Goal: Information Seeking & Learning: Learn about a topic

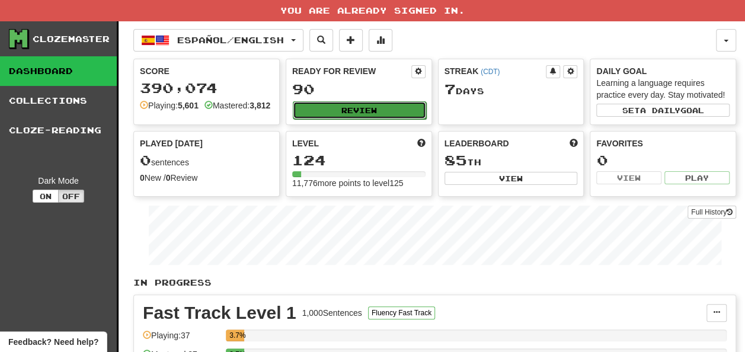
click at [344, 107] on button "Review" at bounding box center [359, 110] width 133 height 18
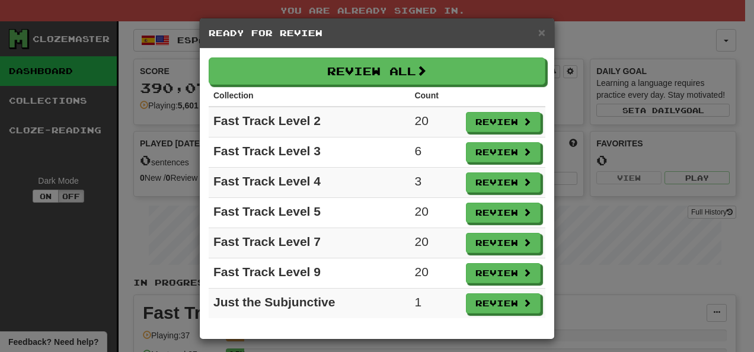
drag, startPoint x: 350, startPoint y: 49, endPoint x: 328, endPoint y: 55, distance: 22.7
click at [328, 55] on div "× Ready for Review Review All Collection Count Fast Track Level 2 20 Review Fas…" at bounding box center [377, 179] width 356 height 322
click at [541, 31] on div "× Ready for Review" at bounding box center [377, 33] width 354 height 30
click at [539, 32] on span "×" at bounding box center [541, 32] width 7 height 14
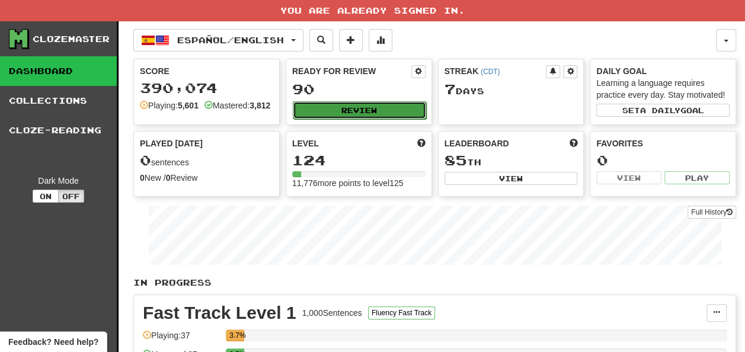
click at [340, 107] on button "Review" at bounding box center [359, 110] width 133 height 18
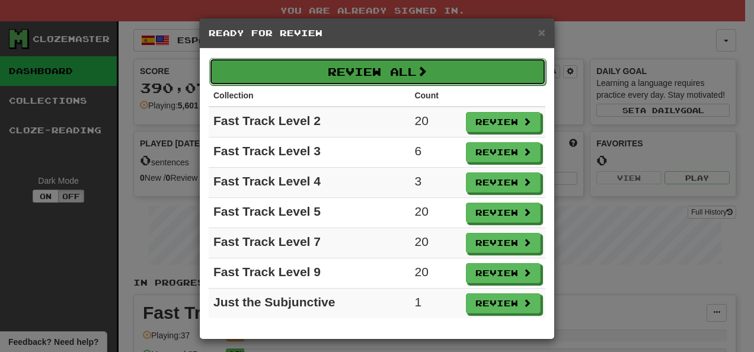
click at [352, 77] on button "Review All" at bounding box center [377, 71] width 337 height 27
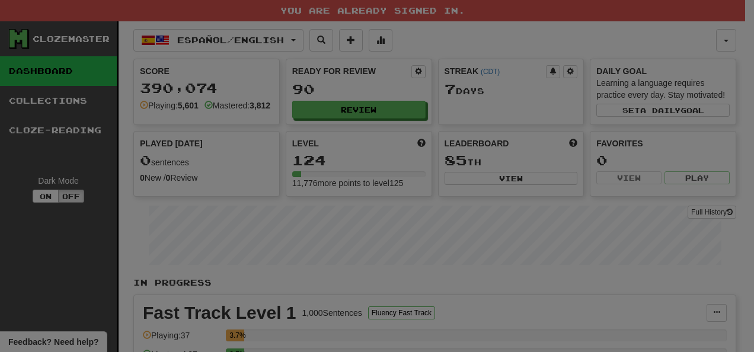
select select "**"
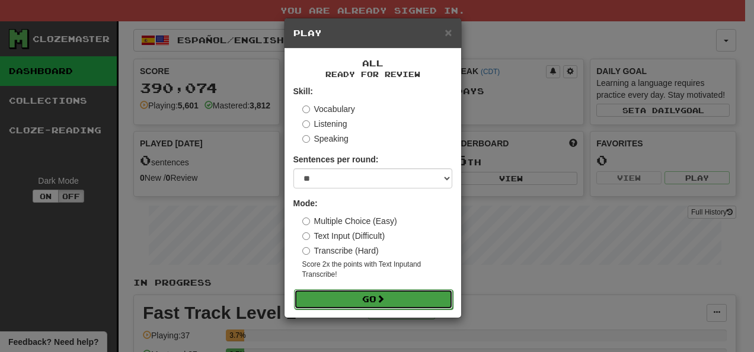
click at [364, 296] on button "Go" at bounding box center [373, 299] width 159 height 20
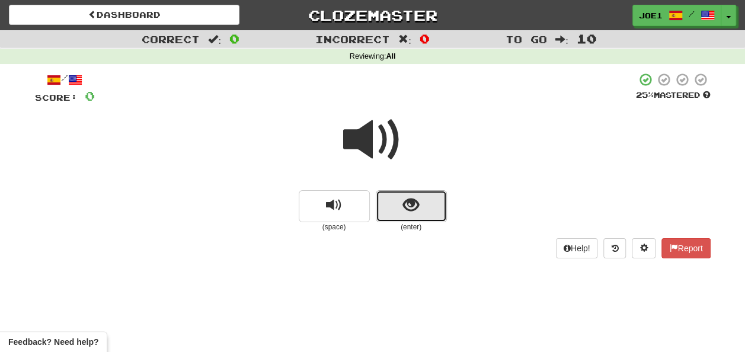
click at [396, 206] on button "show sentence" at bounding box center [411, 206] width 71 height 32
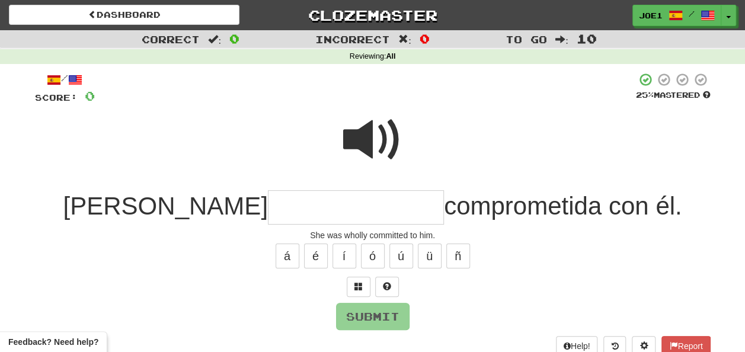
click at [268, 210] on input "text" at bounding box center [356, 207] width 176 height 35
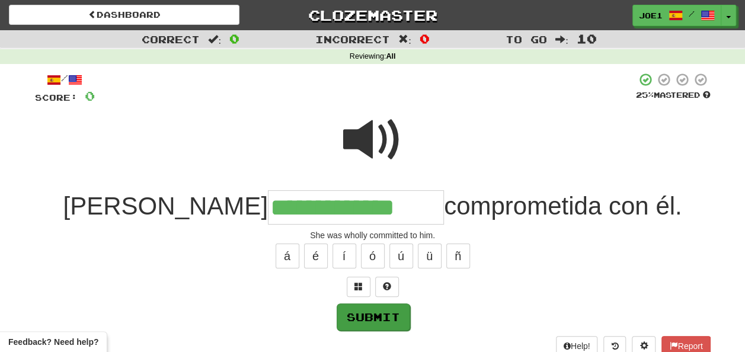
type input "**********"
click at [358, 312] on button "Submit" at bounding box center [373, 316] width 73 height 27
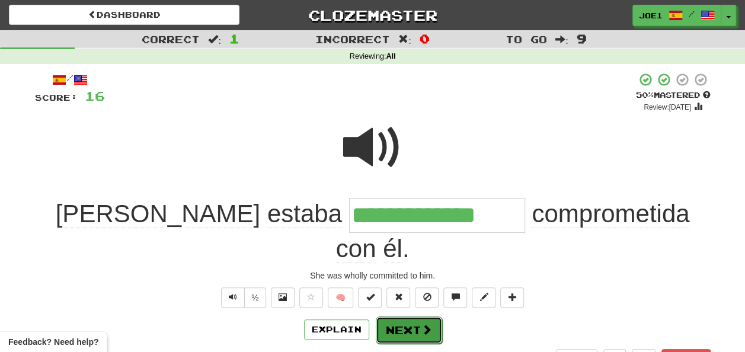
click at [397, 317] on button "Next" at bounding box center [409, 330] width 66 height 27
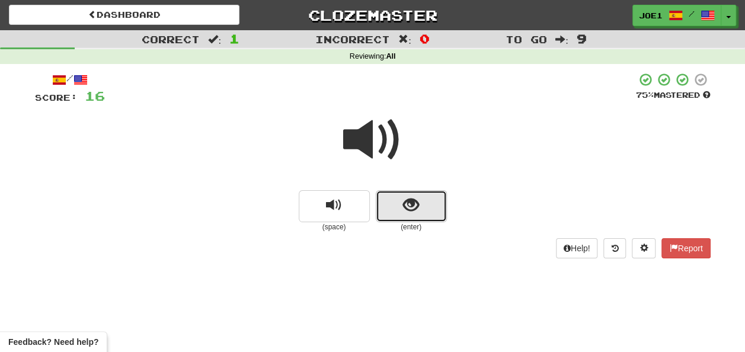
click at [410, 207] on span "show sentence" at bounding box center [411, 205] width 16 height 16
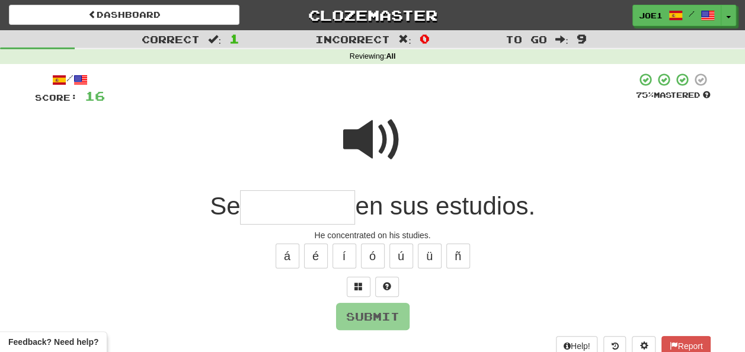
drag, startPoint x: 255, startPoint y: 213, endPoint x: 249, endPoint y: 210, distance: 6.6
click at [250, 210] on input "text" at bounding box center [297, 207] width 115 height 35
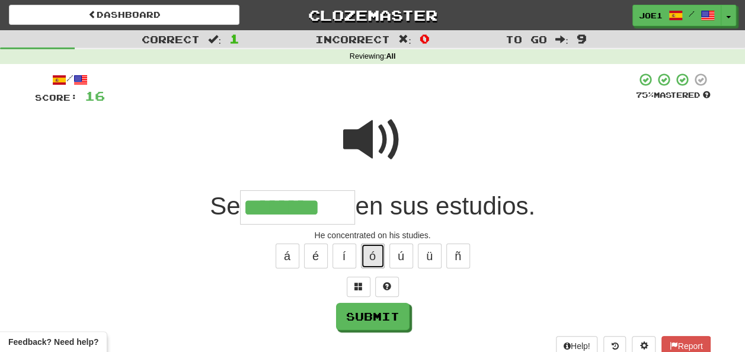
click at [382, 250] on button "ó" at bounding box center [373, 256] width 24 height 25
type input "*********"
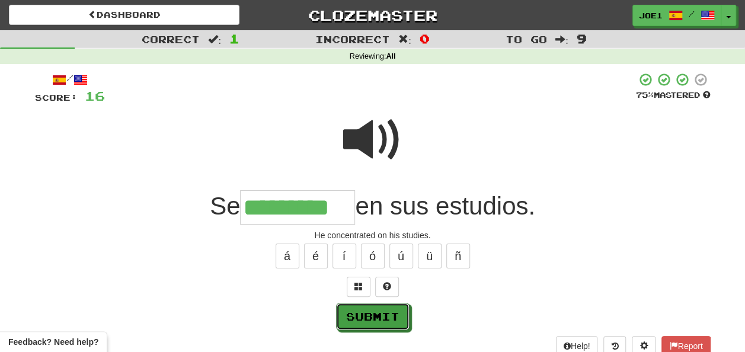
click at [379, 315] on button "Submit" at bounding box center [372, 316] width 73 height 27
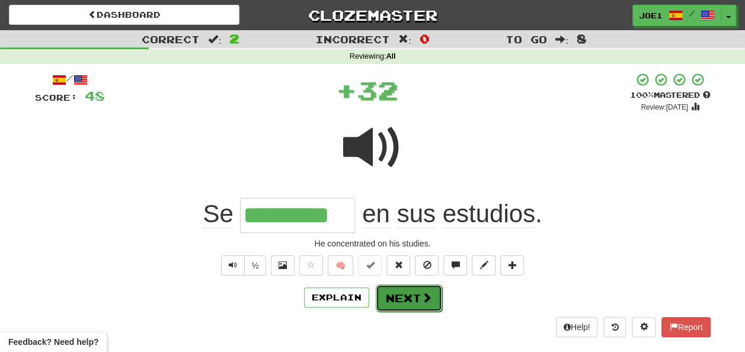
click at [403, 292] on button "Next" at bounding box center [409, 298] width 66 height 27
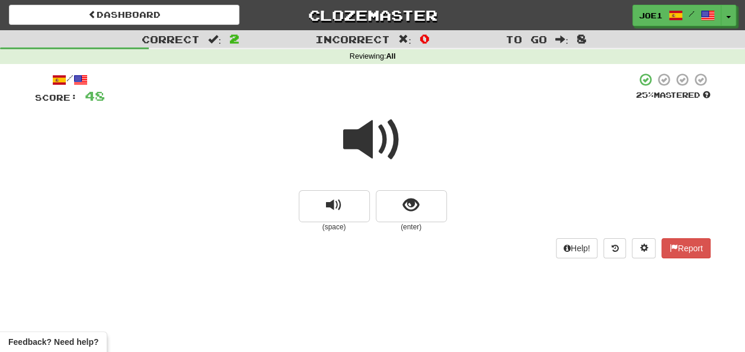
click at [366, 139] on span at bounding box center [372, 139] width 59 height 59
click at [401, 203] on button "show sentence" at bounding box center [411, 206] width 71 height 32
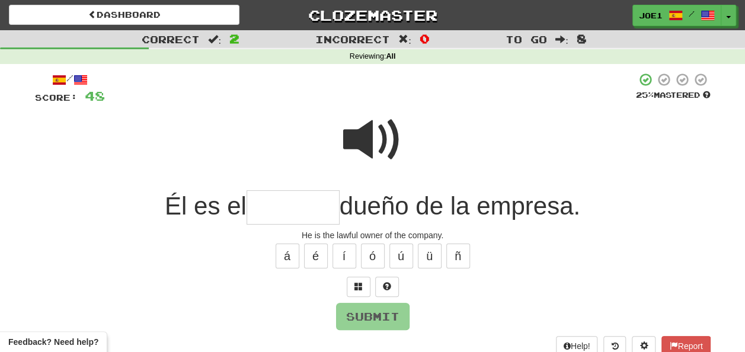
click at [371, 125] on span at bounding box center [372, 139] width 59 height 59
click at [267, 204] on input "text" at bounding box center [293, 207] width 93 height 35
type input "*"
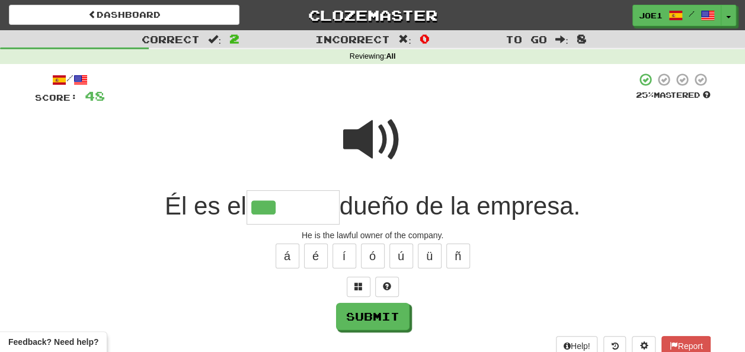
click at [366, 129] on span at bounding box center [372, 139] width 59 height 59
click at [341, 251] on button "í" at bounding box center [345, 256] width 24 height 25
click at [383, 135] on span at bounding box center [372, 139] width 59 height 59
click at [306, 206] on input "******" at bounding box center [293, 207] width 93 height 35
type input "********"
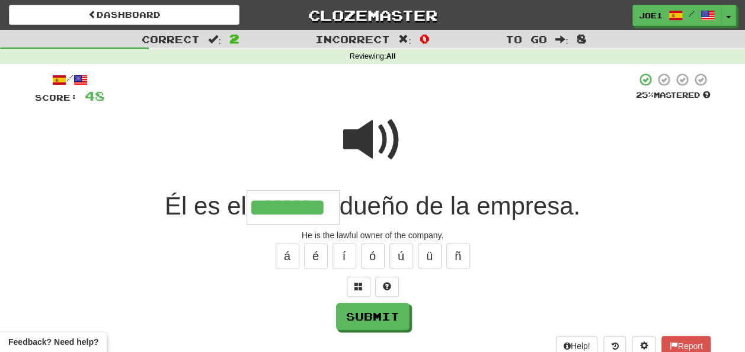
click at [388, 133] on span at bounding box center [372, 139] width 59 height 59
click at [388, 138] on span at bounding box center [372, 139] width 59 height 59
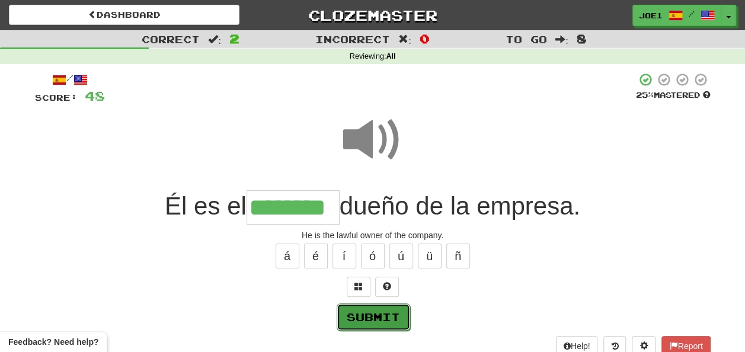
click at [370, 311] on button "Submit" at bounding box center [373, 316] width 73 height 27
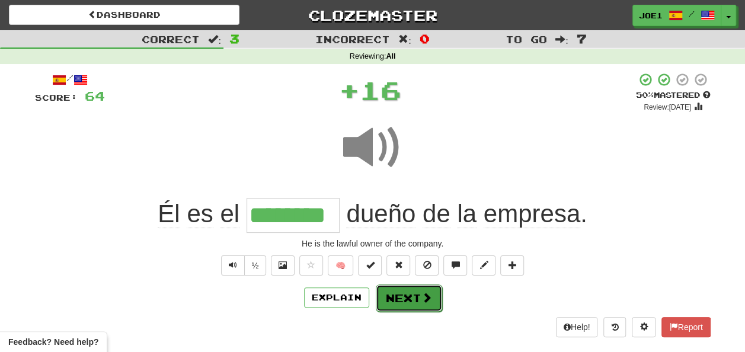
click at [399, 290] on button "Next" at bounding box center [409, 298] width 66 height 27
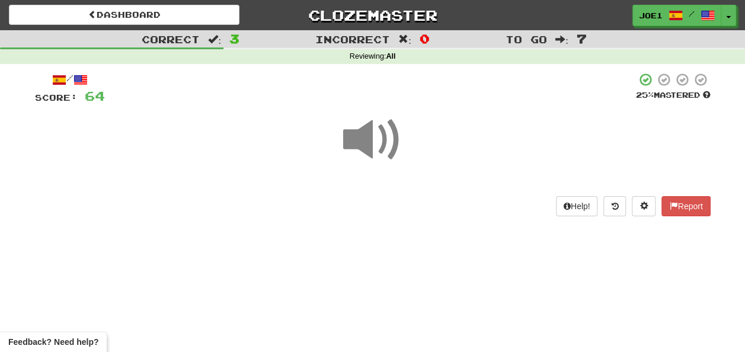
click at [367, 140] on span at bounding box center [372, 139] width 59 height 59
click at [367, 136] on span at bounding box center [372, 139] width 59 height 59
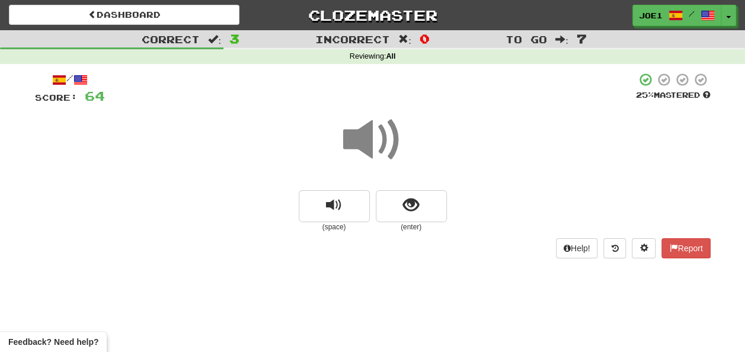
click at [367, 136] on span at bounding box center [372, 139] width 59 height 59
click at [399, 204] on button "show sentence" at bounding box center [411, 206] width 71 height 32
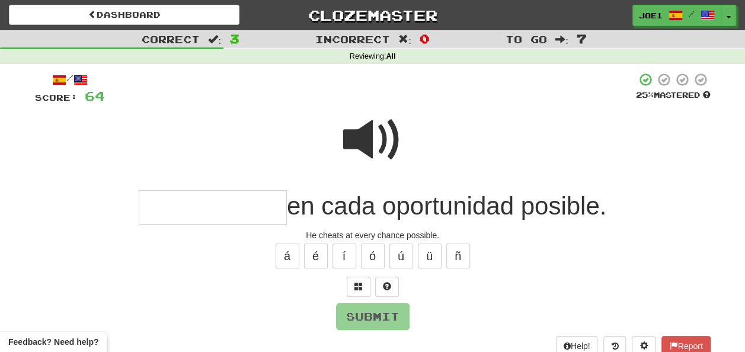
click at [366, 128] on span at bounding box center [372, 139] width 59 height 59
click at [163, 206] on input "text" at bounding box center [213, 207] width 148 height 35
click at [360, 129] on span at bounding box center [372, 139] width 59 height 59
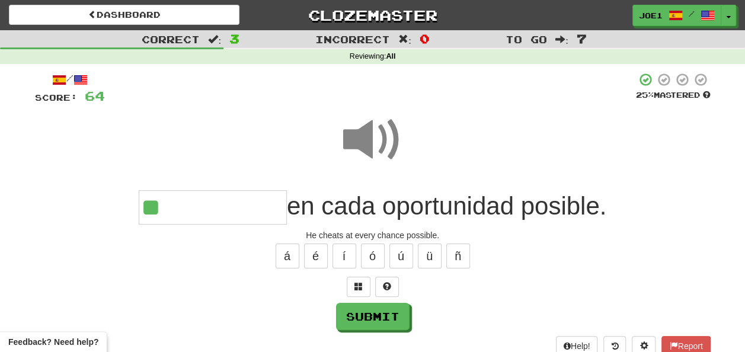
click at [178, 203] on input "**" at bounding box center [213, 207] width 148 height 35
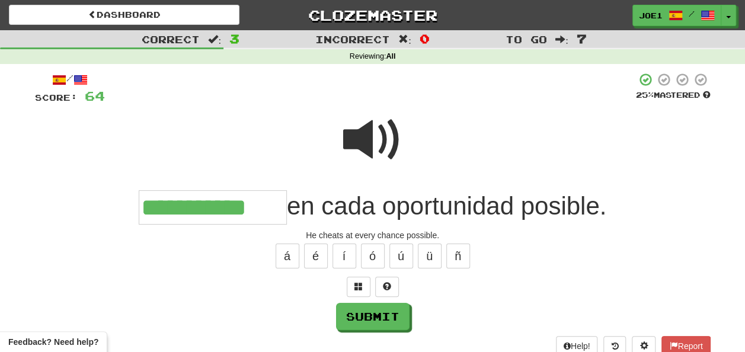
type input "**********"
click at [376, 121] on span at bounding box center [372, 139] width 59 height 59
click at [378, 124] on span at bounding box center [372, 139] width 59 height 59
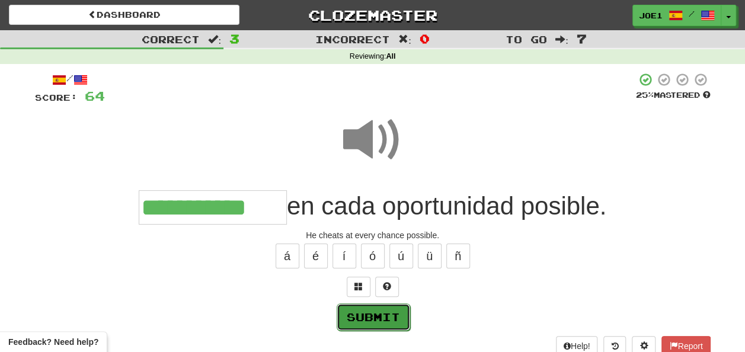
click at [366, 317] on button "Submit" at bounding box center [373, 316] width 73 height 27
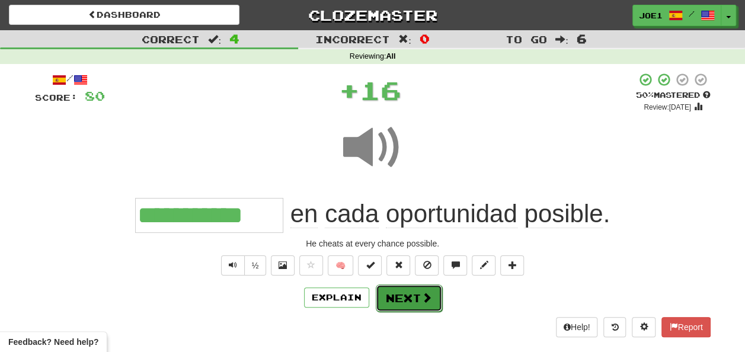
click at [402, 292] on button "Next" at bounding box center [409, 298] width 66 height 27
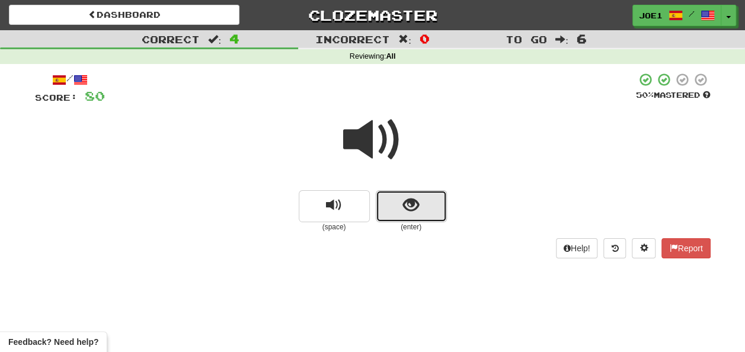
click at [395, 203] on button "show sentence" at bounding box center [411, 206] width 71 height 32
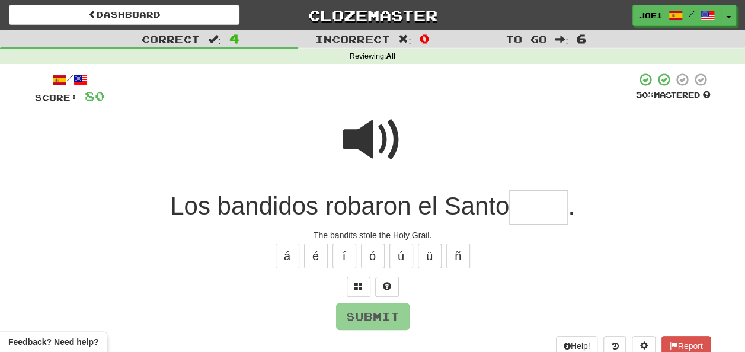
click at [535, 200] on input "text" at bounding box center [538, 207] width 59 height 35
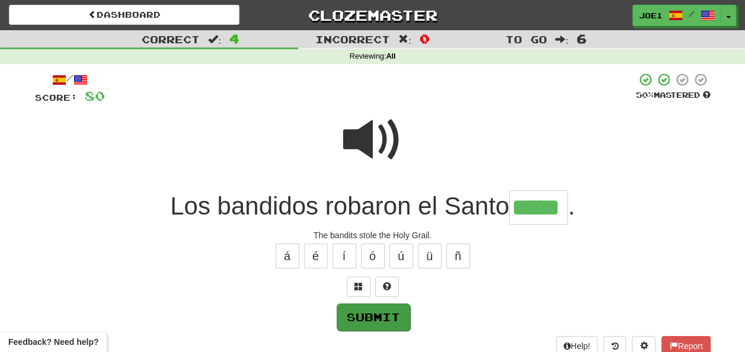
type input "*****"
click at [388, 308] on button "Submit" at bounding box center [373, 316] width 73 height 27
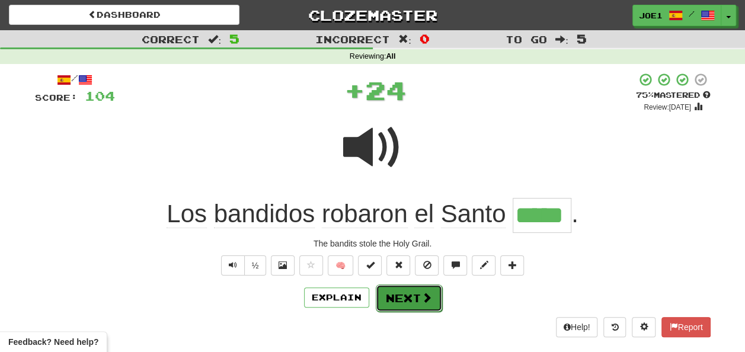
click at [405, 290] on button "Next" at bounding box center [409, 298] width 66 height 27
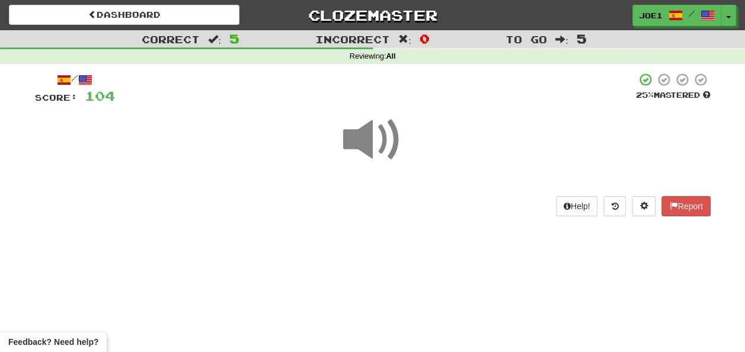
click at [367, 142] on span at bounding box center [372, 139] width 59 height 59
click at [366, 138] on span at bounding box center [372, 139] width 59 height 59
click at [364, 141] on span at bounding box center [372, 139] width 59 height 59
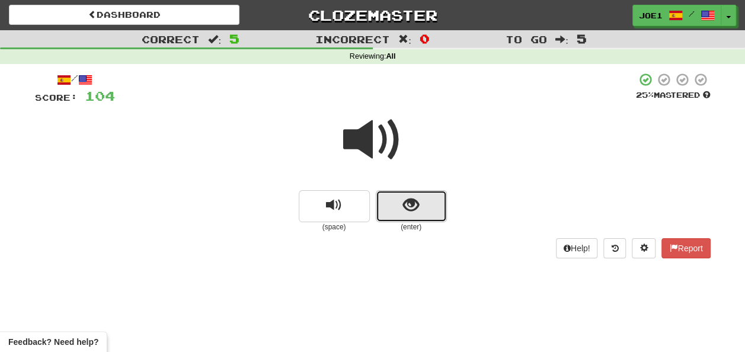
click at [401, 206] on button "show sentence" at bounding box center [411, 206] width 71 height 32
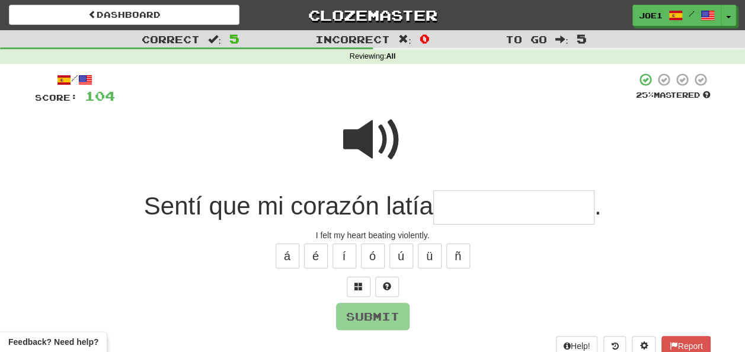
click at [380, 118] on span at bounding box center [372, 139] width 59 height 59
click at [448, 205] on input "text" at bounding box center [513, 207] width 161 height 35
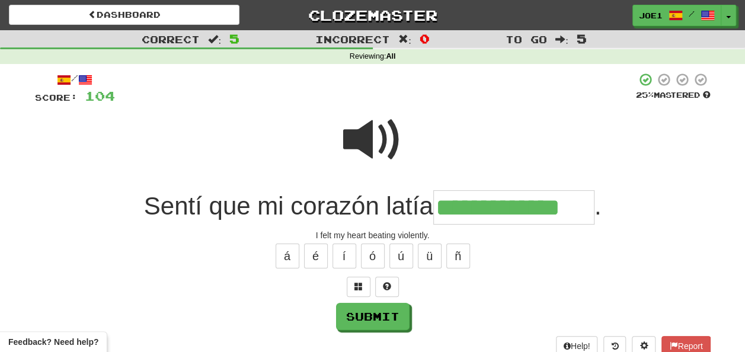
type input "**********"
click at [376, 145] on span at bounding box center [372, 139] width 59 height 59
click at [350, 311] on button "Submit" at bounding box center [372, 316] width 73 height 27
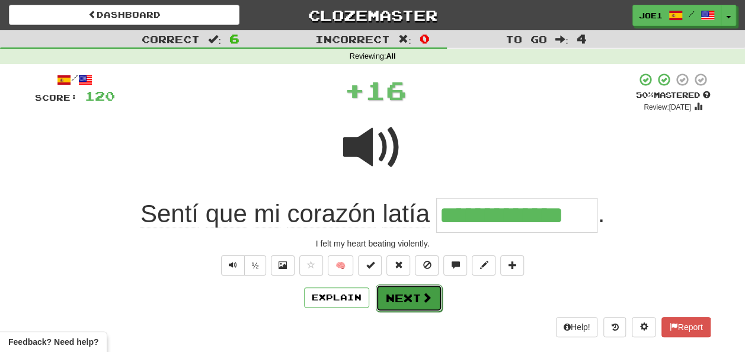
click at [414, 293] on button "Next" at bounding box center [409, 298] width 66 height 27
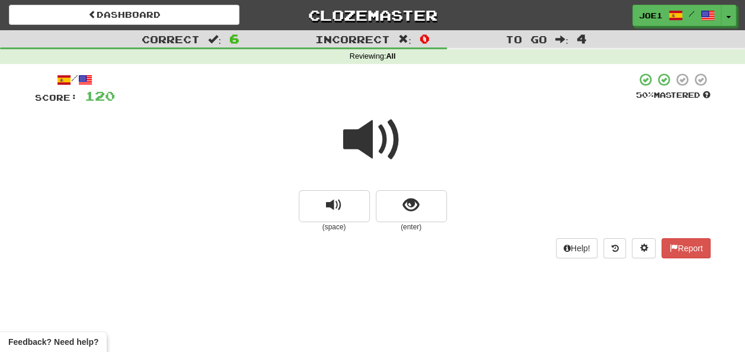
click at [370, 143] on span at bounding box center [372, 139] width 59 height 59
click at [368, 140] on span at bounding box center [372, 139] width 59 height 59
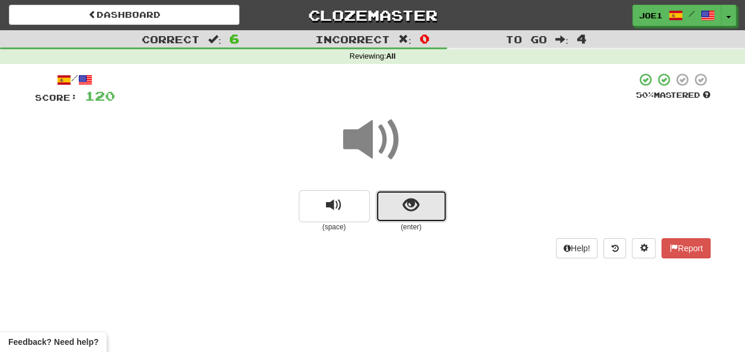
click at [397, 204] on button "show sentence" at bounding box center [411, 206] width 71 height 32
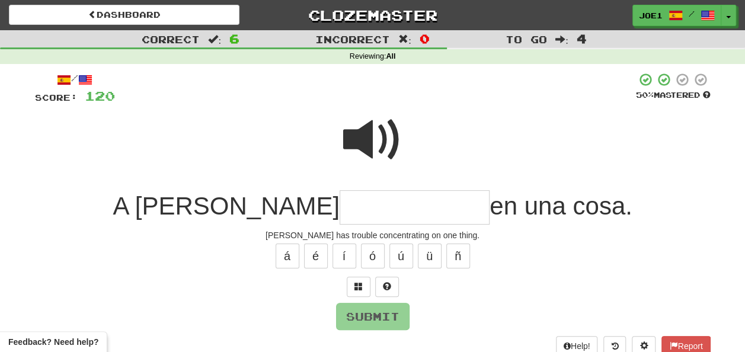
click at [363, 128] on span at bounding box center [372, 139] width 59 height 59
click at [340, 211] on input "text" at bounding box center [415, 207] width 150 height 35
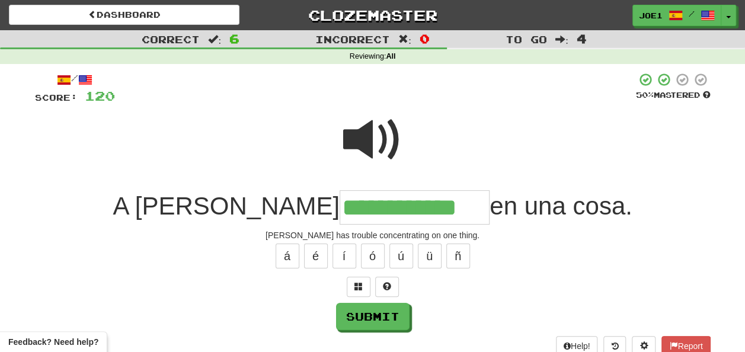
type input "**********"
drag, startPoint x: 386, startPoint y: 133, endPoint x: 392, endPoint y: 141, distance: 9.7
click at [390, 137] on span at bounding box center [372, 139] width 59 height 59
click at [392, 141] on span at bounding box center [372, 139] width 59 height 59
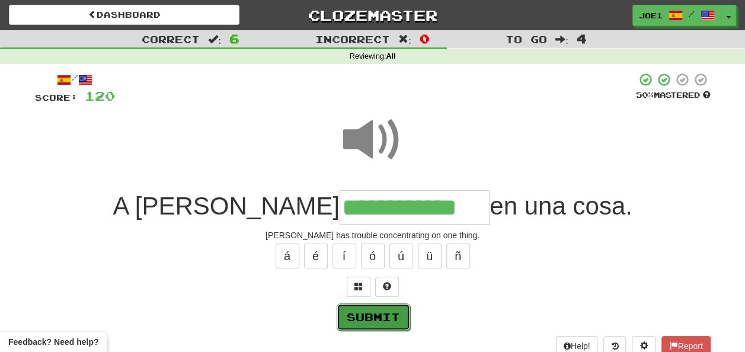
click at [378, 314] on button "Submit" at bounding box center [373, 316] width 73 height 27
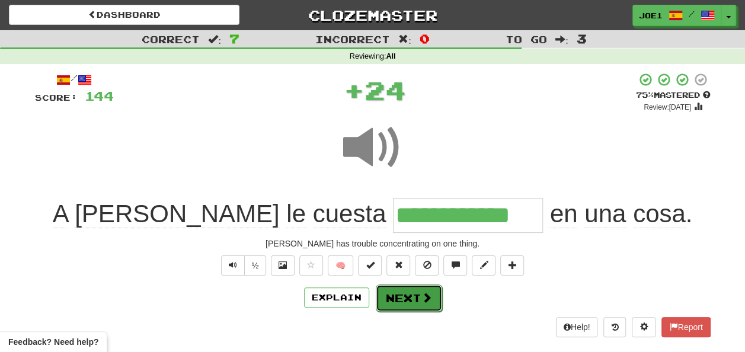
click at [397, 296] on button "Next" at bounding box center [409, 298] width 66 height 27
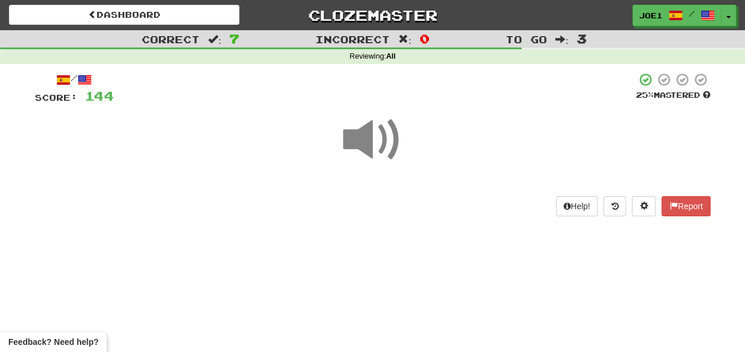
click at [360, 139] on span at bounding box center [372, 139] width 59 height 59
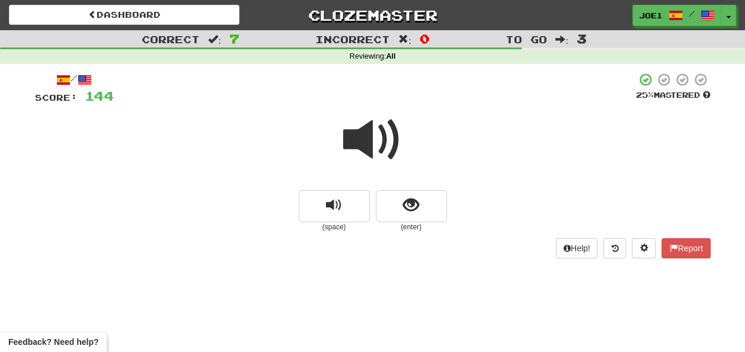
click at [374, 147] on span at bounding box center [372, 139] width 59 height 59
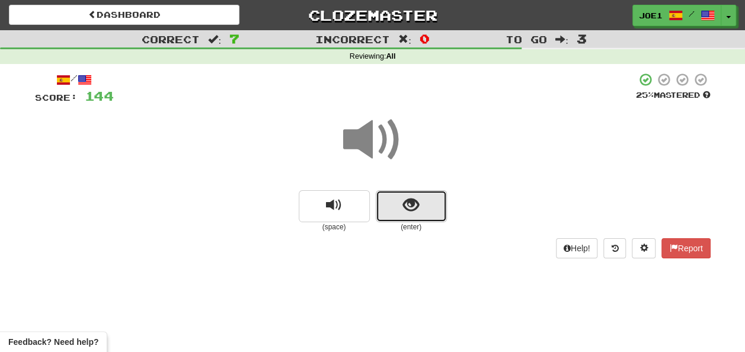
click at [408, 210] on span "show sentence" at bounding box center [411, 205] width 16 height 16
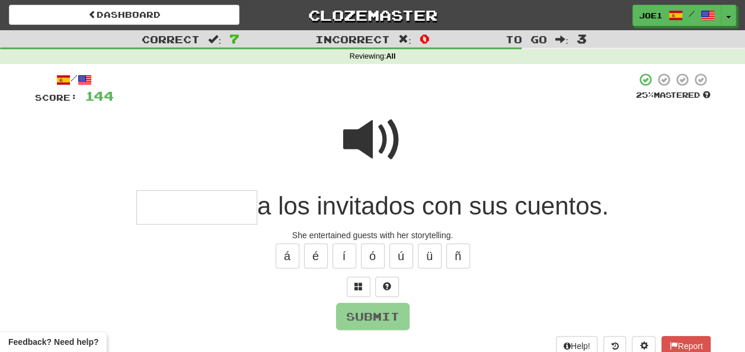
click at [351, 131] on span at bounding box center [372, 139] width 59 height 59
click at [168, 206] on input "text" at bounding box center [196, 207] width 121 height 35
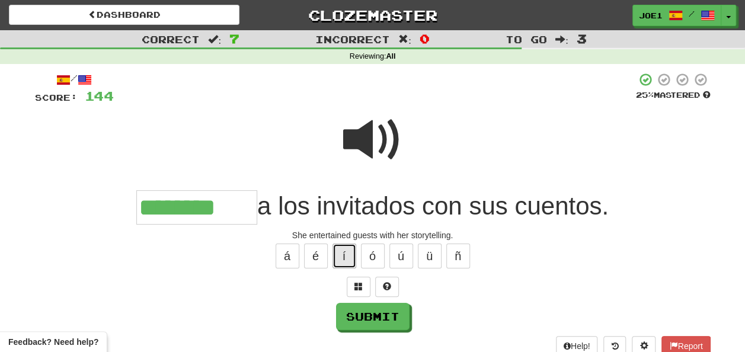
click at [349, 252] on button "í" at bounding box center [345, 256] width 24 height 25
type input "**********"
click at [359, 142] on span at bounding box center [372, 139] width 59 height 59
click at [360, 143] on span at bounding box center [372, 139] width 59 height 59
click at [364, 135] on span at bounding box center [372, 139] width 59 height 59
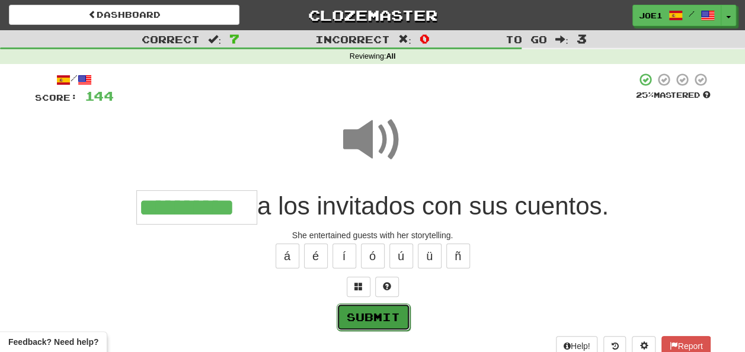
click at [383, 312] on button "Submit" at bounding box center [373, 316] width 73 height 27
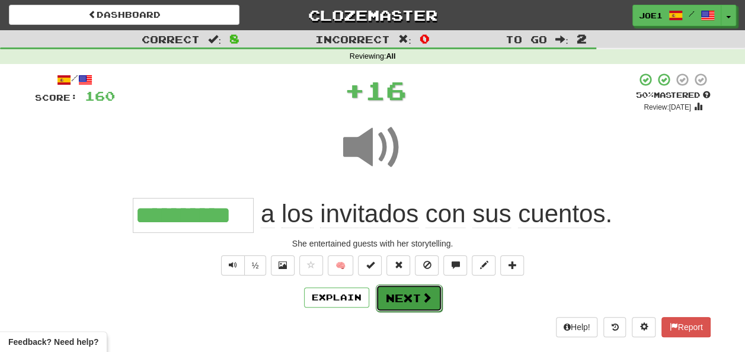
click at [395, 286] on button "Next" at bounding box center [409, 298] width 66 height 27
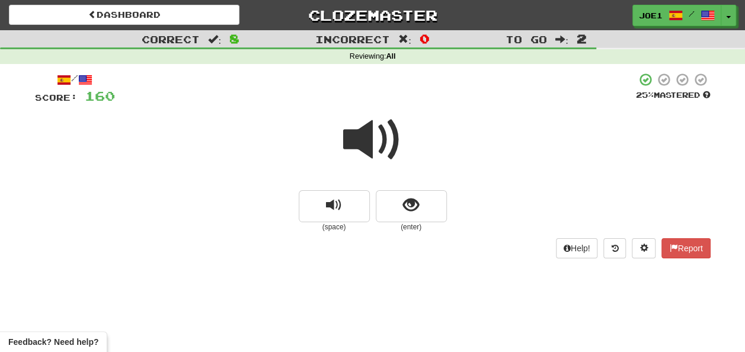
click at [369, 138] on span at bounding box center [372, 139] width 59 height 59
click at [371, 138] on span at bounding box center [372, 139] width 59 height 59
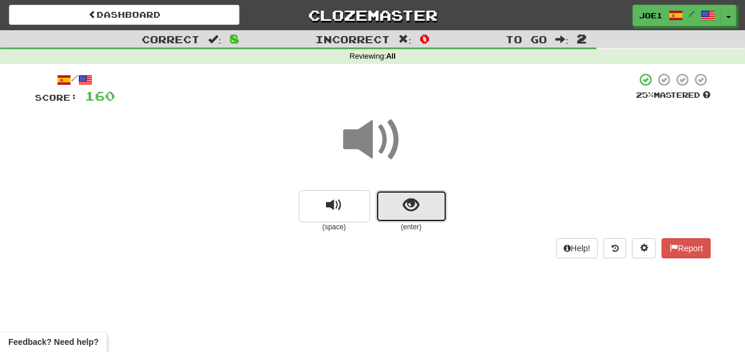
click at [410, 200] on span "show sentence" at bounding box center [411, 205] width 16 height 16
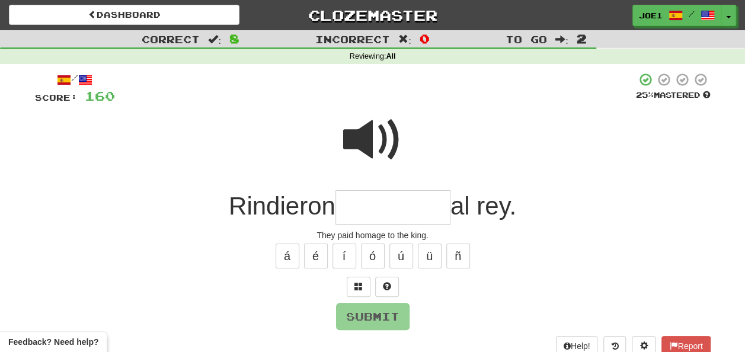
click at [368, 124] on span at bounding box center [372, 139] width 59 height 59
click at [349, 210] on input "text" at bounding box center [392, 207] width 115 height 35
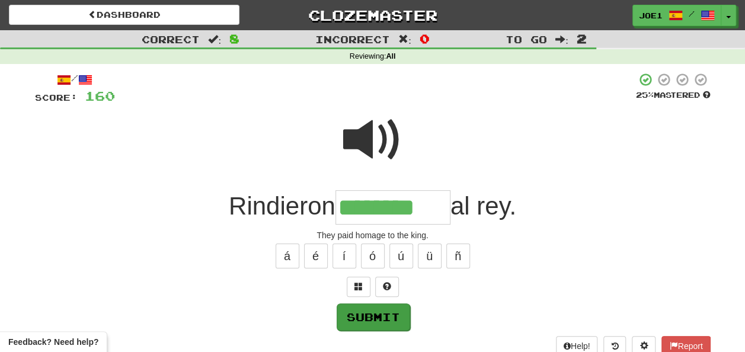
type input "********"
click at [364, 317] on button "Submit" at bounding box center [373, 316] width 73 height 27
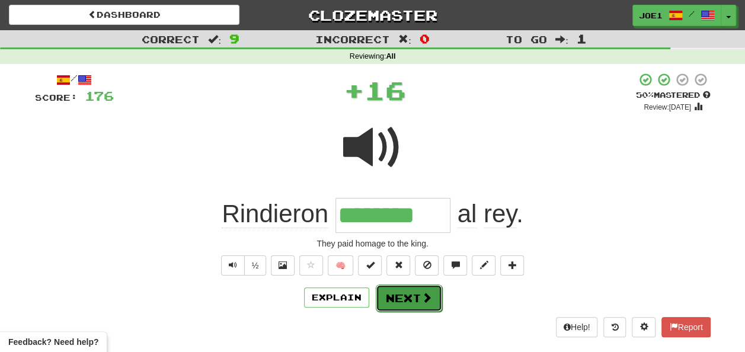
click at [388, 301] on button "Next" at bounding box center [409, 298] width 66 height 27
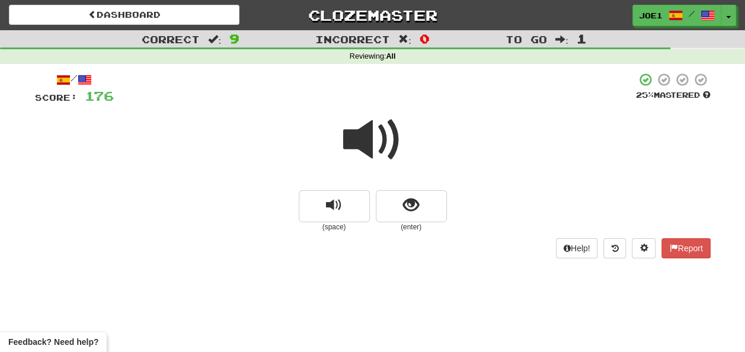
click at [371, 129] on span at bounding box center [372, 139] width 59 height 59
click at [365, 128] on span at bounding box center [372, 139] width 59 height 59
click at [372, 133] on span at bounding box center [372, 139] width 59 height 59
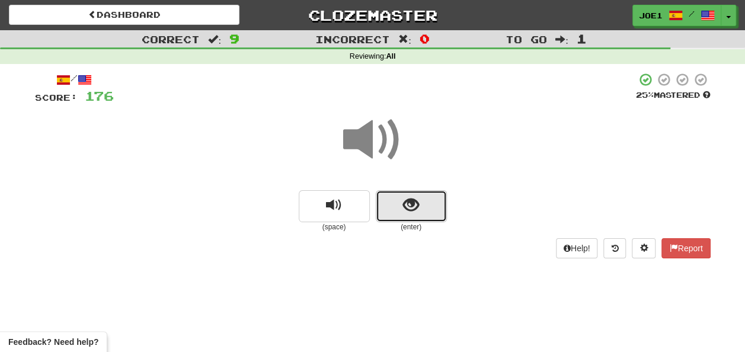
click at [414, 206] on span "show sentence" at bounding box center [411, 205] width 16 height 16
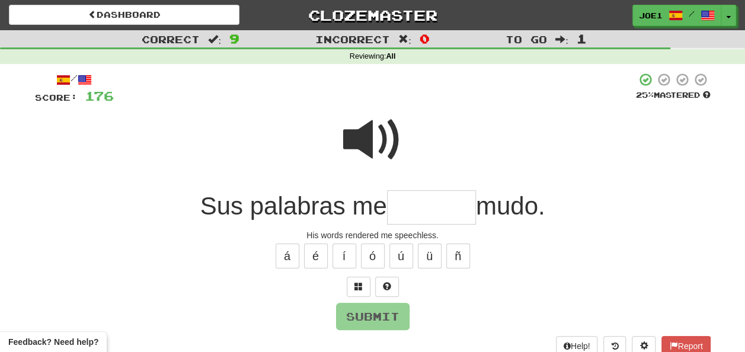
click at [415, 206] on input "text" at bounding box center [431, 207] width 89 height 35
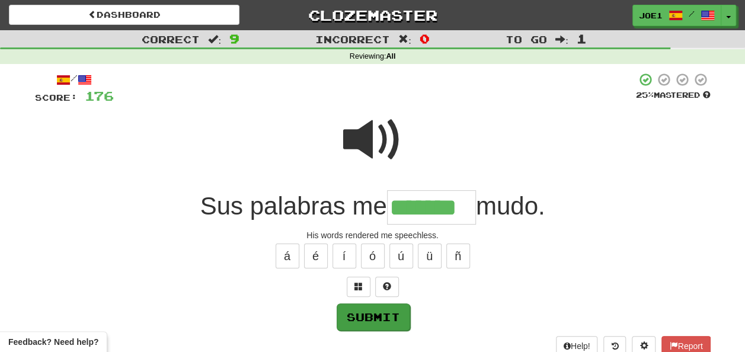
type input "*******"
click at [388, 315] on button "Submit" at bounding box center [373, 316] width 73 height 27
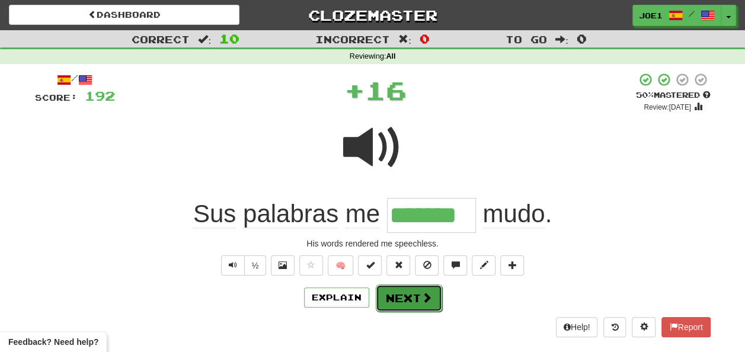
click at [402, 293] on button "Next" at bounding box center [409, 298] width 66 height 27
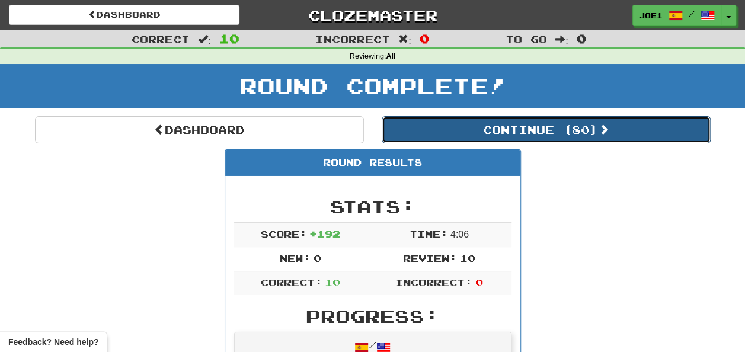
click at [500, 124] on button "Continue ( 80 )" at bounding box center [546, 129] width 329 height 27
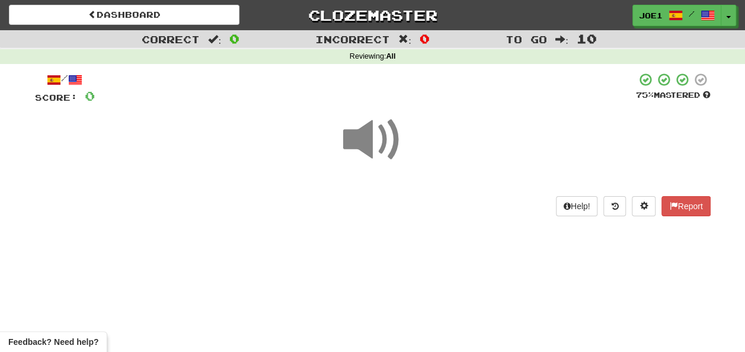
click at [377, 140] on span at bounding box center [372, 139] width 59 height 59
click at [373, 149] on span at bounding box center [372, 139] width 59 height 59
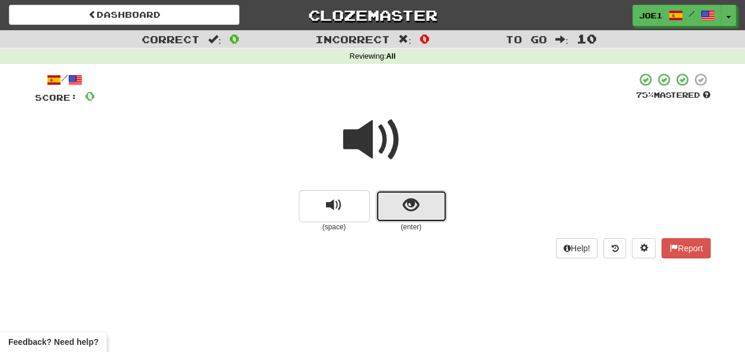
click at [400, 210] on button "show sentence" at bounding box center [411, 206] width 71 height 32
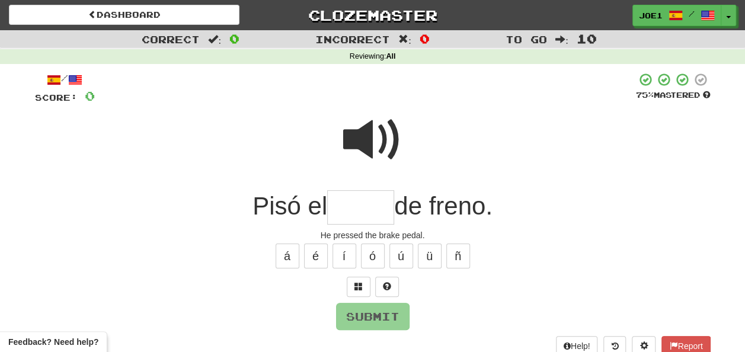
click at [368, 136] on span at bounding box center [372, 139] width 59 height 59
click at [370, 138] on span at bounding box center [372, 139] width 59 height 59
click at [340, 211] on input "text" at bounding box center [360, 207] width 67 height 35
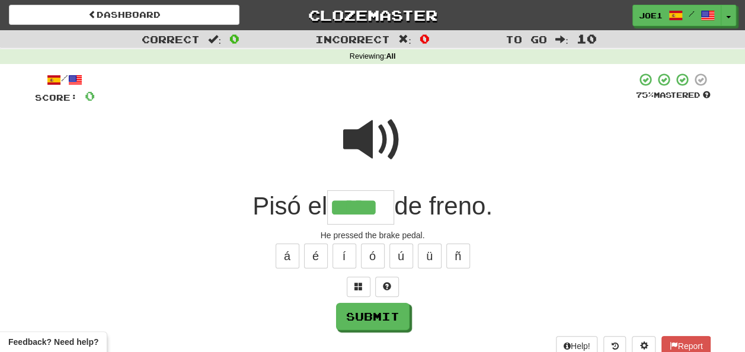
type input "*****"
click at [360, 135] on span at bounding box center [372, 139] width 59 height 59
click at [363, 135] on span at bounding box center [372, 139] width 59 height 59
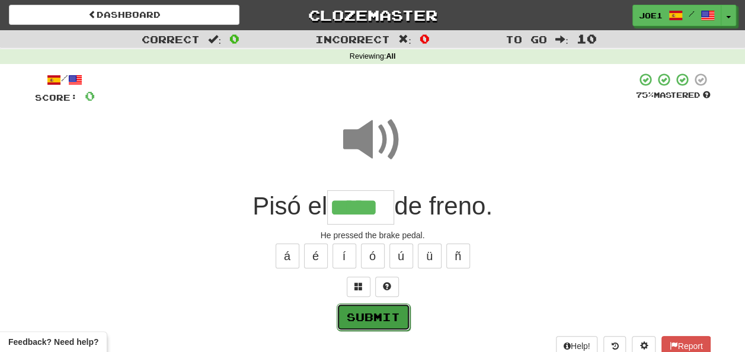
click at [359, 313] on button "Submit" at bounding box center [373, 316] width 73 height 27
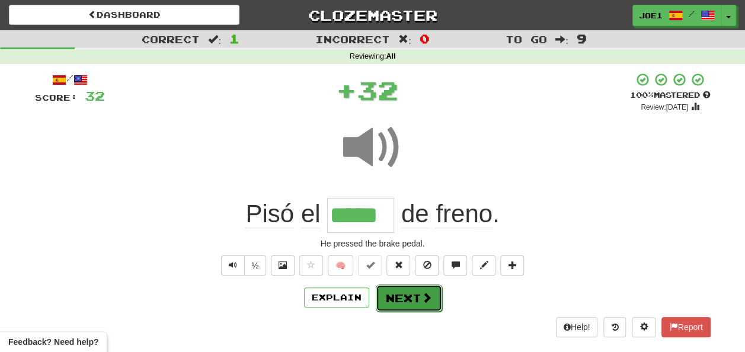
click at [392, 299] on button "Next" at bounding box center [409, 298] width 66 height 27
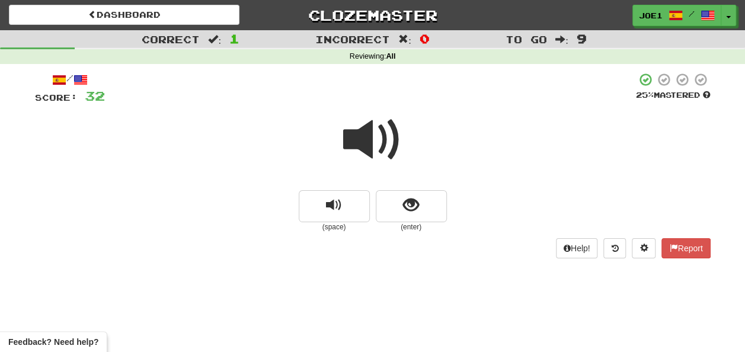
click at [369, 138] on span at bounding box center [372, 139] width 59 height 59
click at [373, 142] on span at bounding box center [372, 139] width 59 height 59
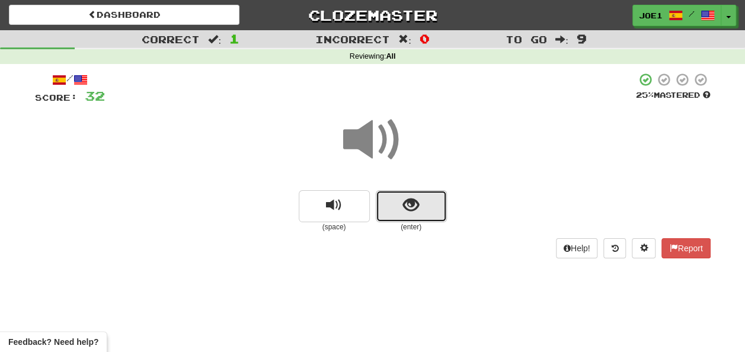
click at [407, 205] on span "show sentence" at bounding box center [411, 205] width 16 height 16
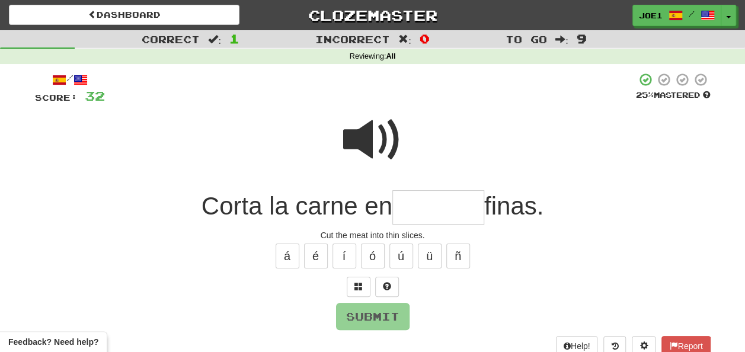
click at [377, 127] on span at bounding box center [372, 139] width 59 height 59
click at [413, 201] on input "text" at bounding box center [438, 207] width 92 height 35
type input "*"
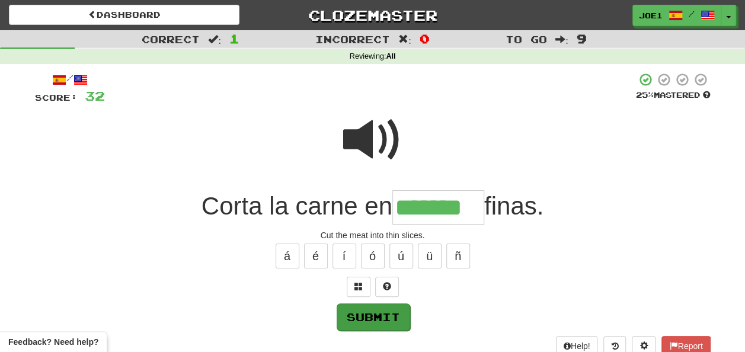
type input "*******"
click at [373, 317] on button "Submit" at bounding box center [372, 316] width 73 height 27
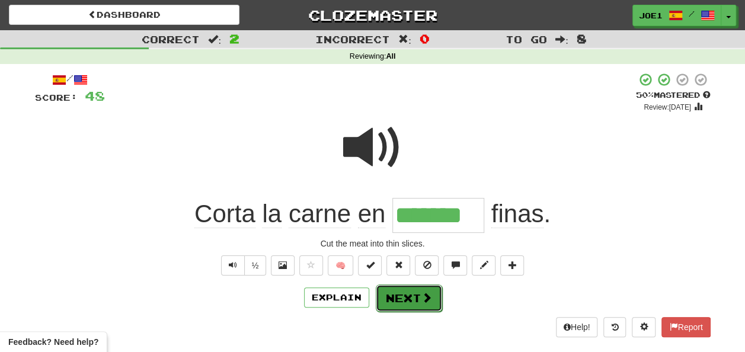
click at [407, 294] on button "Next" at bounding box center [409, 298] width 66 height 27
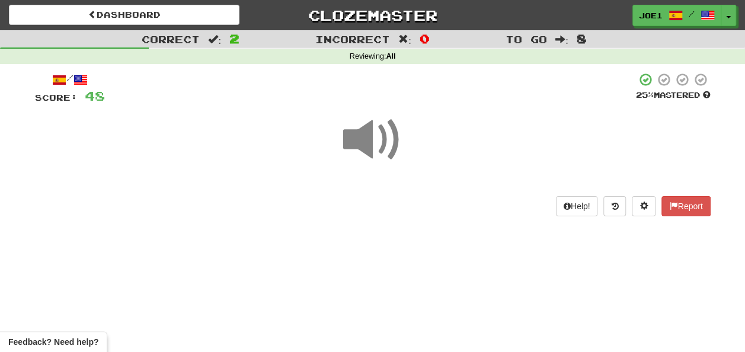
click at [373, 138] on span at bounding box center [372, 139] width 59 height 59
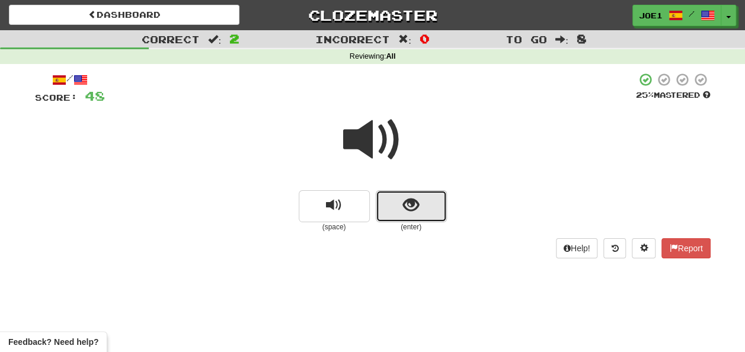
click at [415, 204] on span "show sentence" at bounding box center [411, 205] width 16 height 16
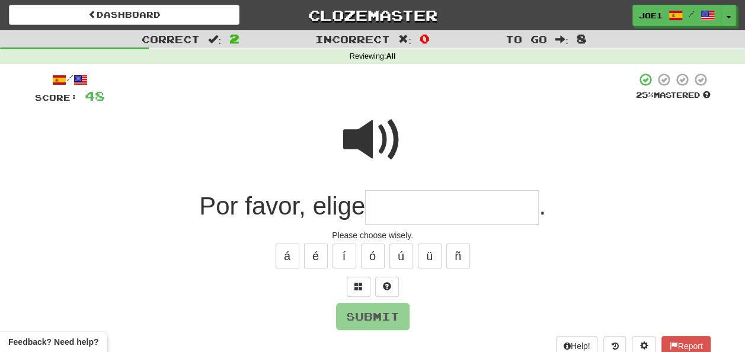
click at [381, 202] on input "text" at bounding box center [452, 207] width 174 height 35
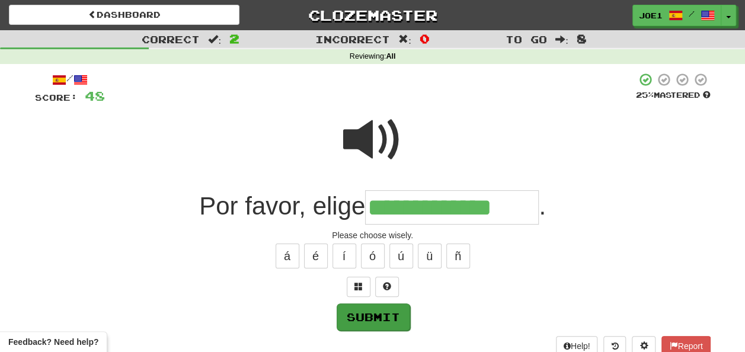
type input "**********"
click at [382, 308] on button "Submit" at bounding box center [373, 316] width 73 height 27
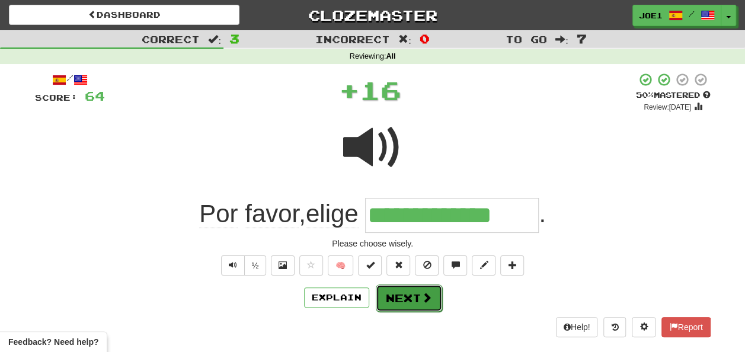
click at [401, 295] on button "Next" at bounding box center [409, 298] width 66 height 27
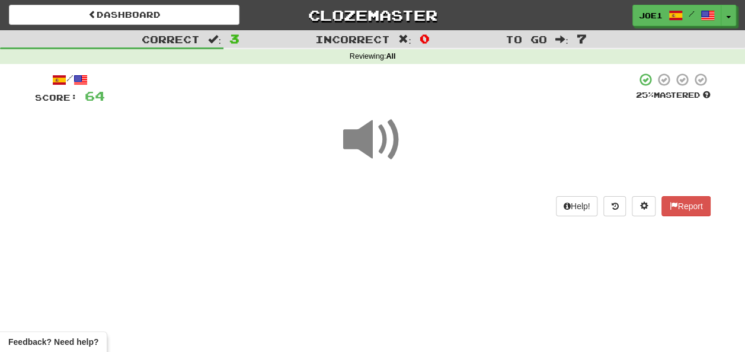
click at [370, 142] on span at bounding box center [372, 139] width 59 height 59
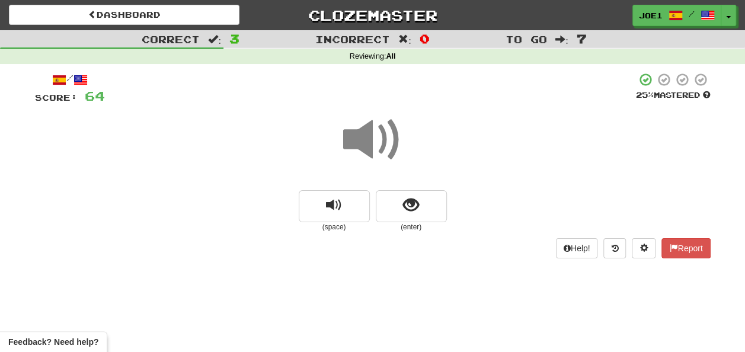
click at [371, 142] on span at bounding box center [372, 139] width 59 height 59
click at [373, 141] on span at bounding box center [372, 139] width 59 height 59
click at [368, 141] on span at bounding box center [372, 139] width 59 height 59
click at [398, 204] on button "show sentence" at bounding box center [411, 206] width 71 height 32
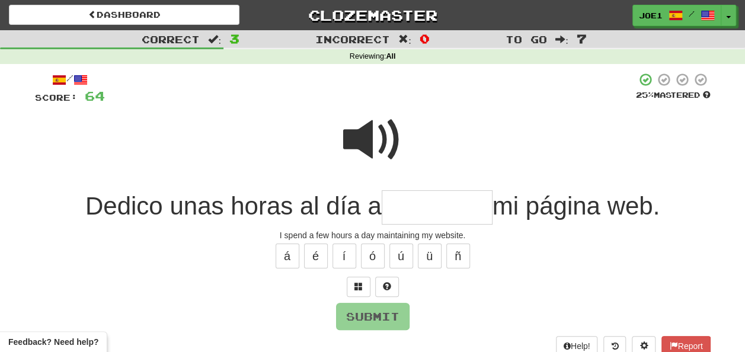
click at [383, 142] on span at bounding box center [372, 139] width 59 height 59
click at [399, 206] on input "text" at bounding box center [437, 207] width 111 height 35
click at [383, 130] on span at bounding box center [372, 139] width 59 height 59
click at [396, 209] on input "text" at bounding box center [437, 207] width 111 height 35
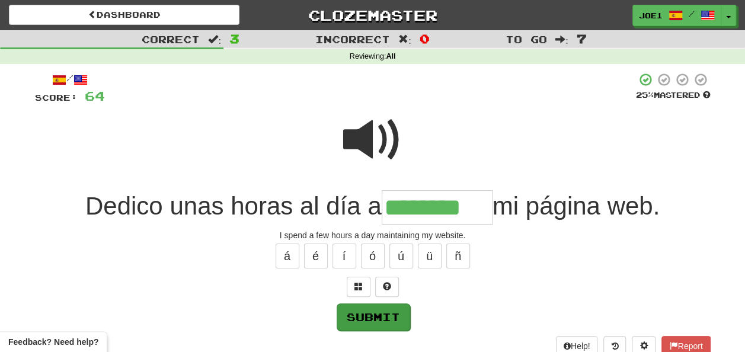
type input "********"
click at [378, 317] on button "Submit" at bounding box center [373, 316] width 73 height 27
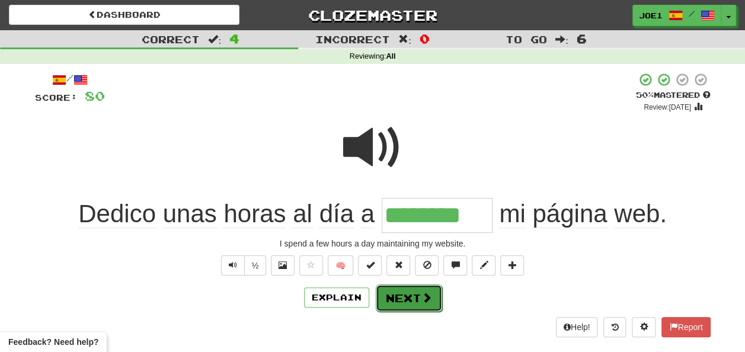
click at [407, 293] on button "Next" at bounding box center [409, 298] width 66 height 27
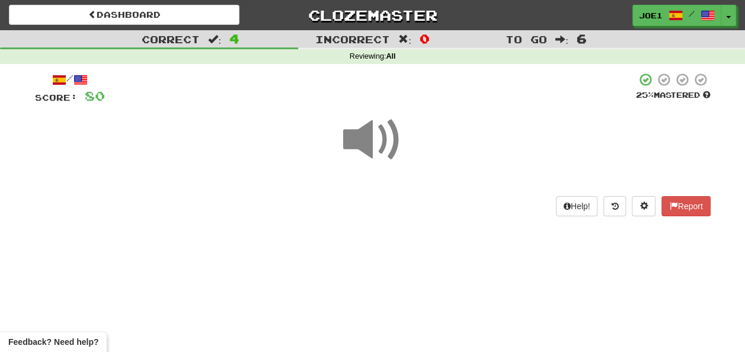
click at [366, 142] on span at bounding box center [372, 139] width 59 height 59
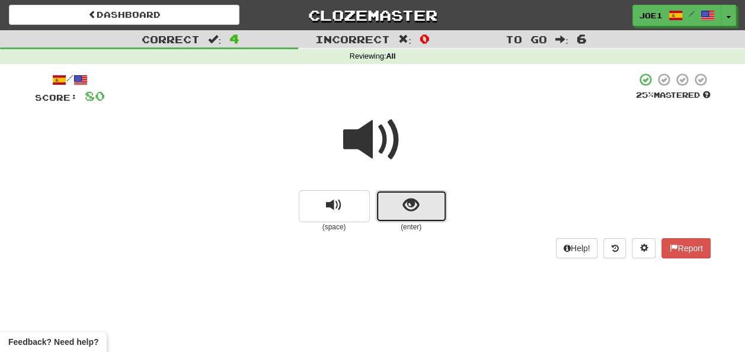
click at [388, 200] on button "show sentence" at bounding box center [411, 206] width 71 height 32
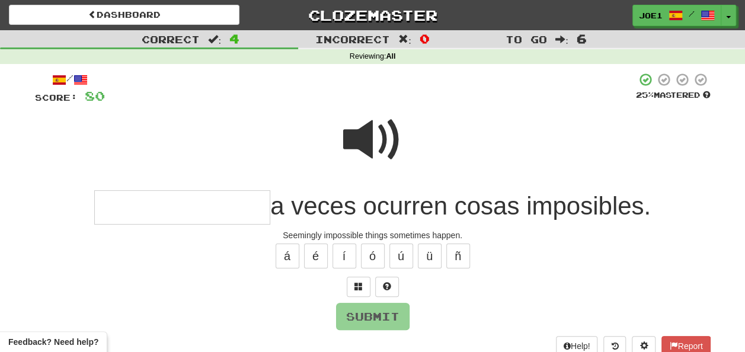
click at [360, 122] on span at bounding box center [372, 139] width 59 height 59
click at [126, 209] on input "text" at bounding box center [182, 207] width 176 height 35
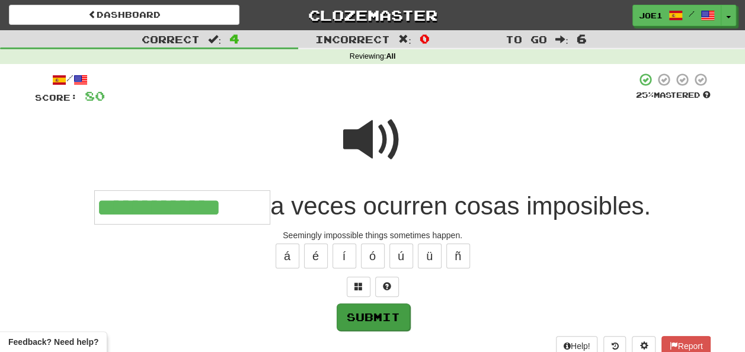
type input "**********"
click at [367, 308] on button "Submit" at bounding box center [373, 316] width 73 height 27
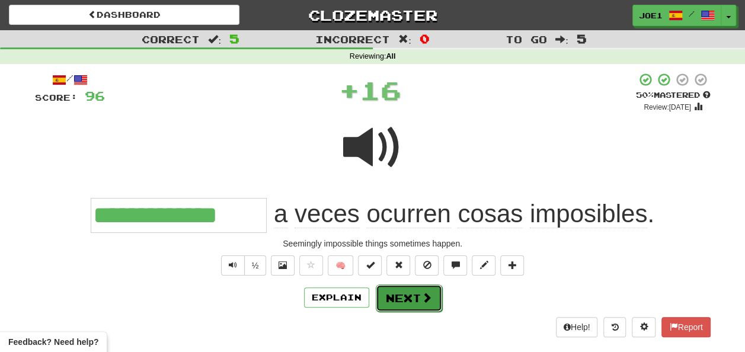
click at [390, 298] on button "Next" at bounding box center [409, 298] width 66 height 27
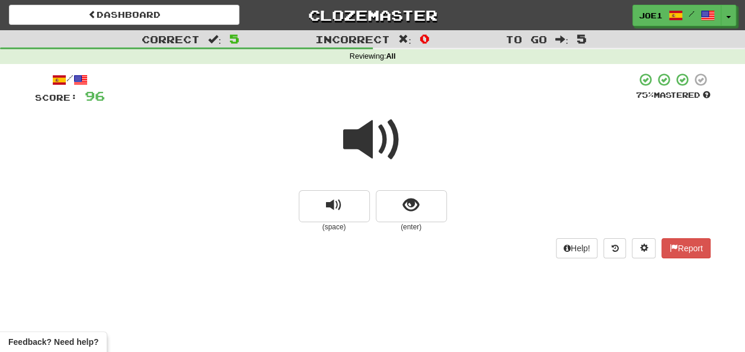
click at [373, 138] on span at bounding box center [372, 139] width 59 height 59
click at [397, 202] on button "show sentence" at bounding box center [411, 206] width 71 height 32
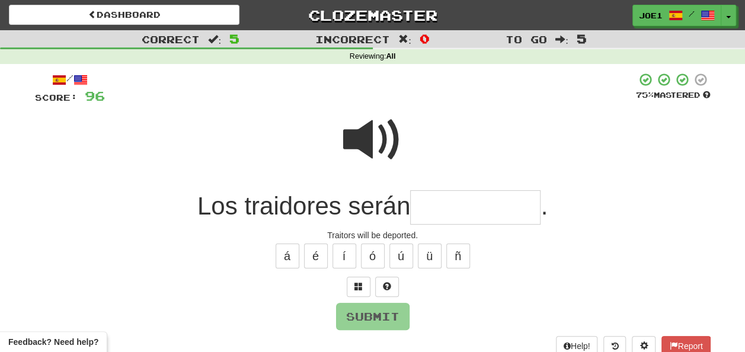
click at [440, 203] on input "text" at bounding box center [475, 207] width 130 height 35
type input "*"
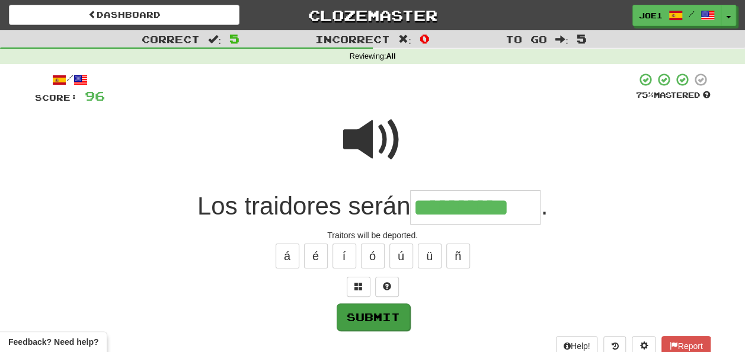
type input "**********"
click at [379, 314] on button "Submit" at bounding box center [373, 316] width 73 height 27
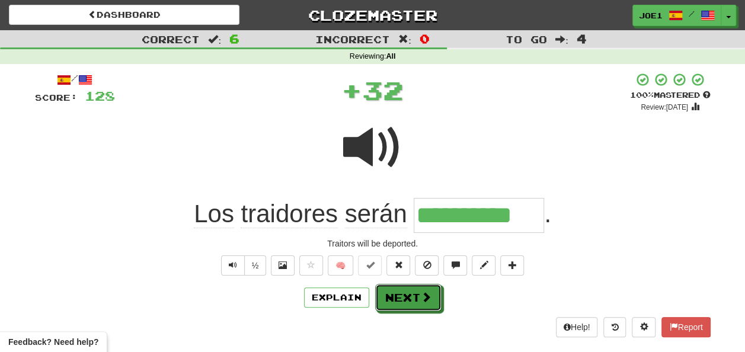
click at [395, 296] on button "Next" at bounding box center [408, 297] width 66 height 27
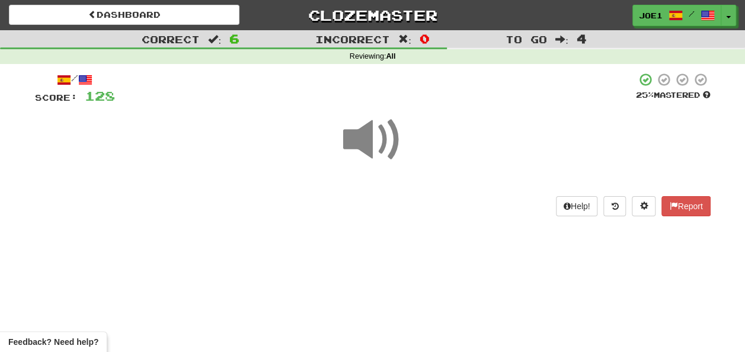
click at [384, 142] on span at bounding box center [372, 139] width 59 height 59
click at [366, 138] on span at bounding box center [372, 139] width 59 height 59
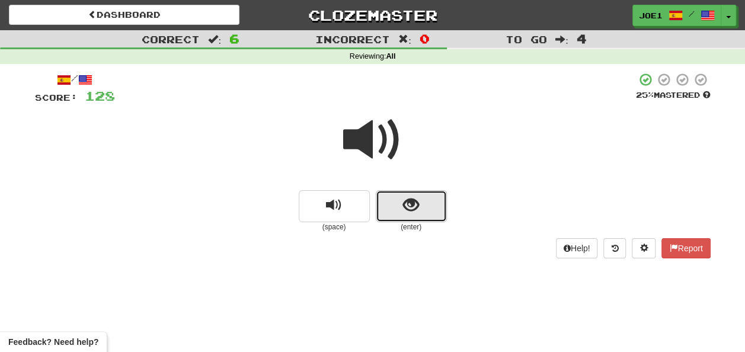
click at [398, 214] on button "show sentence" at bounding box center [411, 206] width 71 height 32
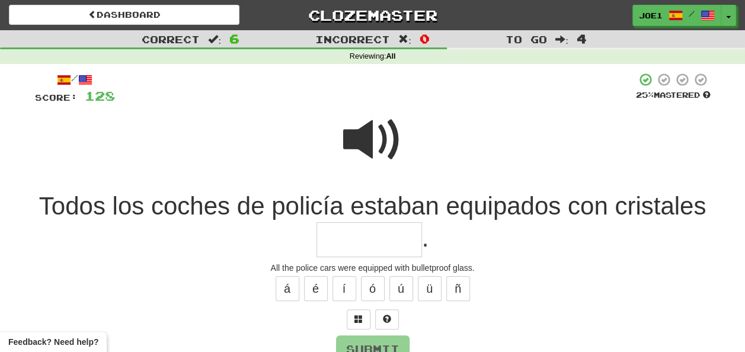
click at [372, 120] on span at bounding box center [372, 139] width 59 height 59
click at [338, 237] on input "text" at bounding box center [370, 239] width 106 height 35
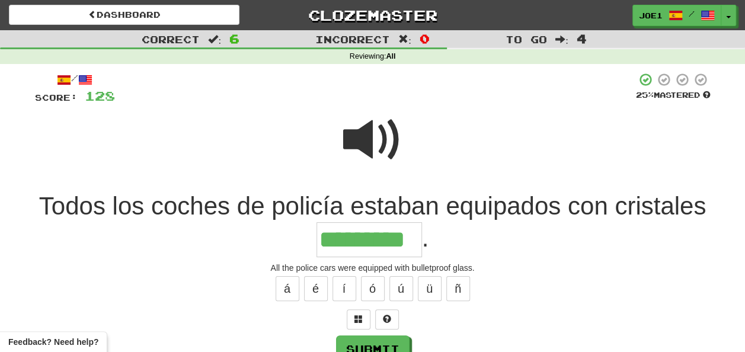
type input "*********"
click at [371, 126] on span at bounding box center [372, 139] width 59 height 59
click at [359, 341] on button "Submit" at bounding box center [373, 349] width 73 height 27
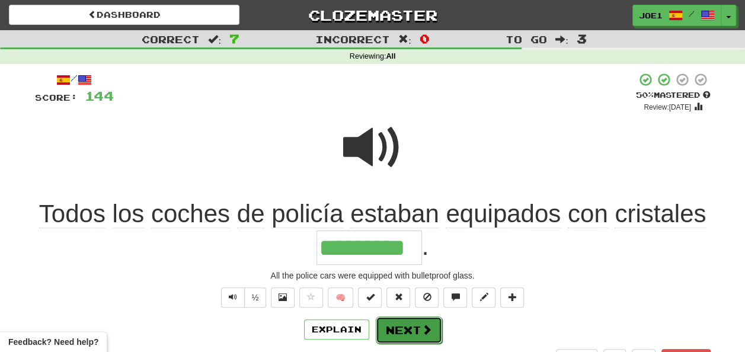
click at [400, 322] on button "Next" at bounding box center [409, 330] width 66 height 27
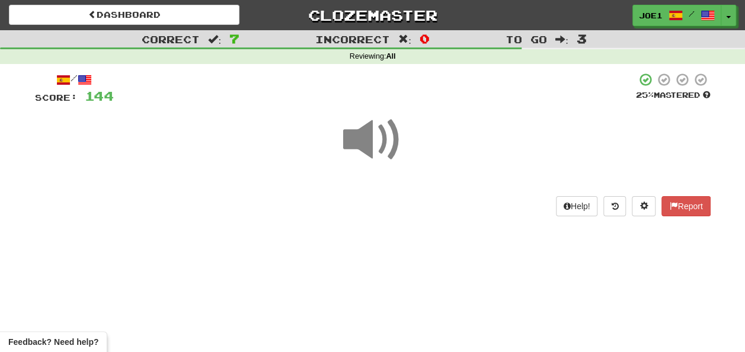
click at [372, 138] on span at bounding box center [372, 139] width 59 height 59
click at [375, 147] on span at bounding box center [372, 139] width 59 height 59
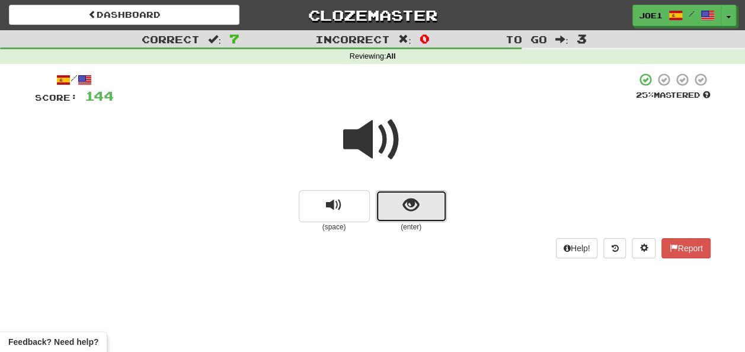
click at [394, 213] on button "show sentence" at bounding box center [411, 206] width 71 height 32
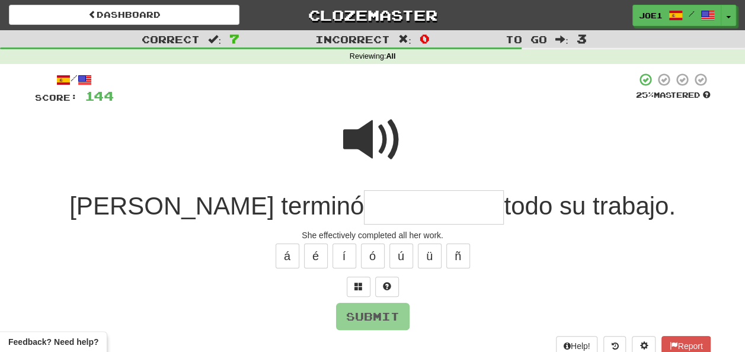
click at [377, 118] on span at bounding box center [372, 139] width 59 height 59
click at [364, 206] on input "text" at bounding box center [434, 207] width 140 height 35
click at [388, 116] on span at bounding box center [372, 139] width 59 height 59
click at [364, 209] on input "text" at bounding box center [434, 207] width 140 height 35
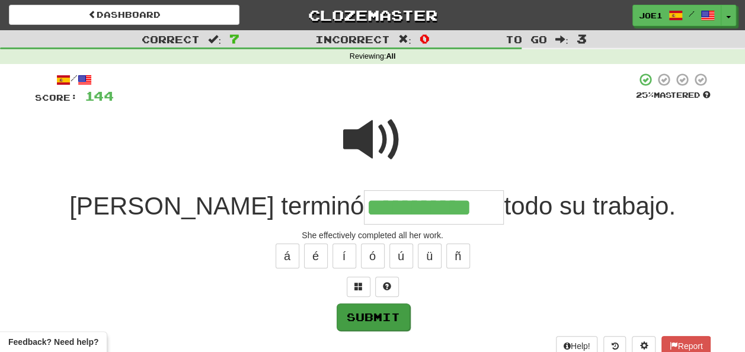
type input "**********"
click at [380, 315] on button "Submit" at bounding box center [372, 316] width 73 height 27
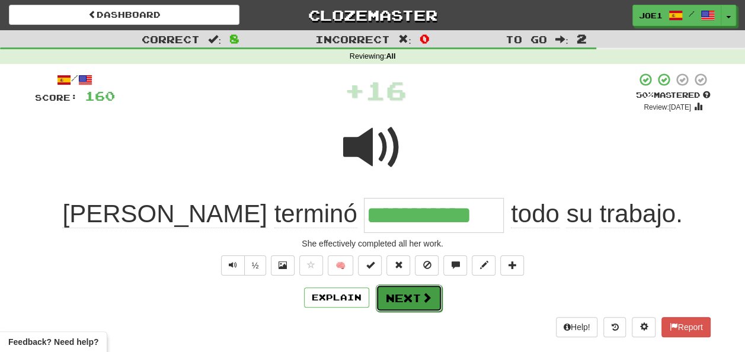
click at [394, 289] on button "Next" at bounding box center [409, 298] width 66 height 27
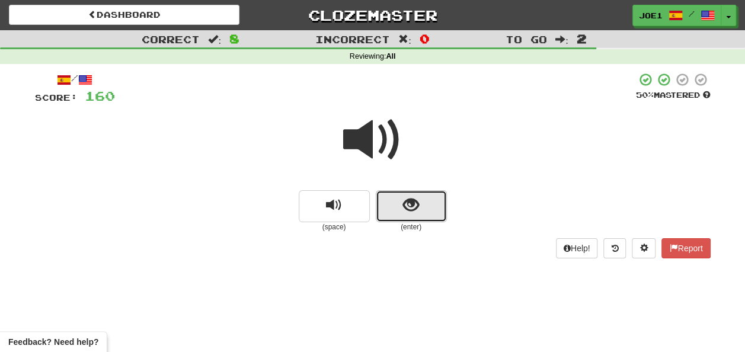
click at [394, 203] on button "show sentence" at bounding box center [411, 206] width 71 height 32
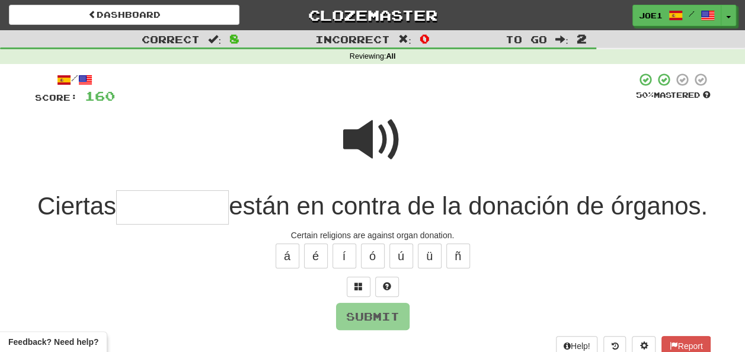
click at [184, 206] on input "text" at bounding box center [172, 207] width 113 height 35
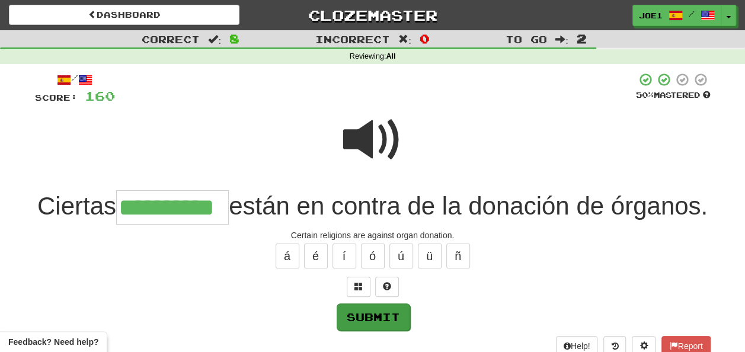
type input "**********"
click at [360, 331] on button "Submit" at bounding box center [373, 316] width 73 height 27
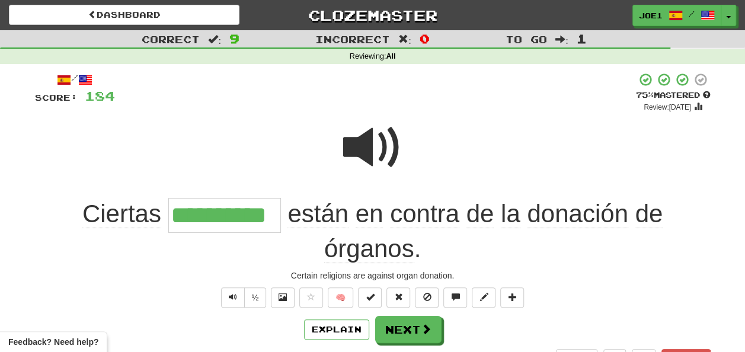
drag, startPoint x: 364, startPoint y: 138, endPoint x: 370, endPoint y: 145, distance: 9.3
click at [370, 145] on span at bounding box center [372, 147] width 59 height 59
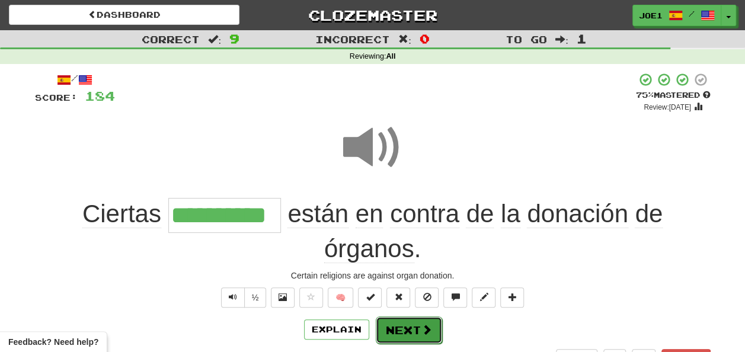
click at [410, 322] on button "Next" at bounding box center [409, 330] width 66 height 27
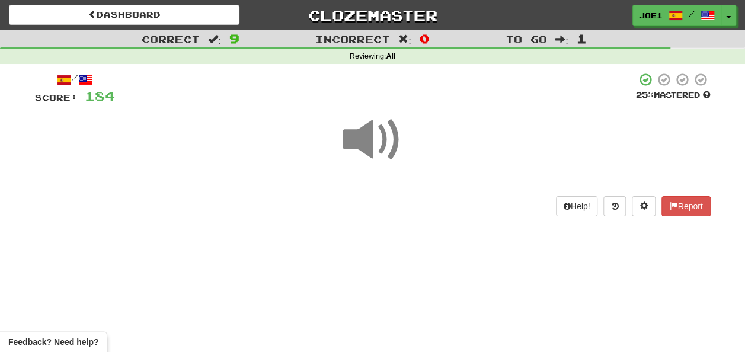
click at [367, 140] on span at bounding box center [372, 139] width 59 height 59
click at [368, 140] on span at bounding box center [372, 139] width 59 height 59
click at [369, 142] on span at bounding box center [372, 139] width 59 height 59
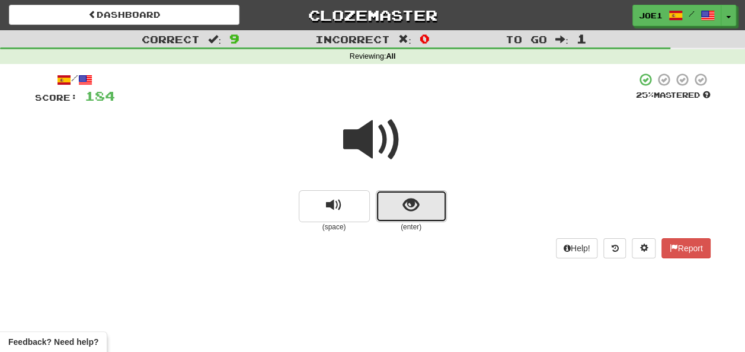
click at [404, 211] on span "show sentence" at bounding box center [411, 205] width 16 height 16
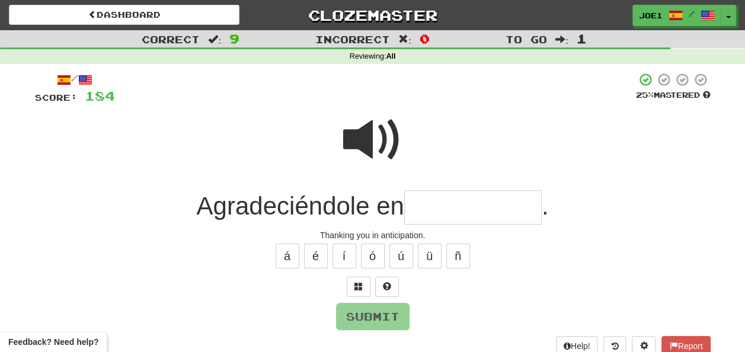
click at [446, 204] on input "text" at bounding box center [473, 207] width 138 height 35
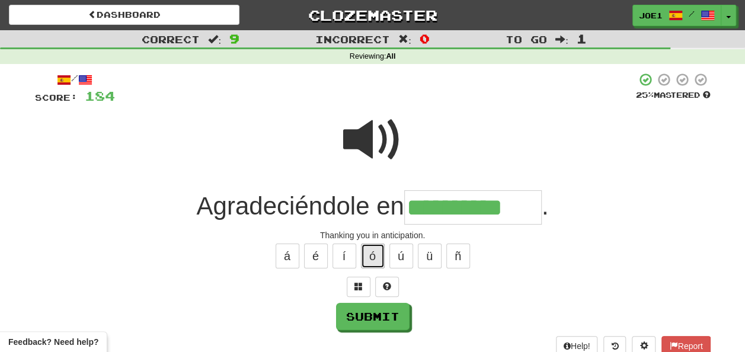
click at [374, 251] on button "ó" at bounding box center [373, 256] width 24 height 25
type input "**********"
click at [375, 122] on span at bounding box center [372, 139] width 59 height 59
click at [371, 129] on span at bounding box center [372, 139] width 59 height 59
click at [367, 135] on span at bounding box center [372, 139] width 59 height 59
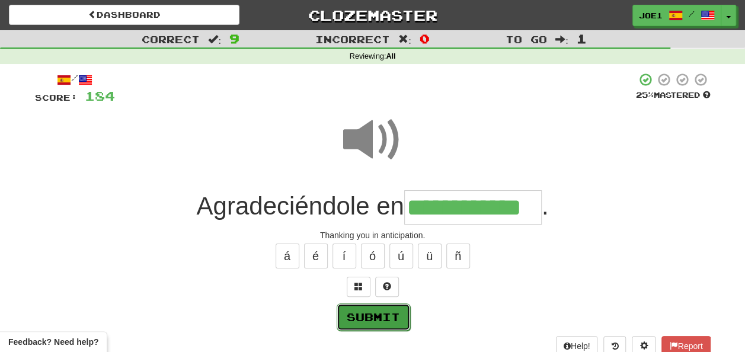
click at [365, 311] on button "Submit" at bounding box center [373, 316] width 73 height 27
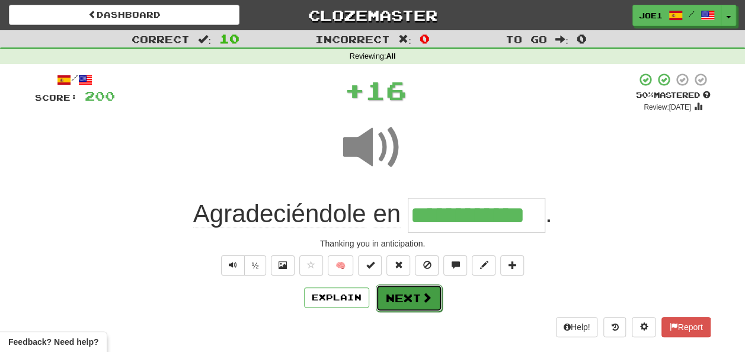
click at [395, 290] on button "Next" at bounding box center [409, 298] width 66 height 27
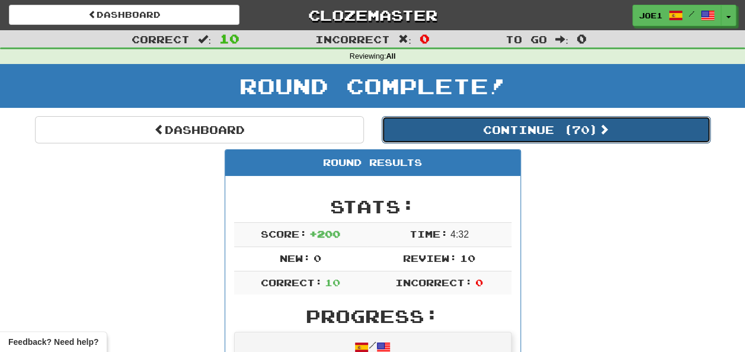
click at [477, 127] on button "Continue ( 70 )" at bounding box center [546, 129] width 329 height 27
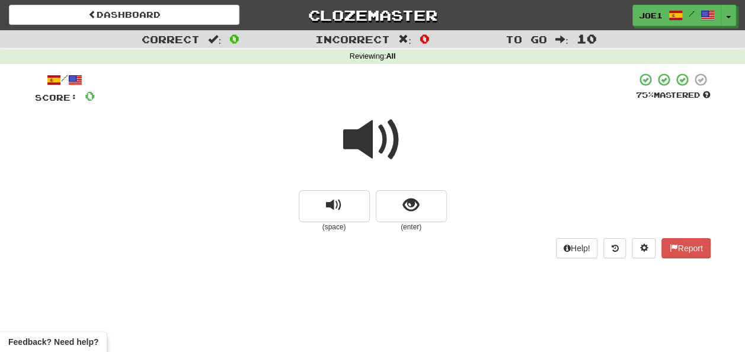
click at [378, 148] on span at bounding box center [372, 139] width 59 height 59
click at [377, 143] on span at bounding box center [372, 139] width 59 height 59
click at [375, 141] on span at bounding box center [372, 139] width 59 height 59
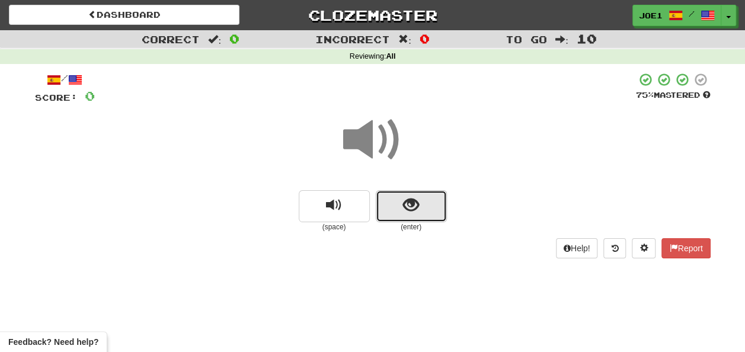
click at [404, 203] on span "show sentence" at bounding box center [411, 205] width 16 height 16
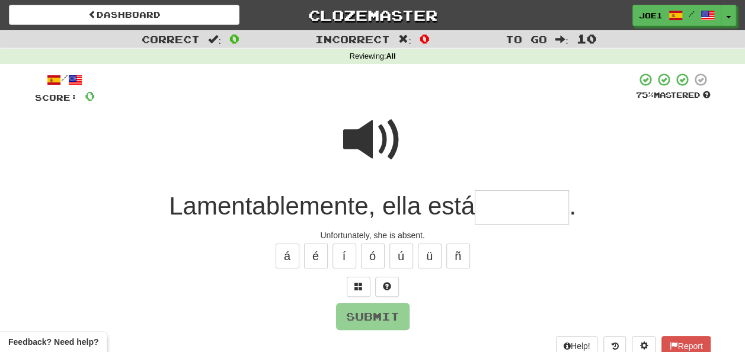
click at [365, 120] on span at bounding box center [372, 139] width 59 height 59
click at [497, 204] on input "text" at bounding box center [522, 207] width 94 height 35
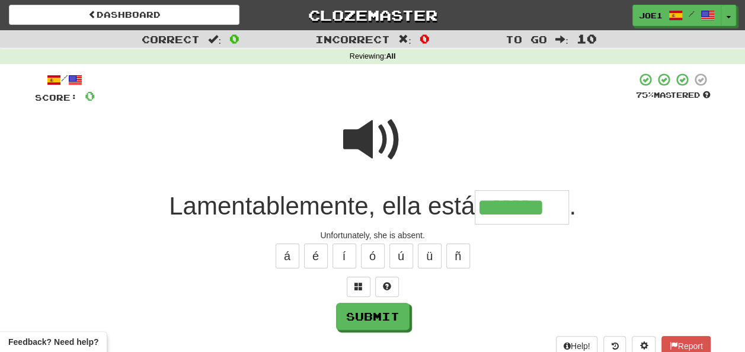
type input "*******"
click at [389, 147] on span at bounding box center [372, 139] width 59 height 59
click at [385, 148] on span at bounding box center [372, 139] width 59 height 59
click at [373, 311] on button "Submit" at bounding box center [373, 316] width 73 height 27
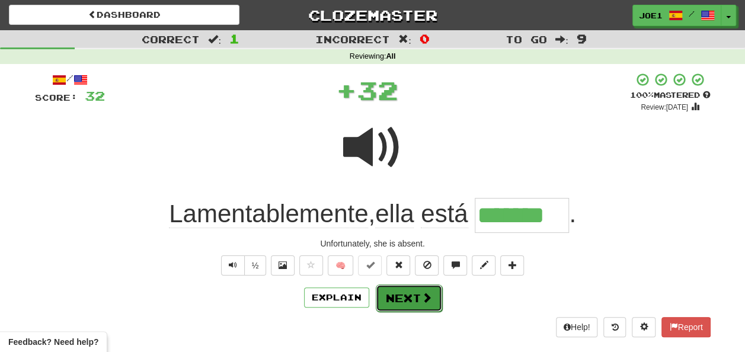
click at [400, 296] on button "Next" at bounding box center [409, 298] width 66 height 27
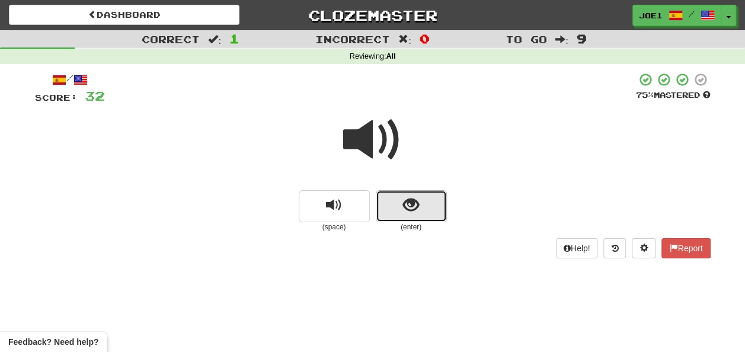
click at [405, 208] on span "show sentence" at bounding box center [411, 205] width 16 height 16
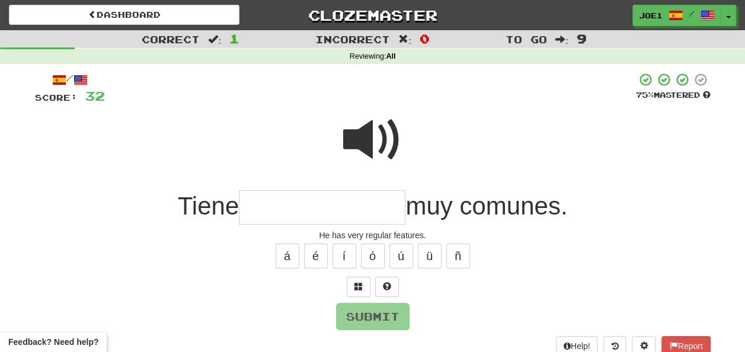
click at [266, 205] on input "text" at bounding box center [322, 207] width 167 height 35
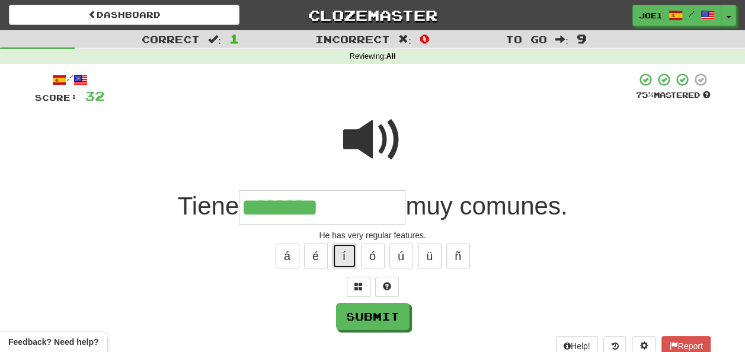
click at [338, 250] on button "í" at bounding box center [345, 256] width 24 height 25
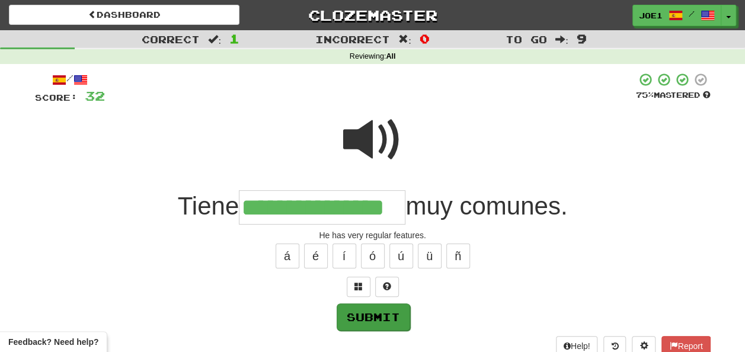
type input "**********"
click at [369, 312] on button "Submit" at bounding box center [373, 316] width 73 height 27
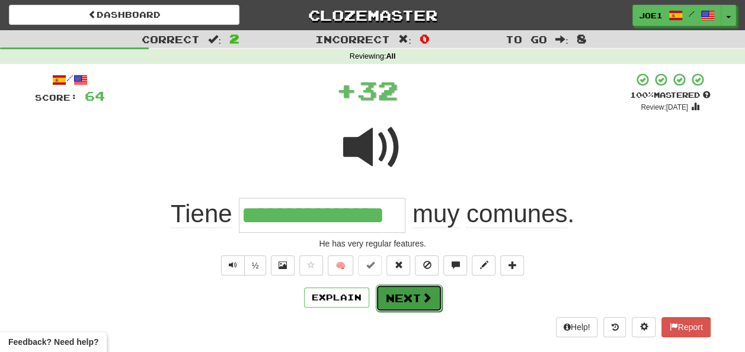
click at [402, 292] on button "Next" at bounding box center [409, 298] width 66 height 27
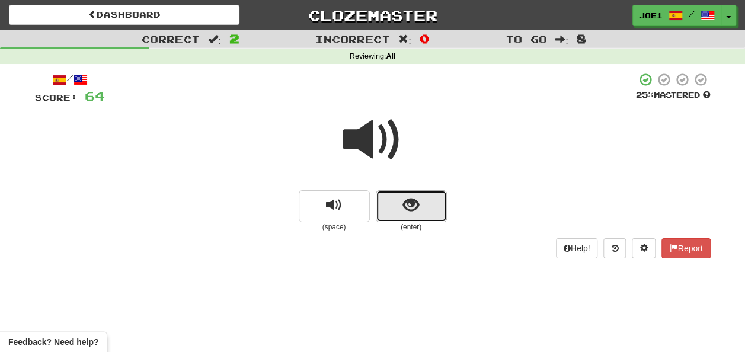
click at [396, 202] on button "show sentence" at bounding box center [411, 206] width 71 height 32
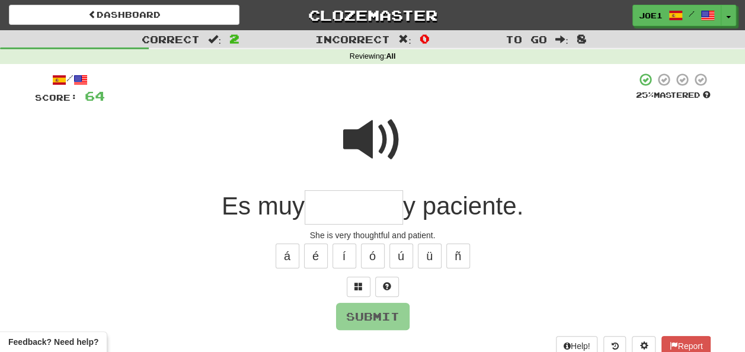
click at [338, 204] on input "text" at bounding box center [354, 207] width 98 height 35
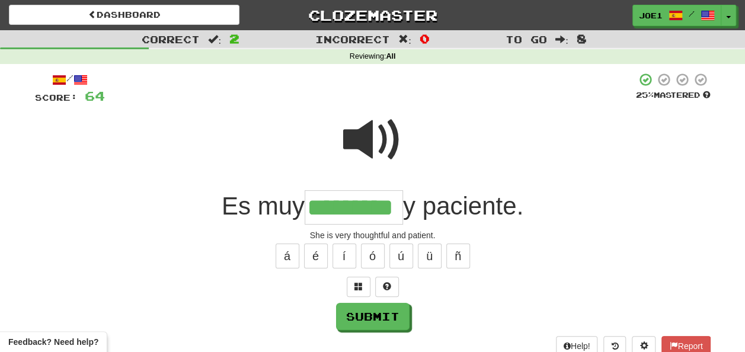
type input "*********"
click at [378, 145] on span at bounding box center [372, 139] width 59 height 59
click at [376, 312] on button "Submit" at bounding box center [373, 316] width 73 height 27
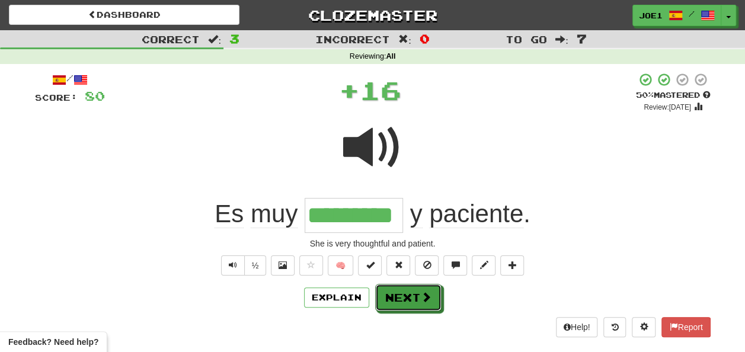
click at [404, 299] on button "Next" at bounding box center [408, 297] width 66 height 27
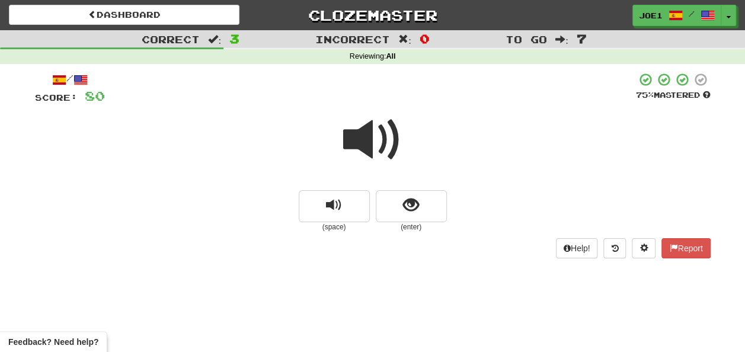
click at [365, 142] on span at bounding box center [372, 139] width 59 height 59
click at [409, 203] on span "show sentence" at bounding box center [411, 205] width 16 height 16
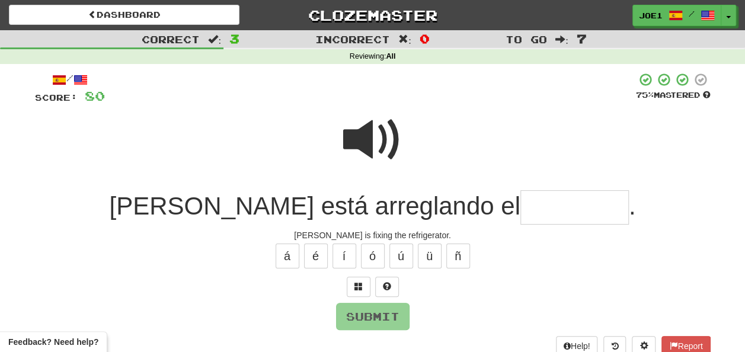
click at [366, 129] on span at bounding box center [372, 139] width 59 height 59
click at [520, 203] on input "text" at bounding box center [574, 207] width 108 height 35
click at [370, 132] on span at bounding box center [372, 139] width 59 height 59
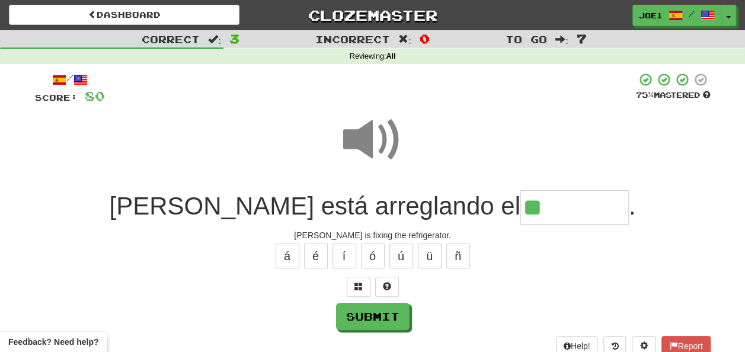
click at [520, 202] on input "**" at bounding box center [574, 207] width 108 height 35
click at [343, 253] on button "í" at bounding box center [345, 256] width 24 height 25
click at [312, 258] on button "é" at bounding box center [316, 256] width 24 height 25
click at [289, 255] on button "á" at bounding box center [288, 256] width 24 height 25
click at [368, 257] on button "ó" at bounding box center [373, 256] width 24 height 25
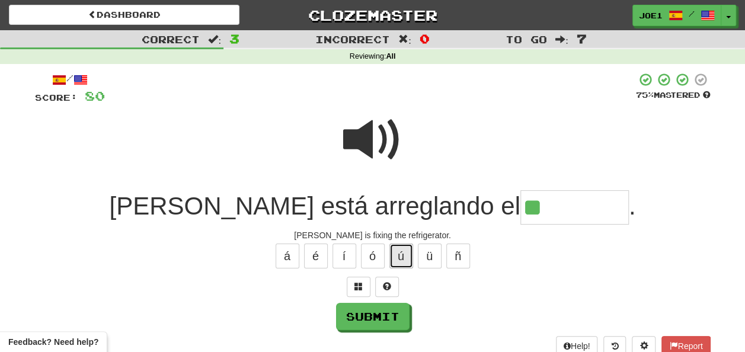
click at [395, 253] on button "ú" at bounding box center [401, 256] width 24 height 25
click at [350, 250] on button "í" at bounding box center [345, 256] width 24 height 25
type input "**********"
click at [366, 135] on span at bounding box center [372, 139] width 59 height 59
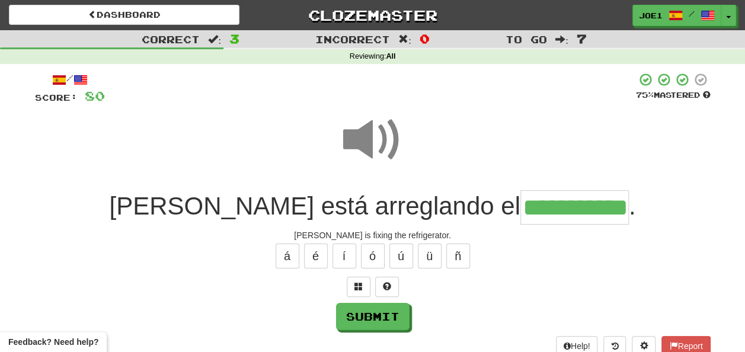
click at [366, 135] on span at bounding box center [372, 139] width 59 height 59
click at [389, 312] on button "Submit" at bounding box center [373, 316] width 73 height 27
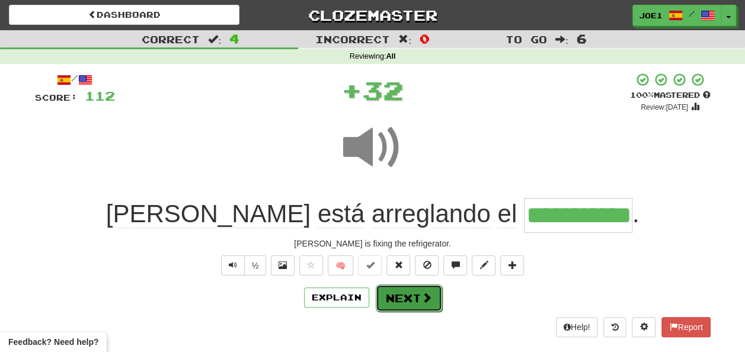
click at [395, 302] on button "Next" at bounding box center [409, 298] width 66 height 27
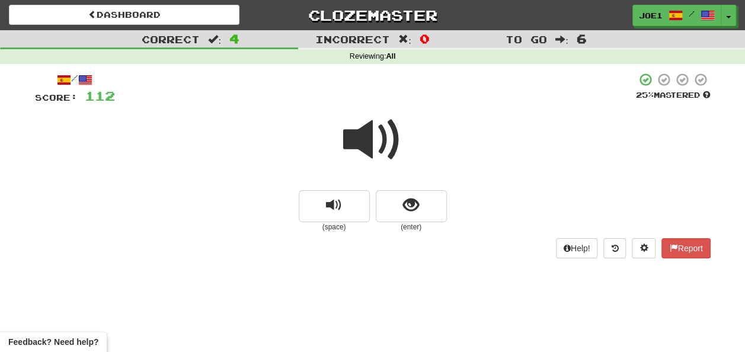
click at [372, 132] on span at bounding box center [372, 139] width 59 height 59
click at [373, 134] on span at bounding box center [372, 139] width 59 height 59
click at [377, 139] on span at bounding box center [372, 139] width 59 height 59
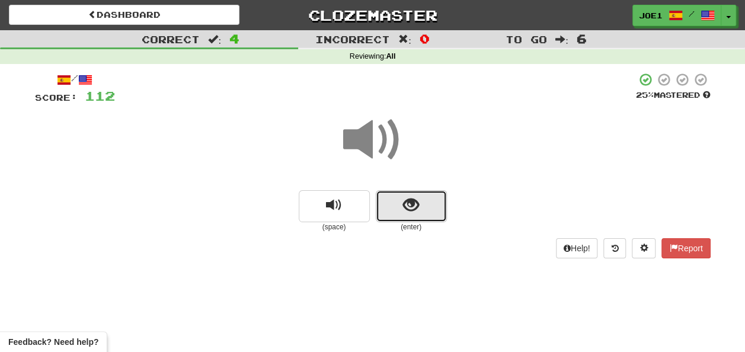
click at [406, 200] on span "show sentence" at bounding box center [411, 205] width 16 height 16
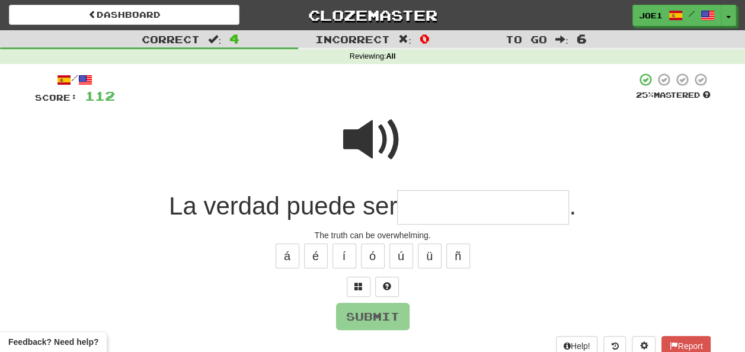
click at [370, 127] on span at bounding box center [372, 139] width 59 height 59
click at [365, 118] on span at bounding box center [372, 139] width 59 height 59
click at [408, 207] on input "text" at bounding box center [483, 207] width 172 height 35
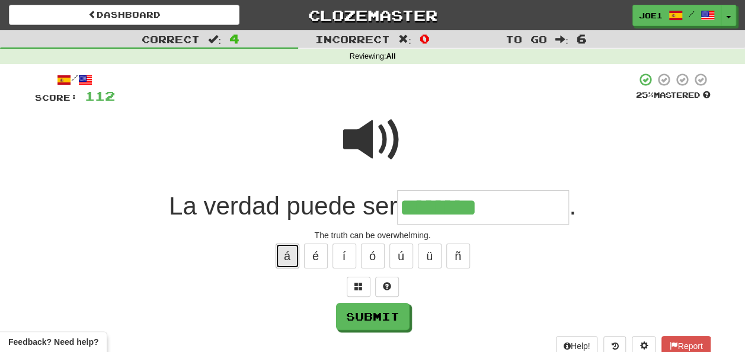
click at [292, 251] on button "á" at bounding box center [288, 256] width 24 height 25
click at [378, 254] on button "ó" at bounding box center [373, 256] width 24 height 25
type input "**********"
click at [373, 136] on span at bounding box center [372, 139] width 59 height 59
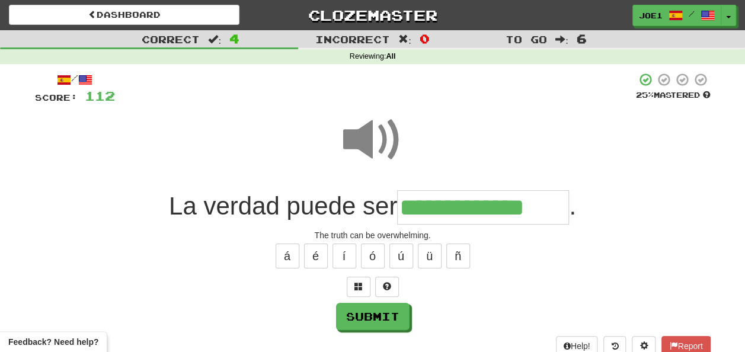
click at [373, 136] on span at bounding box center [372, 139] width 59 height 59
click at [373, 142] on span at bounding box center [372, 139] width 59 height 59
click at [373, 318] on button "Submit" at bounding box center [373, 316] width 73 height 27
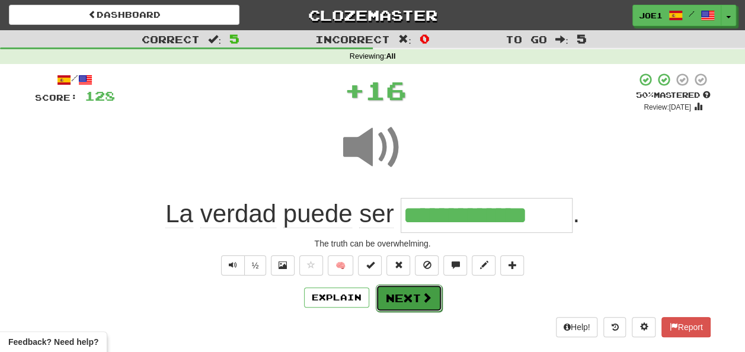
click at [391, 296] on button "Next" at bounding box center [409, 298] width 66 height 27
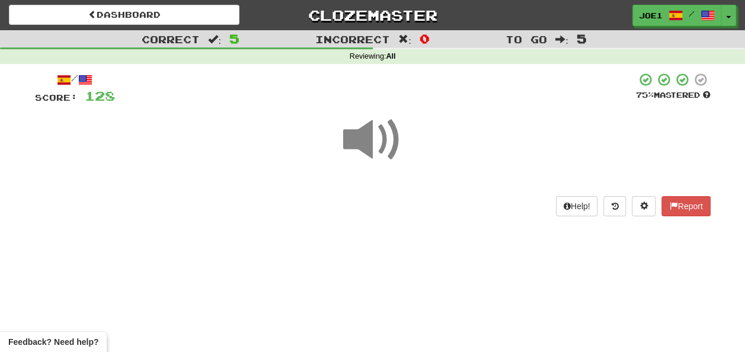
click at [378, 140] on span at bounding box center [372, 139] width 59 height 59
click at [378, 141] on span at bounding box center [372, 139] width 59 height 59
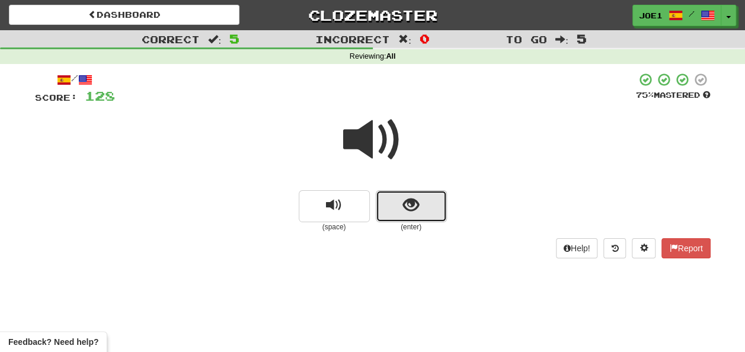
click at [389, 211] on button "show sentence" at bounding box center [411, 206] width 71 height 32
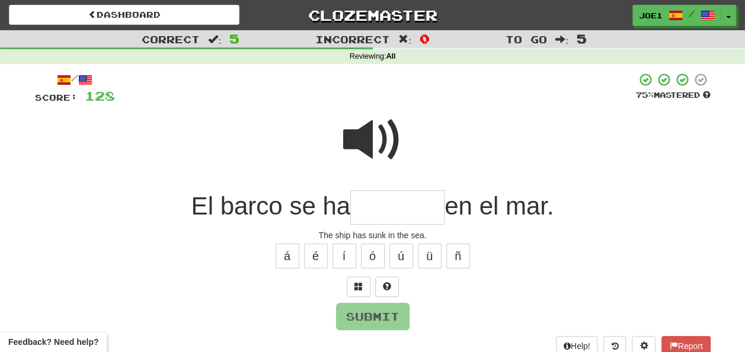
click at [367, 130] on span at bounding box center [372, 139] width 59 height 59
click at [364, 205] on input "text" at bounding box center [397, 207] width 94 height 35
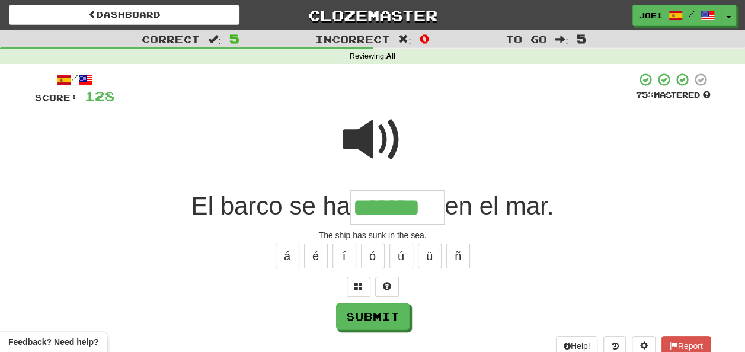
type input "*******"
click at [366, 137] on span at bounding box center [372, 139] width 59 height 59
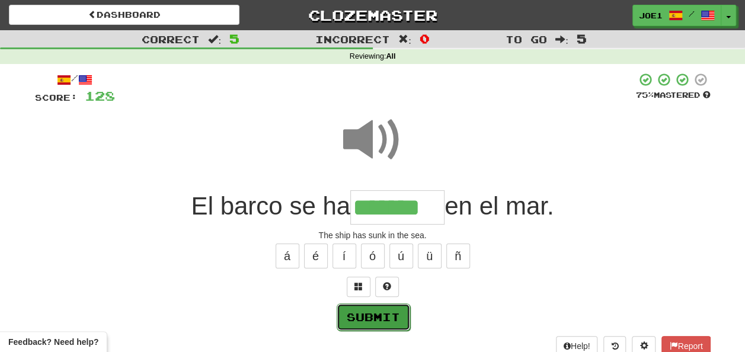
click at [388, 313] on button "Submit" at bounding box center [373, 316] width 73 height 27
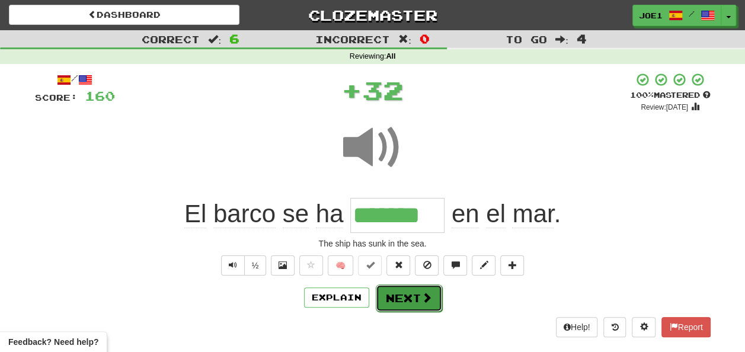
click at [399, 296] on button "Next" at bounding box center [409, 298] width 66 height 27
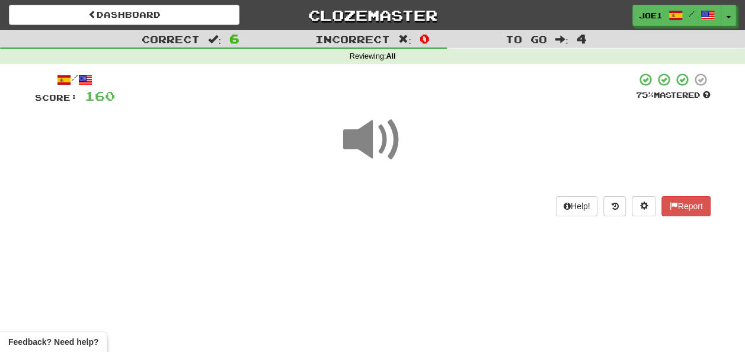
click at [366, 140] on span at bounding box center [372, 139] width 59 height 59
click at [366, 135] on span at bounding box center [372, 139] width 59 height 59
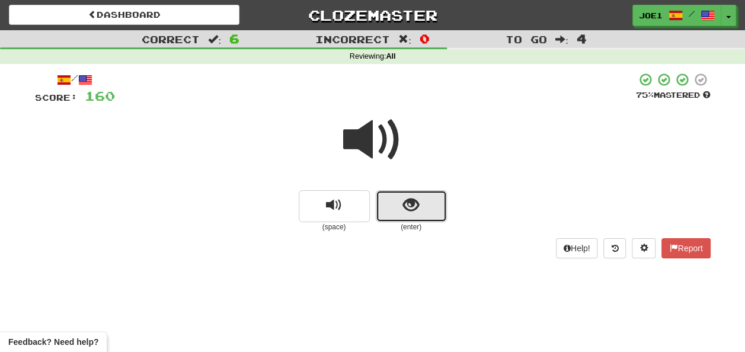
click at [388, 207] on button "show sentence" at bounding box center [411, 206] width 71 height 32
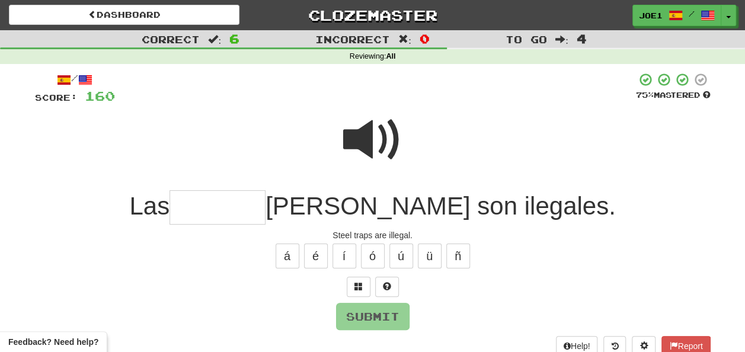
click at [363, 117] on span at bounding box center [372, 139] width 59 height 59
click at [243, 209] on input "text" at bounding box center [218, 207] width 96 height 35
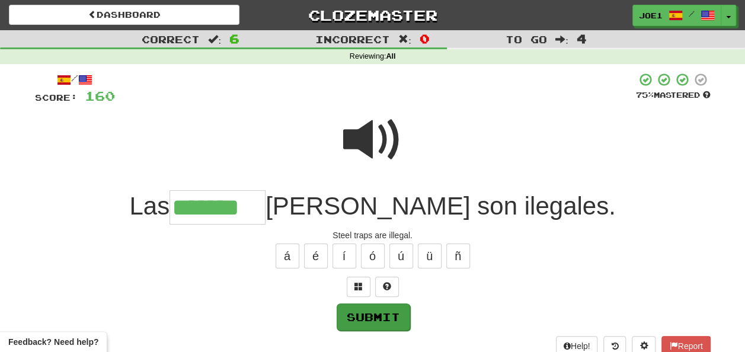
type input "*******"
drag, startPoint x: 338, startPoint y: 302, endPoint x: 344, endPoint y: 296, distance: 8.0
click at [344, 298] on div "/ Score: 160 75 % Mastered Las ******* [PERSON_NAME] son ilegales. Steel traps …" at bounding box center [373, 214] width 676 height 284
click at [376, 313] on button "Submit" at bounding box center [372, 316] width 73 height 27
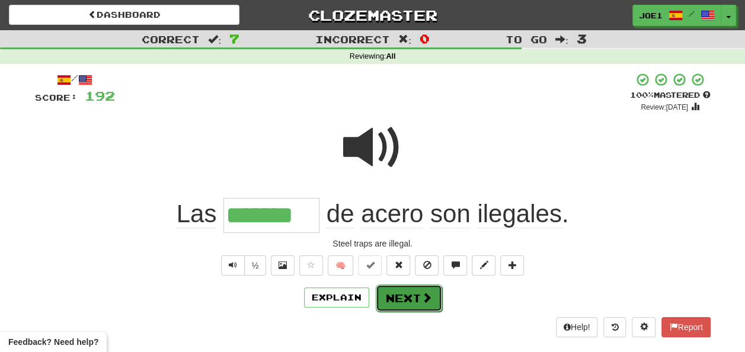
click at [405, 296] on button "Next" at bounding box center [409, 298] width 66 height 27
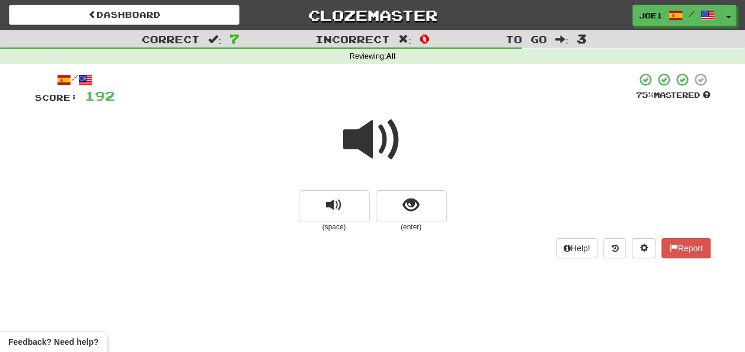
click at [369, 143] on span at bounding box center [372, 139] width 59 height 59
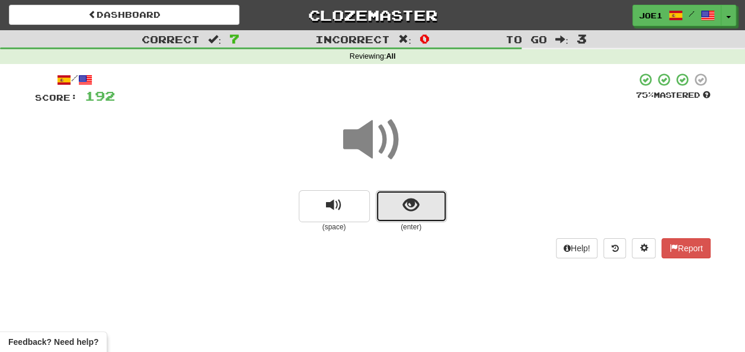
click at [381, 202] on button "show sentence" at bounding box center [411, 206] width 71 height 32
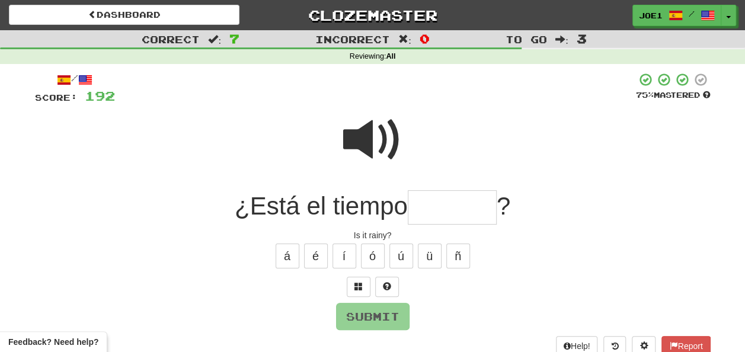
click at [367, 135] on span at bounding box center [372, 139] width 59 height 59
click at [432, 203] on input "text" at bounding box center [452, 207] width 89 height 35
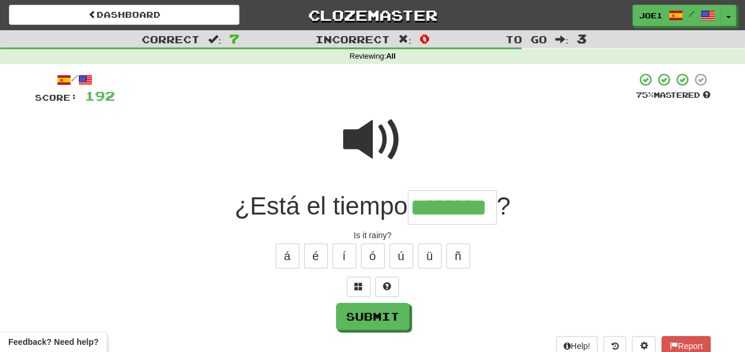
type input "********"
click at [388, 136] on span at bounding box center [372, 139] width 59 height 59
click at [387, 137] on span at bounding box center [372, 139] width 59 height 59
click at [382, 135] on span at bounding box center [372, 139] width 59 height 59
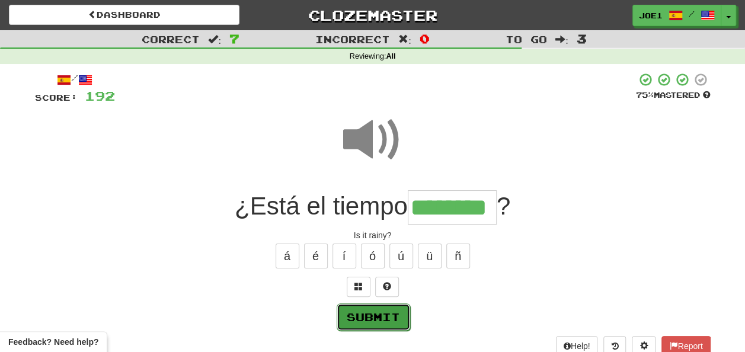
click at [361, 308] on button "Submit" at bounding box center [373, 316] width 73 height 27
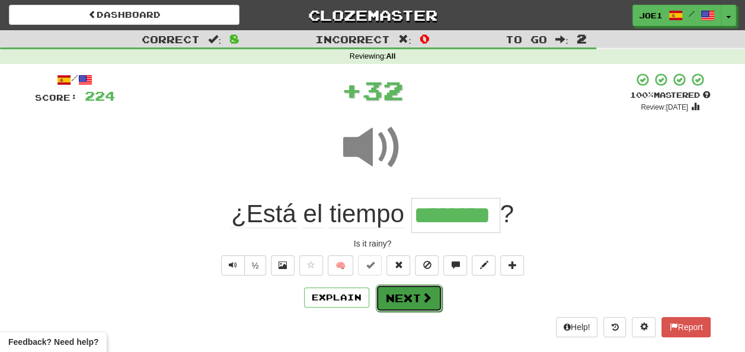
click at [389, 294] on button "Next" at bounding box center [409, 298] width 66 height 27
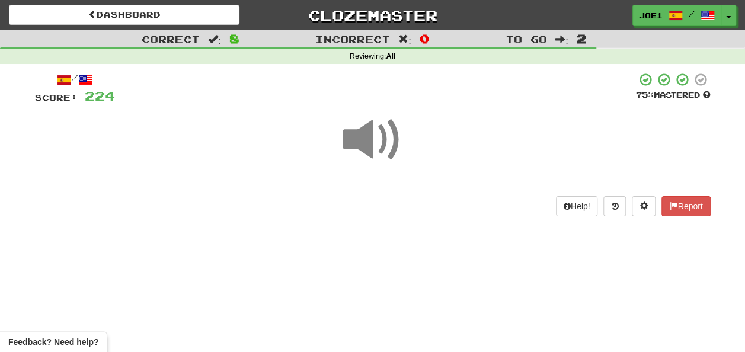
click at [375, 133] on span at bounding box center [372, 139] width 59 height 59
click at [374, 135] on span at bounding box center [372, 139] width 59 height 59
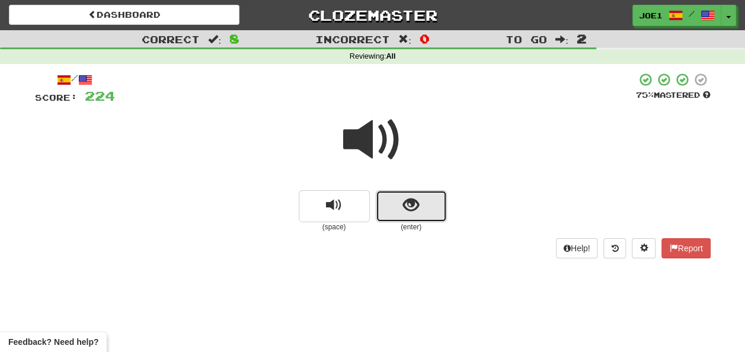
click at [398, 209] on button "show sentence" at bounding box center [411, 206] width 71 height 32
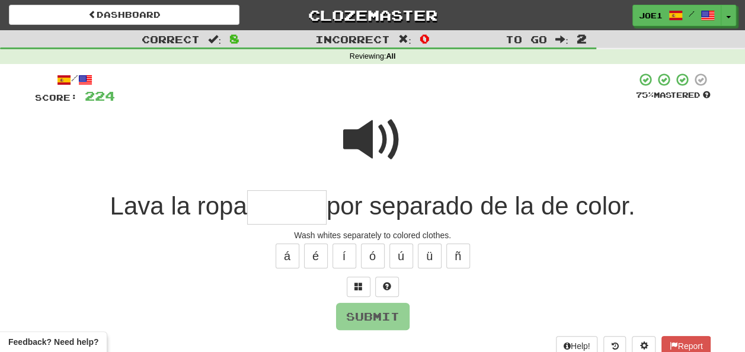
click at [386, 123] on span at bounding box center [372, 139] width 59 height 59
click at [264, 208] on input "text" at bounding box center [286, 207] width 79 height 35
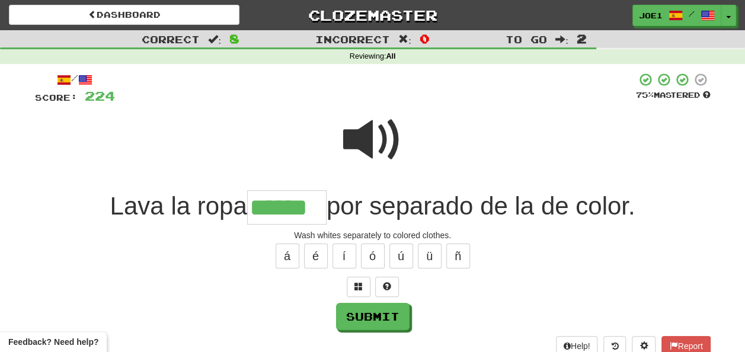
type input "******"
click at [361, 129] on span at bounding box center [372, 139] width 59 height 59
click at [369, 131] on span at bounding box center [372, 139] width 59 height 59
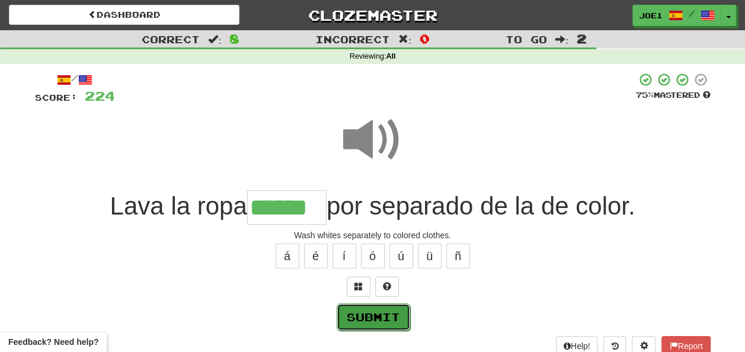
click at [381, 314] on button "Submit" at bounding box center [373, 316] width 73 height 27
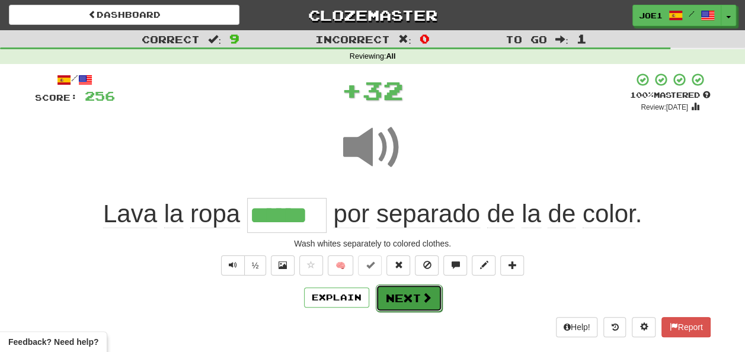
click at [397, 298] on button "Next" at bounding box center [409, 298] width 66 height 27
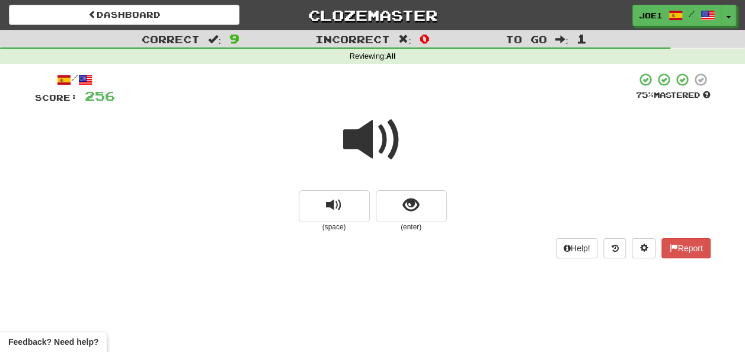
click at [371, 143] on span at bounding box center [372, 139] width 59 height 59
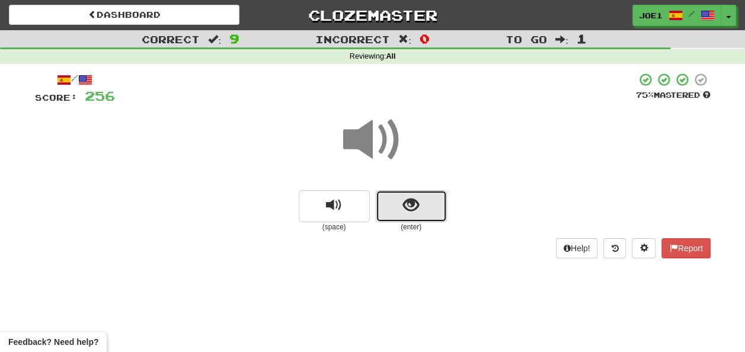
click at [407, 204] on span "show sentence" at bounding box center [411, 205] width 16 height 16
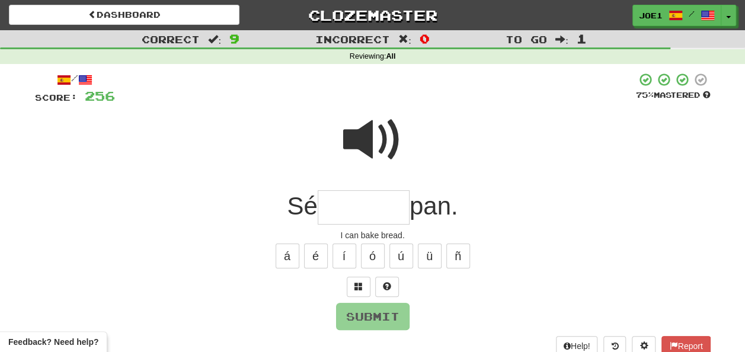
click at [341, 206] on input "text" at bounding box center [364, 207] width 92 height 35
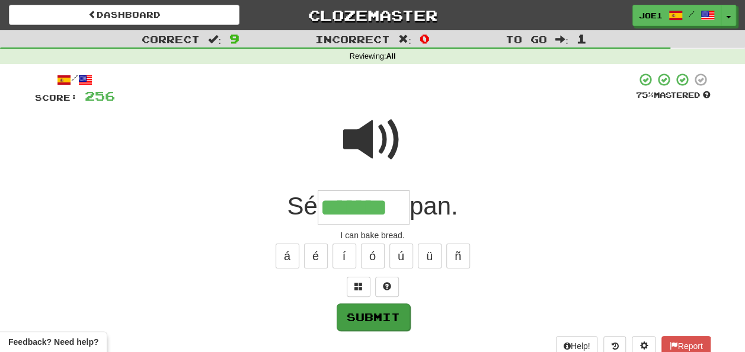
type input "*******"
click at [376, 314] on button "Submit" at bounding box center [373, 316] width 73 height 27
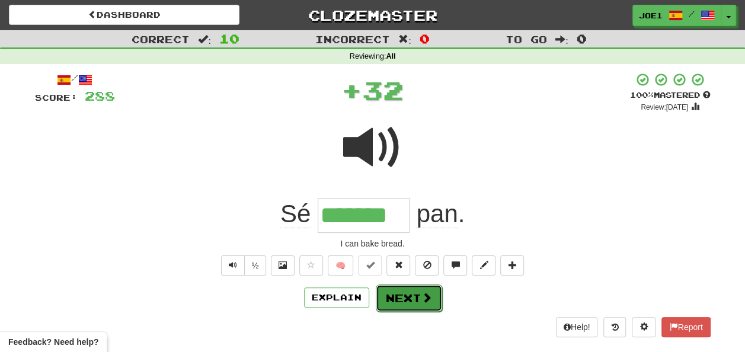
click at [397, 294] on button "Next" at bounding box center [409, 298] width 66 height 27
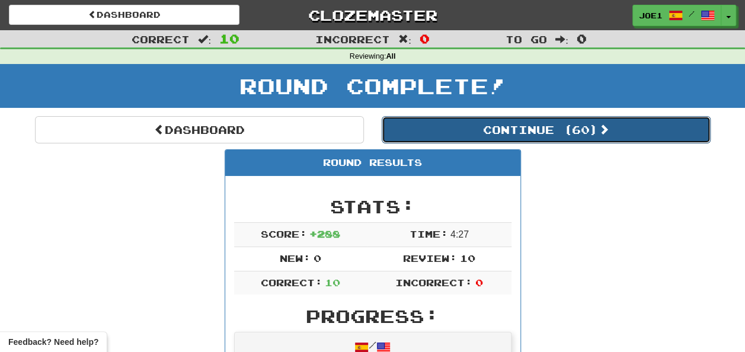
click at [465, 128] on button "Continue ( 60 )" at bounding box center [546, 129] width 329 height 27
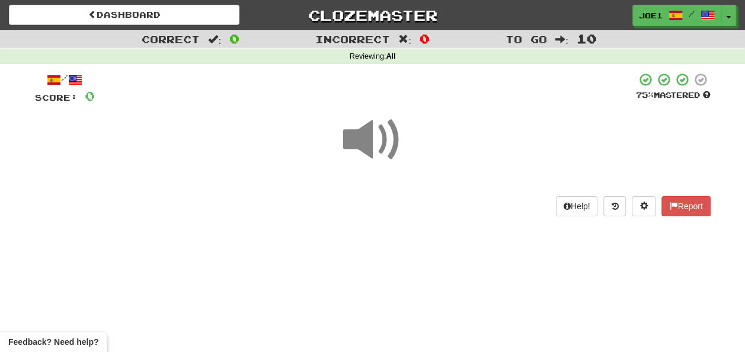
click at [369, 136] on span at bounding box center [372, 139] width 59 height 59
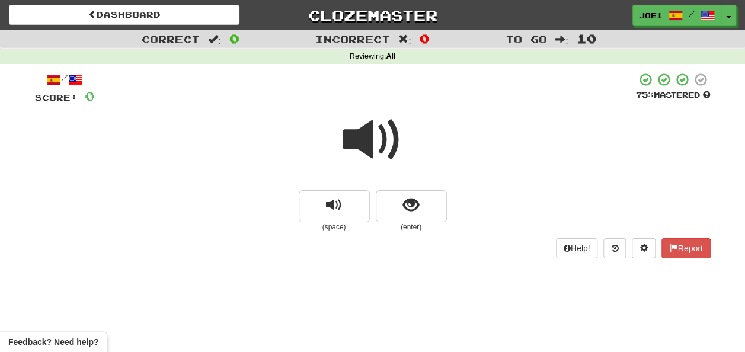
click at [371, 141] on span at bounding box center [372, 139] width 59 height 59
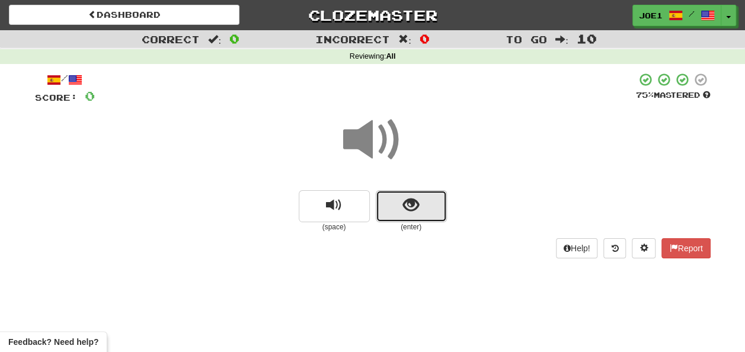
click at [403, 200] on span "show sentence" at bounding box center [411, 205] width 16 height 16
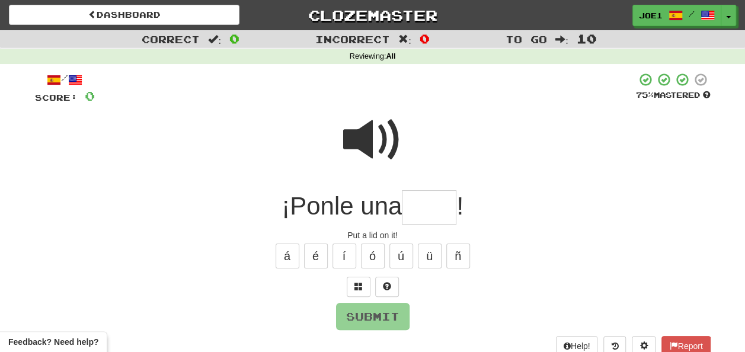
click at [372, 132] on span at bounding box center [372, 139] width 59 height 59
click at [418, 204] on input "text" at bounding box center [429, 207] width 55 height 35
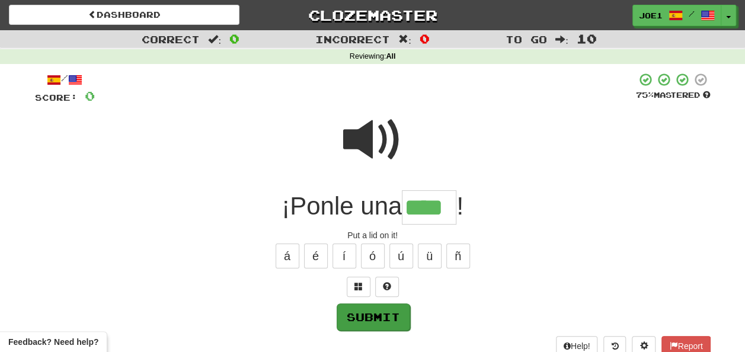
type input "****"
click at [368, 314] on button "Submit" at bounding box center [373, 316] width 73 height 27
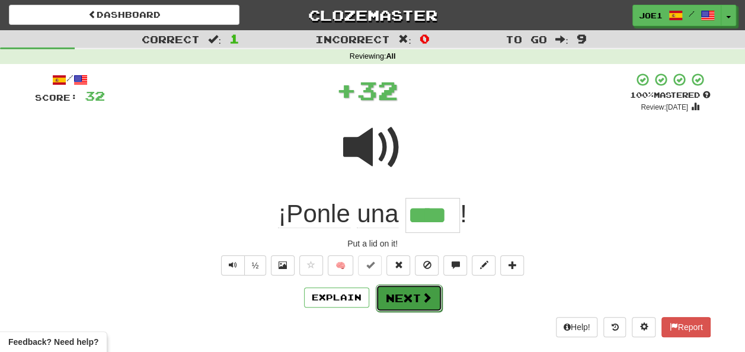
click at [406, 291] on button "Next" at bounding box center [409, 298] width 66 height 27
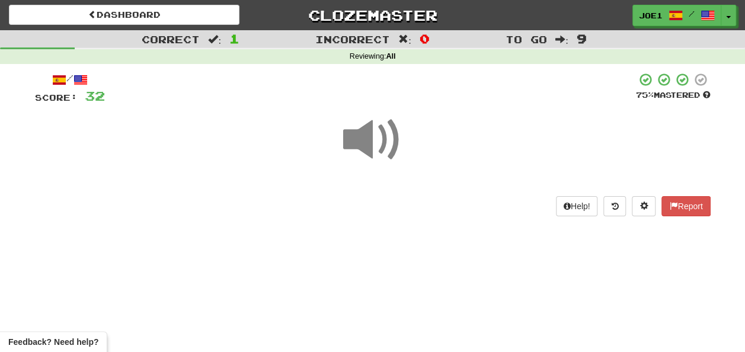
click at [375, 142] on span at bounding box center [372, 139] width 59 height 59
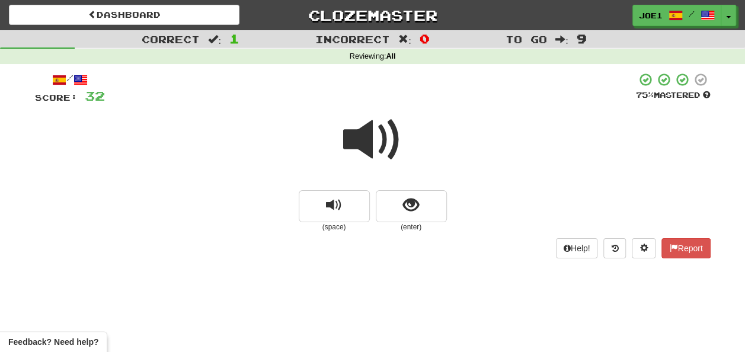
click at [373, 140] on span at bounding box center [372, 139] width 59 height 59
click at [370, 140] on span at bounding box center [372, 139] width 59 height 59
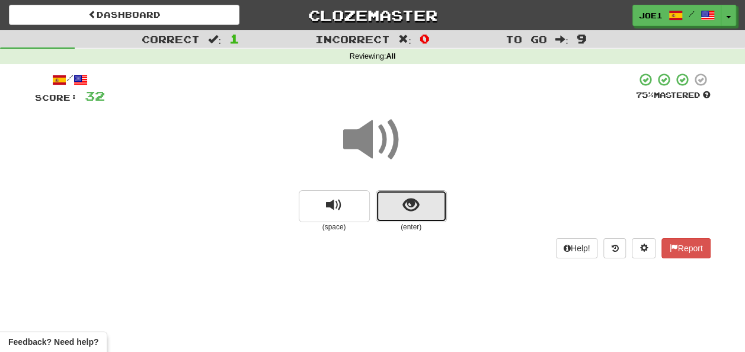
click at [397, 208] on button "show sentence" at bounding box center [411, 206] width 71 height 32
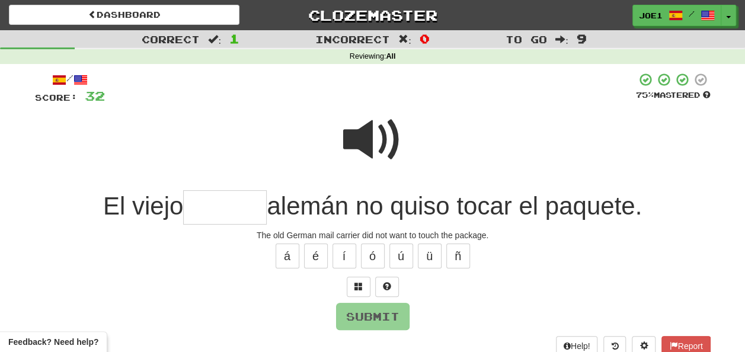
click at [375, 132] on span at bounding box center [372, 139] width 59 height 59
click at [200, 208] on input "text" at bounding box center [225, 207] width 84 height 35
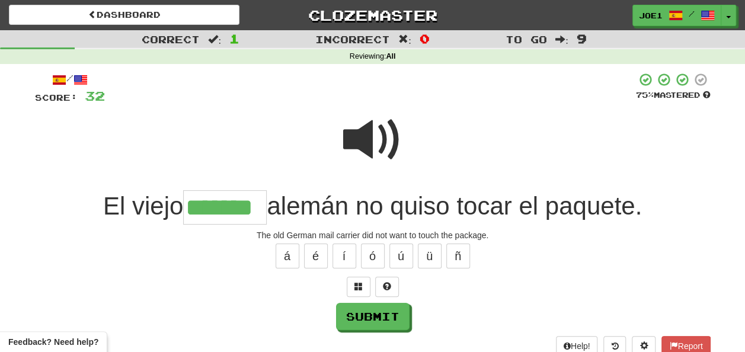
type input "*******"
click at [373, 127] on span at bounding box center [372, 139] width 59 height 59
click at [375, 130] on span at bounding box center [372, 139] width 59 height 59
click at [372, 131] on span at bounding box center [372, 139] width 59 height 59
click at [371, 132] on span at bounding box center [372, 139] width 59 height 59
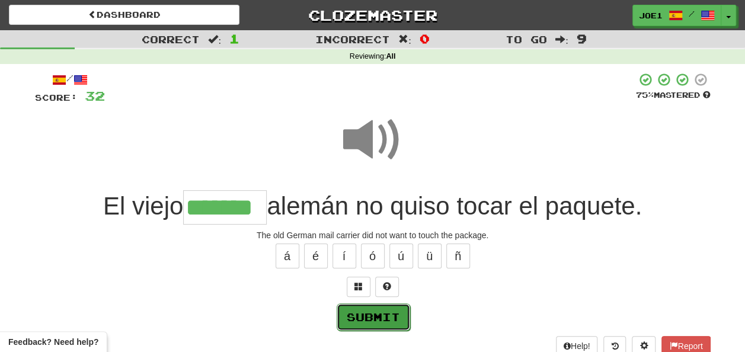
click at [367, 313] on button "Submit" at bounding box center [373, 316] width 73 height 27
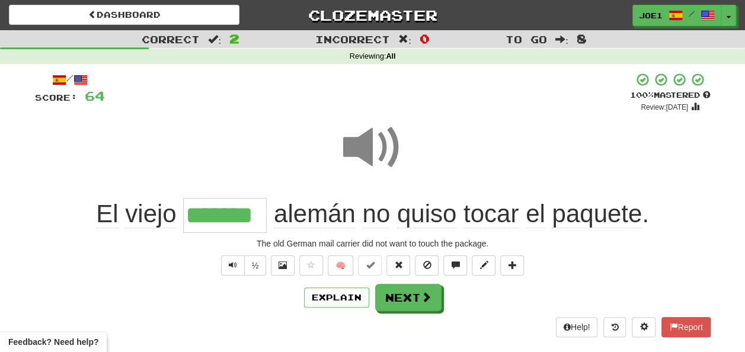
click at [373, 148] on span at bounding box center [372, 147] width 59 height 59
click at [372, 149] on span at bounding box center [372, 147] width 59 height 59
click at [370, 149] on span at bounding box center [372, 147] width 59 height 59
drag, startPoint x: 376, startPoint y: 132, endPoint x: 381, endPoint y: 138, distance: 8.1
click at [379, 136] on span at bounding box center [372, 147] width 59 height 59
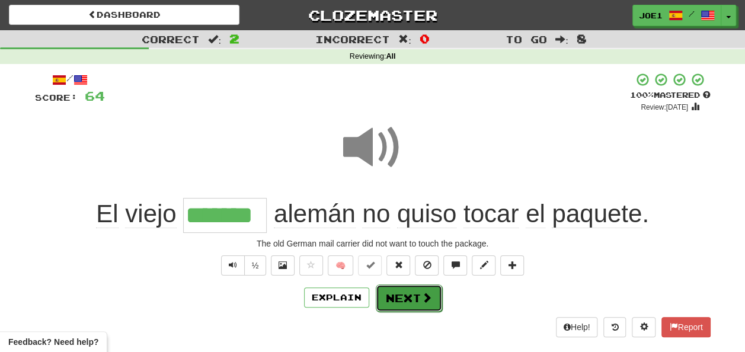
click at [410, 293] on button "Next" at bounding box center [409, 298] width 66 height 27
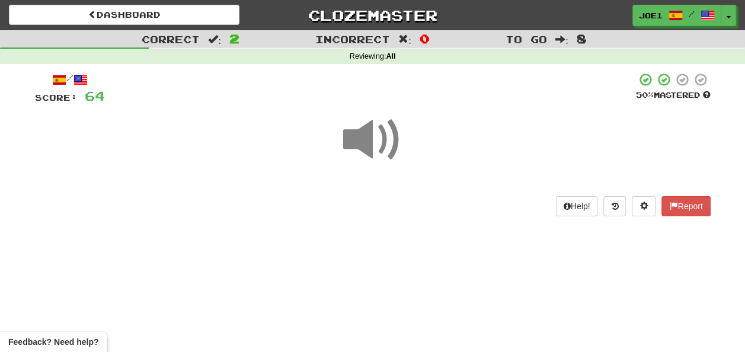
click at [378, 138] on span at bounding box center [372, 139] width 59 height 59
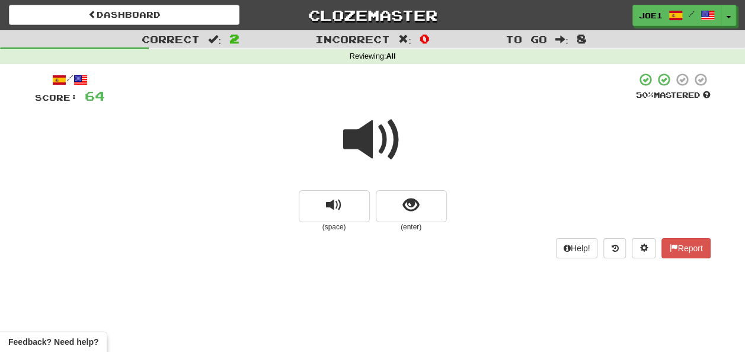
click at [379, 136] on span at bounding box center [372, 139] width 59 height 59
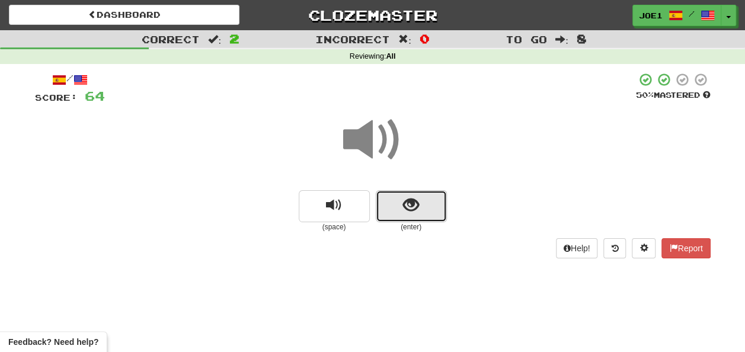
click at [403, 203] on span "show sentence" at bounding box center [411, 205] width 16 height 16
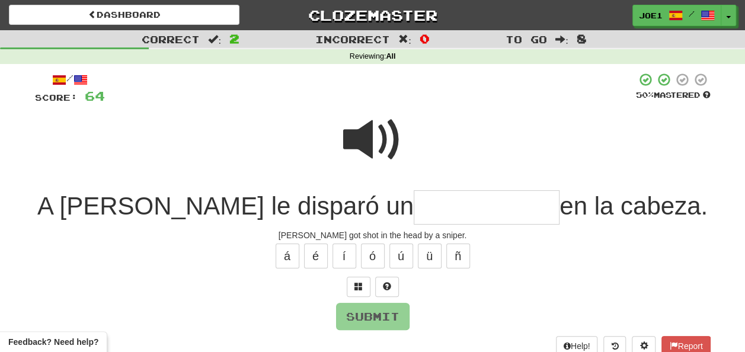
click at [373, 129] on span at bounding box center [372, 139] width 59 height 59
click at [414, 206] on input "text" at bounding box center [487, 207] width 146 height 35
click at [371, 126] on span at bounding box center [372, 139] width 59 height 59
click at [414, 204] on input "text" at bounding box center [487, 207] width 146 height 35
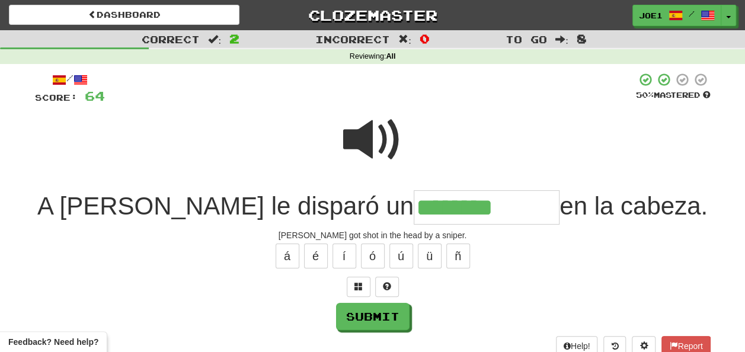
click at [375, 129] on span at bounding box center [372, 139] width 59 height 59
click at [423, 207] on input "********" at bounding box center [487, 207] width 146 height 35
click at [405, 250] on button "ú" at bounding box center [401, 256] width 24 height 25
click at [378, 250] on button "ó" at bounding box center [373, 256] width 24 height 25
click at [338, 256] on button "í" at bounding box center [345, 256] width 24 height 25
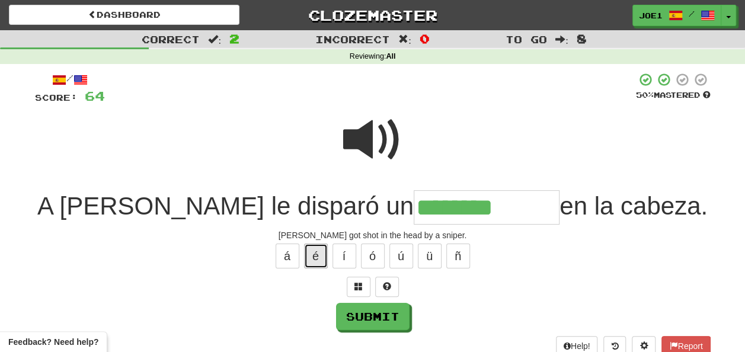
click at [319, 254] on button "é" at bounding box center [316, 256] width 24 height 25
click at [288, 255] on button "á" at bounding box center [288, 256] width 24 height 25
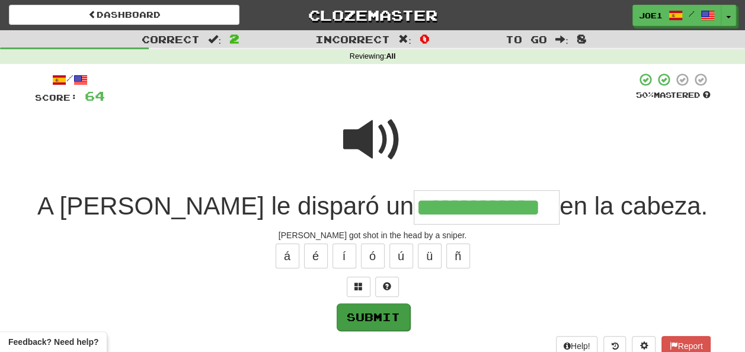
type input "**********"
click at [365, 309] on button "Submit" at bounding box center [373, 316] width 73 height 27
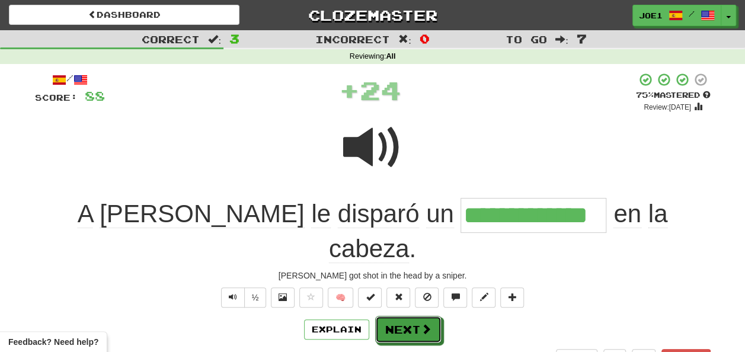
click at [394, 316] on button "Next" at bounding box center [408, 329] width 66 height 27
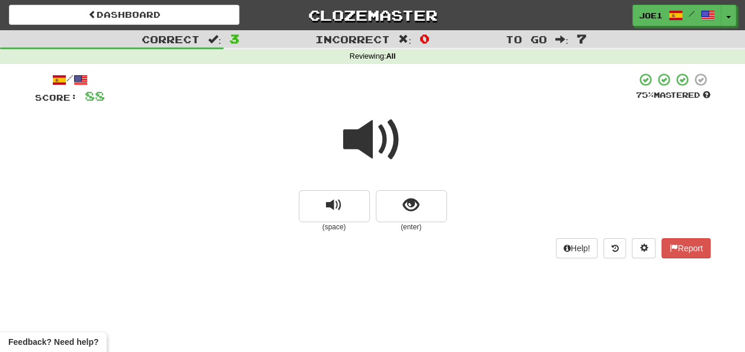
click at [372, 134] on span at bounding box center [372, 139] width 59 height 59
click at [373, 137] on span at bounding box center [372, 139] width 59 height 59
click at [402, 200] on button "show sentence" at bounding box center [411, 206] width 71 height 32
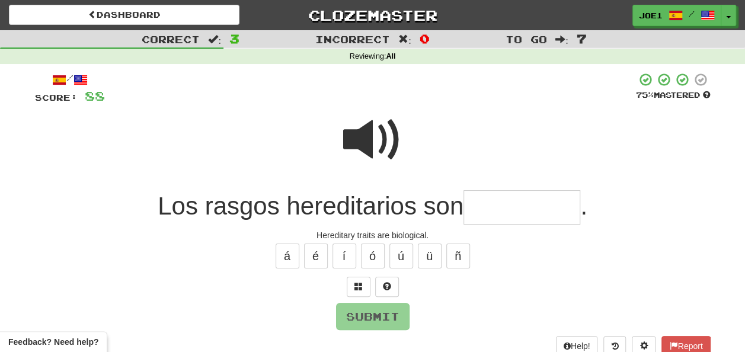
click at [375, 129] on span at bounding box center [372, 139] width 59 height 59
click at [486, 209] on input "text" at bounding box center [522, 207] width 117 height 35
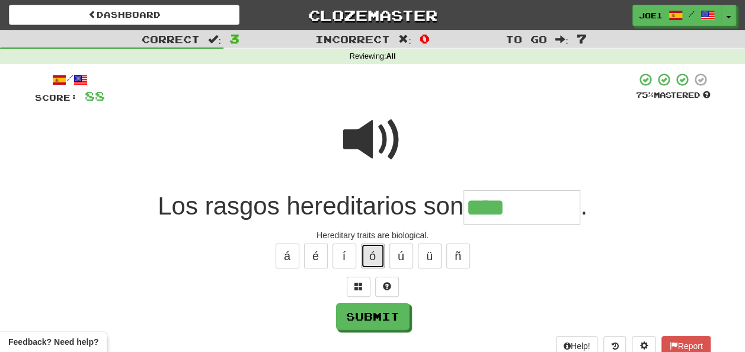
click at [378, 258] on button "ó" at bounding box center [373, 256] width 24 height 25
type input "**********"
click at [376, 129] on span at bounding box center [372, 139] width 59 height 59
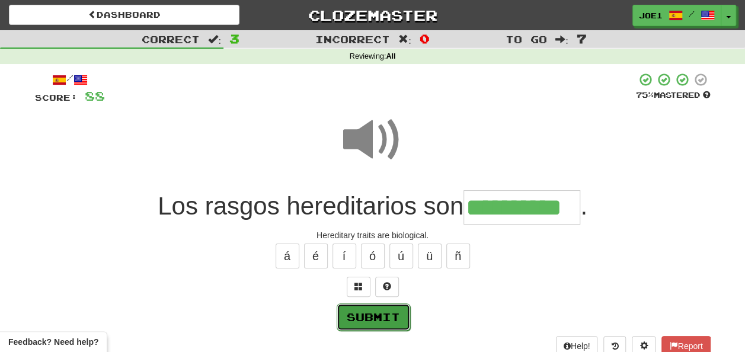
click at [376, 315] on button "Submit" at bounding box center [373, 316] width 73 height 27
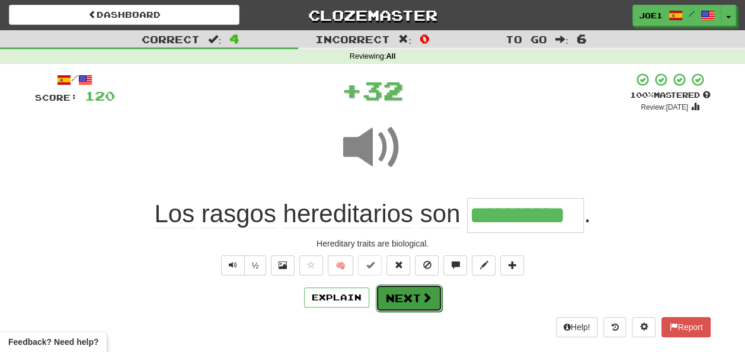
click at [396, 292] on button "Next" at bounding box center [409, 298] width 66 height 27
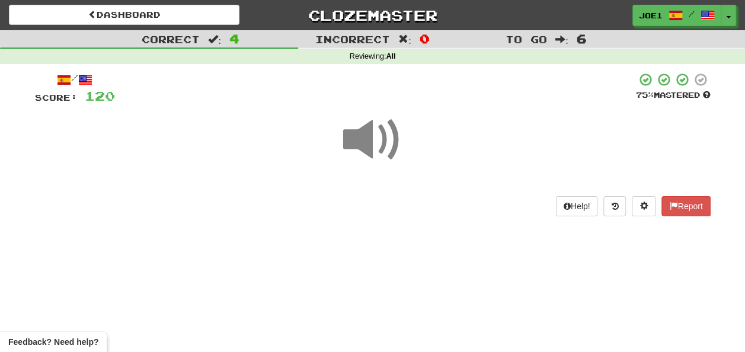
click at [367, 143] on span at bounding box center [372, 139] width 59 height 59
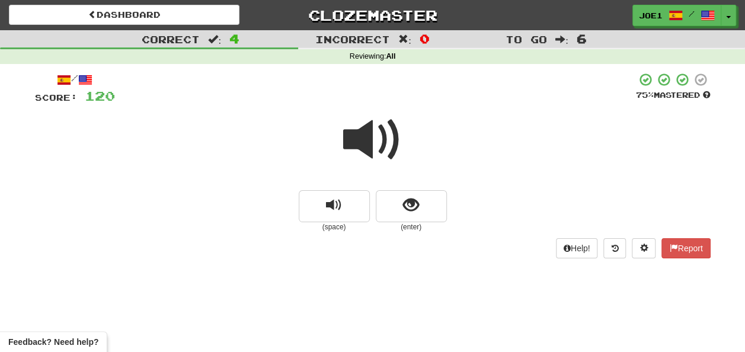
click at [367, 143] on span at bounding box center [372, 139] width 59 height 59
click at [377, 140] on span at bounding box center [372, 139] width 59 height 59
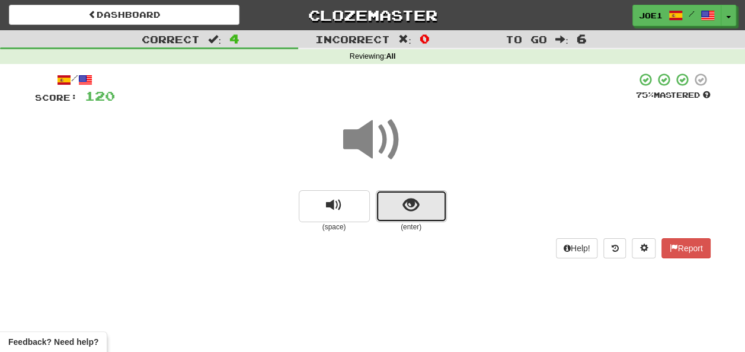
click at [405, 204] on span "show sentence" at bounding box center [411, 205] width 16 height 16
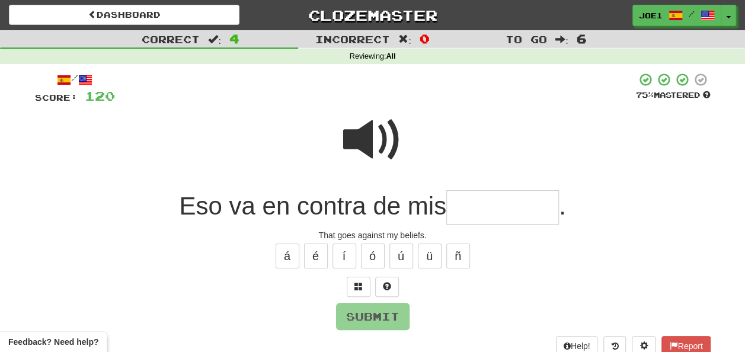
click at [372, 143] on span at bounding box center [372, 139] width 59 height 59
click at [377, 152] on span at bounding box center [372, 139] width 59 height 59
click at [460, 206] on input "text" at bounding box center [502, 207] width 113 height 35
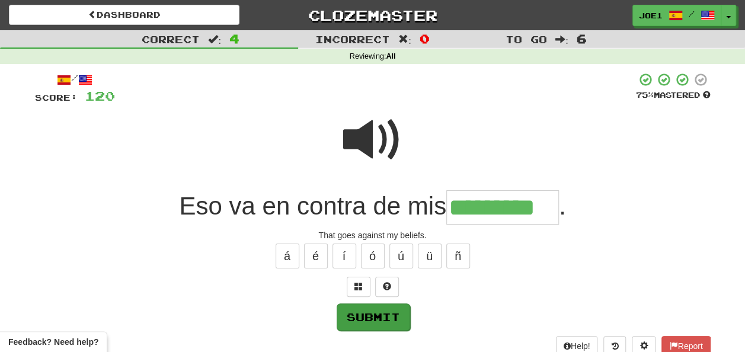
type input "*********"
click at [383, 309] on button "Submit" at bounding box center [373, 316] width 73 height 27
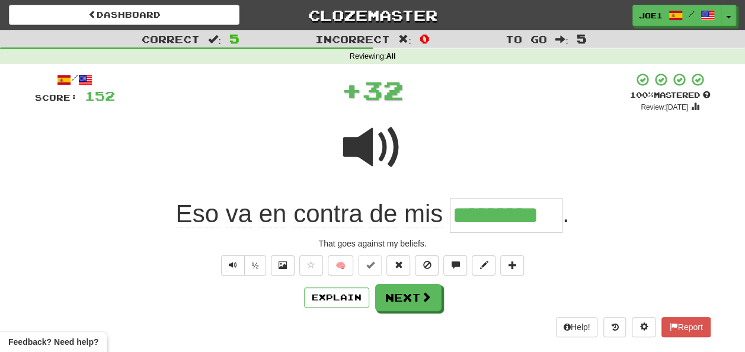
click at [359, 144] on span at bounding box center [372, 147] width 59 height 59
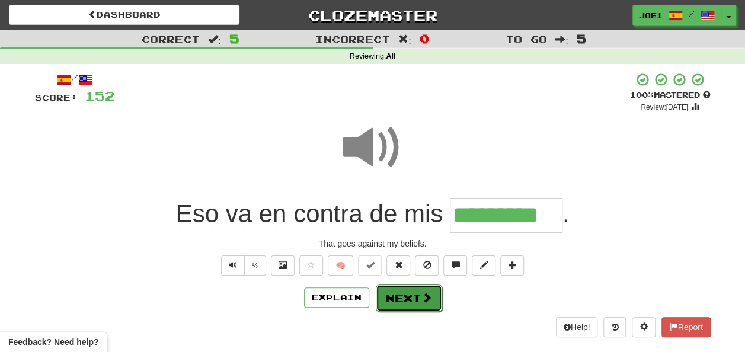
click at [400, 294] on button "Next" at bounding box center [409, 298] width 66 height 27
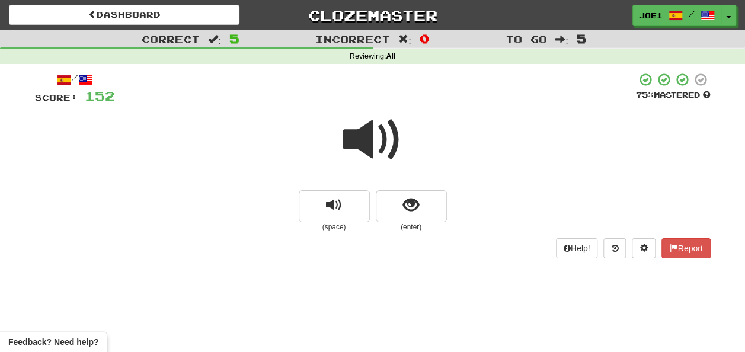
click at [365, 140] on span at bounding box center [372, 139] width 59 height 59
click at [366, 137] on span at bounding box center [372, 139] width 59 height 59
click at [369, 140] on span at bounding box center [372, 139] width 59 height 59
click at [374, 140] on span at bounding box center [372, 139] width 59 height 59
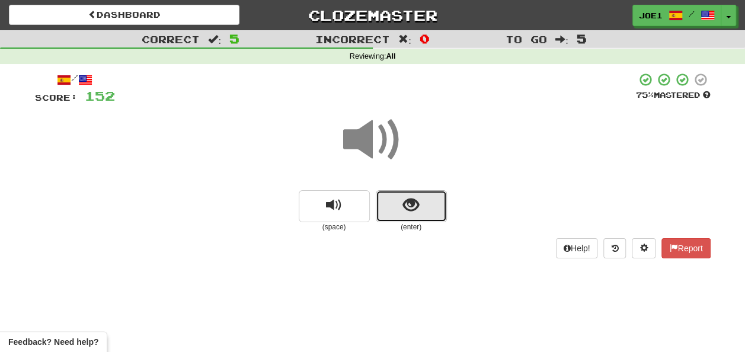
click at [408, 206] on span "show sentence" at bounding box center [411, 205] width 16 height 16
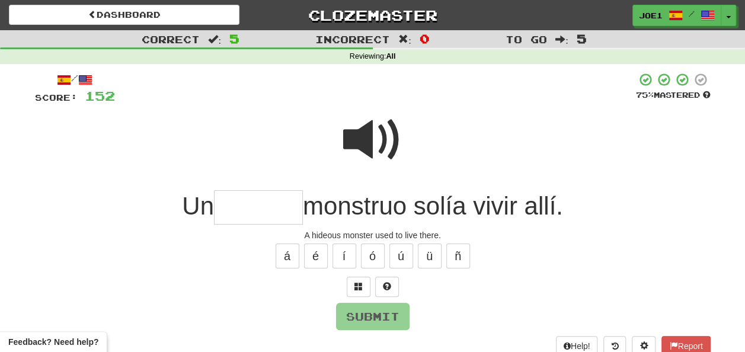
click at [364, 128] on span at bounding box center [372, 139] width 59 height 59
click at [365, 139] on span at bounding box center [372, 139] width 59 height 59
click at [238, 205] on input "text" at bounding box center [258, 207] width 89 height 35
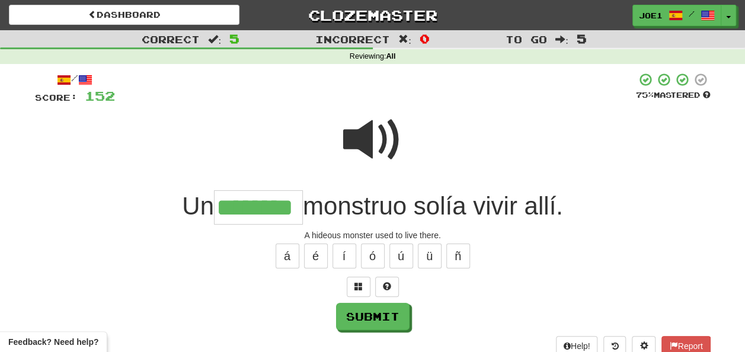
type input "********"
click at [360, 148] on span at bounding box center [372, 139] width 59 height 59
click at [365, 138] on span at bounding box center [372, 139] width 59 height 59
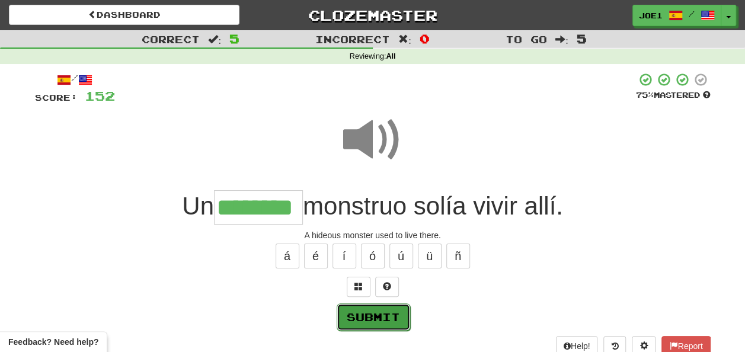
click at [386, 313] on button "Submit" at bounding box center [373, 316] width 73 height 27
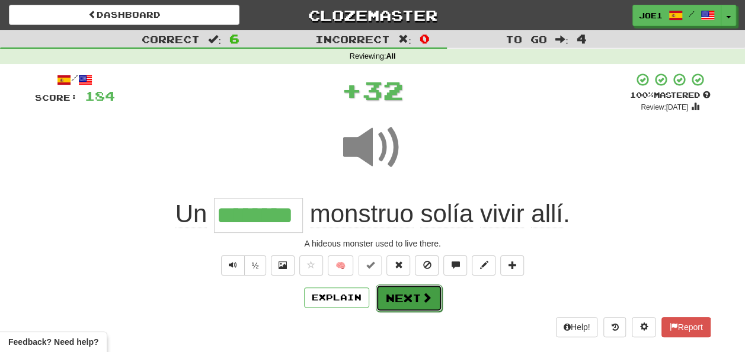
click at [405, 293] on button "Next" at bounding box center [409, 298] width 66 height 27
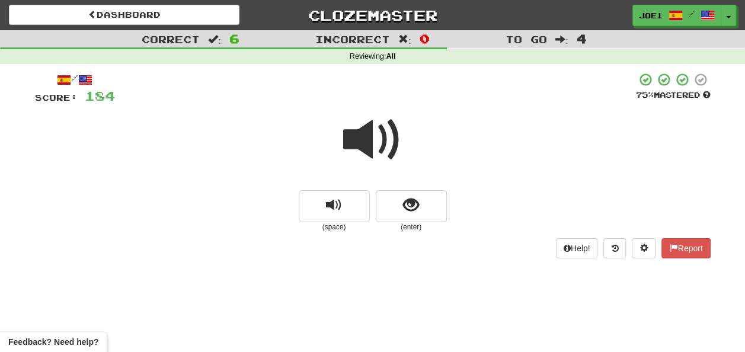
click at [373, 132] on span at bounding box center [372, 139] width 59 height 59
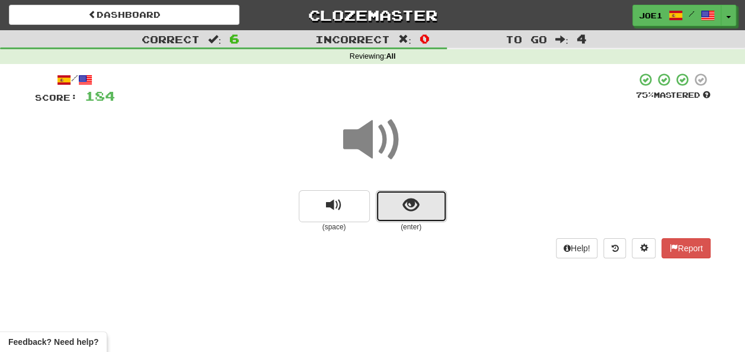
click at [396, 203] on button "show sentence" at bounding box center [411, 206] width 71 height 32
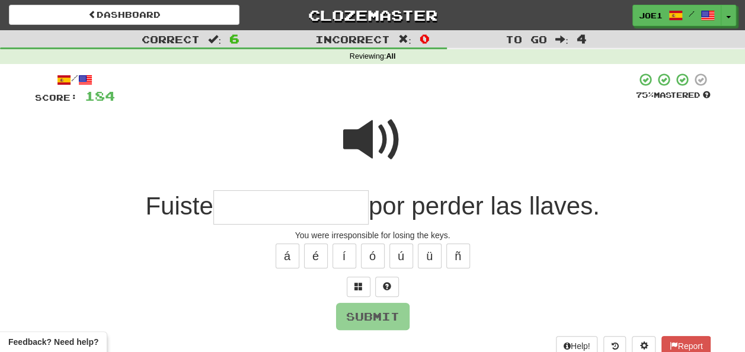
click at [231, 206] on input "text" at bounding box center [290, 207] width 155 height 35
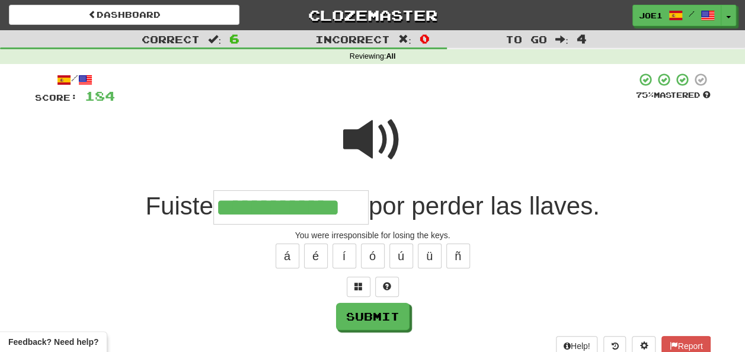
type input "**********"
click at [366, 133] on span at bounding box center [372, 139] width 59 height 59
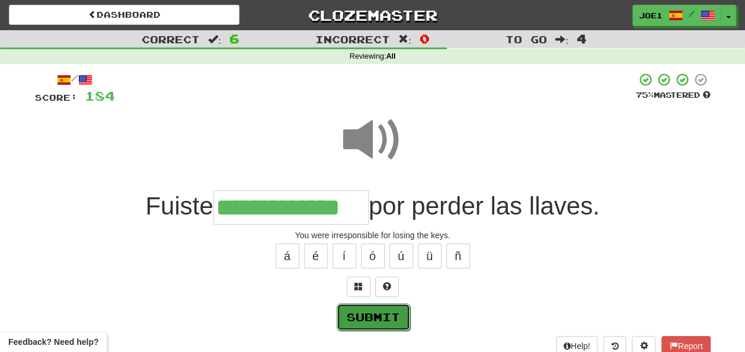
click at [377, 314] on button "Submit" at bounding box center [373, 316] width 73 height 27
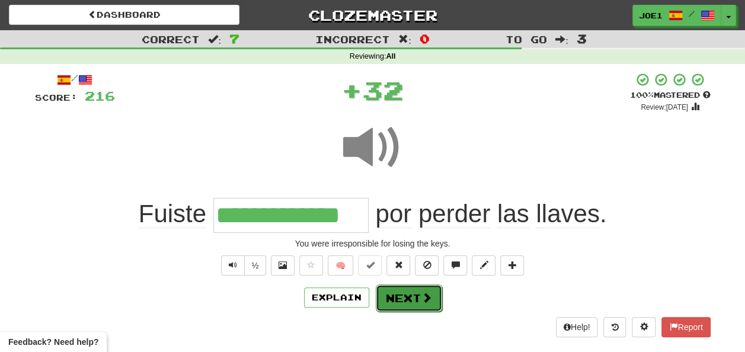
click at [402, 292] on button "Next" at bounding box center [409, 298] width 66 height 27
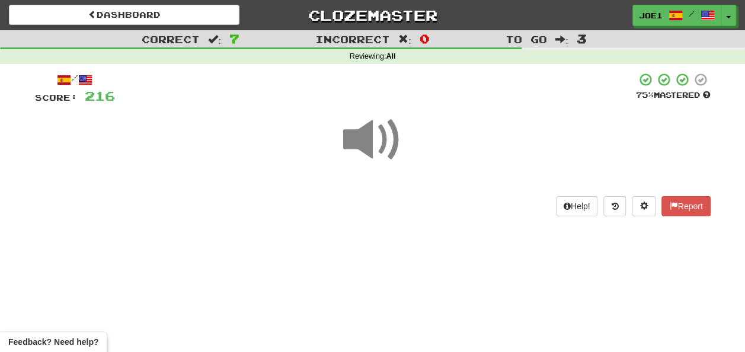
click at [364, 139] on span at bounding box center [372, 139] width 59 height 59
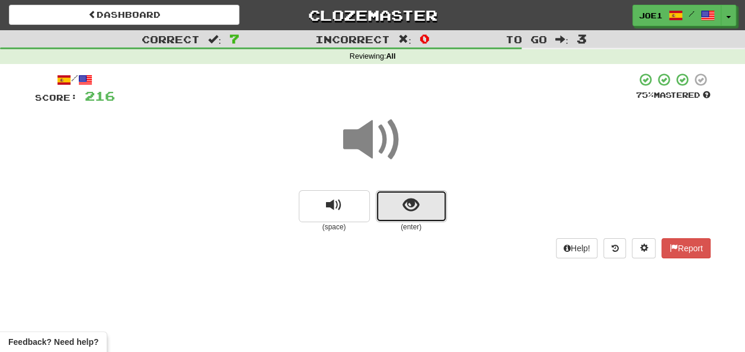
click at [401, 205] on button "show sentence" at bounding box center [411, 206] width 71 height 32
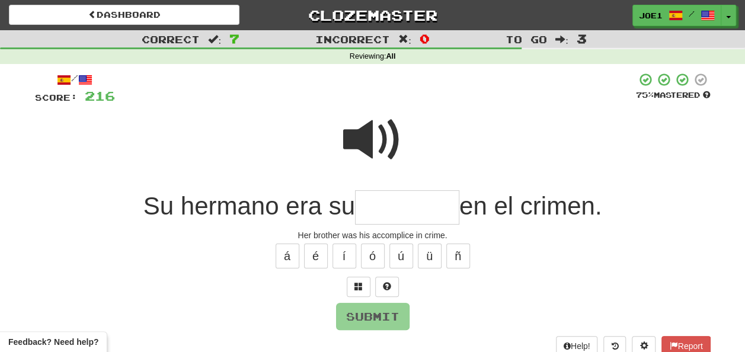
click at [391, 202] on input "text" at bounding box center [407, 207] width 104 height 35
type input "*"
click at [284, 254] on button "á" at bounding box center [288, 256] width 24 height 25
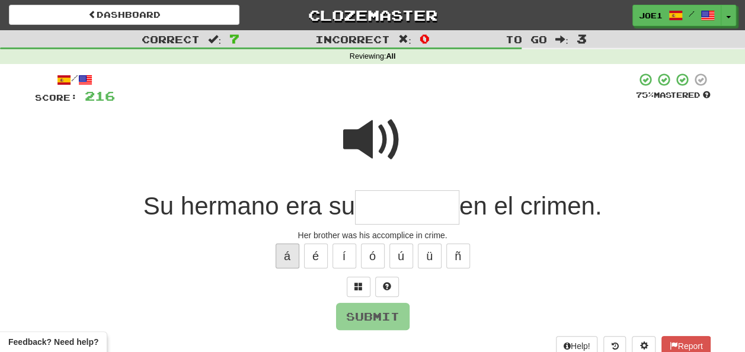
type input "*"
click at [314, 257] on button "é" at bounding box center [316, 256] width 24 height 25
type input "*"
click at [339, 256] on button "í" at bounding box center [345, 256] width 24 height 25
type input "*"
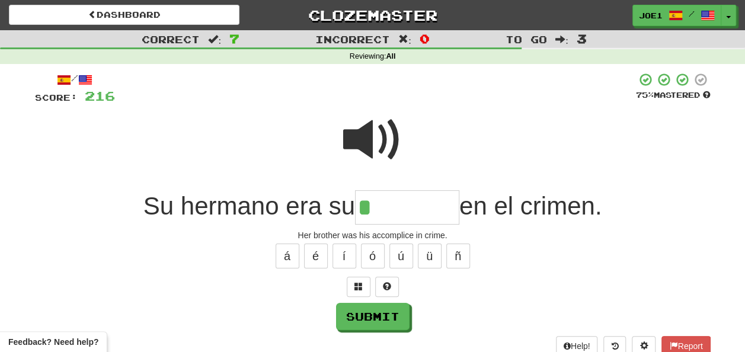
click at [366, 137] on span at bounding box center [372, 139] width 59 height 59
click at [373, 206] on input "*" at bounding box center [407, 207] width 104 height 35
click at [371, 251] on button "ó" at bounding box center [373, 256] width 24 height 25
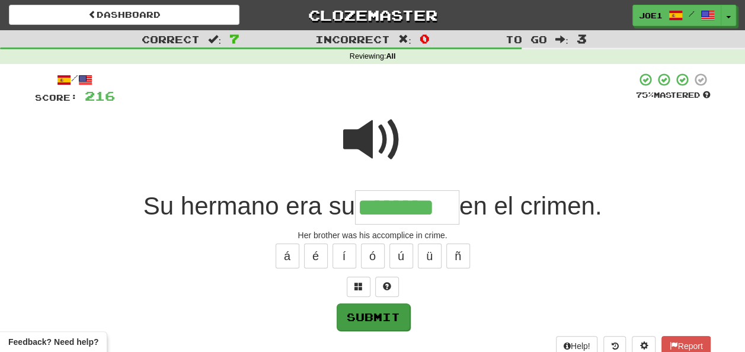
type input "********"
click at [364, 314] on button "Submit" at bounding box center [373, 316] width 73 height 27
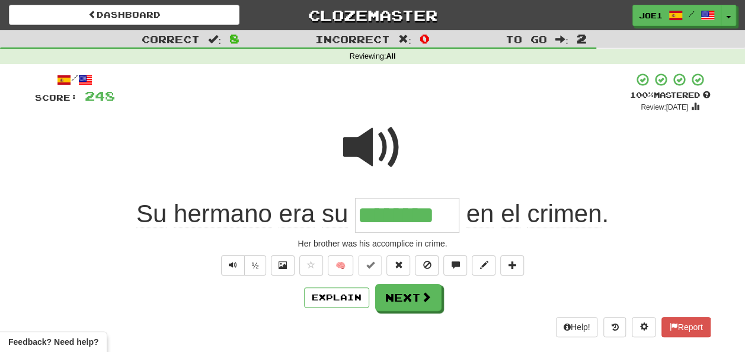
click at [362, 148] on span at bounding box center [372, 147] width 59 height 59
click at [360, 150] on span at bounding box center [372, 147] width 59 height 59
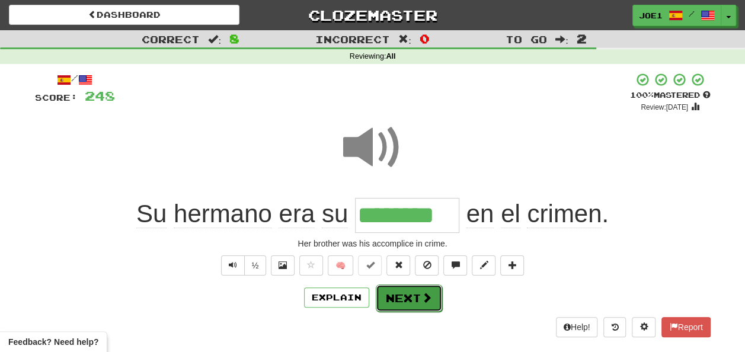
click at [422, 293] on span at bounding box center [426, 297] width 11 height 11
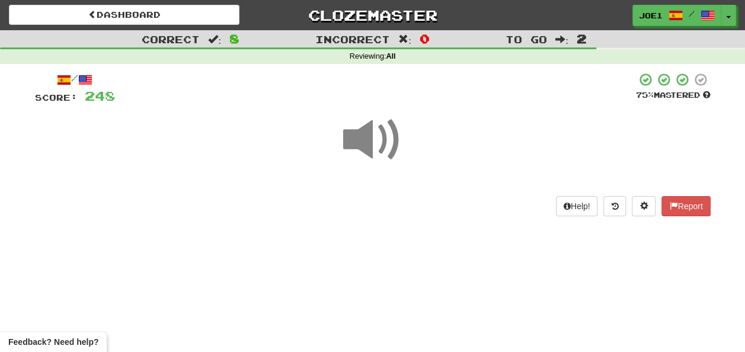
click at [365, 138] on span at bounding box center [372, 139] width 59 height 59
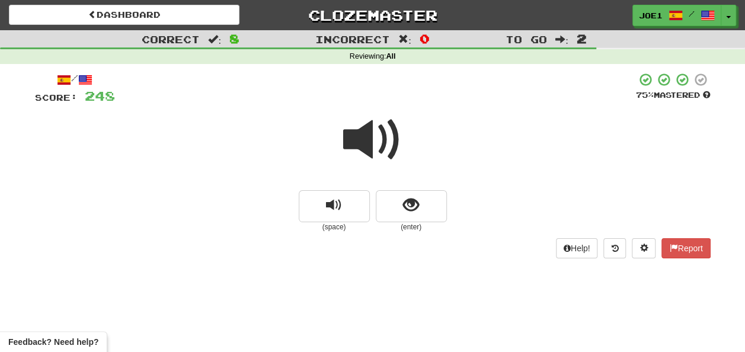
click at [369, 138] on span at bounding box center [372, 139] width 59 height 59
click at [370, 139] on span at bounding box center [372, 139] width 59 height 59
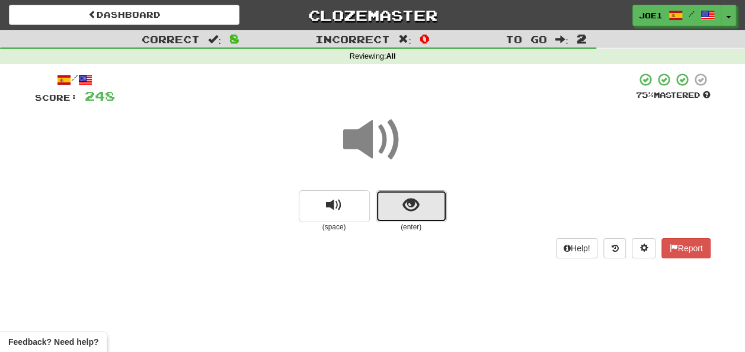
click at [408, 202] on span "show sentence" at bounding box center [411, 205] width 16 height 16
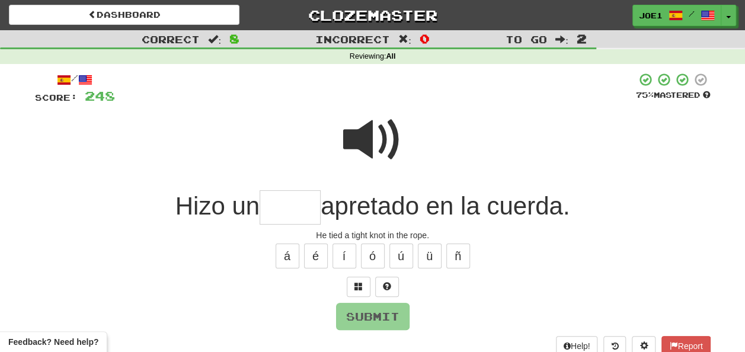
click at [366, 123] on span at bounding box center [372, 139] width 59 height 59
click at [370, 140] on span at bounding box center [372, 139] width 59 height 59
click at [270, 207] on input "text" at bounding box center [290, 207] width 61 height 35
type input "*"
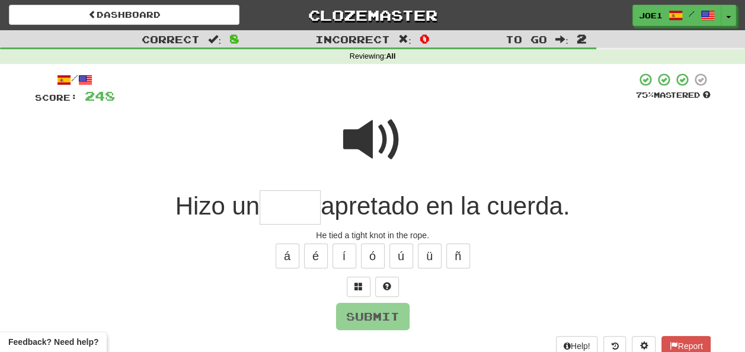
type input "*"
click at [365, 138] on span at bounding box center [372, 139] width 59 height 59
click at [267, 209] on input "text" at bounding box center [290, 207] width 61 height 35
type input "*"
click at [370, 132] on span at bounding box center [372, 139] width 59 height 59
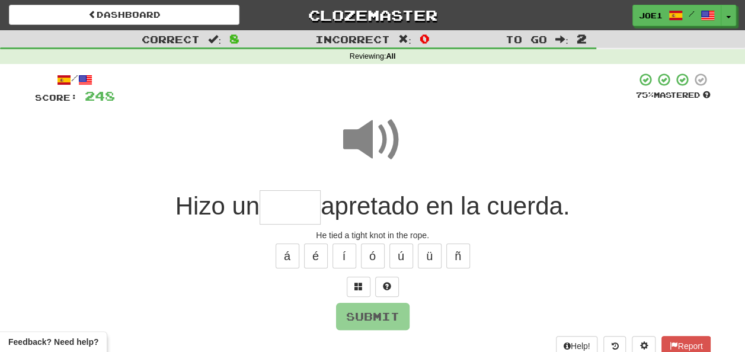
click at [271, 206] on input "text" at bounding box center [290, 207] width 61 height 35
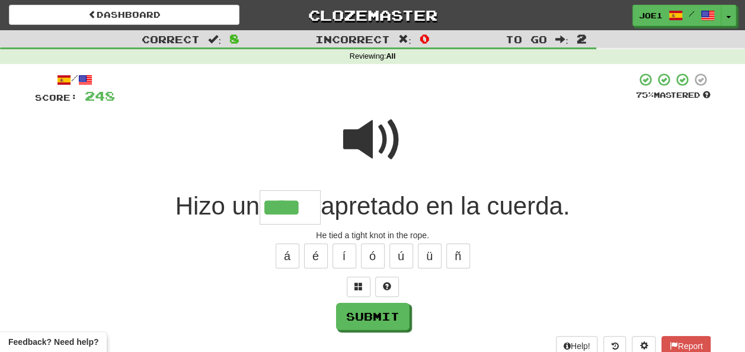
type input "****"
click at [367, 133] on span at bounding box center [372, 139] width 59 height 59
click at [366, 135] on span at bounding box center [372, 139] width 59 height 59
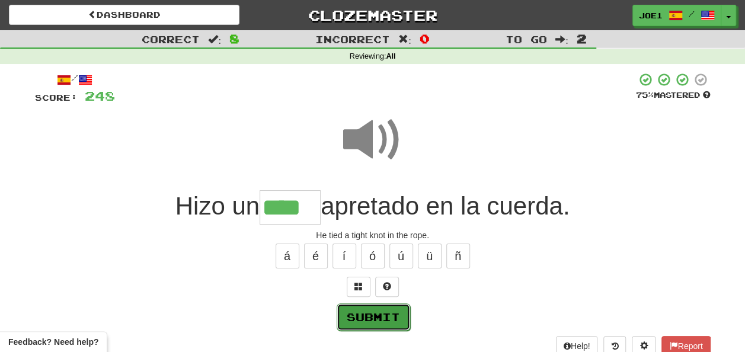
click at [373, 313] on button "Submit" at bounding box center [373, 316] width 73 height 27
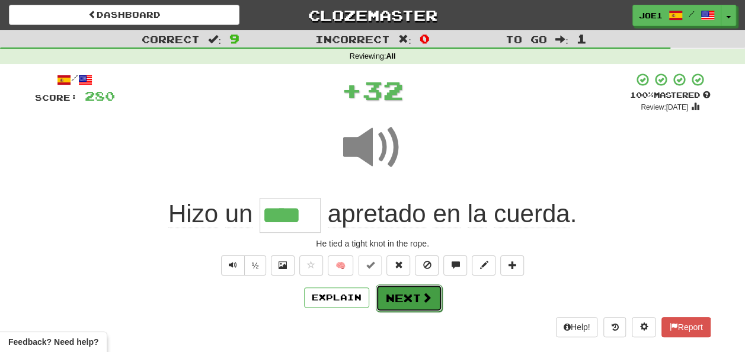
click at [402, 296] on button "Next" at bounding box center [409, 298] width 66 height 27
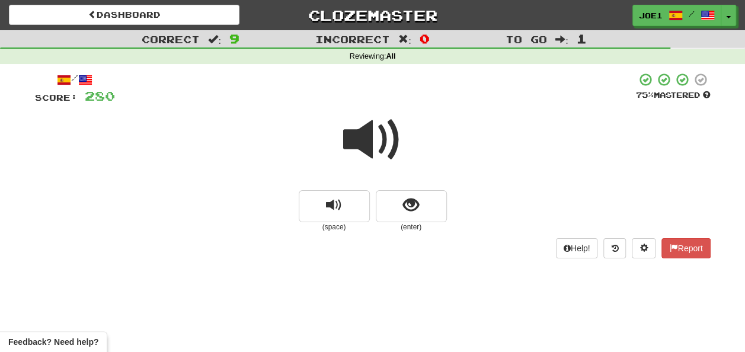
click at [363, 139] on span at bounding box center [372, 139] width 59 height 59
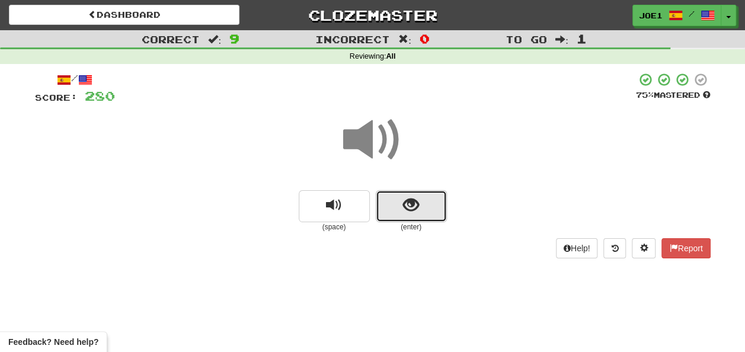
click at [404, 201] on span "show sentence" at bounding box center [411, 205] width 16 height 16
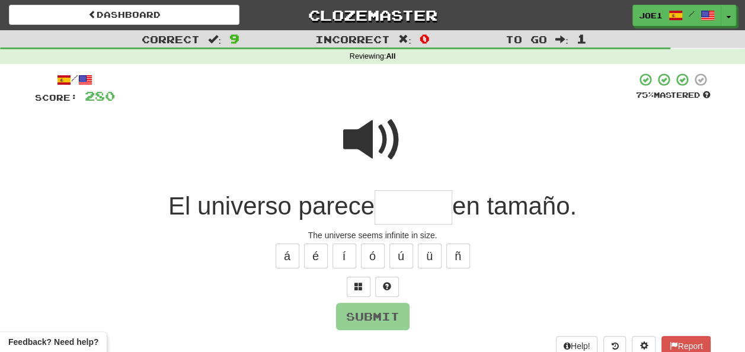
click at [357, 119] on span at bounding box center [372, 139] width 59 height 59
click at [392, 202] on input "text" at bounding box center [414, 207] width 78 height 35
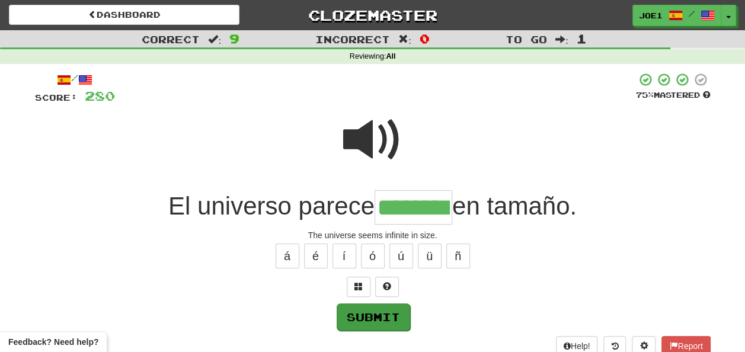
type input "********"
click at [384, 314] on button "Submit" at bounding box center [373, 316] width 73 height 27
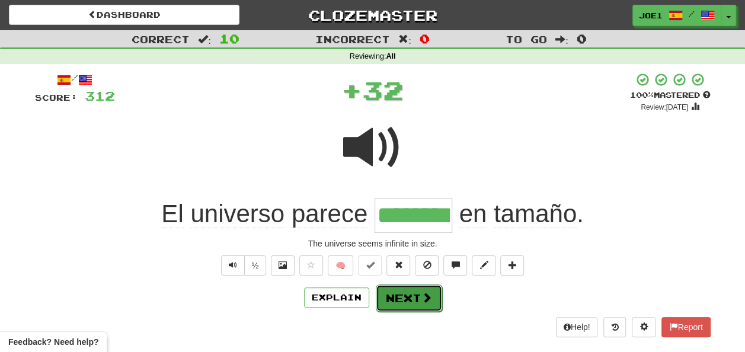
click at [405, 298] on button "Next" at bounding box center [409, 298] width 66 height 27
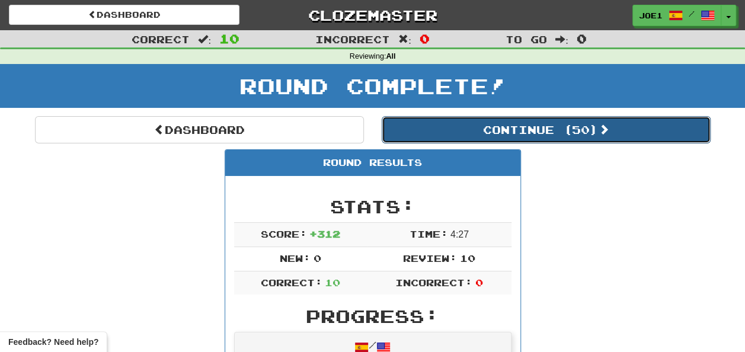
click at [442, 130] on button "Continue ( 50 )" at bounding box center [546, 129] width 329 height 27
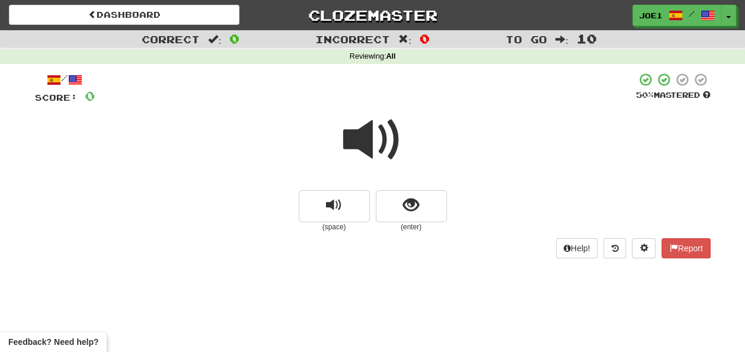
click at [367, 141] on span at bounding box center [372, 139] width 59 height 59
click at [365, 138] on span at bounding box center [372, 139] width 59 height 59
click at [401, 200] on button "show sentence" at bounding box center [411, 206] width 71 height 32
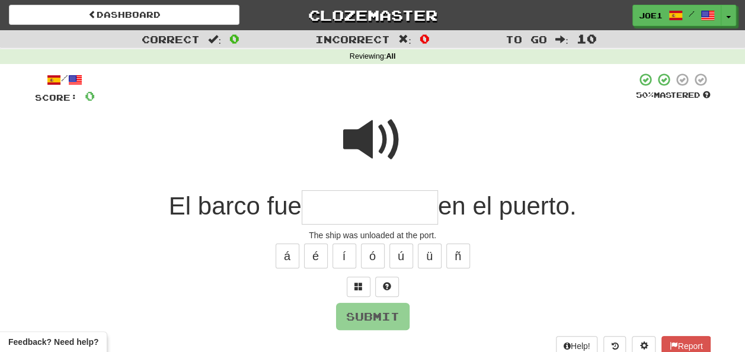
click at [381, 129] on span at bounding box center [372, 139] width 59 height 59
click at [324, 203] on input "text" at bounding box center [370, 207] width 136 height 35
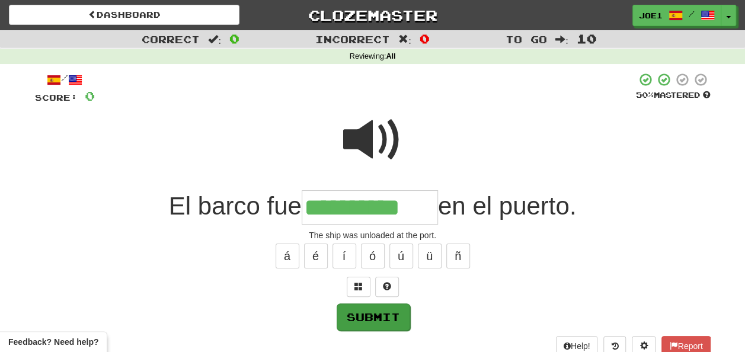
type input "**********"
click at [357, 315] on button "Submit" at bounding box center [373, 316] width 73 height 27
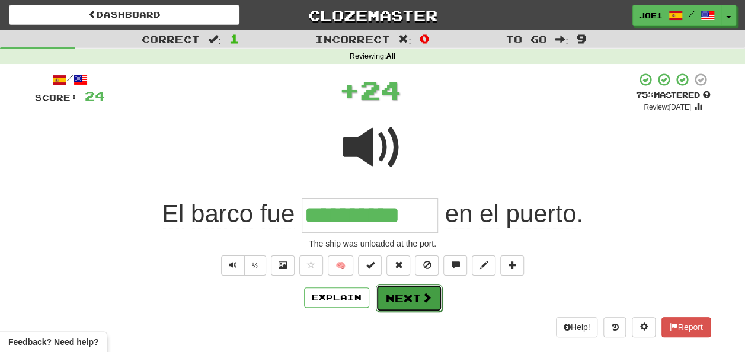
click at [391, 293] on button "Next" at bounding box center [409, 298] width 66 height 27
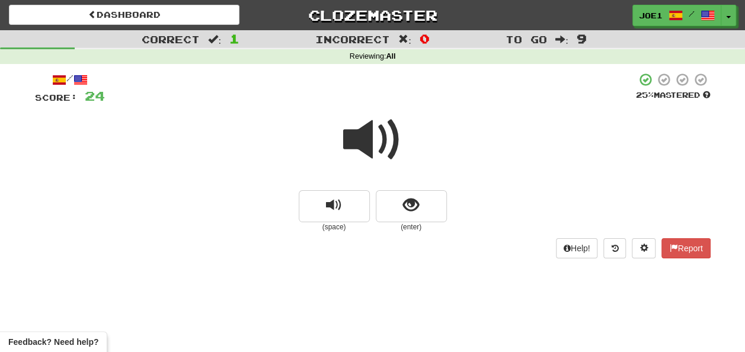
click at [370, 134] on span at bounding box center [372, 139] width 59 height 59
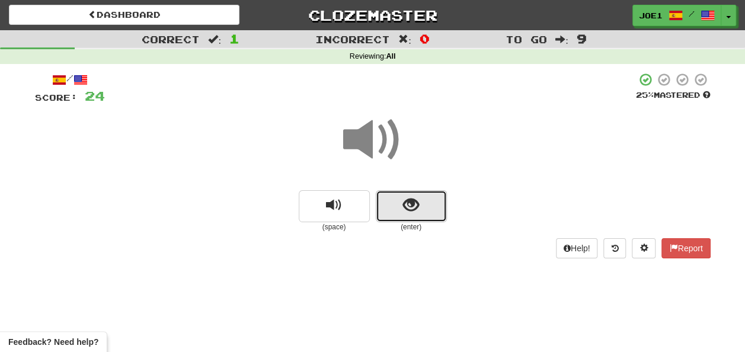
click at [397, 205] on button "show sentence" at bounding box center [411, 206] width 71 height 32
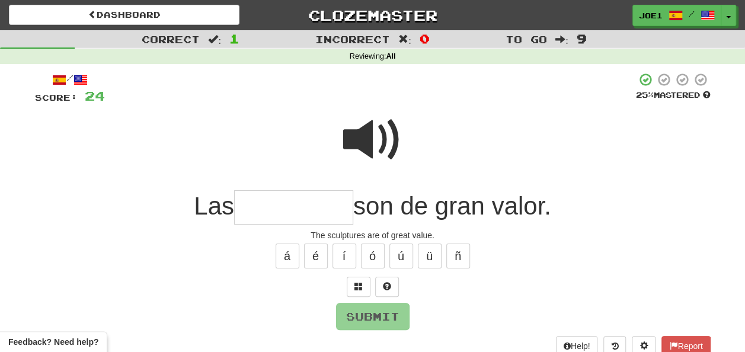
click at [277, 207] on input "text" at bounding box center [293, 207] width 119 height 35
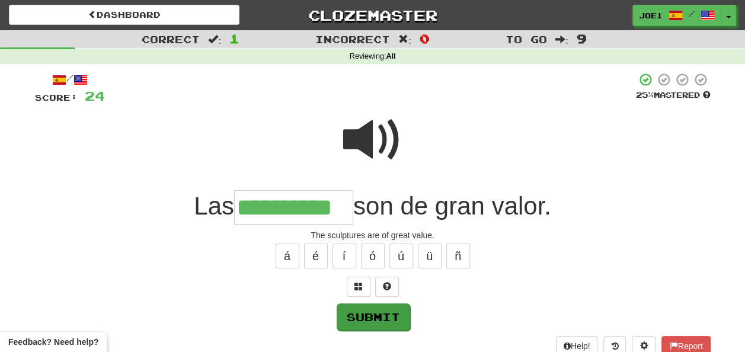
type input "**********"
click at [365, 314] on button "Submit" at bounding box center [373, 316] width 73 height 27
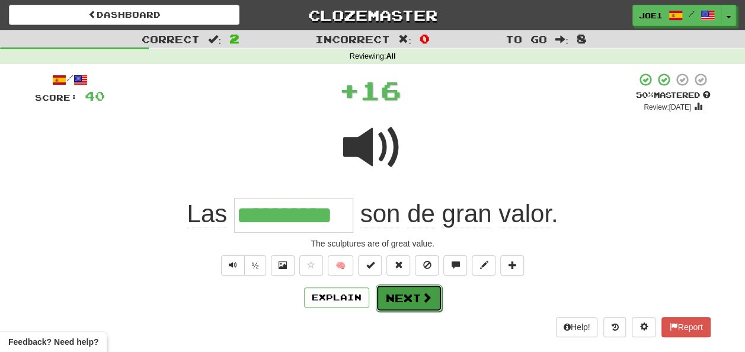
click at [405, 293] on button "Next" at bounding box center [409, 298] width 66 height 27
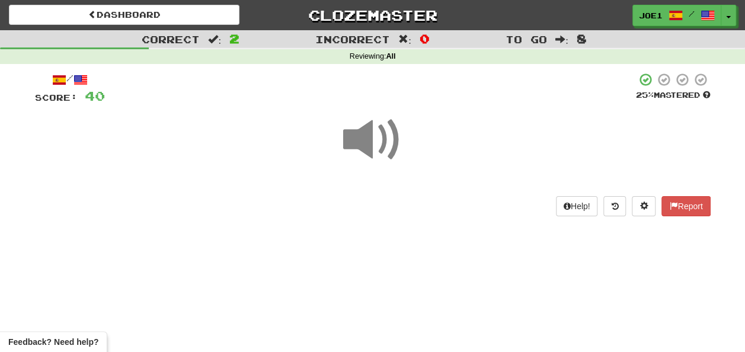
click at [362, 142] on span at bounding box center [372, 139] width 59 height 59
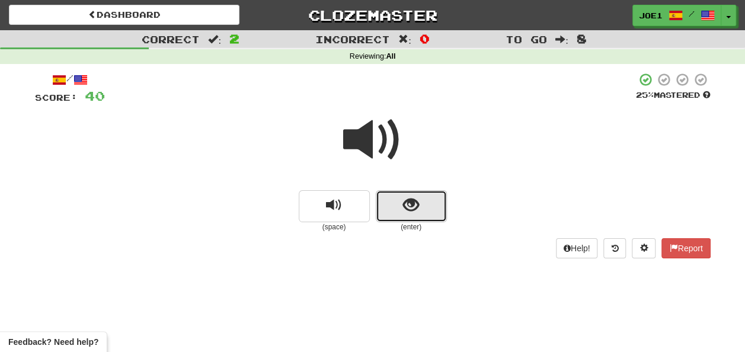
click at [397, 204] on button "show sentence" at bounding box center [411, 206] width 71 height 32
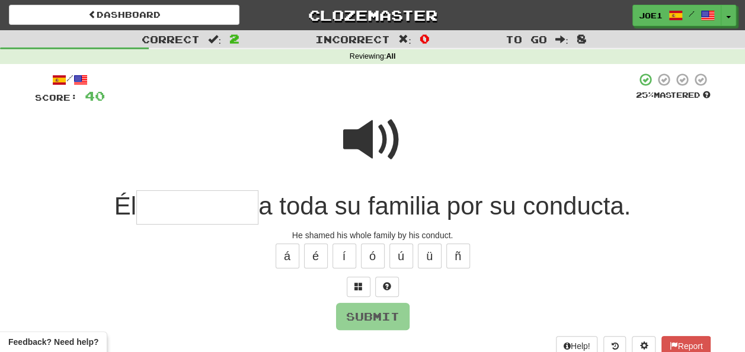
drag, startPoint x: 155, startPoint y: 203, endPoint x: 162, endPoint y: 209, distance: 9.3
click at [162, 209] on input "text" at bounding box center [197, 207] width 122 height 35
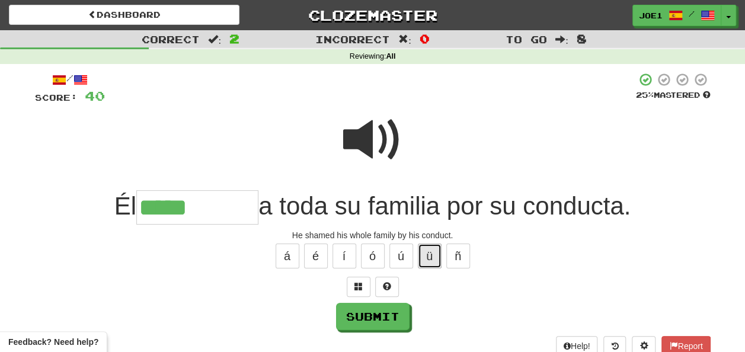
click at [427, 255] on button "ü" at bounding box center [430, 256] width 24 height 25
click at [404, 258] on button "ú" at bounding box center [401, 256] width 24 height 25
click at [377, 245] on button "ó" at bounding box center [373, 256] width 24 height 25
type input "*********"
click at [364, 139] on span at bounding box center [372, 139] width 59 height 59
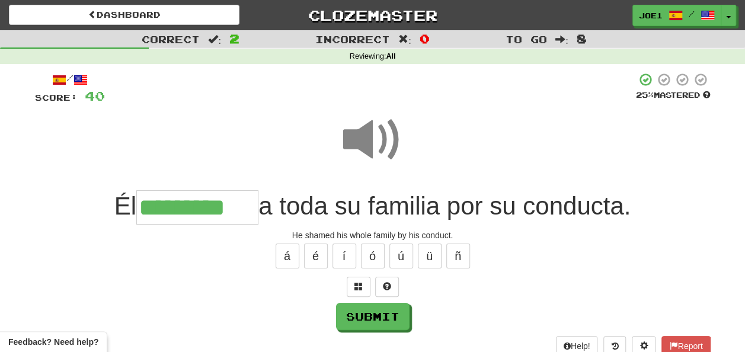
click at [361, 136] on span at bounding box center [372, 139] width 59 height 59
click at [360, 136] on span at bounding box center [372, 139] width 59 height 59
click at [371, 306] on button "Submit" at bounding box center [373, 316] width 73 height 27
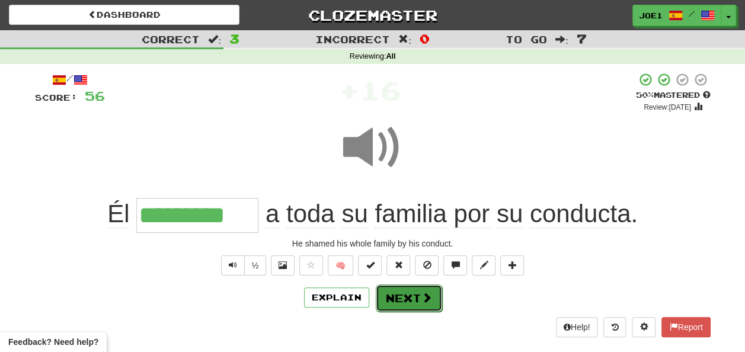
click at [392, 294] on button "Next" at bounding box center [409, 298] width 66 height 27
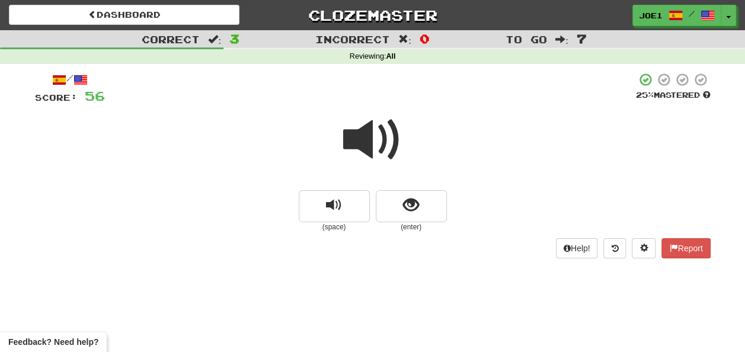
click at [371, 138] on span at bounding box center [372, 139] width 59 height 59
click at [401, 203] on button "show sentence" at bounding box center [411, 206] width 71 height 32
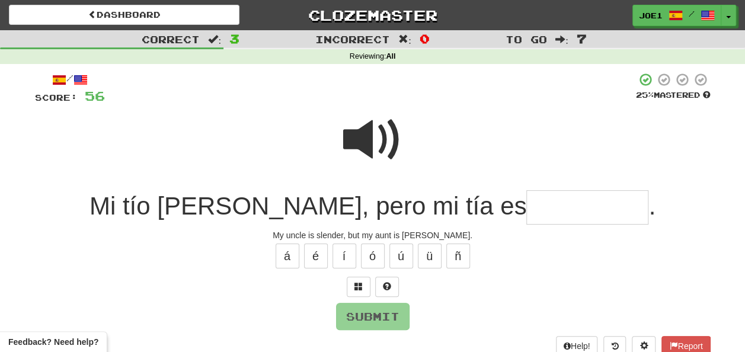
click at [526, 204] on input "text" at bounding box center [587, 207] width 122 height 35
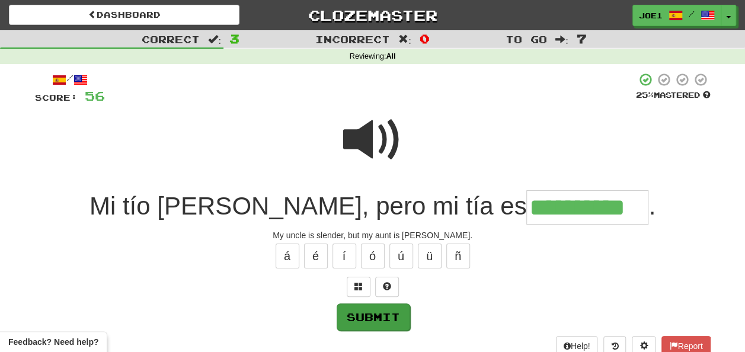
type input "**********"
click at [379, 309] on button "Submit" at bounding box center [373, 316] width 73 height 27
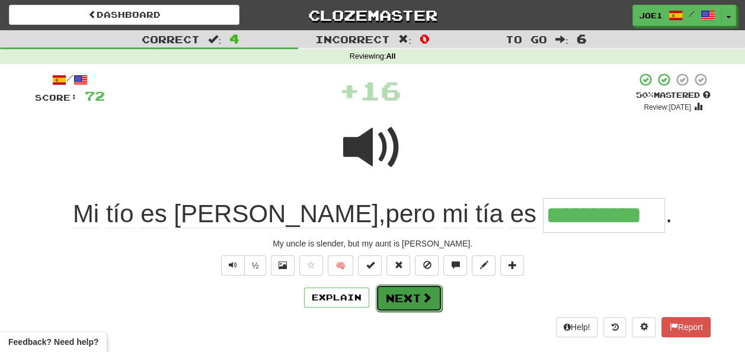
click at [395, 300] on button "Next" at bounding box center [409, 298] width 66 height 27
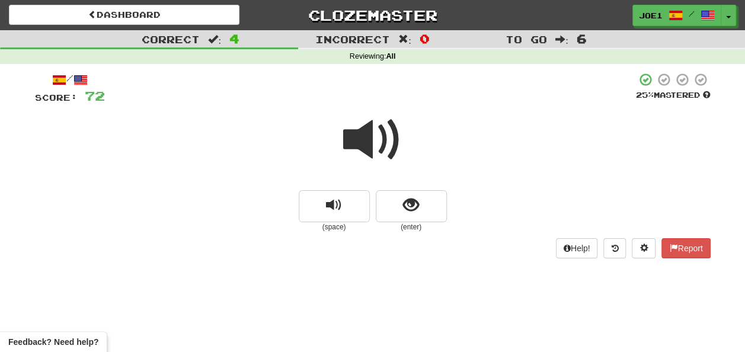
click at [371, 139] on span at bounding box center [372, 139] width 59 height 59
click at [385, 205] on button "show sentence" at bounding box center [411, 206] width 71 height 32
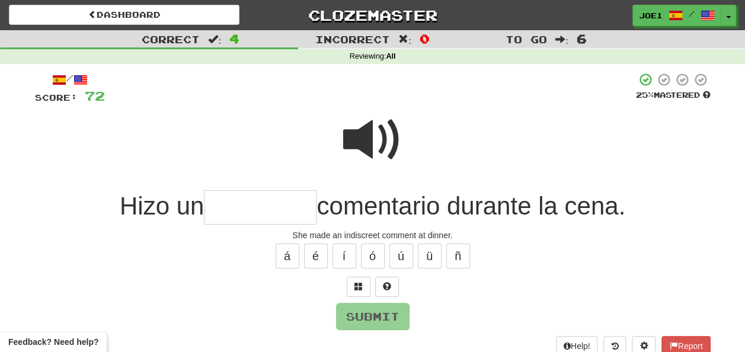
click at [370, 132] on span at bounding box center [372, 139] width 59 height 59
click at [218, 209] on input "text" at bounding box center [260, 207] width 113 height 35
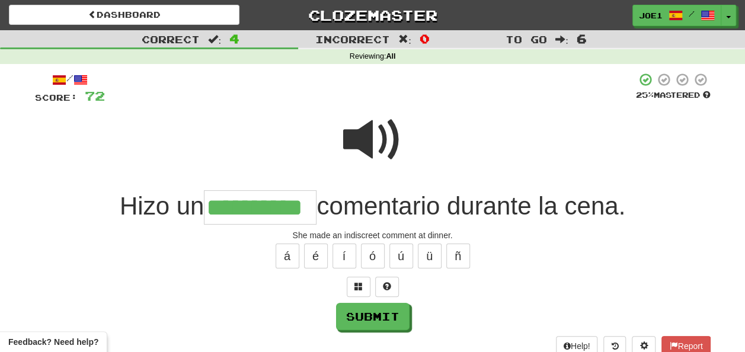
type input "**********"
click at [363, 144] on span at bounding box center [372, 139] width 59 height 59
click at [372, 313] on button "Submit" at bounding box center [373, 316] width 73 height 27
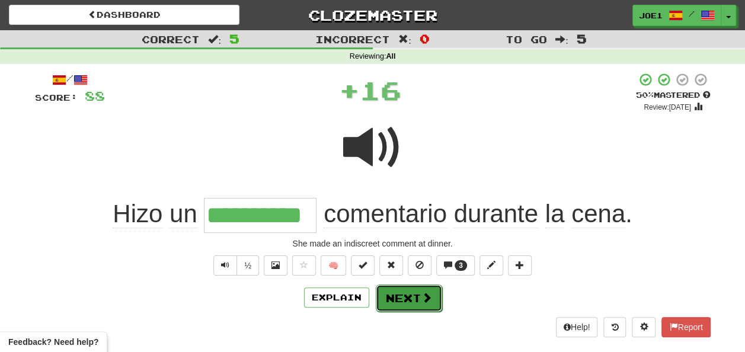
click at [401, 295] on button "Next" at bounding box center [409, 298] width 66 height 27
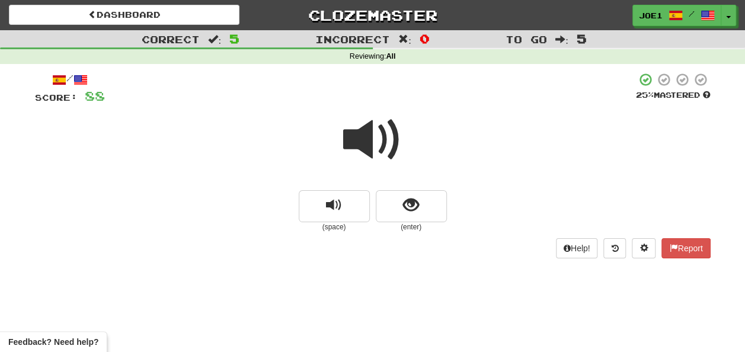
click at [364, 139] on span at bounding box center [372, 139] width 59 height 59
click at [367, 140] on span at bounding box center [372, 139] width 59 height 59
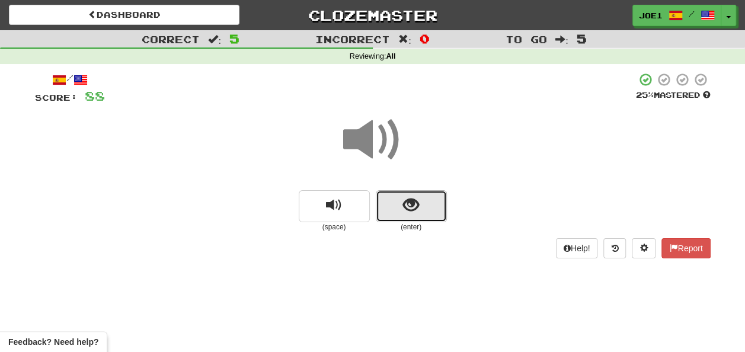
click at [403, 204] on span "show sentence" at bounding box center [411, 205] width 16 height 16
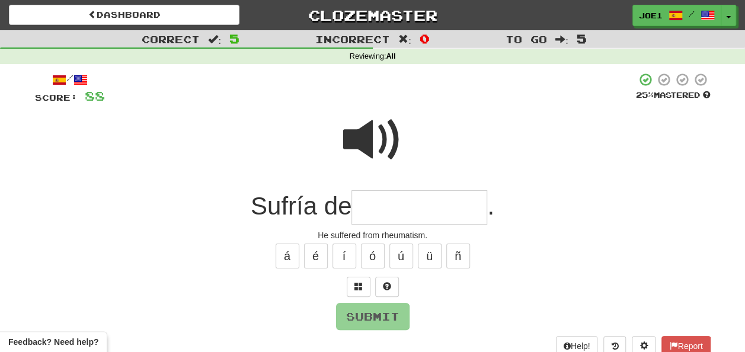
click at [368, 124] on span at bounding box center [372, 139] width 59 height 59
click at [373, 205] on input "text" at bounding box center [419, 207] width 136 height 35
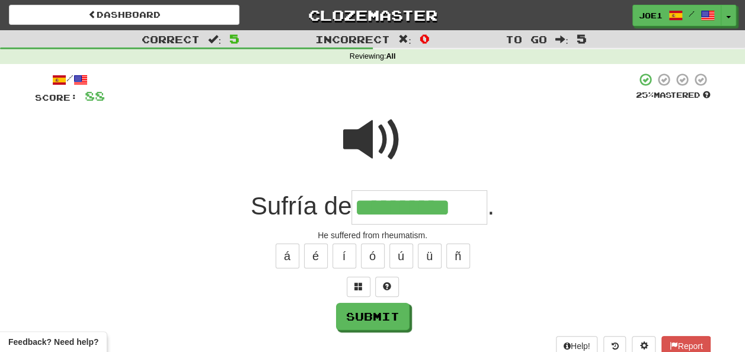
type input "**********"
click at [372, 133] on span at bounding box center [372, 139] width 59 height 59
click at [370, 132] on span at bounding box center [372, 139] width 59 height 59
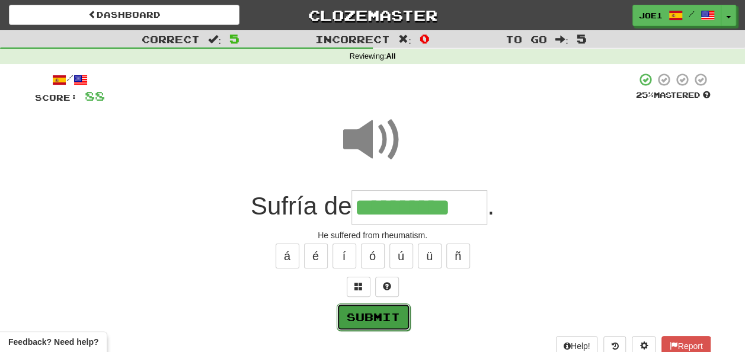
click at [376, 314] on button "Submit" at bounding box center [373, 316] width 73 height 27
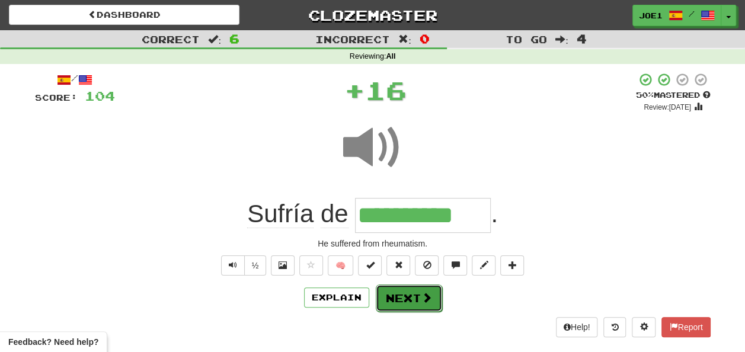
click at [388, 294] on button "Next" at bounding box center [409, 298] width 66 height 27
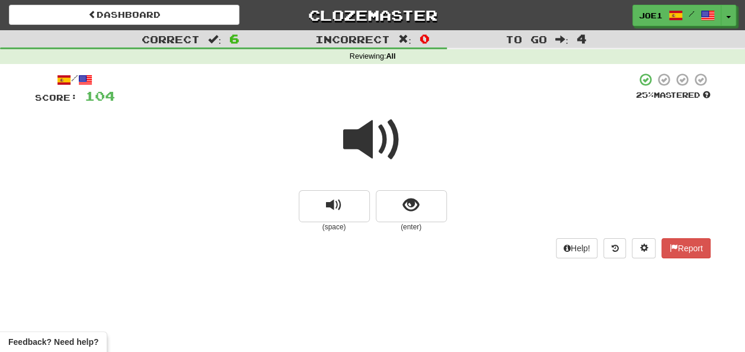
click at [357, 145] on span at bounding box center [372, 139] width 59 height 59
click at [514, 98] on div at bounding box center [375, 88] width 521 height 33
click at [396, 207] on button "show sentence" at bounding box center [411, 206] width 71 height 32
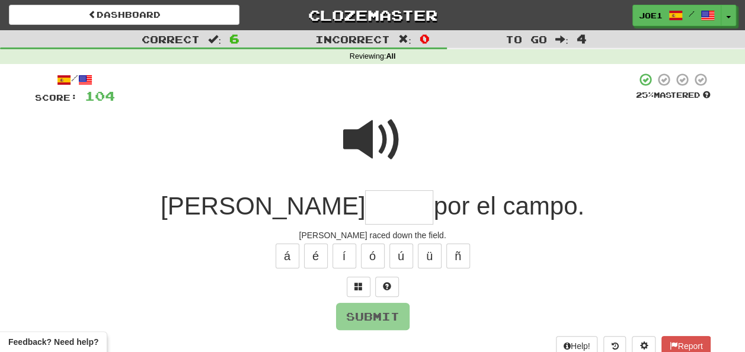
click at [375, 133] on span at bounding box center [372, 139] width 59 height 59
click at [365, 207] on input "text" at bounding box center [399, 207] width 68 height 35
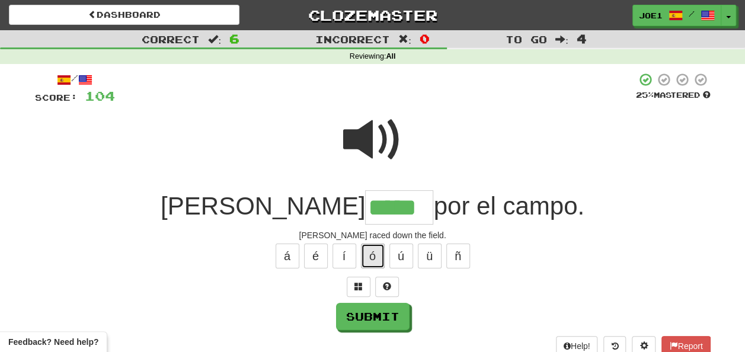
click at [381, 255] on button "ó" at bounding box center [373, 256] width 24 height 25
type input "******"
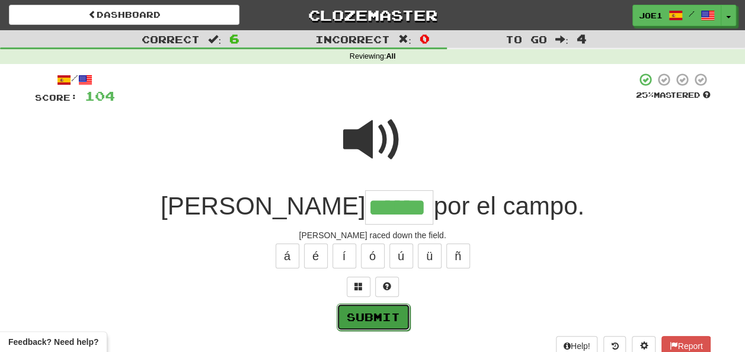
click at [382, 312] on button "Submit" at bounding box center [373, 316] width 73 height 27
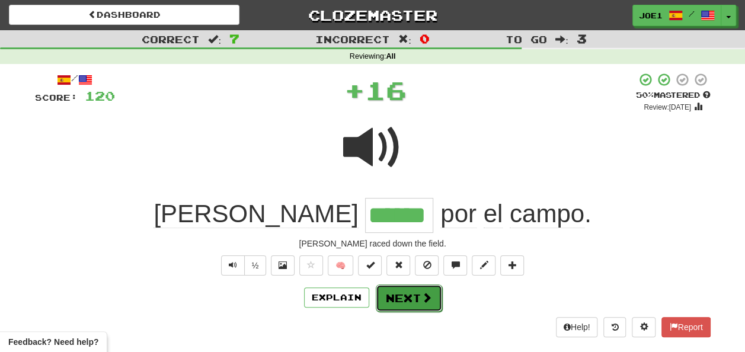
click at [396, 295] on button "Next" at bounding box center [409, 298] width 66 height 27
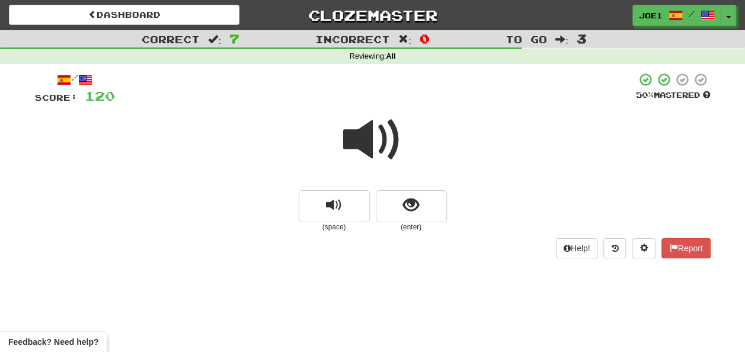
click at [374, 141] on span at bounding box center [372, 139] width 59 height 59
click at [373, 139] on span at bounding box center [372, 139] width 59 height 59
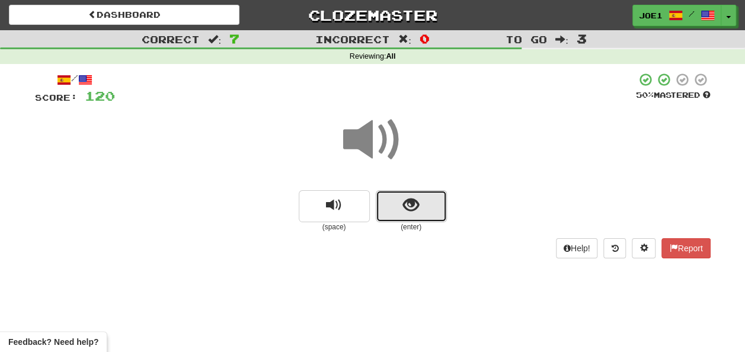
click at [407, 204] on span "show sentence" at bounding box center [411, 205] width 16 height 16
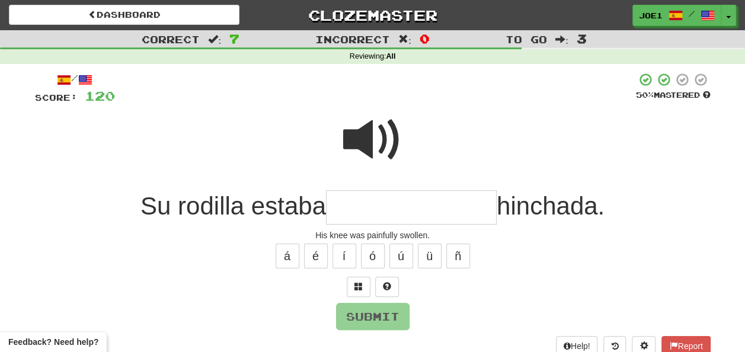
click at [405, 202] on input "text" at bounding box center [411, 207] width 171 height 35
click at [382, 136] on span at bounding box center [372, 139] width 59 height 59
click at [356, 204] on input "text" at bounding box center [411, 207] width 171 height 35
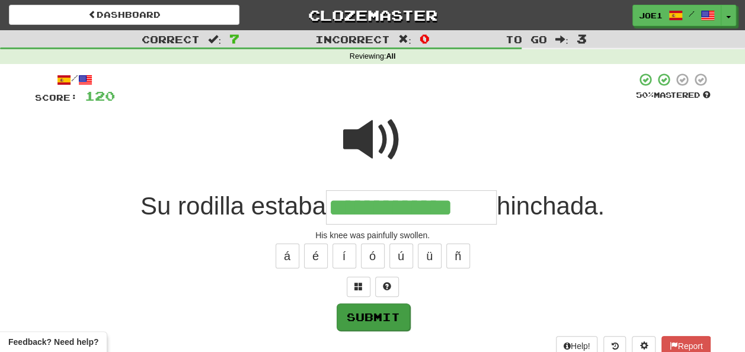
type input "**********"
click at [365, 308] on button "Submit" at bounding box center [373, 316] width 73 height 27
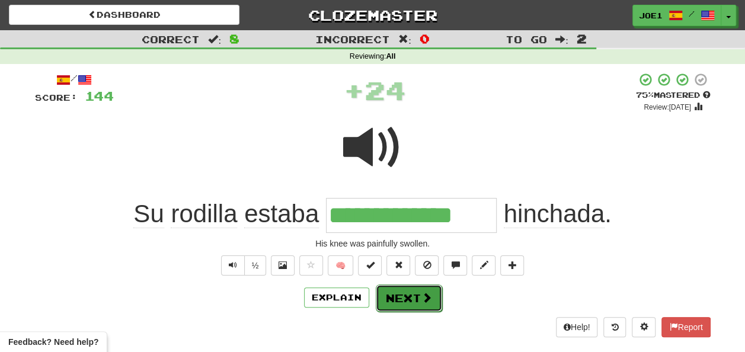
click at [398, 295] on button "Next" at bounding box center [409, 298] width 66 height 27
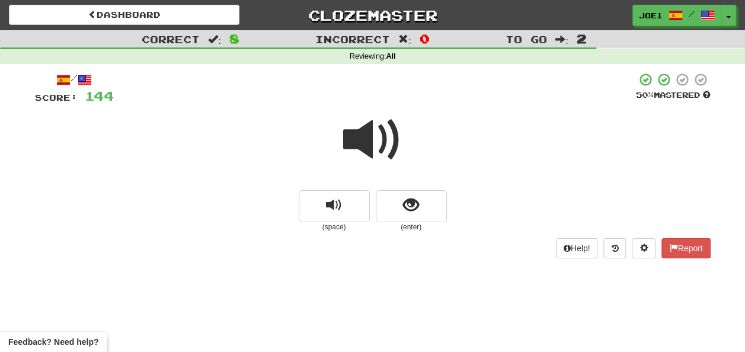
click at [374, 139] on span at bounding box center [372, 139] width 59 height 59
click at [380, 142] on span at bounding box center [372, 139] width 59 height 59
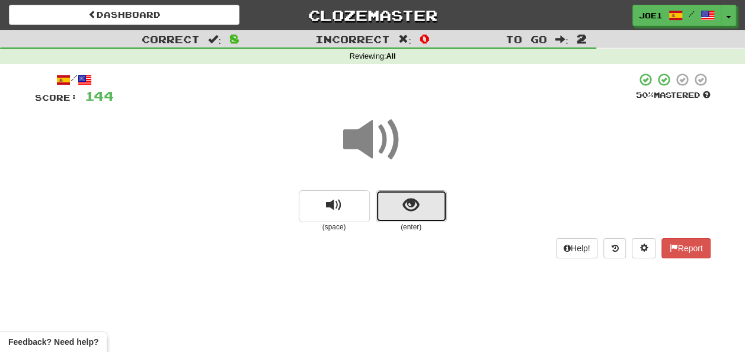
click at [403, 202] on span "show sentence" at bounding box center [411, 205] width 16 height 16
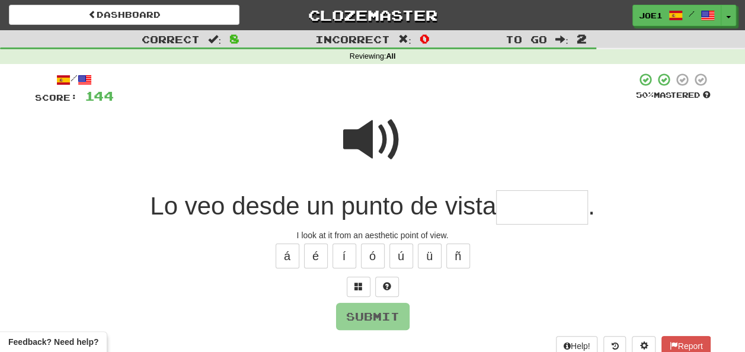
click at [369, 123] on span at bounding box center [372, 139] width 59 height 59
click at [366, 124] on span at bounding box center [372, 139] width 59 height 59
click at [504, 208] on input "text" at bounding box center [542, 207] width 92 height 35
type input "*"
click at [293, 254] on button "á" at bounding box center [288, 256] width 24 height 25
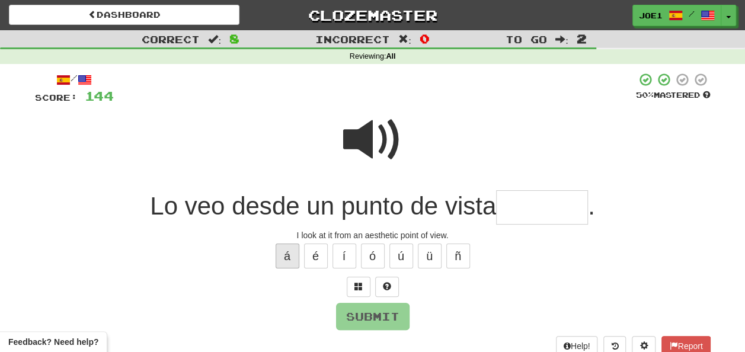
type input "*"
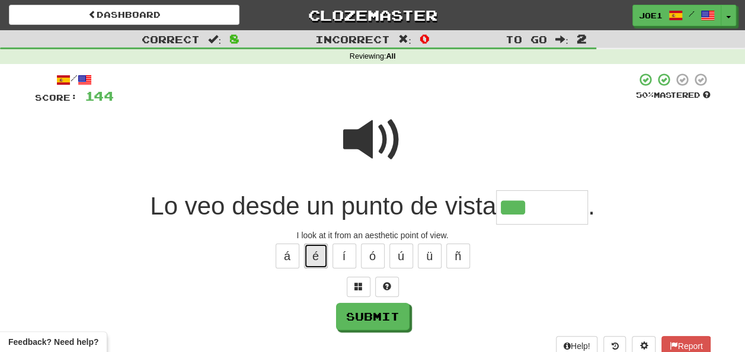
click at [317, 253] on button "é" at bounding box center [316, 256] width 24 height 25
type input "********"
click at [353, 133] on span at bounding box center [372, 139] width 59 height 59
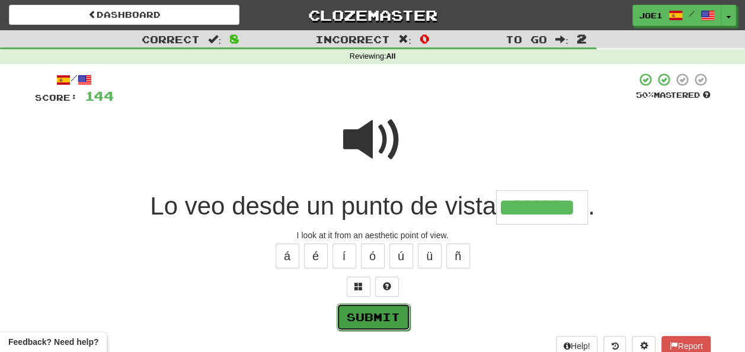
click at [375, 313] on button "Submit" at bounding box center [373, 316] width 73 height 27
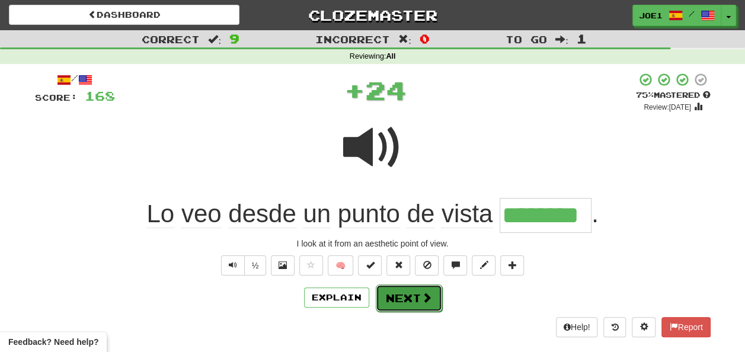
click at [402, 296] on button "Next" at bounding box center [409, 298] width 66 height 27
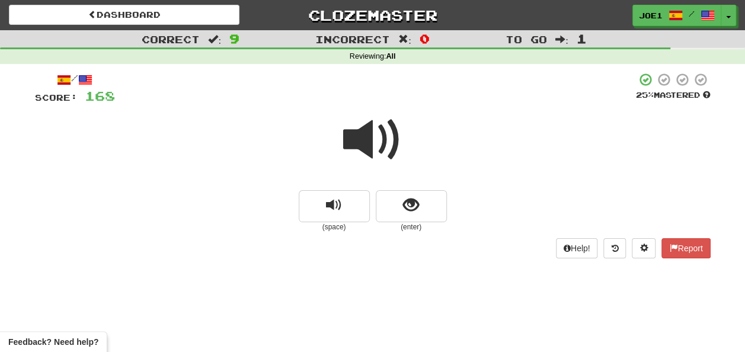
click at [373, 144] on span at bounding box center [372, 139] width 59 height 59
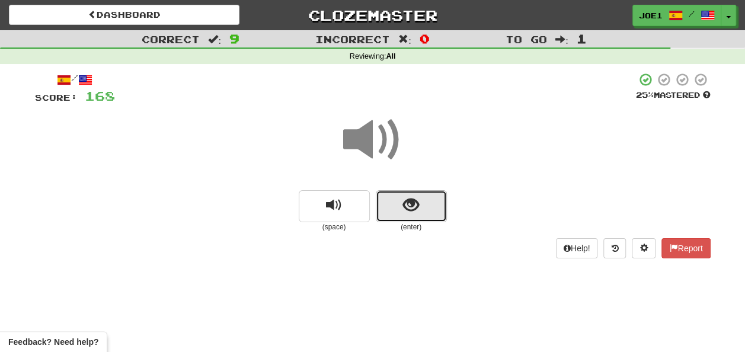
click at [402, 206] on button "show sentence" at bounding box center [411, 206] width 71 height 32
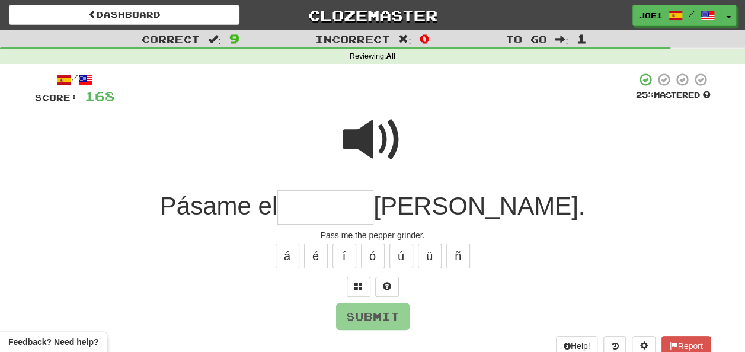
click at [341, 204] on input "text" at bounding box center [325, 207] width 96 height 35
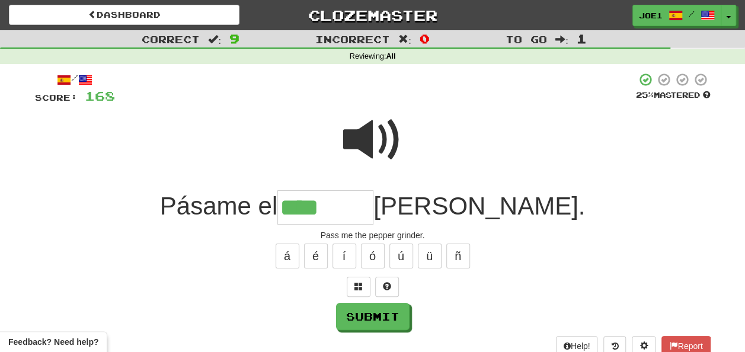
click at [382, 121] on span at bounding box center [372, 139] width 59 height 59
click at [367, 204] on input "****" at bounding box center [325, 207] width 96 height 35
click at [460, 254] on button "ñ" at bounding box center [458, 256] width 24 height 25
click at [370, 126] on span at bounding box center [372, 139] width 59 height 59
click at [373, 206] on input "*****" at bounding box center [325, 207] width 96 height 35
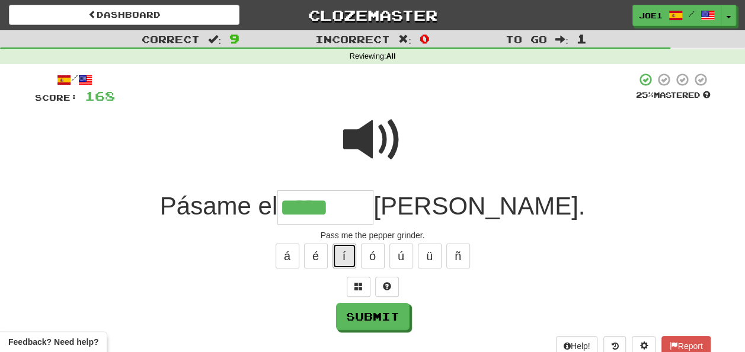
click at [346, 253] on button "í" at bounding box center [345, 256] width 24 height 25
click at [316, 253] on button "é" at bounding box center [316, 256] width 24 height 25
click at [371, 134] on span at bounding box center [372, 139] width 59 height 59
click at [373, 206] on input "*****" at bounding box center [325, 207] width 96 height 35
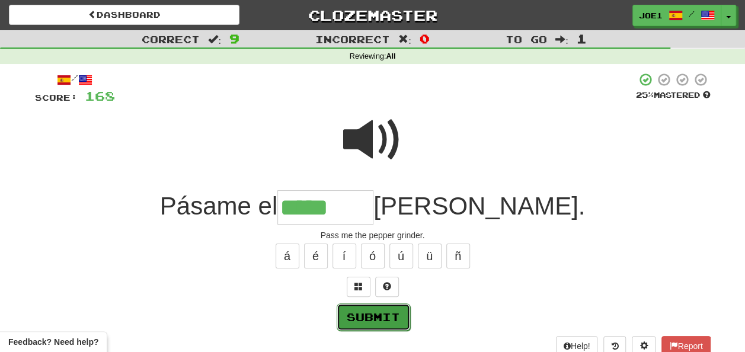
click at [373, 311] on button "Submit" at bounding box center [373, 316] width 73 height 27
type input "*********"
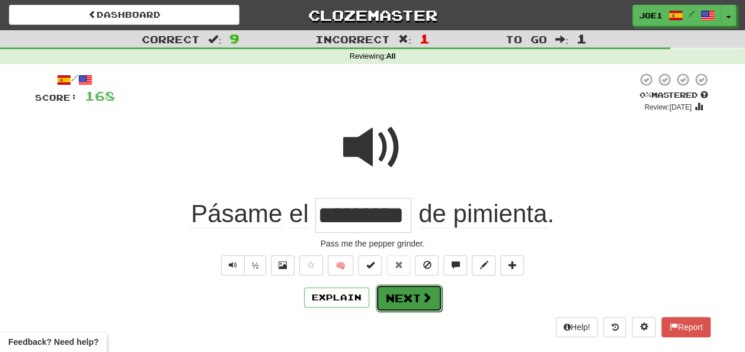
click at [400, 298] on button "Next" at bounding box center [409, 298] width 66 height 27
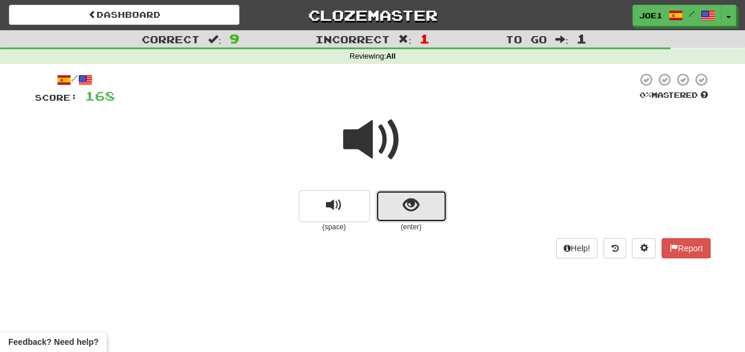
click at [404, 208] on span "show sentence" at bounding box center [411, 205] width 16 height 16
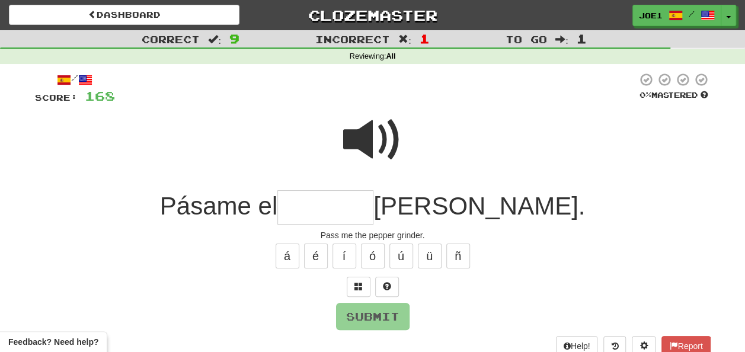
click at [324, 210] on input "text" at bounding box center [325, 207] width 96 height 35
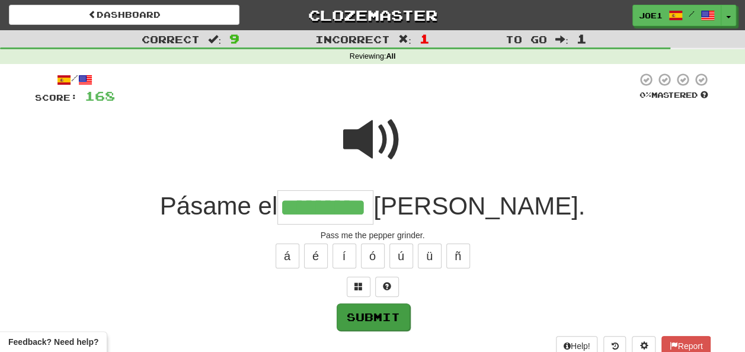
type input "*********"
click at [360, 308] on button "Submit" at bounding box center [373, 316] width 73 height 27
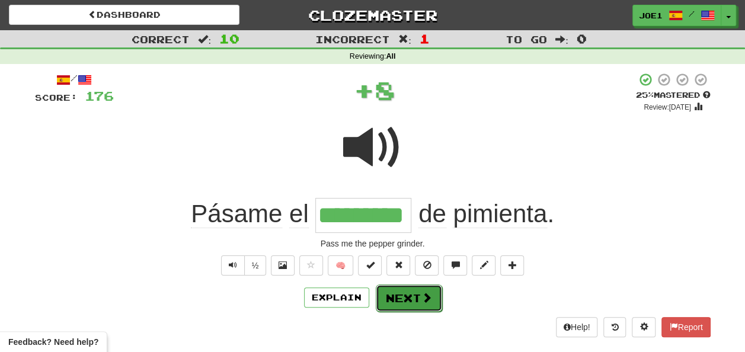
click at [408, 293] on button "Next" at bounding box center [409, 298] width 66 height 27
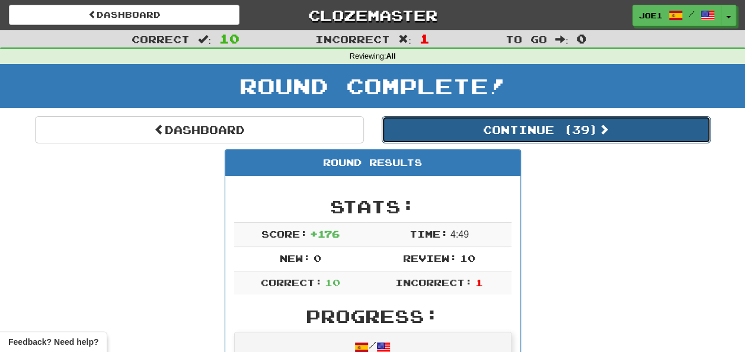
click at [397, 132] on button "Continue ( 39 )" at bounding box center [546, 129] width 329 height 27
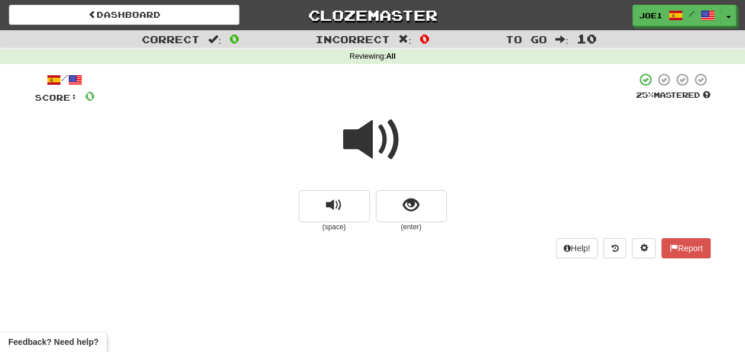
click at [375, 146] on span at bounding box center [372, 139] width 59 height 59
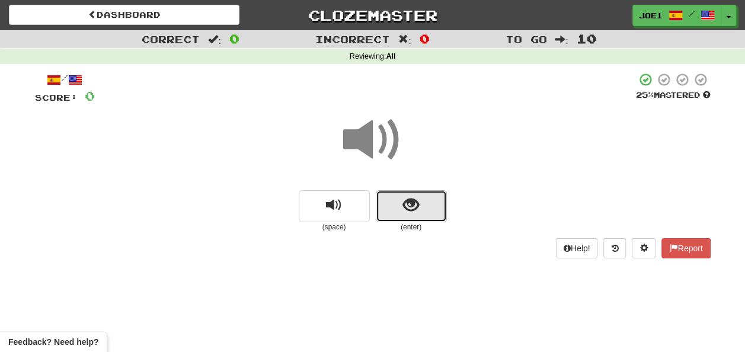
click at [399, 203] on button "show sentence" at bounding box center [411, 206] width 71 height 32
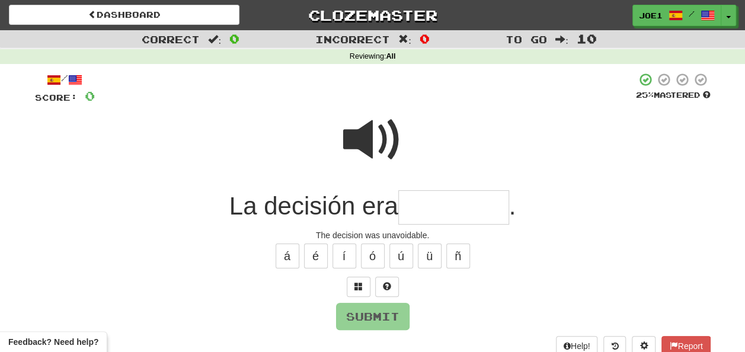
click at [418, 205] on input "text" at bounding box center [453, 207] width 111 height 35
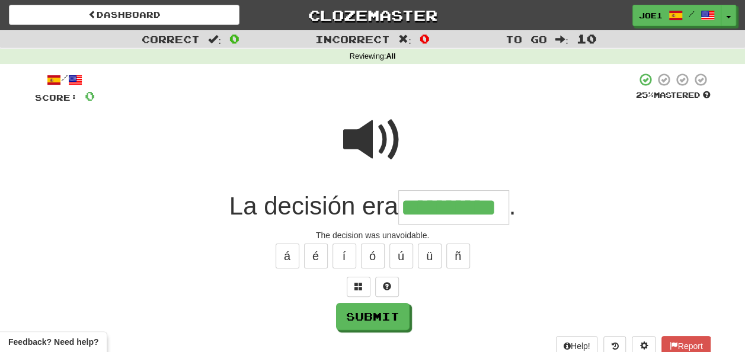
type input "**********"
click at [372, 132] on span at bounding box center [372, 139] width 59 height 59
click at [362, 140] on span at bounding box center [372, 139] width 59 height 59
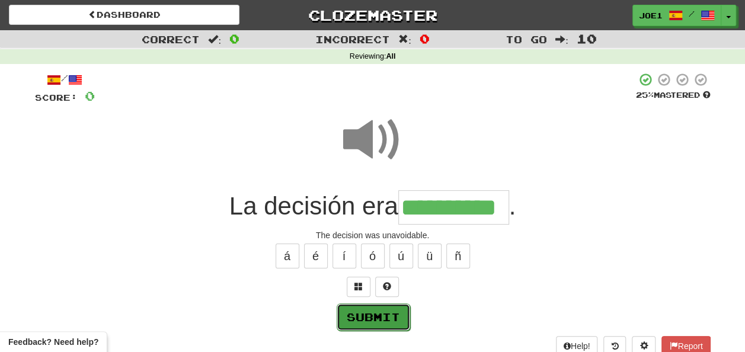
click at [373, 312] on button "Submit" at bounding box center [373, 316] width 73 height 27
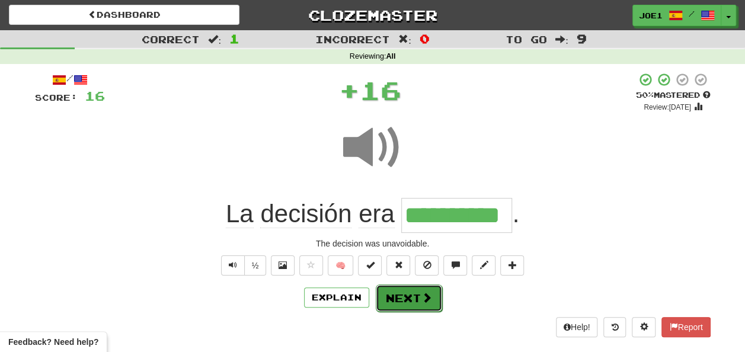
click at [395, 294] on button "Next" at bounding box center [409, 298] width 66 height 27
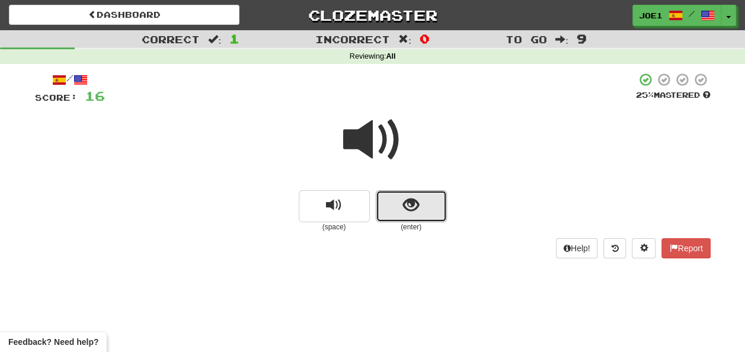
click at [404, 200] on span "show sentence" at bounding box center [411, 205] width 16 height 16
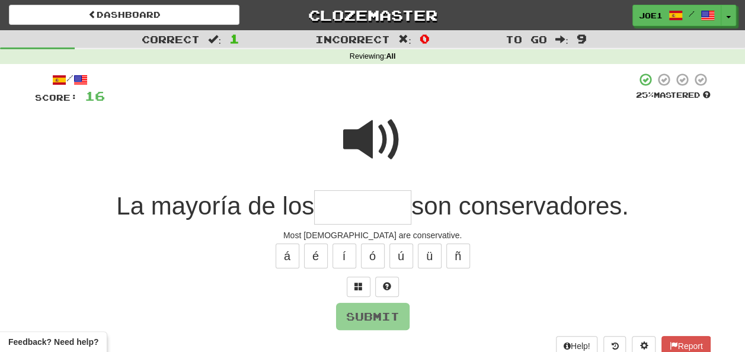
click at [338, 207] on input "text" at bounding box center [362, 207] width 97 height 35
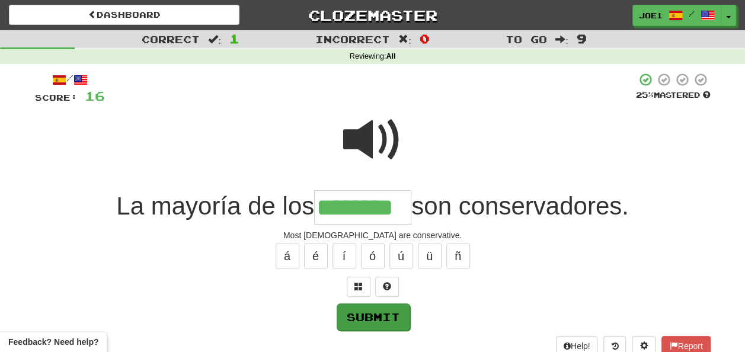
type input "********"
click at [385, 306] on button "Submit" at bounding box center [373, 316] width 73 height 27
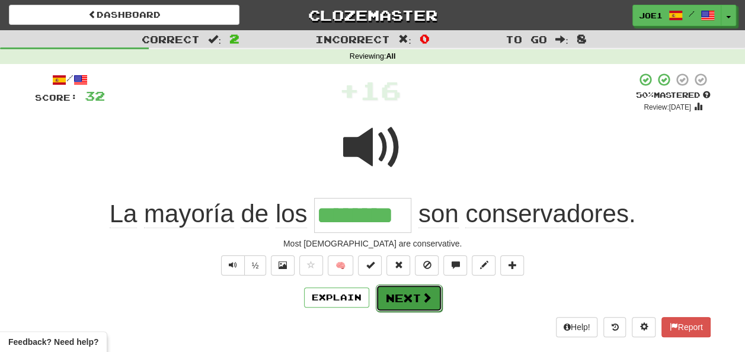
click at [402, 295] on button "Next" at bounding box center [409, 298] width 66 height 27
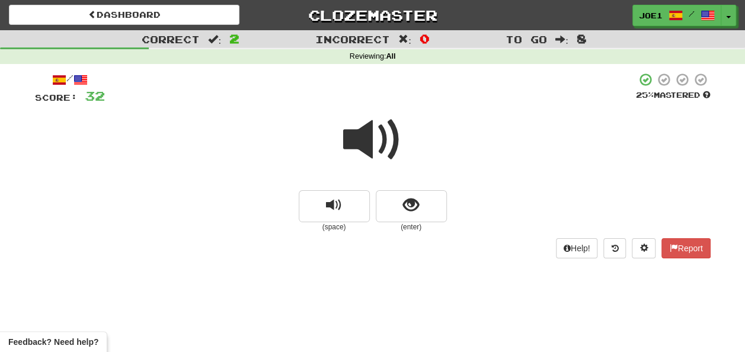
click at [376, 147] on span at bounding box center [372, 139] width 59 height 59
click at [373, 139] on span at bounding box center [372, 139] width 59 height 59
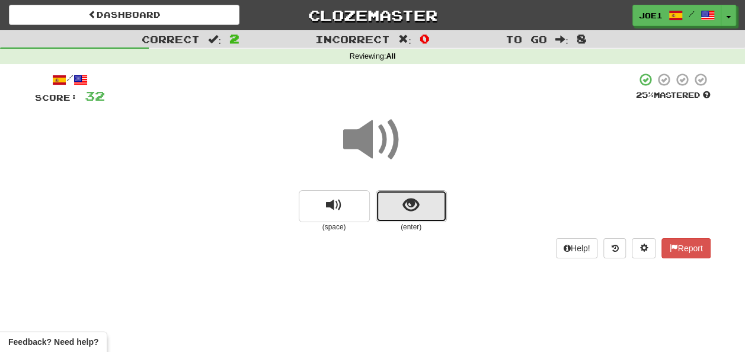
click at [408, 204] on span "show sentence" at bounding box center [411, 205] width 16 height 16
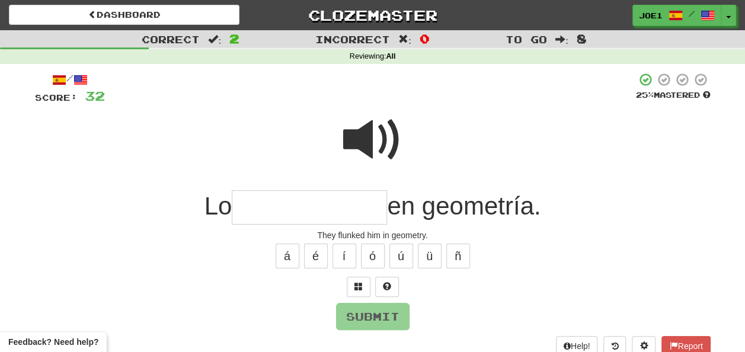
click at [368, 129] on span at bounding box center [372, 139] width 59 height 59
click at [254, 206] on input "text" at bounding box center [309, 207] width 155 height 35
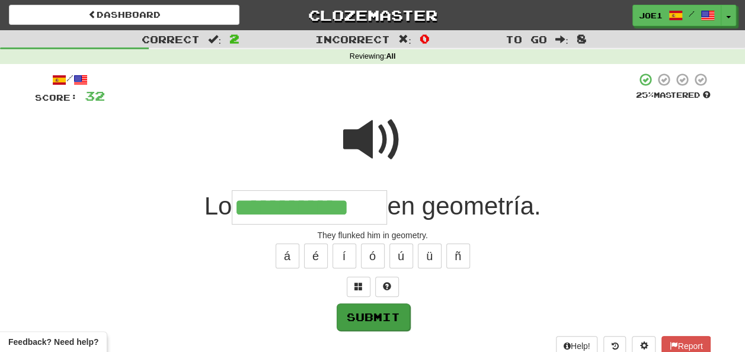
type input "**********"
click at [372, 307] on button "Submit" at bounding box center [373, 316] width 73 height 27
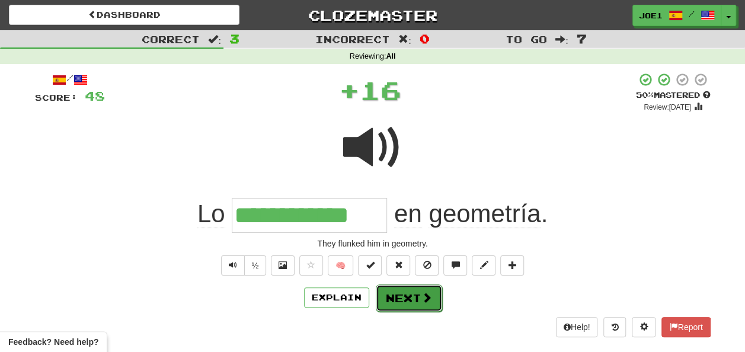
click at [398, 301] on button "Next" at bounding box center [409, 298] width 66 height 27
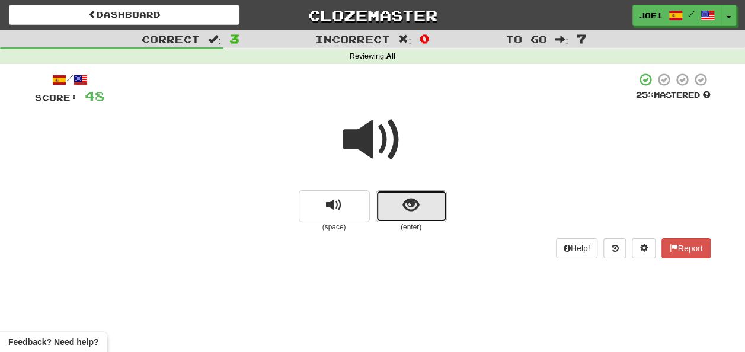
click at [395, 205] on button "show sentence" at bounding box center [411, 206] width 71 height 32
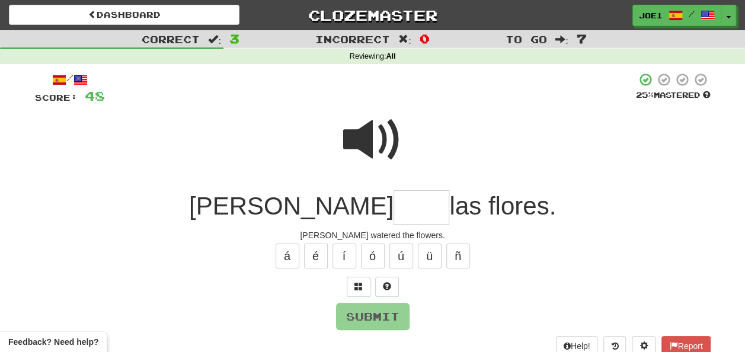
click at [394, 206] on input "text" at bounding box center [422, 207] width 56 height 35
type input "*"
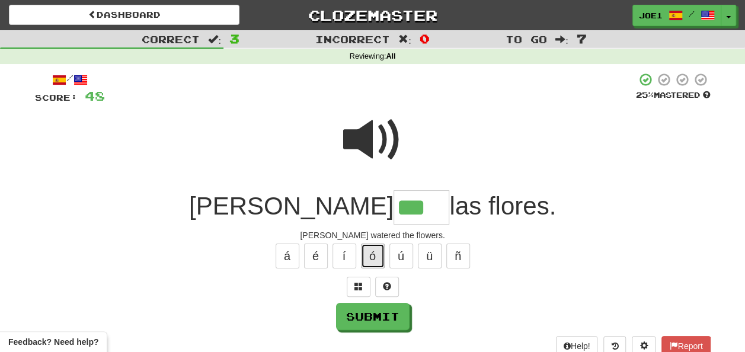
click at [373, 254] on button "ó" at bounding box center [373, 256] width 24 height 25
type input "****"
drag, startPoint x: 371, startPoint y: 128, endPoint x: 372, endPoint y: 136, distance: 7.8
click at [372, 137] on span at bounding box center [372, 139] width 59 height 59
click at [373, 132] on span at bounding box center [372, 139] width 59 height 59
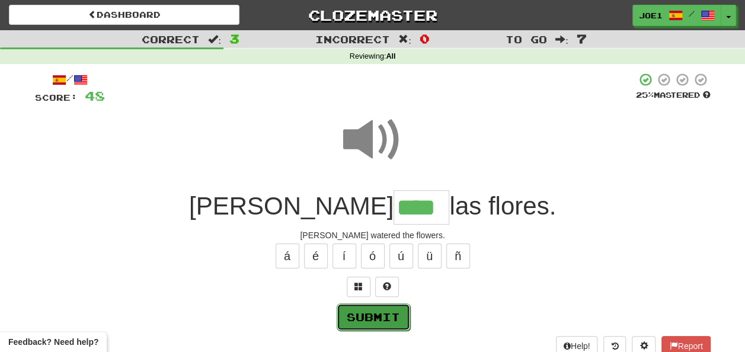
click at [376, 309] on button "Submit" at bounding box center [373, 316] width 73 height 27
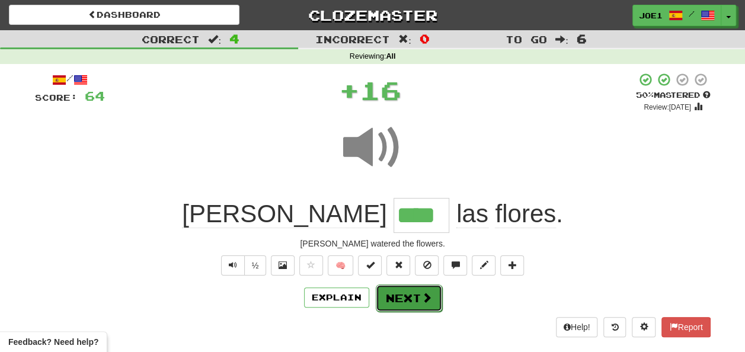
click at [392, 297] on button "Next" at bounding box center [409, 298] width 66 height 27
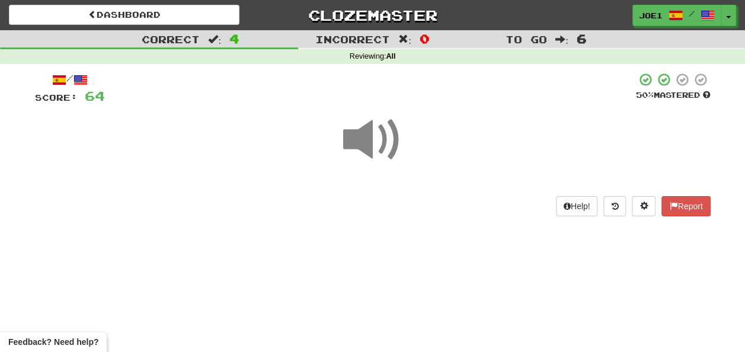
click at [369, 136] on span at bounding box center [372, 139] width 59 height 59
click at [369, 139] on span at bounding box center [372, 139] width 59 height 59
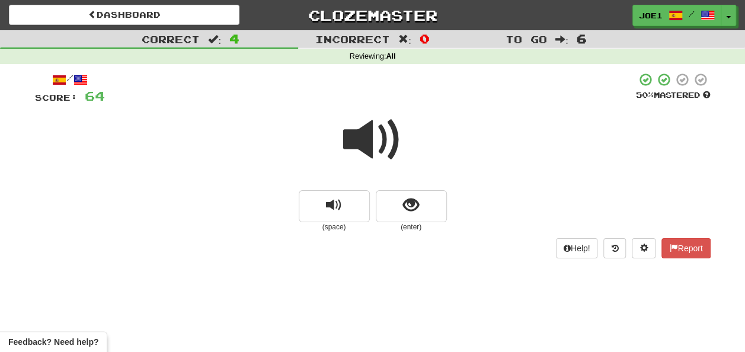
click at [365, 140] on span at bounding box center [372, 139] width 59 height 59
click at [405, 203] on span "show sentence" at bounding box center [411, 205] width 16 height 16
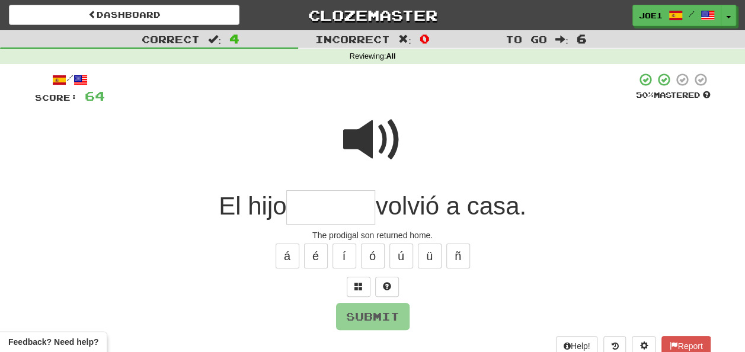
click at [317, 203] on input "text" at bounding box center [330, 207] width 89 height 35
click at [385, 257] on div "á é í ó ú ü ñ" at bounding box center [373, 256] width 676 height 30
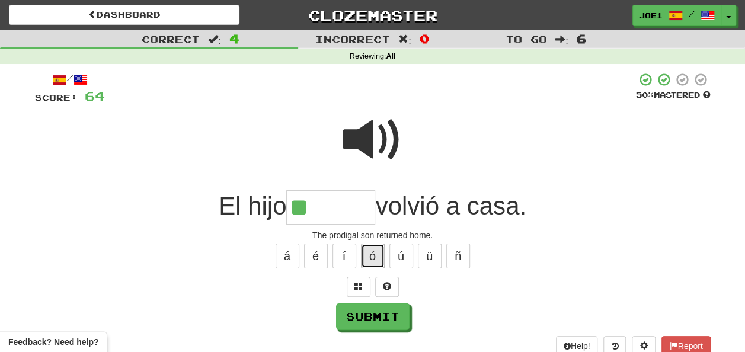
click at [376, 255] on button "ó" at bounding box center [373, 256] width 24 height 25
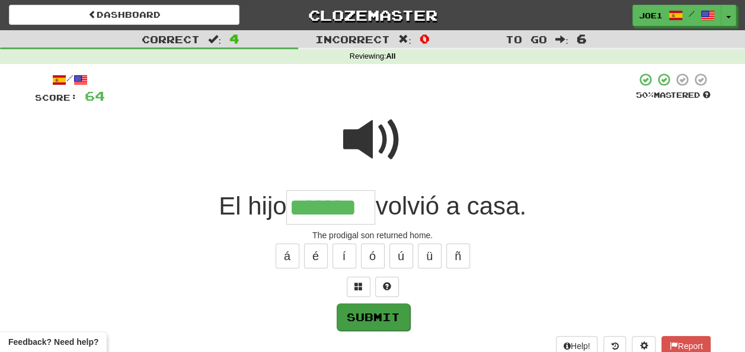
type input "*******"
click at [372, 314] on button "Submit" at bounding box center [373, 316] width 73 height 27
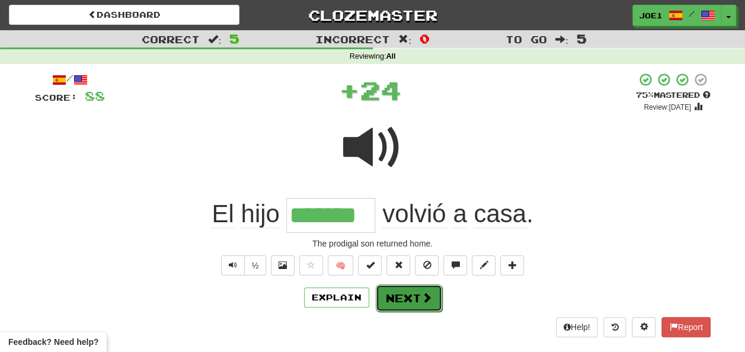
click at [401, 295] on button "Next" at bounding box center [409, 298] width 66 height 27
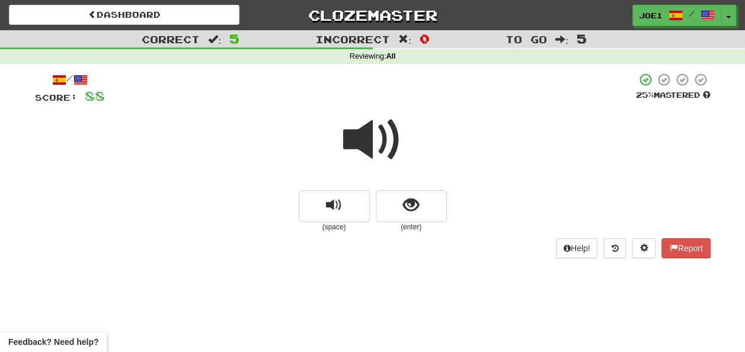
click at [373, 140] on span at bounding box center [372, 139] width 59 height 59
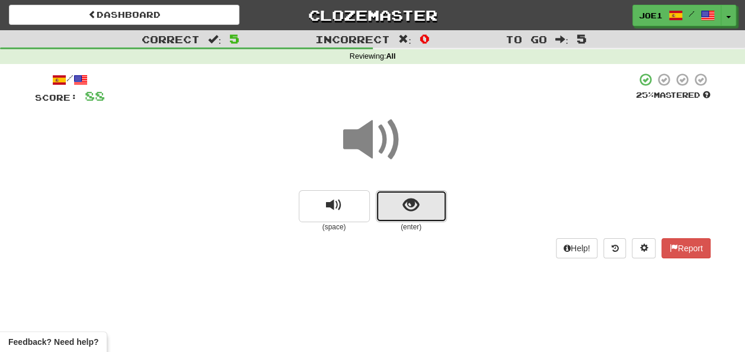
click at [403, 206] on span "show sentence" at bounding box center [411, 205] width 16 height 16
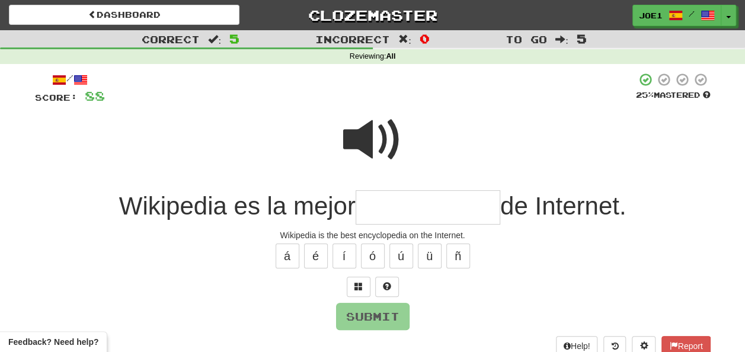
click at [363, 207] on input "text" at bounding box center [428, 207] width 145 height 35
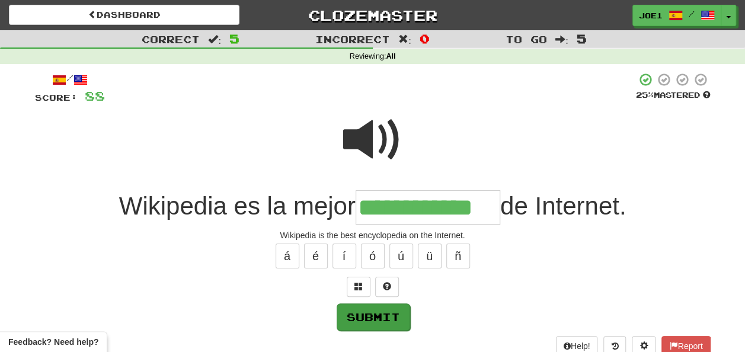
type input "**********"
click at [392, 311] on button "Submit" at bounding box center [373, 316] width 73 height 27
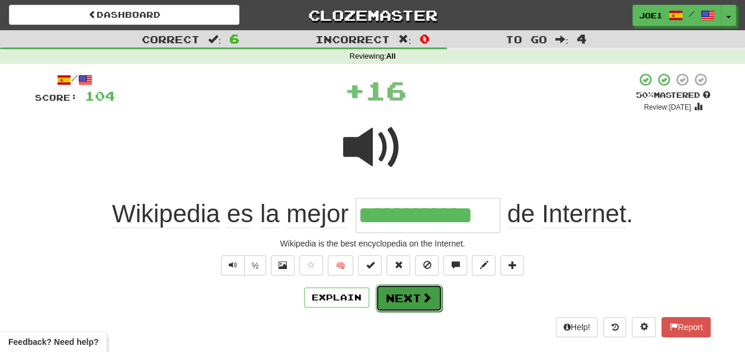
click at [408, 289] on button "Next" at bounding box center [409, 298] width 66 height 27
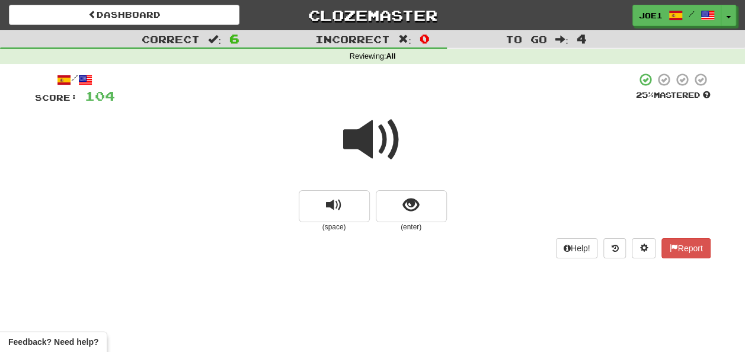
click at [369, 139] on span at bounding box center [372, 139] width 59 height 59
click at [370, 140] on span at bounding box center [372, 139] width 59 height 59
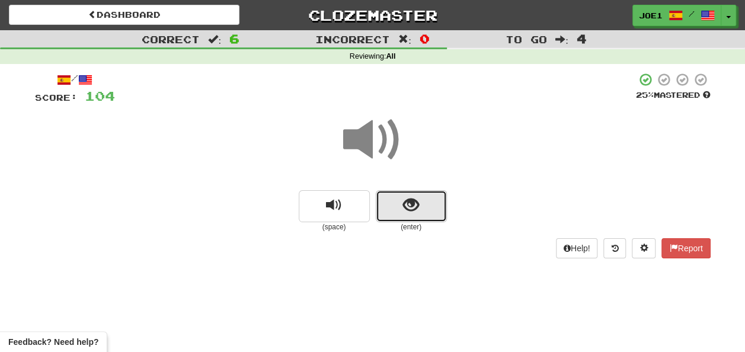
click at [403, 205] on span "show sentence" at bounding box center [411, 205] width 16 height 16
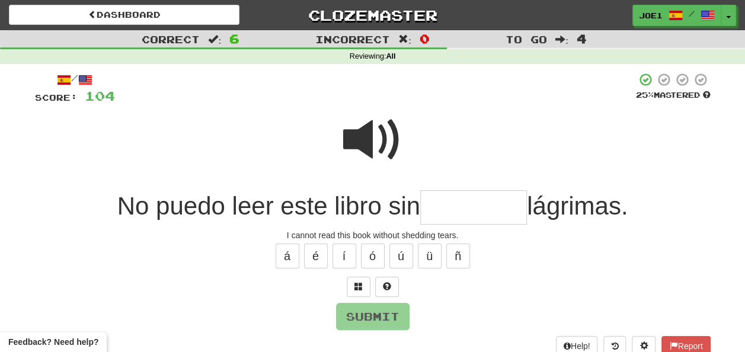
click at [367, 126] on span at bounding box center [372, 139] width 59 height 59
click at [438, 205] on input "text" at bounding box center [473, 207] width 107 height 35
type input "*"
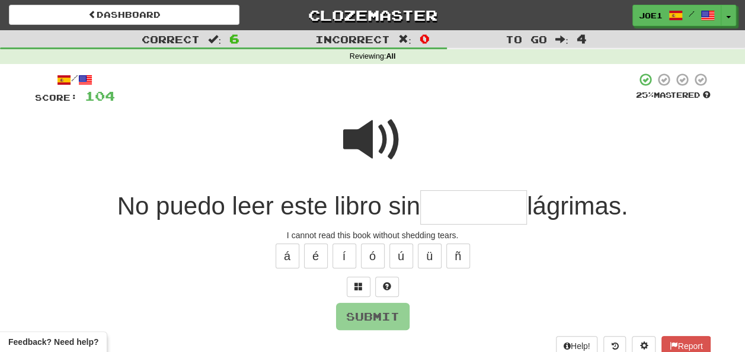
click at [360, 135] on span at bounding box center [372, 139] width 59 height 59
click at [426, 209] on input "text" at bounding box center [473, 207] width 107 height 35
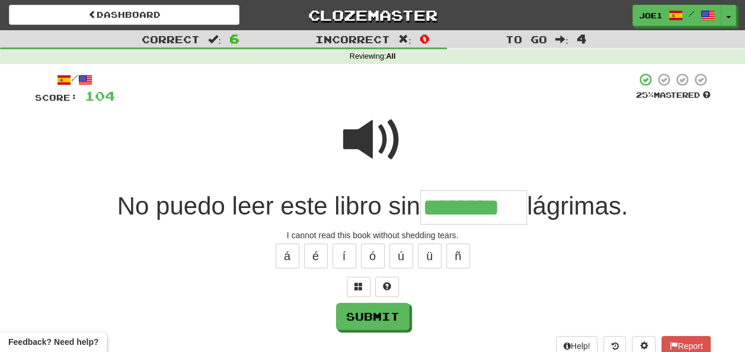
type input "********"
click at [362, 142] on span at bounding box center [372, 139] width 59 height 59
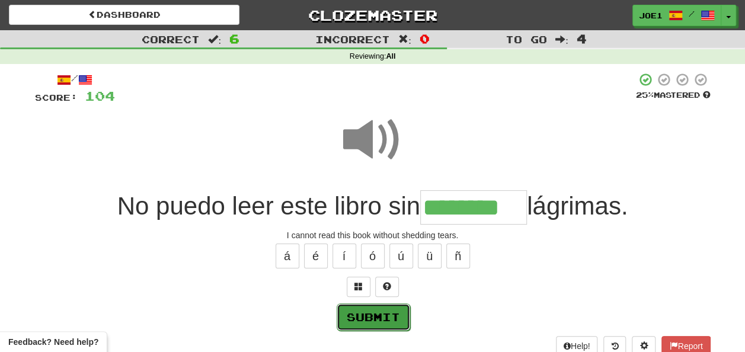
click at [381, 309] on button "Submit" at bounding box center [373, 316] width 73 height 27
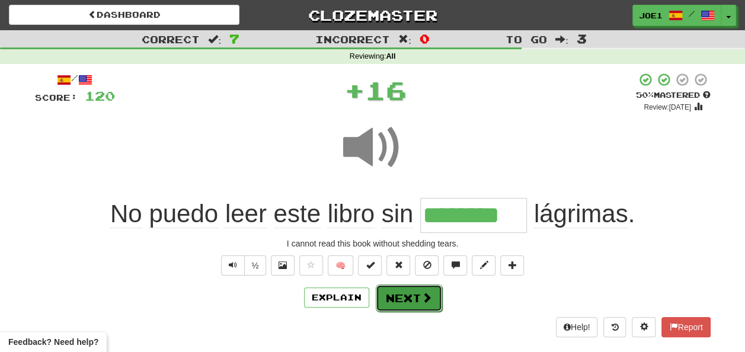
click at [398, 293] on button "Next" at bounding box center [409, 298] width 66 height 27
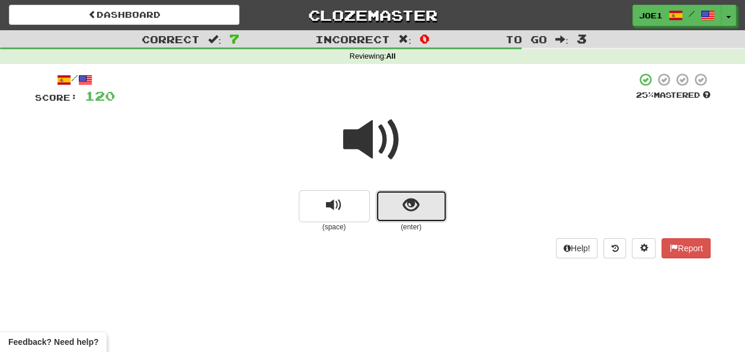
click at [411, 203] on span "show sentence" at bounding box center [411, 205] width 16 height 16
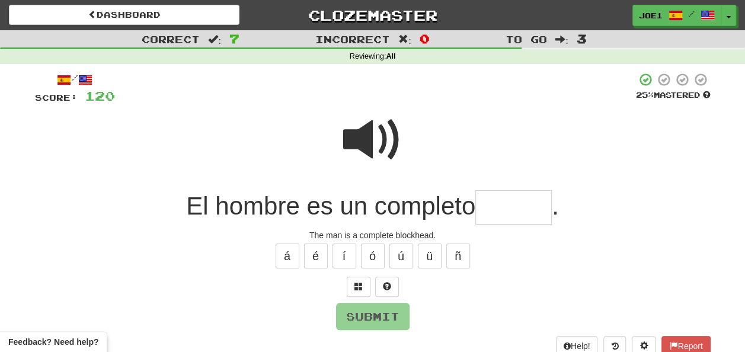
click at [494, 204] on input "text" at bounding box center [513, 207] width 76 height 35
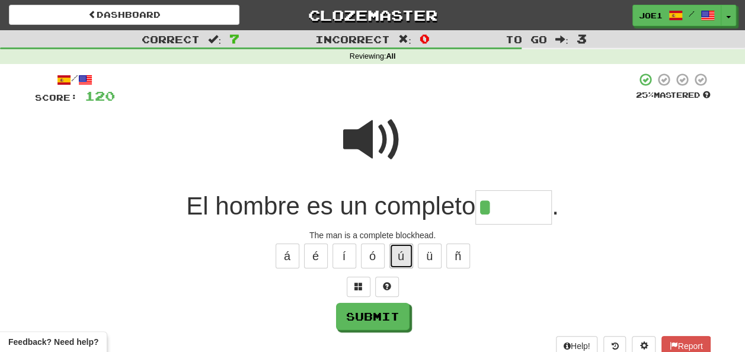
click at [403, 248] on button "ú" at bounding box center [401, 256] width 24 height 25
click at [366, 141] on span at bounding box center [372, 139] width 59 height 59
click at [498, 205] on input "*" at bounding box center [513, 207] width 76 height 35
click at [315, 255] on button "é" at bounding box center [316, 256] width 24 height 25
click at [292, 257] on button "á" at bounding box center [288, 256] width 24 height 25
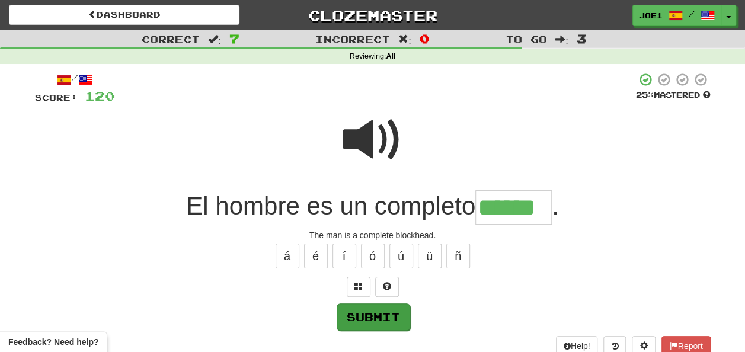
type input "******"
click at [363, 312] on button "Submit" at bounding box center [373, 316] width 73 height 27
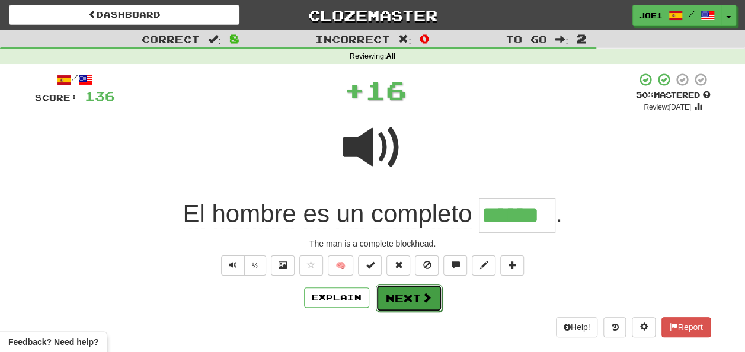
click at [402, 290] on button "Next" at bounding box center [409, 298] width 66 height 27
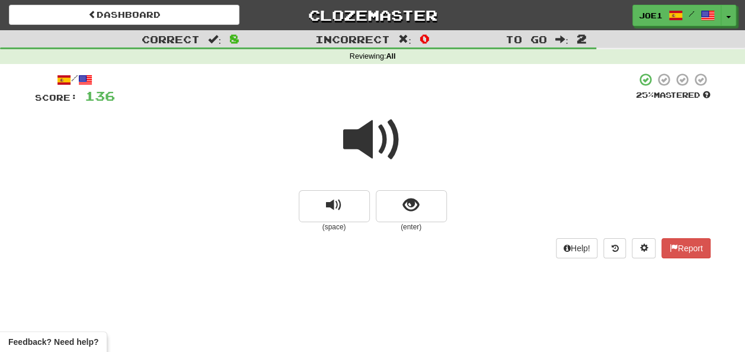
click at [376, 136] on span at bounding box center [372, 139] width 59 height 59
click at [374, 135] on span at bounding box center [372, 139] width 59 height 59
click at [375, 135] on span at bounding box center [372, 139] width 59 height 59
click at [410, 204] on span "show sentence" at bounding box center [411, 205] width 16 height 16
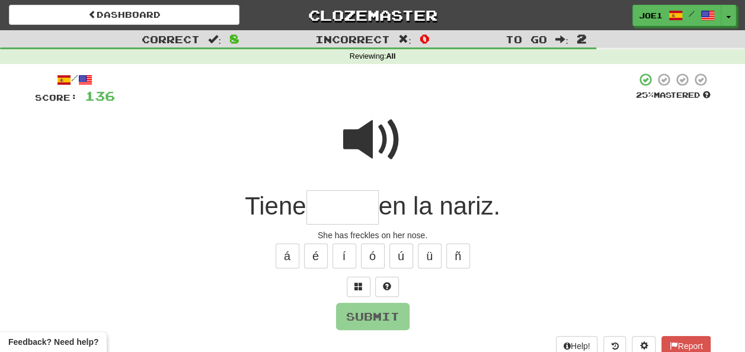
click at [358, 141] on span at bounding box center [372, 139] width 59 height 59
click at [317, 205] on input "text" at bounding box center [342, 207] width 72 height 35
click at [368, 125] on span at bounding box center [372, 139] width 59 height 59
click at [326, 207] on input "text" at bounding box center [342, 207] width 72 height 35
type input "*"
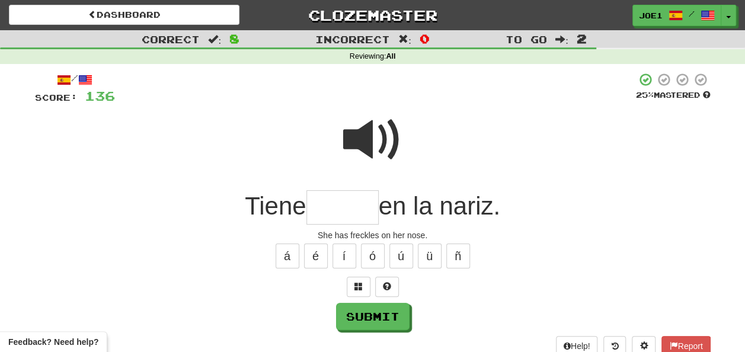
type input "*"
click at [385, 134] on span at bounding box center [372, 139] width 59 height 59
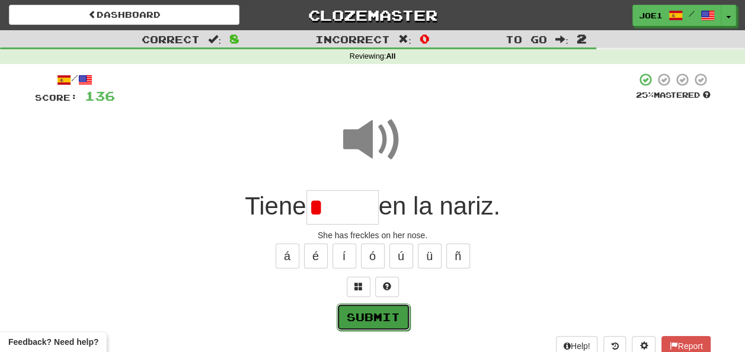
click at [368, 315] on button "Submit" at bounding box center [373, 316] width 73 height 27
type input "*****"
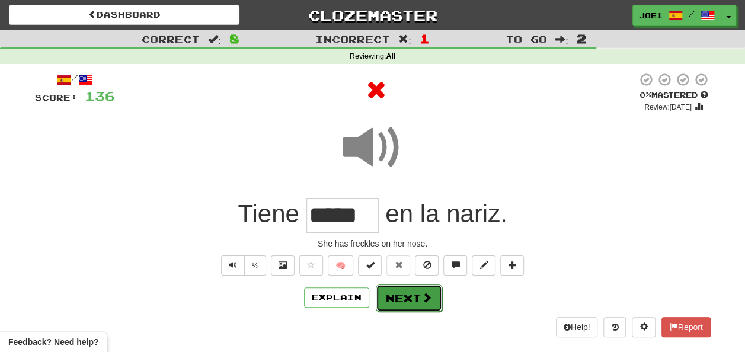
click at [403, 295] on button "Next" at bounding box center [409, 298] width 66 height 27
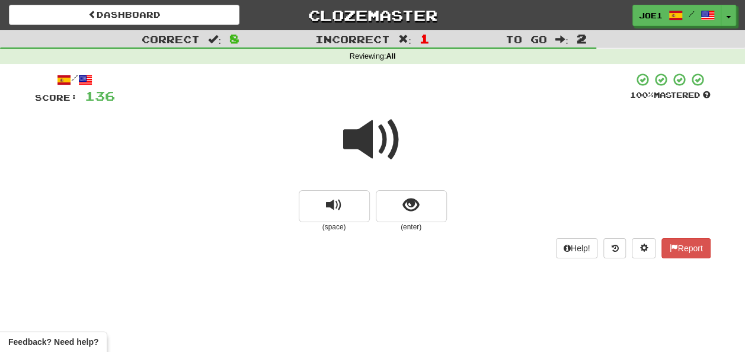
click at [370, 139] on span at bounding box center [372, 139] width 59 height 59
click at [398, 204] on button "show sentence" at bounding box center [411, 206] width 71 height 32
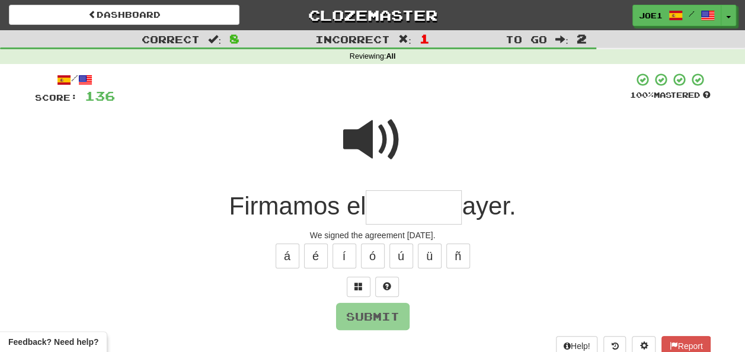
click at [363, 129] on span at bounding box center [372, 139] width 59 height 59
click at [375, 209] on input "text" at bounding box center [414, 207] width 96 height 35
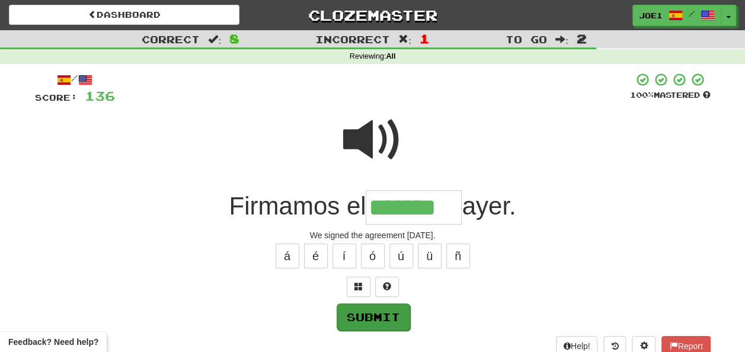
type input "*******"
click at [376, 312] on button "Submit" at bounding box center [373, 316] width 73 height 27
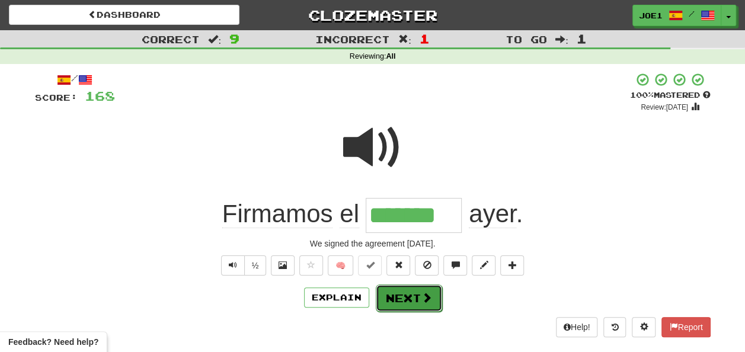
click at [398, 292] on button "Next" at bounding box center [409, 298] width 66 height 27
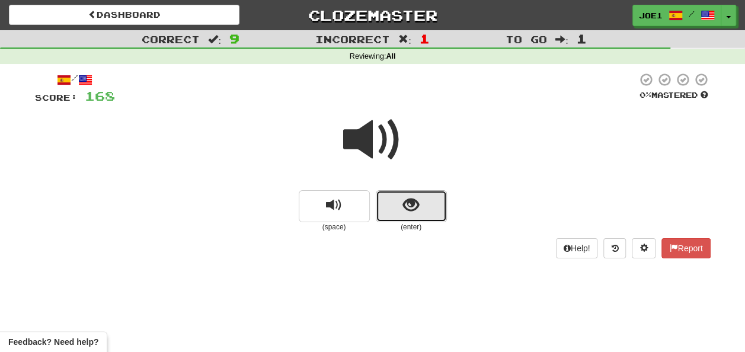
click at [395, 207] on button "show sentence" at bounding box center [411, 206] width 71 height 32
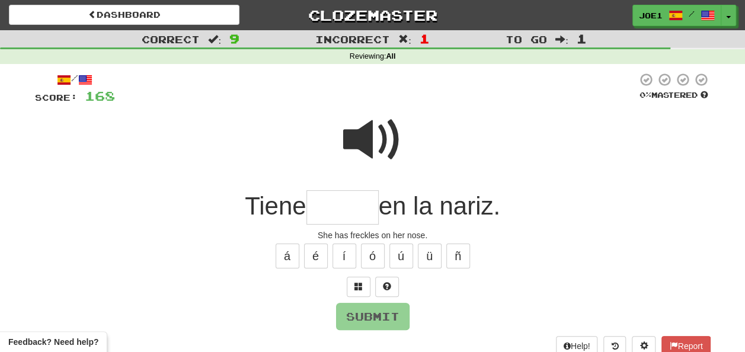
click at [326, 210] on input "text" at bounding box center [342, 207] width 72 height 35
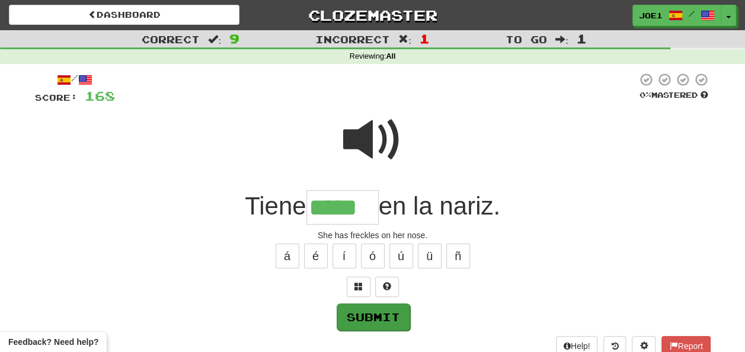
type input "*****"
click at [379, 312] on button "Submit" at bounding box center [373, 316] width 73 height 27
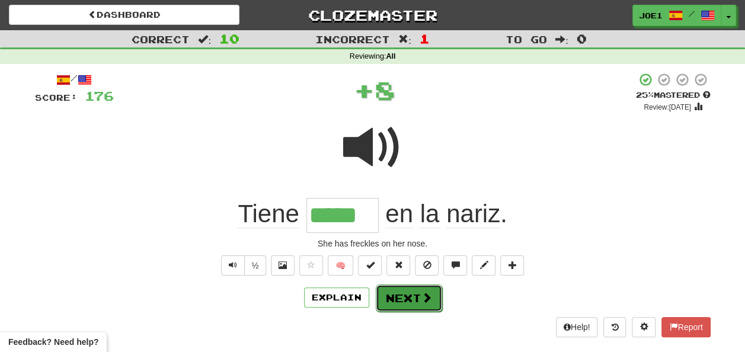
click at [402, 294] on button "Next" at bounding box center [409, 298] width 66 height 27
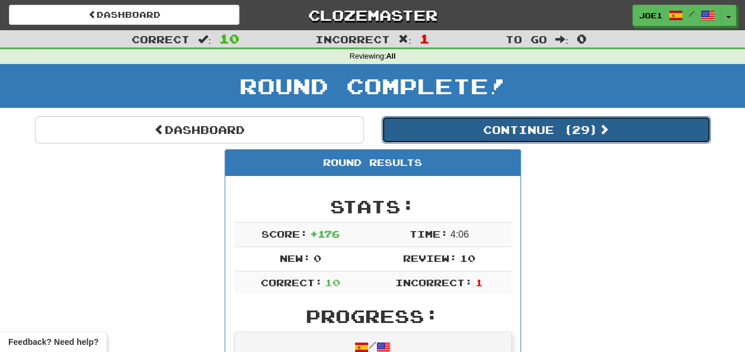
click at [491, 130] on button "Continue ( 29 )" at bounding box center [546, 129] width 329 height 27
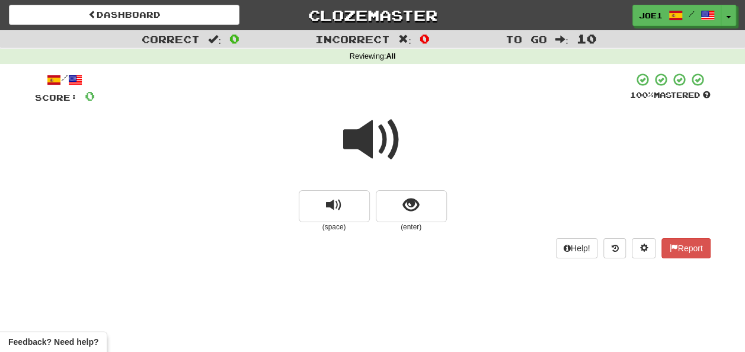
click at [376, 146] on span at bounding box center [372, 139] width 59 height 59
click at [375, 145] on span at bounding box center [372, 139] width 59 height 59
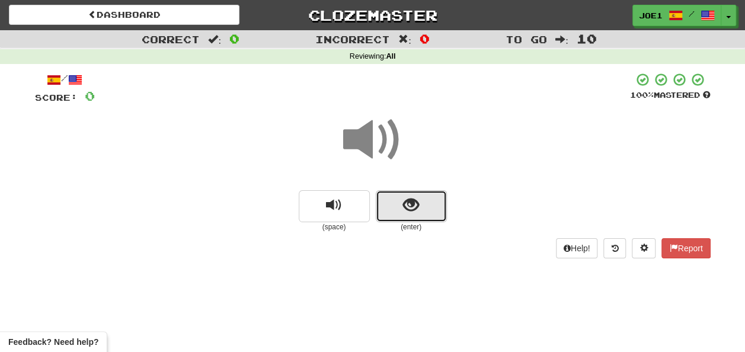
click at [392, 201] on button "show sentence" at bounding box center [411, 206] width 71 height 32
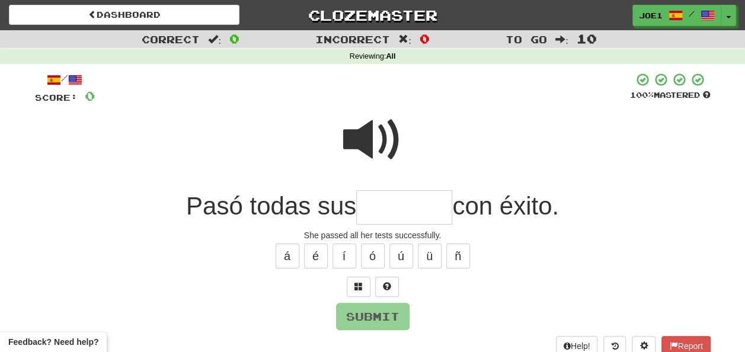
click at [367, 126] on span at bounding box center [372, 139] width 59 height 59
click at [367, 128] on span at bounding box center [372, 139] width 59 height 59
click at [367, 207] on input "text" at bounding box center [404, 207] width 96 height 35
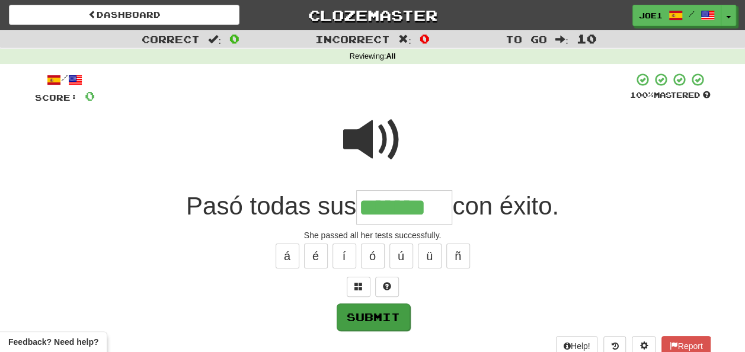
type input "*******"
click at [378, 308] on button "Submit" at bounding box center [373, 316] width 73 height 27
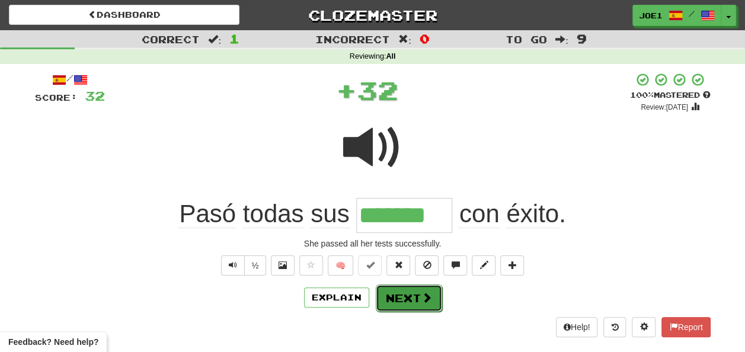
click at [401, 293] on button "Next" at bounding box center [409, 298] width 66 height 27
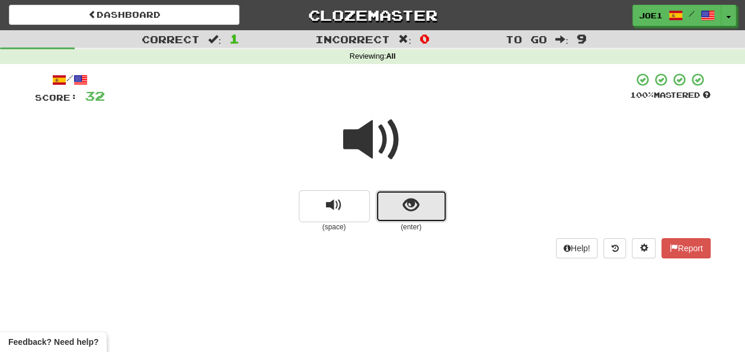
click at [414, 204] on span "show sentence" at bounding box center [411, 205] width 16 height 16
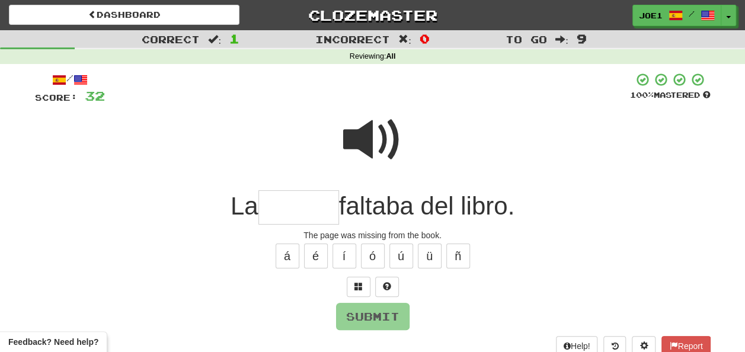
click at [283, 205] on input "text" at bounding box center [298, 207] width 81 height 35
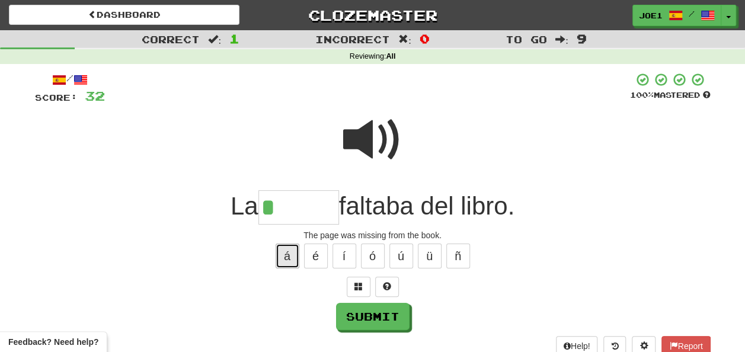
click at [286, 249] on button "á" at bounding box center [288, 256] width 24 height 25
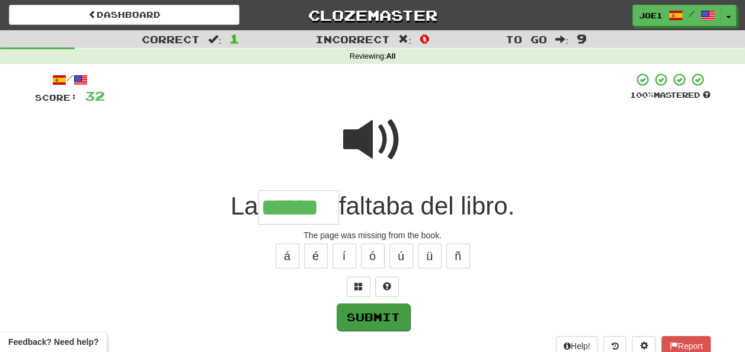
type input "******"
click at [377, 318] on button "Submit" at bounding box center [372, 316] width 73 height 27
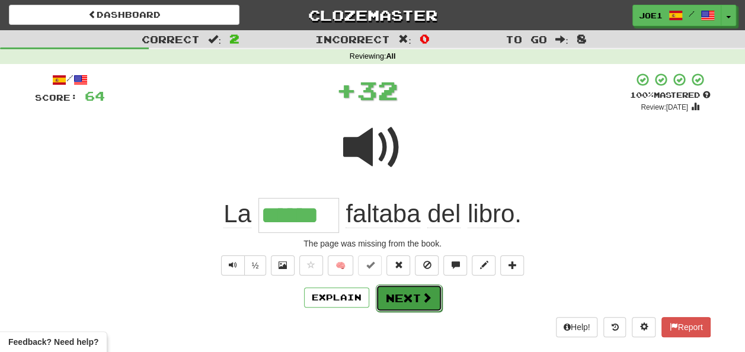
click at [413, 292] on button "Next" at bounding box center [409, 298] width 66 height 27
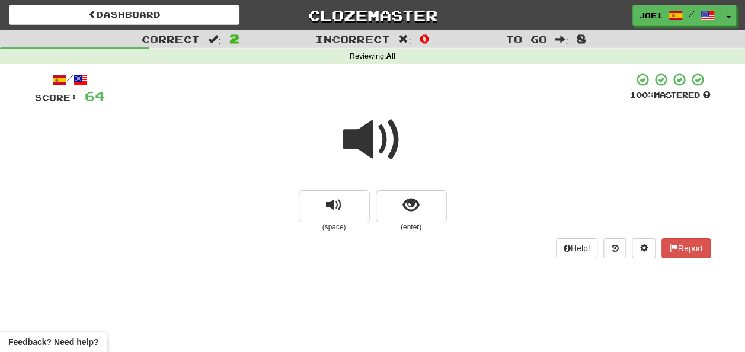
click at [369, 133] on span at bounding box center [372, 139] width 59 height 59
click at [369, 135] on span at bounding box center [372, 139] width 59 height 59
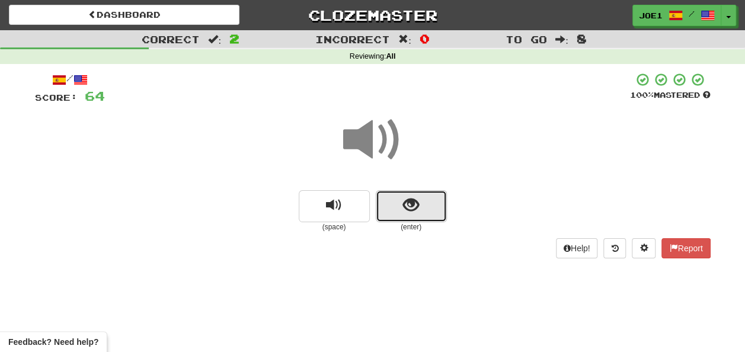
click at [403, 204] on span "show sentence" at bounding box center [411, 205] width 16 height 16
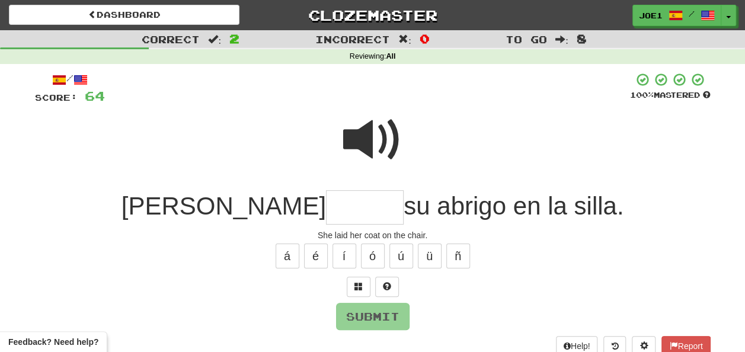
click at [367, 120] on span at bounding box center [372, 139] width 59 height 59
click at [326, 203] on input "text" at bounding box center [365, 207] width 78 height 35
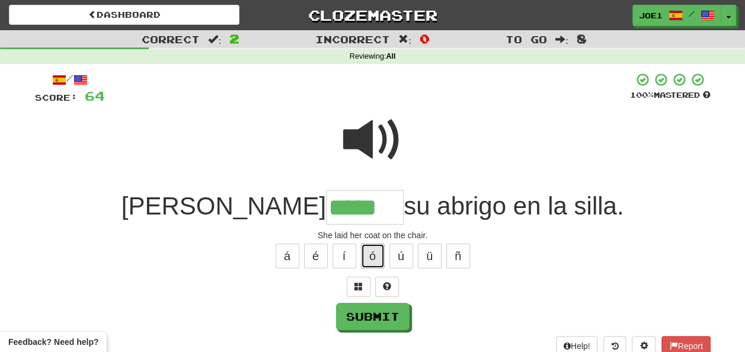
click at [372, 256] on button "ó" at bounding box center [373, 256] width 24 height 25
type input "******"
click at [371, 130] on span at bounding box center [372, 139] width 59 height 59
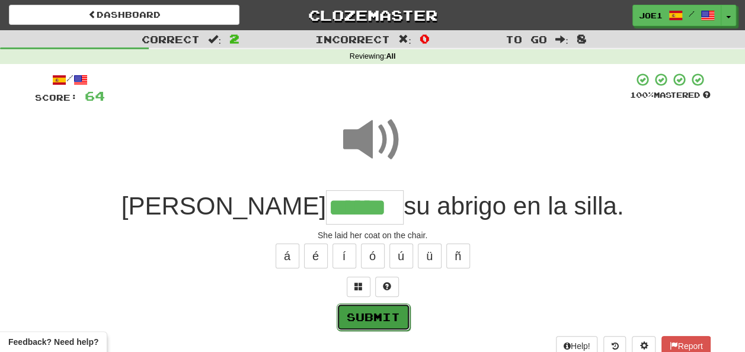
click at [370, 312] on button "Submit" at bounding box center [373, 316] width 73 height 27
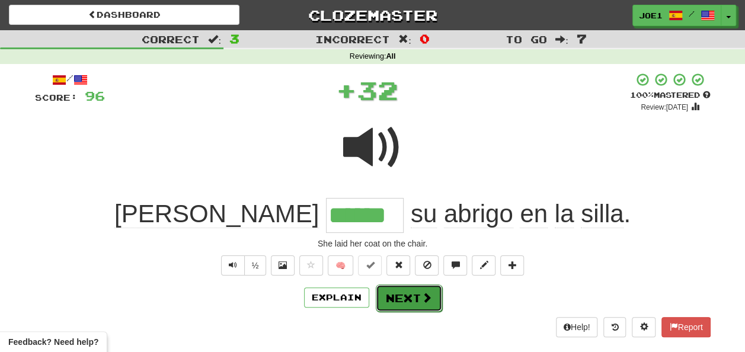
click at [394, 295] on button "Next" at bounding box center [409, 298] width 66 height 27
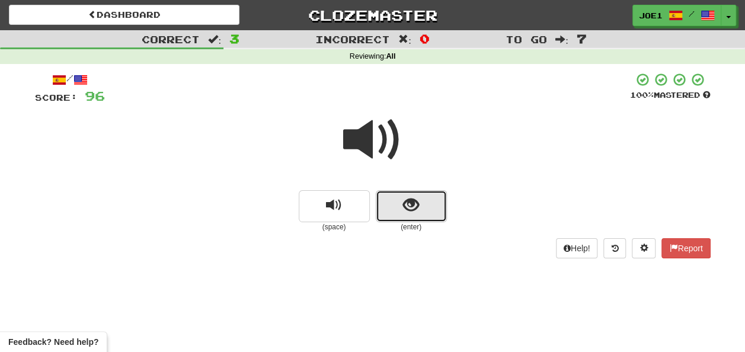
click at [392, 206] on button "show sentence" at bounding box center [411, 206] width 71 height 32
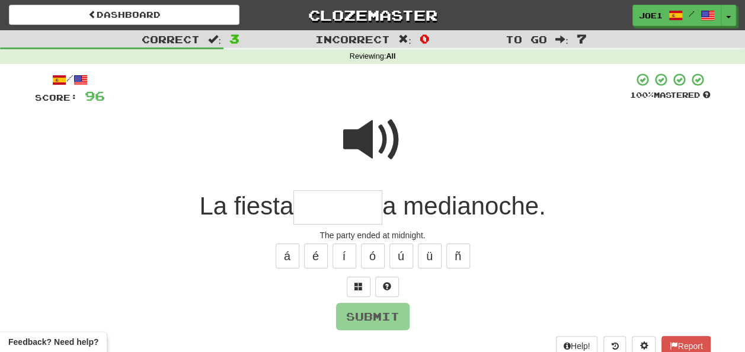
click at [330, 204] on input "text" at bounding box center [337, 207] width 89 height 35
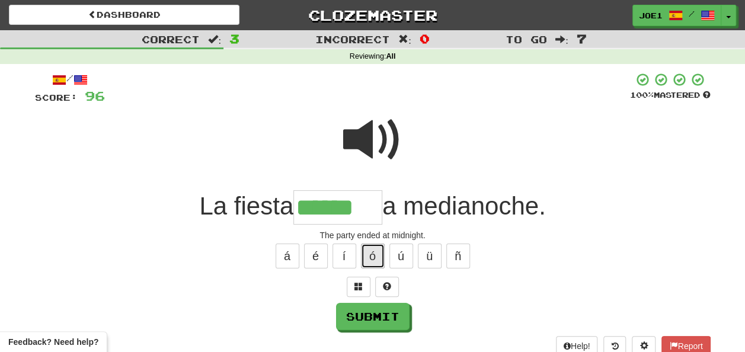
click at [375, 252] on button "ó" at bounding box center [373, 256] width 24 height 25
type input "*******"
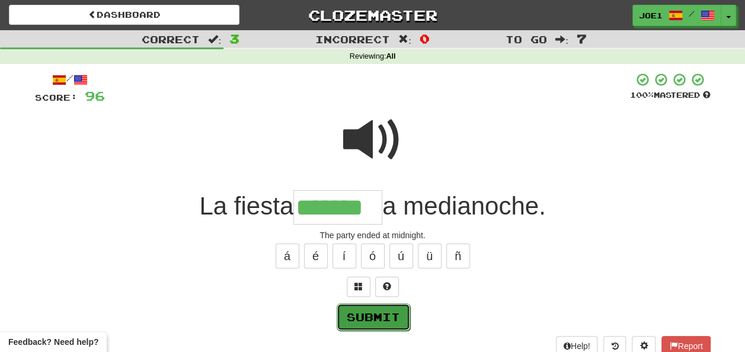
click at [375, 309] on button "Submit" at bounding box center [373, 316] width 73 height 27
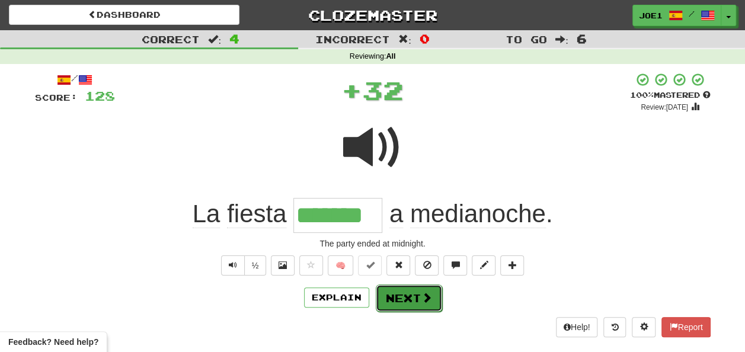
click at [400, 290] on button "Next" at bounding box center [409, 298] width 66 height 27
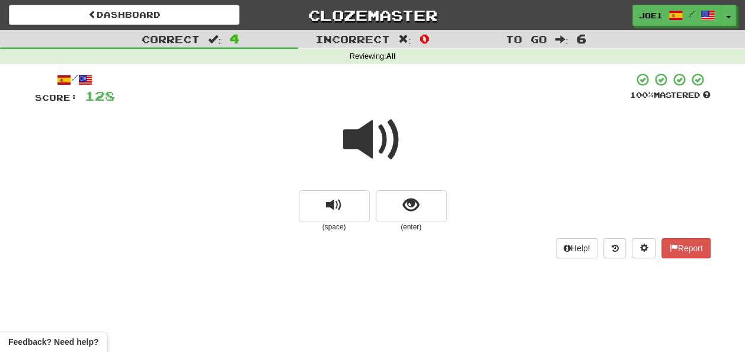
click at [373, 141] on span at bounding box center [372, 139] width 59 height 59
click at [376, 148] on span at bounding box center [372, 139] width 59 height 59
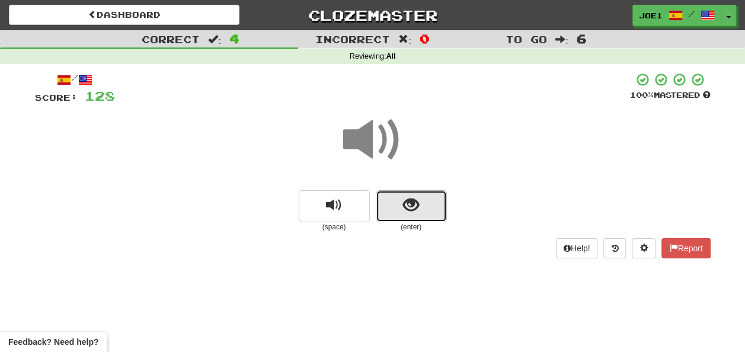
click at [399, 202] on button "show sentence" at bounding box center [411, 206] width 71 height 32
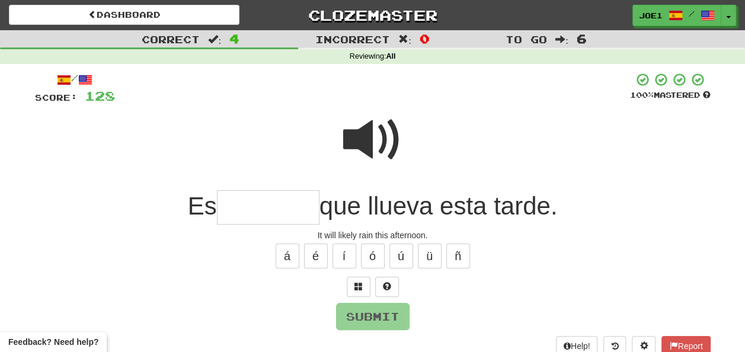
click at [366, 133] on span at bounding box center [372, 139] width 59 height 59
click at [242, 205] on input "text" at bounding box center [268, 207] width 103 height 35
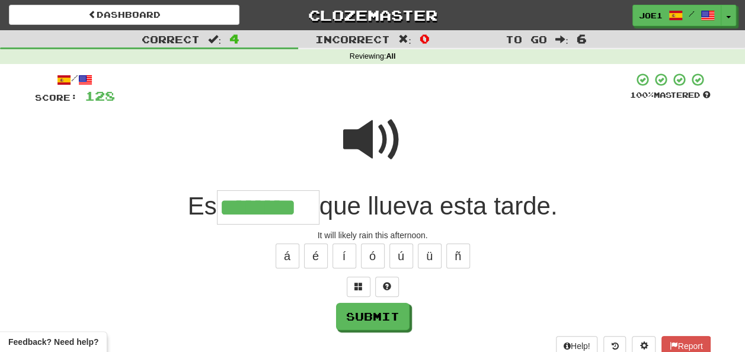
type input "********"
click at [375, 132] on span at bounding box center [372, 139] width 59 height 59
click at [379, 132] on span at bounding box center [372, 139] width 59 height 59
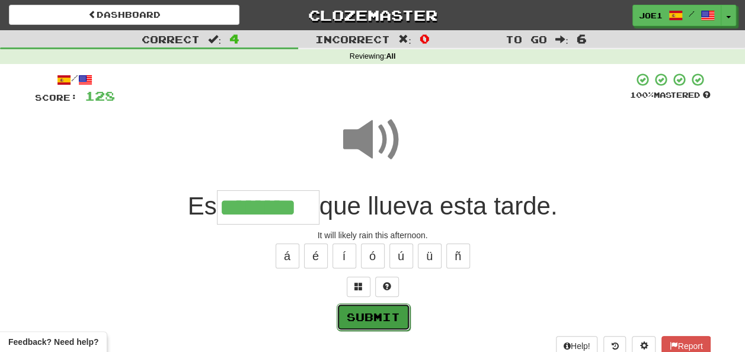
click at [374, 311] on button "Submit" at bounding box center [373, 316] width 73 height 27
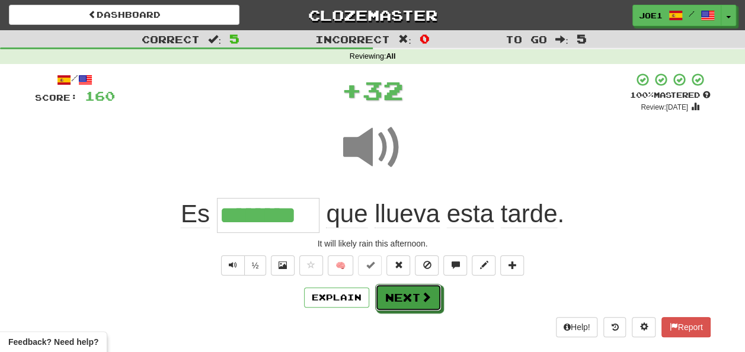
click at [397, 293] on button "Next" at bounding box center [408, 297] width 66 height 27
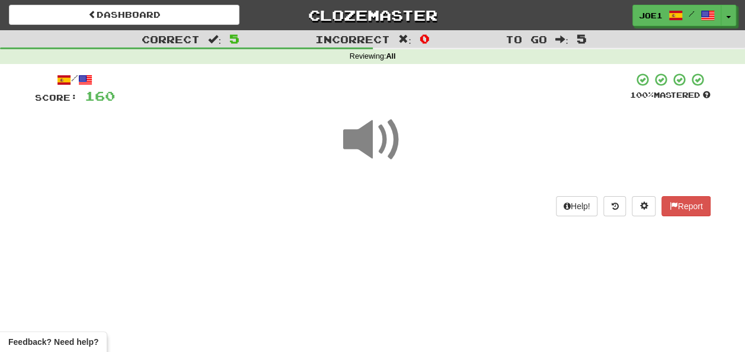
click at [372, 135] on span at bounding box center [372, 139] width 59 height 59
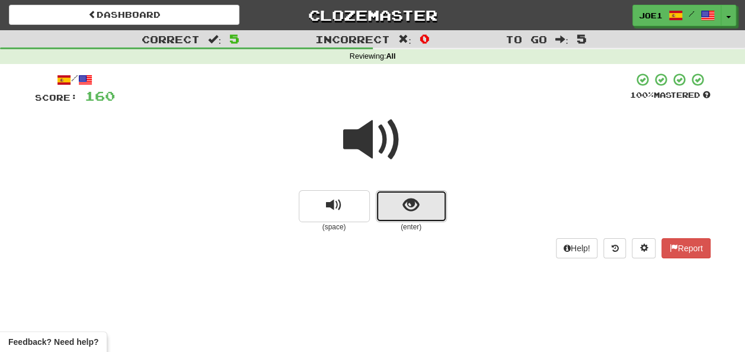
click at [395, 209] on button "show sentence" at bounding box center [411, 206] width 71 height 32
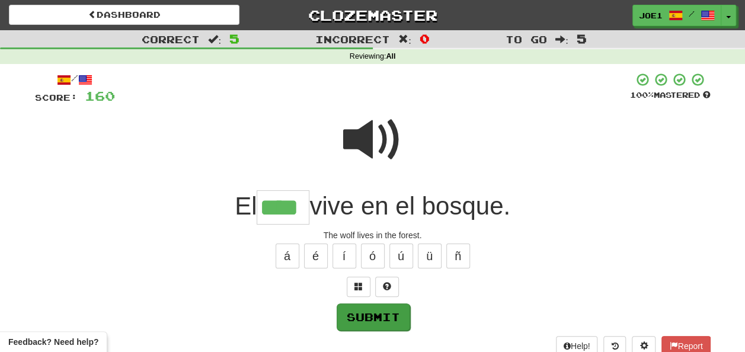
type input "****"
click at [388, 312] on button "Submit" at bounding box center [373, 316] width 73 height 27
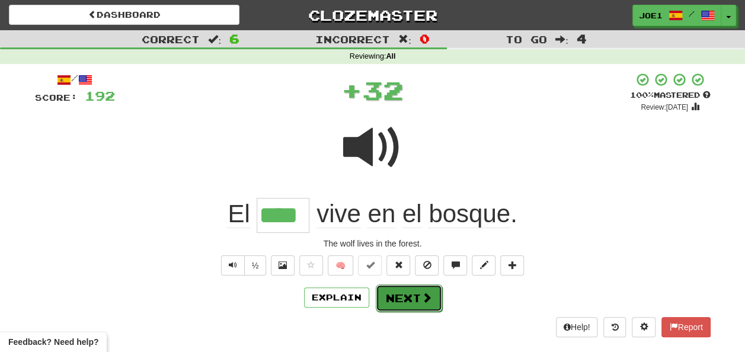
click at [402, 300] on button "Next" at bounding box center [409, 298] width 66 height 27
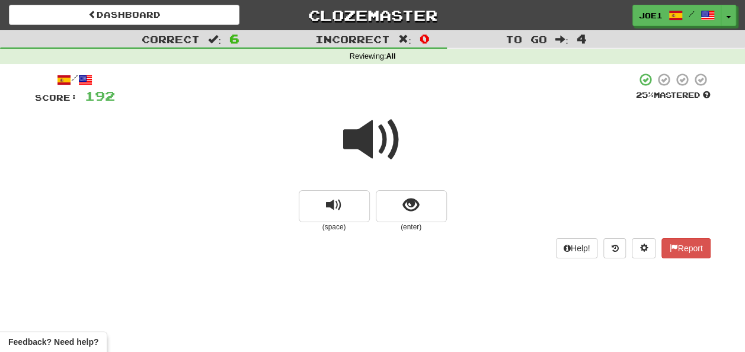
click at [367, 135] on span at bounding box center [372, 139] width 59 height 59
click at [367, 136] on span at bounding box center [372, 139] width 59 height 59
click at [377, 137] on span at bounding box center [372, 139] width 59 height 59
click at [378, 140] on span at bounding box center [372, 139] width 59 height 59
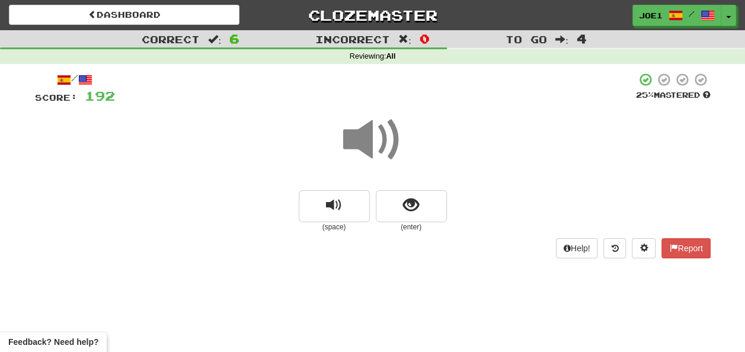
click at [378, 145] on span at bounding box center [372, 139] width 59 height 59
click at [396, 209] on button "show sentence" at bounding box center [411, 206] width 71 height 32
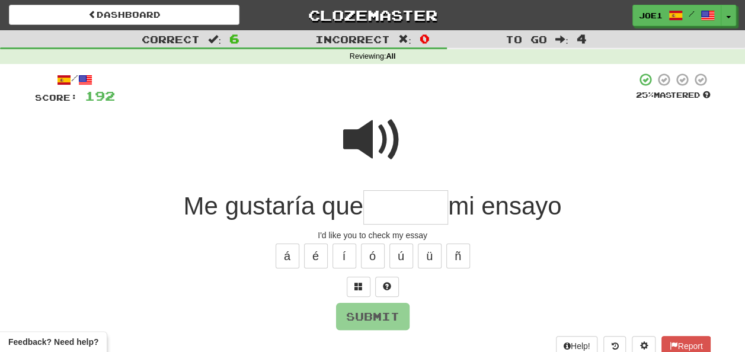
click at [396, 207] on input "text" at bounding box center [405, 207] width 85 height 35
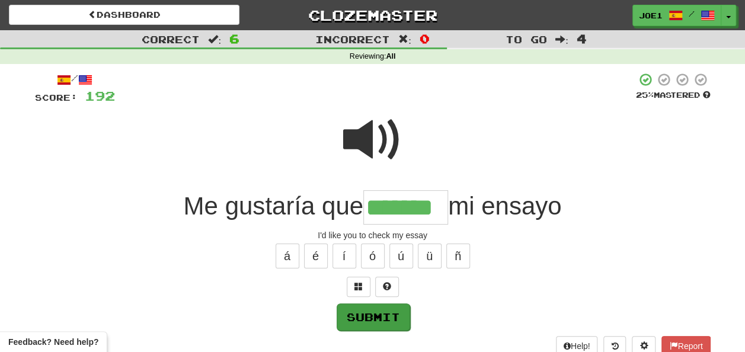
type input "*******"
click at [375, 309] on button "Submit" at bounding box center [373, 316] width 73 height 27
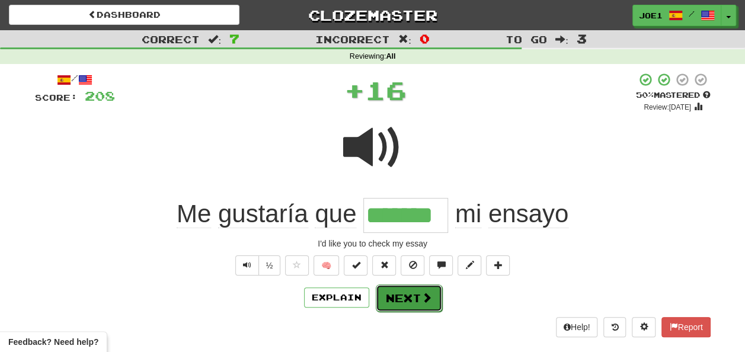
click at [398, 289] on button "Next" at bounding box center [409, 298] width 66 height 27
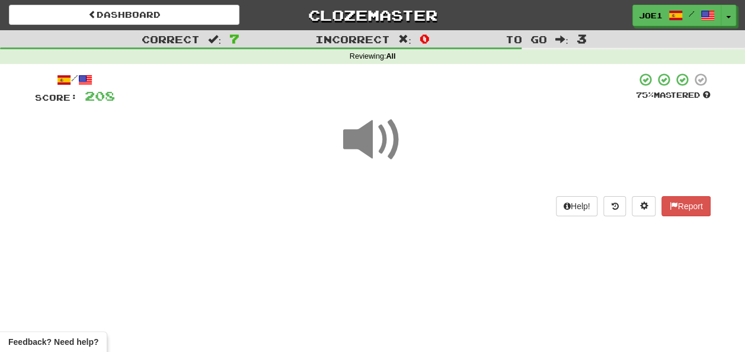
click at [370, 138] on span at bounding box center [372, 139] width 59 height 59
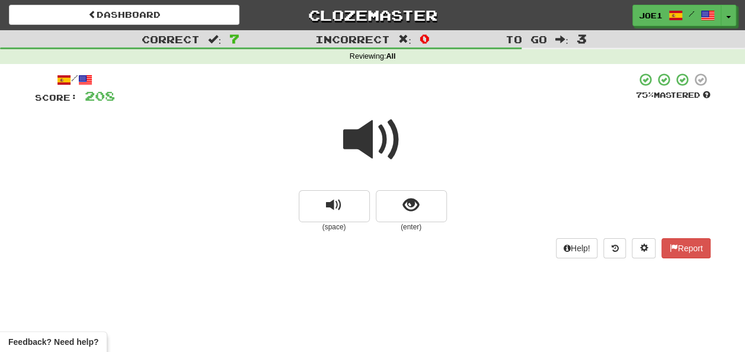
click at [365, 135] on span at bounding box center [372, 139] width 59 height 59
click at [395, 203] on button "show sentence" at bounding box center [411, 206] width 71 height 32
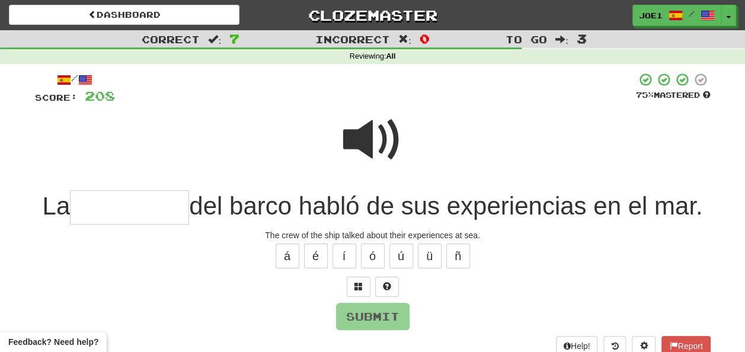
click at [356, 147] on span at bounding box center [372, 139] width 59 height 59
click at [79, 207] on input "text" at bounding box center [129, 207] width 119 height 35
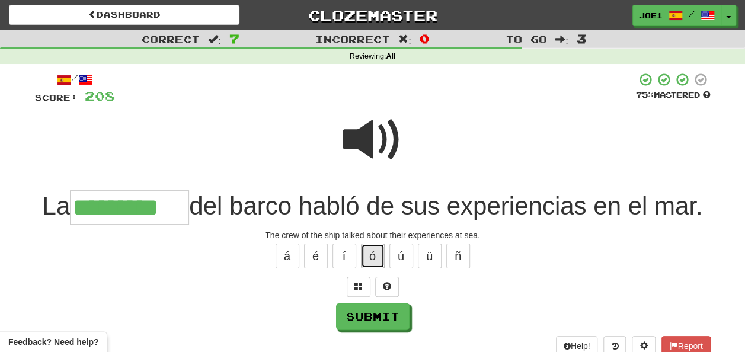
click at [378, 256] on button "ó" at bounding box center [373, 256] width 24 height 25
type input "**********"
click at [370, 143] on span at bounding box center [372, 139] width 59 height 59
click at [369, 129] on span at bounding box center [372, 139] width 59 height 59
click at [370, 130] on span at bounding box center [372, 139] width 59 height 59
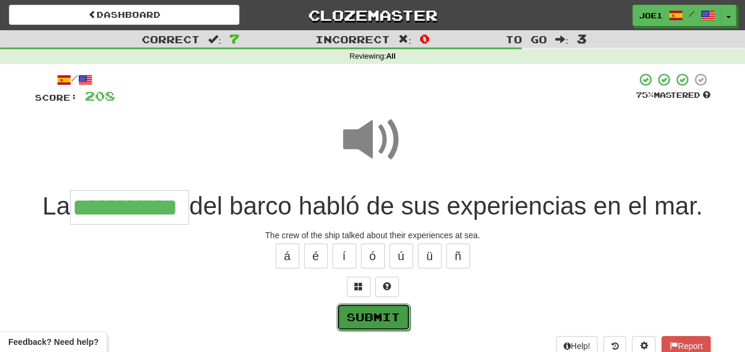
click at [375, 308] on button "Submit" at bounding box center [373, 316] width 73 height 27
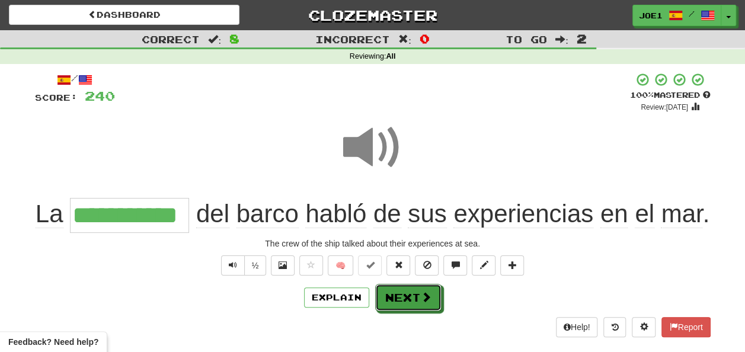
click at [402, 292] on button "Next" at bounding box center [408, 297] width 66 height 27
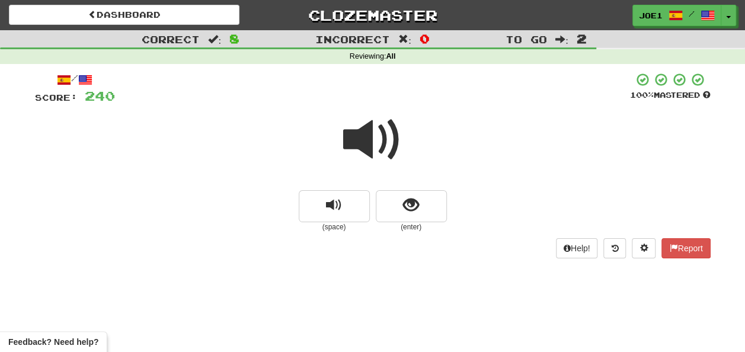
click at [373, 136] on span at bounding box center [372, 139] width 59 height 59
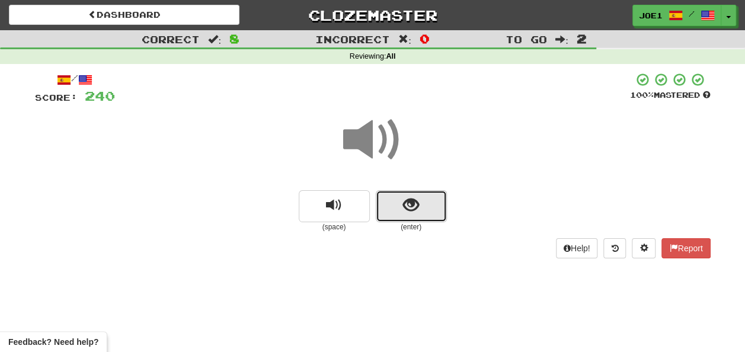
click at [399, 205] on button "show sentence" at bounding box center [411, 206] width 71 height 32
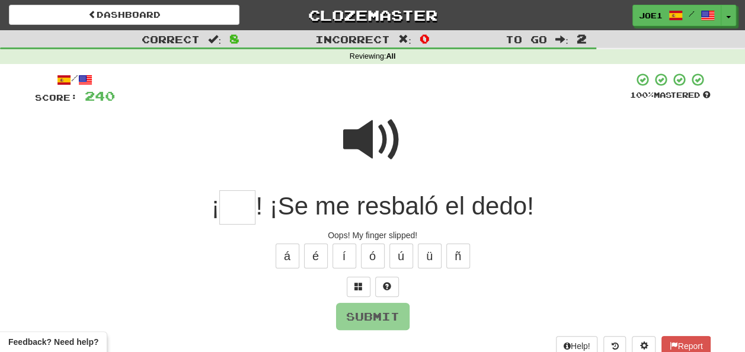
click at [368, 126] on span at bounding box center [372, 139] width 59 height 59
click at [232, 204] on input "text" at bounding box center [237, 207] width 36 height 35
type input "*"
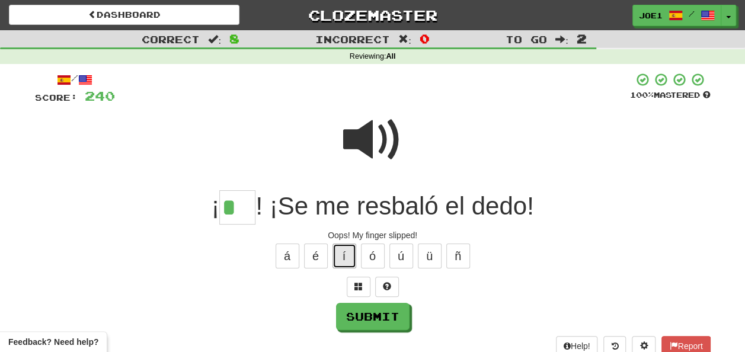
click at [350, 251] on button "í" at bounding box center [345, 256] width 24 height 25
click at [369, 129] on span at bounding box center [372, 139] width 59 height 59
click at [241, 207] on input "*" at bounding box center [237, 207] width 36 height 35
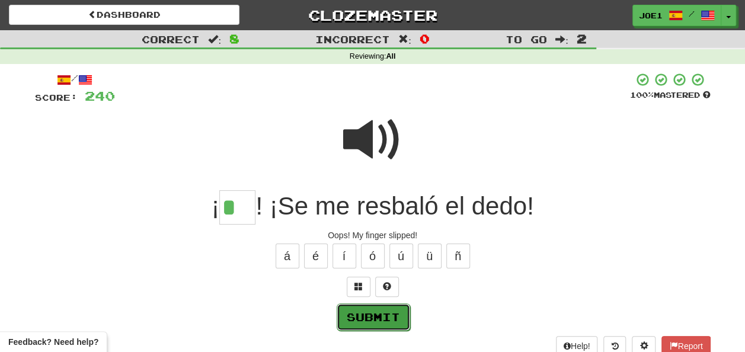
drag, startPoint x: 359, startPoint y: 311, endPoint x: 372, endPoint y: 308, distance: 13.3
click at [372, 308] on button "Submit" at bounding box center [373, 316] width 73 height 27
click at [373, 306] on button "Submit" at bounding box center [373, 316] width 73 height 27
type input "**"
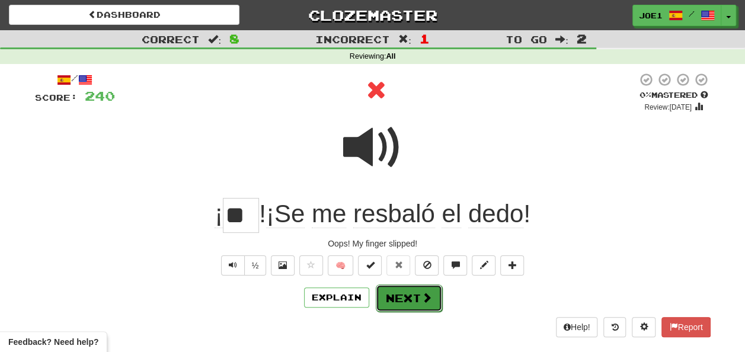
click at [400, 288] on button "Next" at bounding box center [409, 298] width 66 height 27
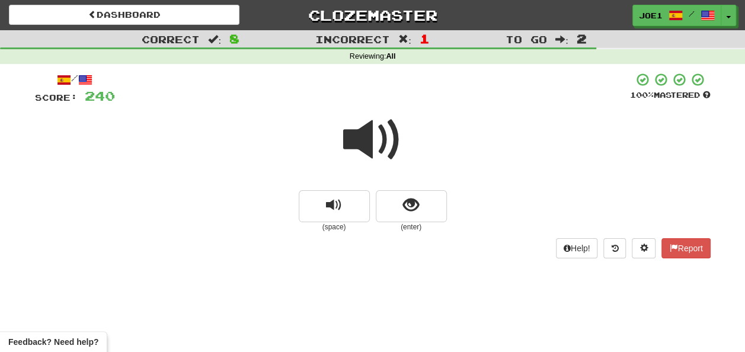
click at [372, 142] on span at bounding box center [372, 139] width 59 height 59
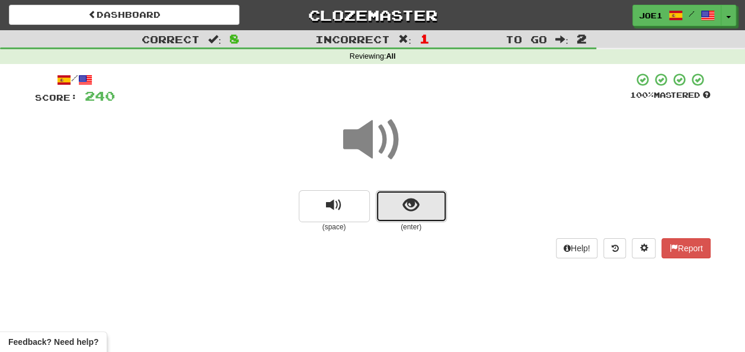
click at [385, 203] on button "show sentence" at bounding box center [411, 206] width 71 height 32
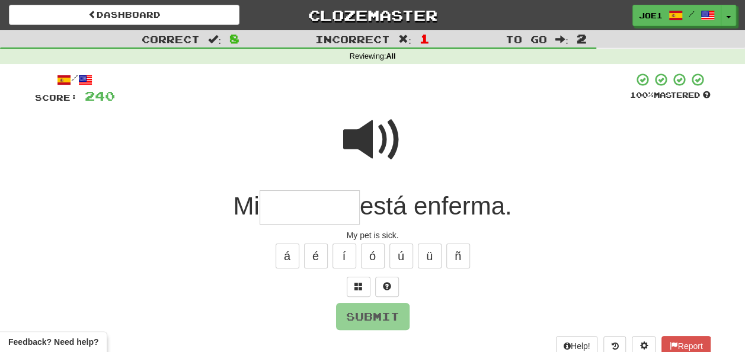
drag, startPoint x: 286, startPoint y: 208, endPoint x: 280, endPoint y: 207, distance: 6.0
click at [286, 208] on input "text" at bounding box center [310, 207] width 100 height 35
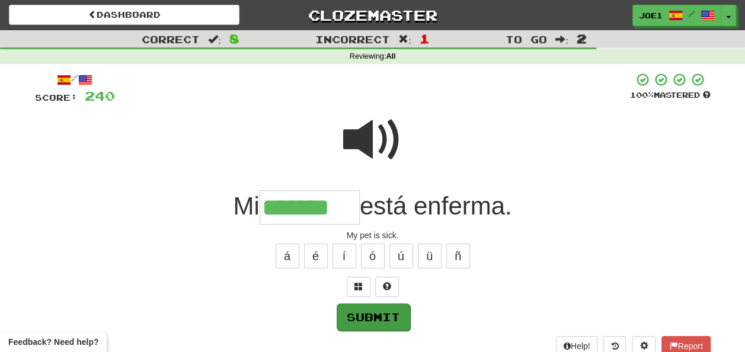
type input "*******"
click at [366, 312] on button "Submit" at bounding box center [373, 316] width 73 height 27
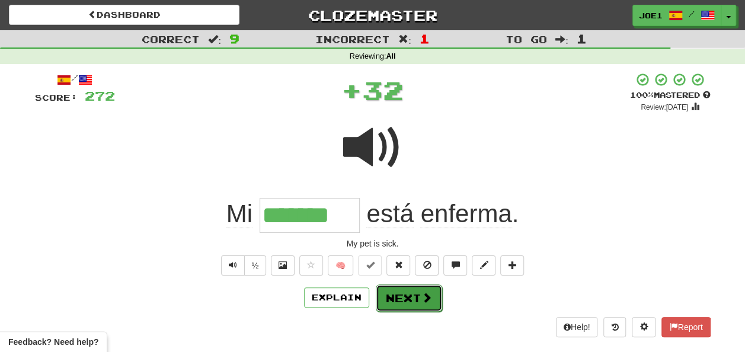
click at [397, 295] on button "Next" at bounding box center [409, 298] width 66 height 27
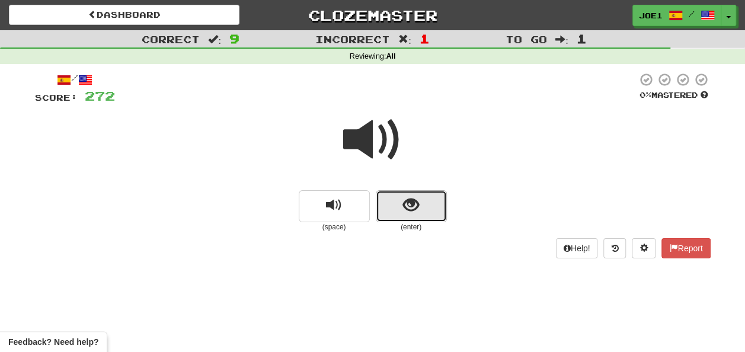
click at [400, 204] on button "show sentence" at bounding box center [411, 206] width 71 height 32
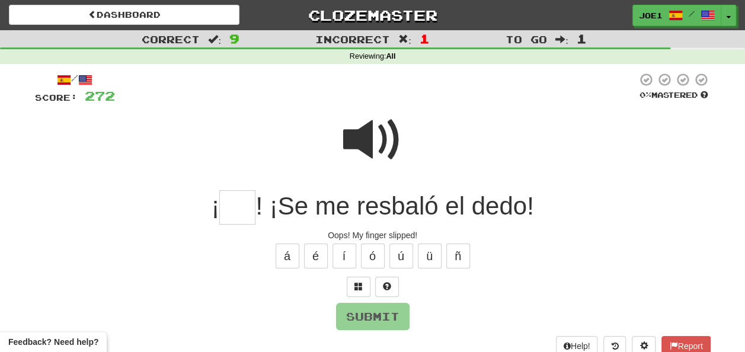
click at [239, 209] on input "text" at bounding box center [237, 207] width 36 height 35
type input "**"
drag, startPoint x: 377, startPoint y: 308, endPoint x: 384, endPoint y: 310, distance: 7.5
click at [384, 310] on button "Submit" at bounding box center [372, 316] width 73 height 27
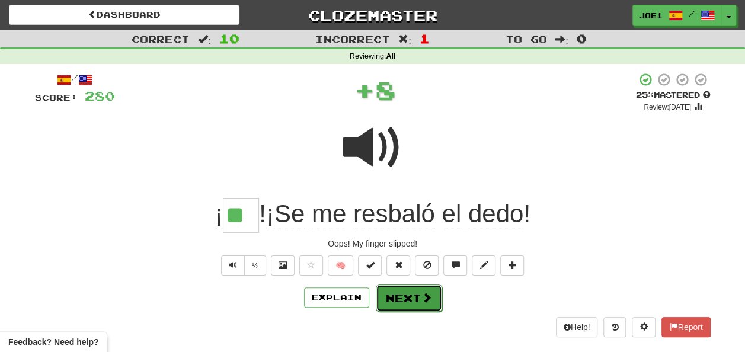
click at [409, 293] on button "Next" at bounding box center [409, 298] width 66 height 27
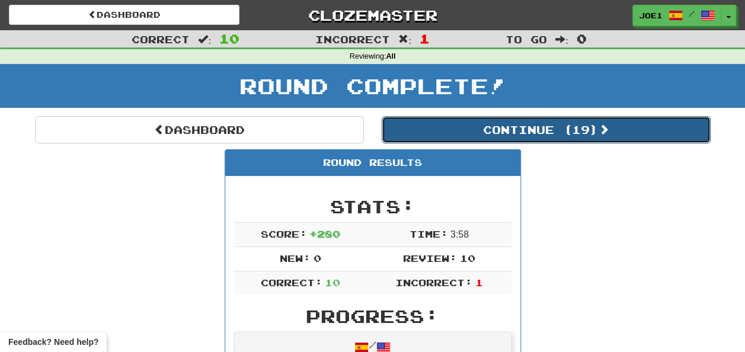
click at [468, 129] on button "Continue ( 19 )" at bounding box center [546, 129] width 329 height 27
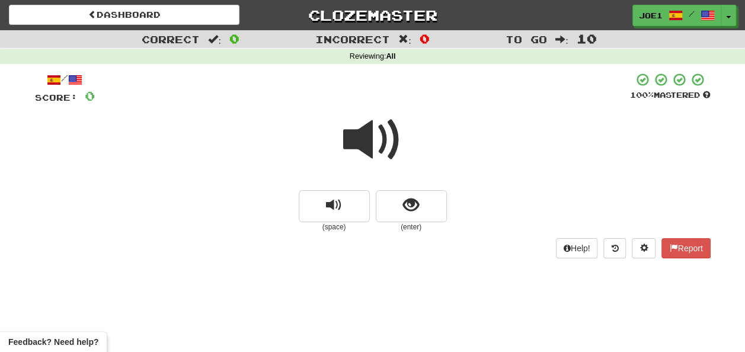
click at [366, 138] on span at bounding box center [372, 139] width 59 height 59
click at [367, 140] on span at bounding box center [372, 139] width 59 height 59
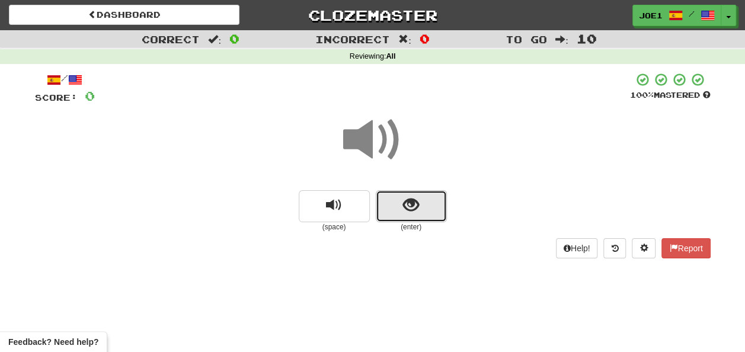
click at [404, 200] on span "show sentence" at bounding box center [411, 205] width 16 height 16
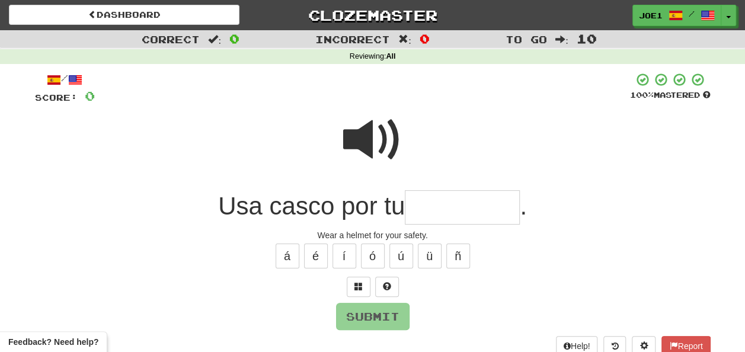
click at [424, 202] on input "text" at bounding box center [462, 207] width 115 height 35
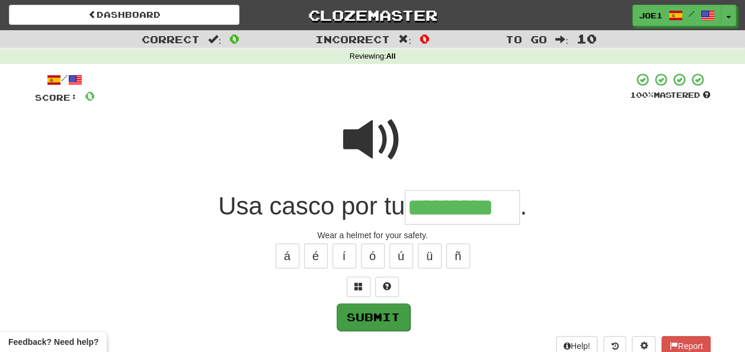
type input "*********"
click at [373, 315] on button "Submit" at bounding box center [373, 316] width 73 height 27
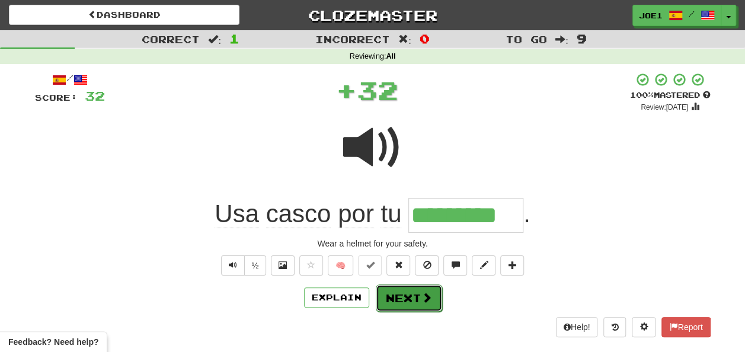
click at [388, 295] on button "Next" at bounding box center [409, 298] width 66 height 27
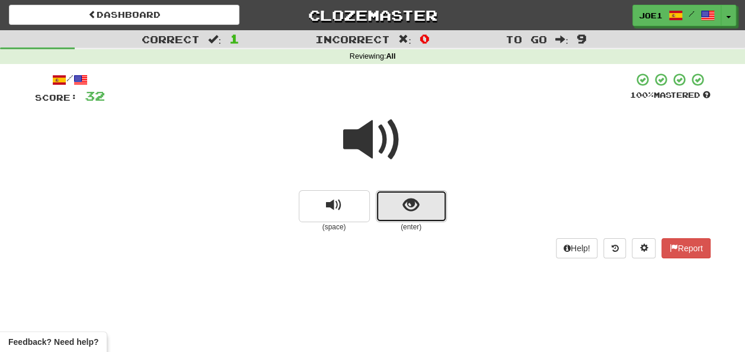
click at [411, 199] on span "show sentence" at bounding box center [411, 205] width 16 height 16
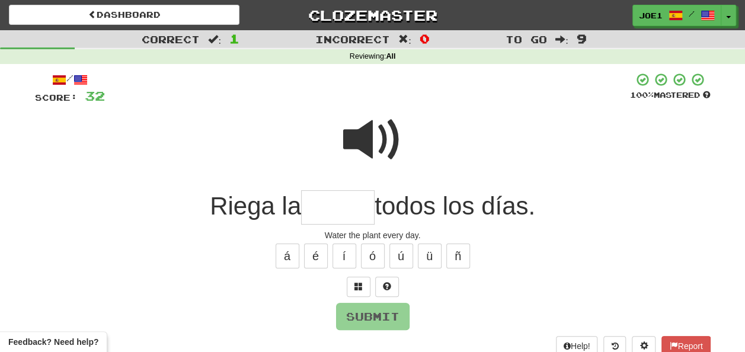
click at [330, 210] on input "text" at bounding box center [337, 207] width 73 height 35
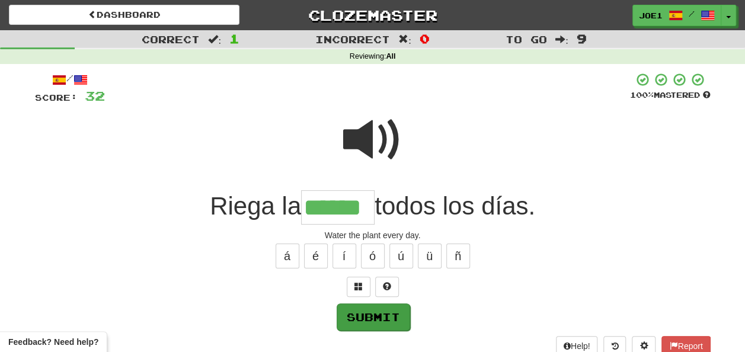
type input "******"
click at [372, 311] on button "Submit" at bounding box center [373, 316] width 73 height 27
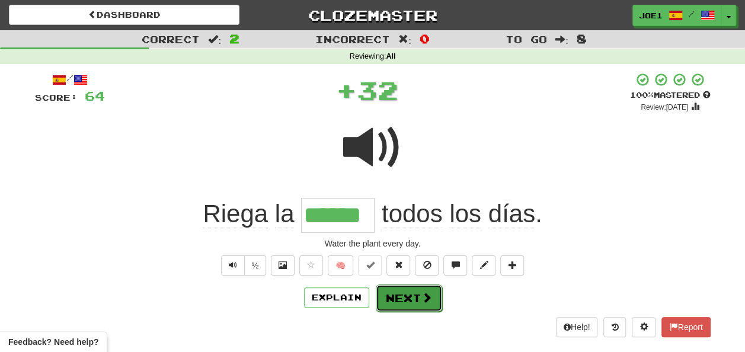
click at [390, 296] on button "Next" at bounding box center [409, 298] width 66 height 27
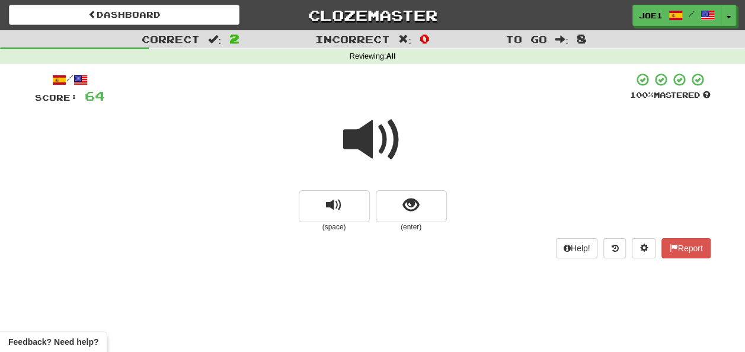
click at [370, 136] on span at bounding box center [372, 139] width 59 height 59
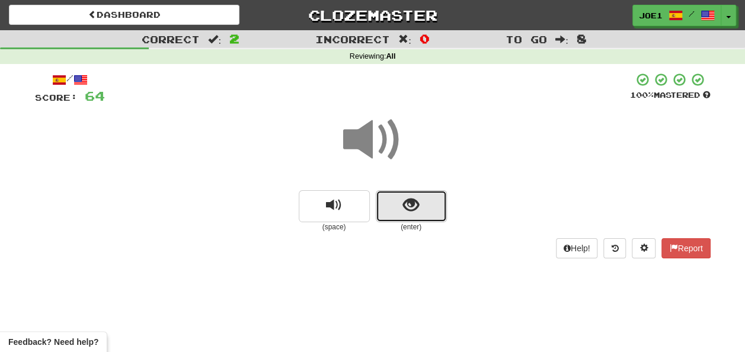
click at [391, 203] on button "show sentence" at bounding box center [411, 206] width 71 height 32
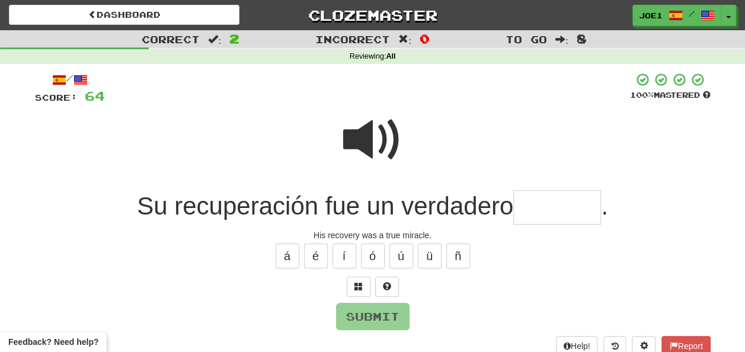
click at [364, 122] on span at bounding box center [372, 139] width 59 height 59
drag, startPoint x: 532, startPoint y: 203, endPoint x: 533, endPoint y: 209, distance: 6.0
click at [533, 208] on input "text" at bounding box center [557, 207] width 88 height 35
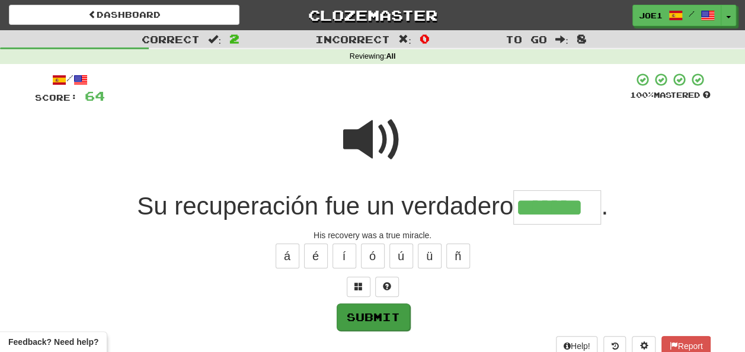
type input "*******"
click at [380, 313] on button "Submit" at bounding box center [373, 316] width 73 height 27
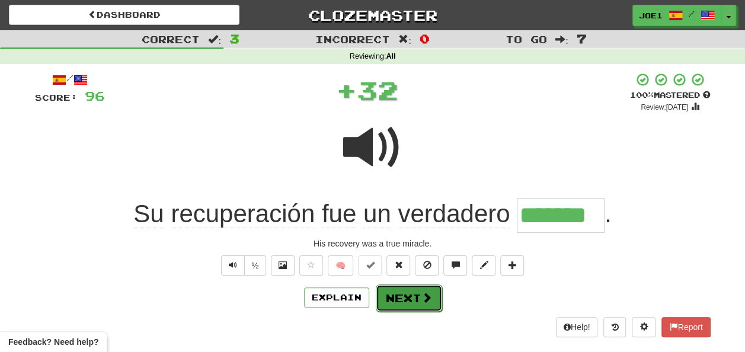
click at [407, 298] on button "Next" at bounding box center [409, 298] width 66 height 27
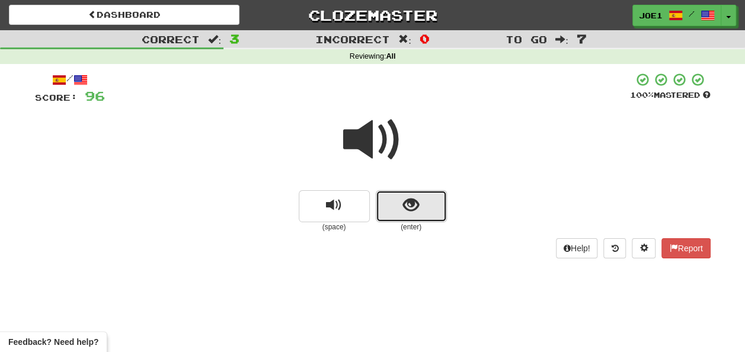
click at [400, 209] on button "show sentence" at bounding box center [411, 206] width 71 height 32
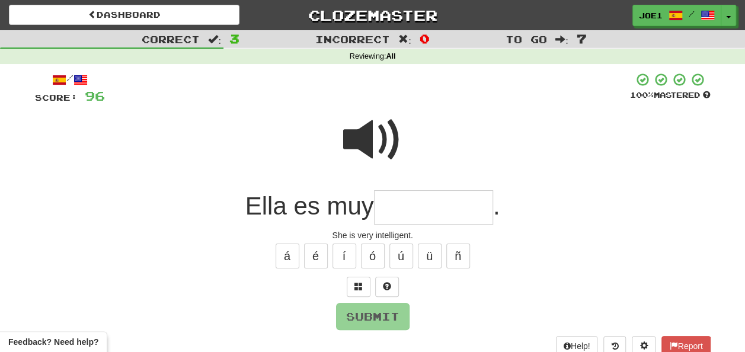
click at [401, 209] on input "text" at bounding box center [433, 207] width 119 height 35
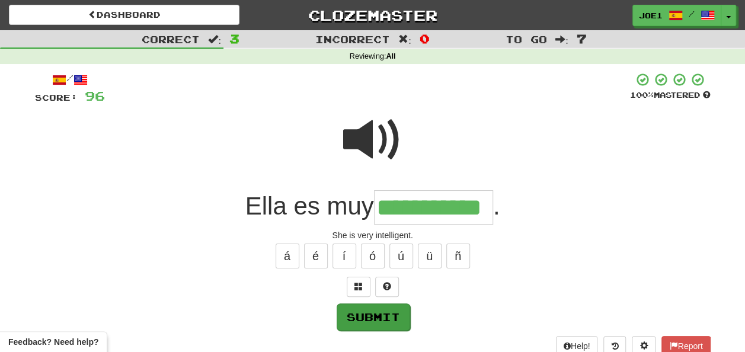
type input "**********"
click at [389, 312] on button "Submit" at bounding box center [373, 316] width 73 height 27
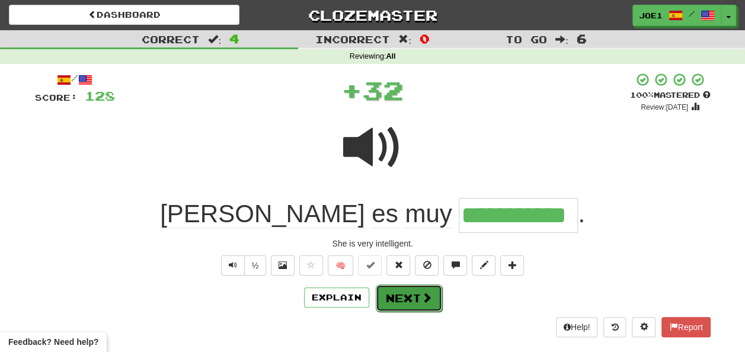
click at [401, 296] on button "Next" at bounding box center [409, 298] width 66 height 27
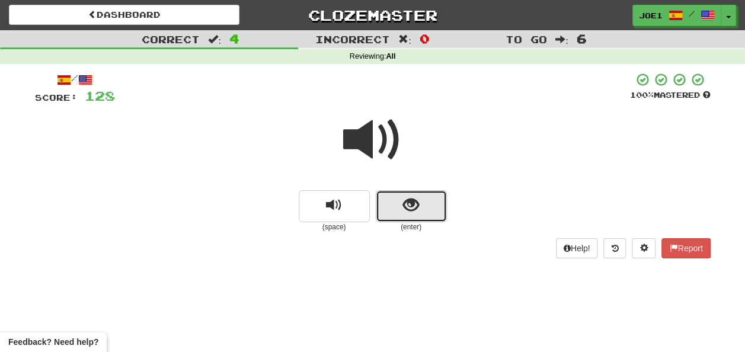
click at [403, 204] on span "show sentence" at bounding box center [411, 205] width 16 height 16
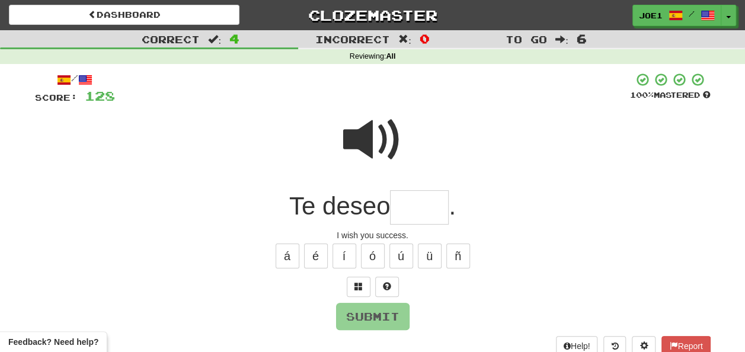
click at [402, 206] on input "text" at bounding box center [419, 207] width 59 height 35
type input "*"
click at [322, 251] on button "é" at bounding box center [316, 256] width 24 height 25
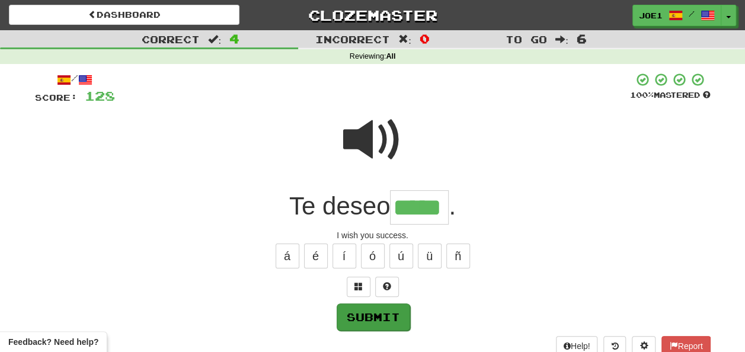
type input "*****"
click at [385, 312] on button "Submit" at bounding box center [372, 316] width 73 height 27
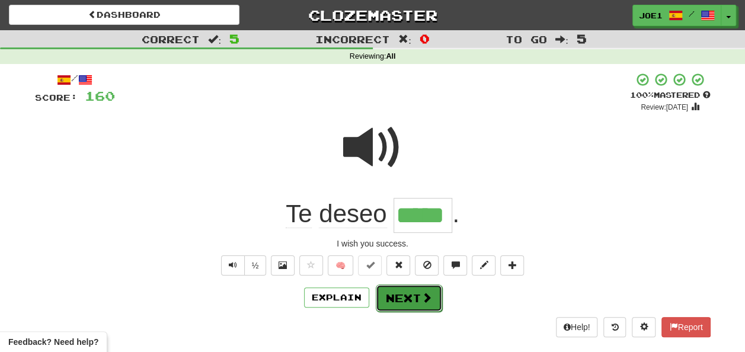
click at [397, 296] on button "Next" at bounding box center [409, 298] width 66 height 27
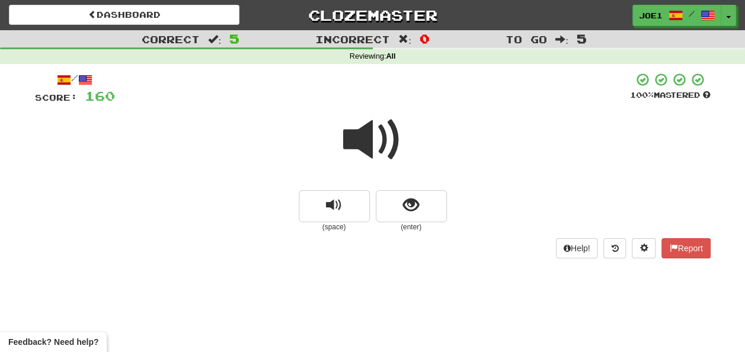
click at [373, 137] on span at bounding box center [372, 139] width 59 height 59
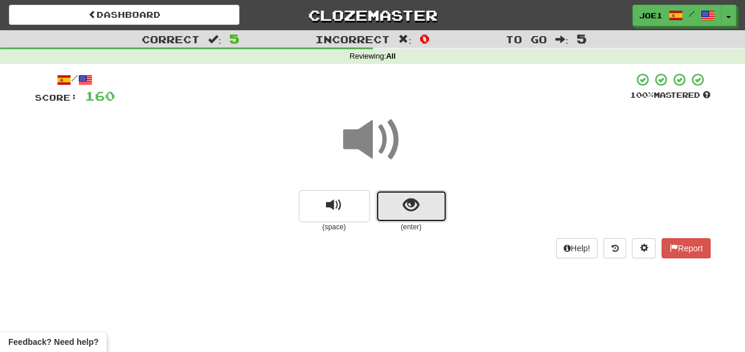
click at [404, 202] on span "show sentence" at bounding box center [411, 205] width 16 height 16
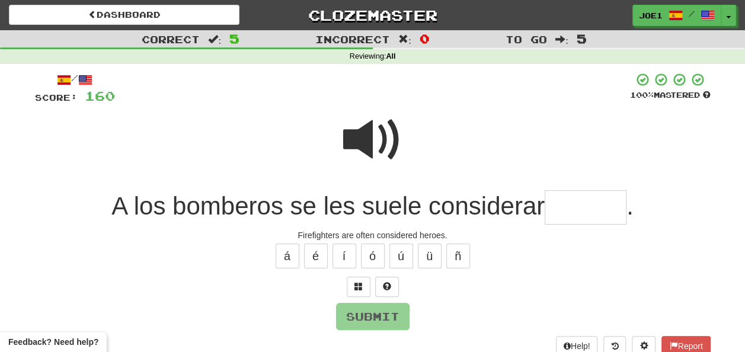
click at [574, 205] on input "text" at bounding box center [586, 207] width 82 height 35
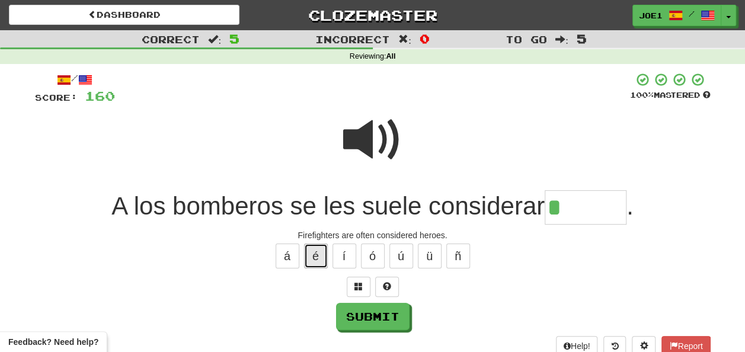
click at [309, 257] on button "é" at bounding box center [316, 256] width 24 height 25
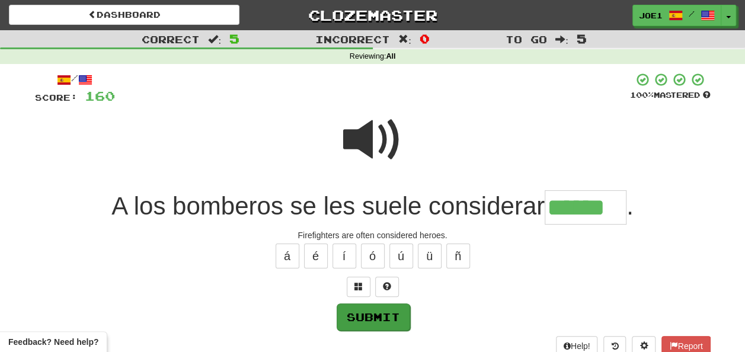
type input "******"
click at [379, 312] on button "Submit" at bounding box center [372, 316] width 73 height 27
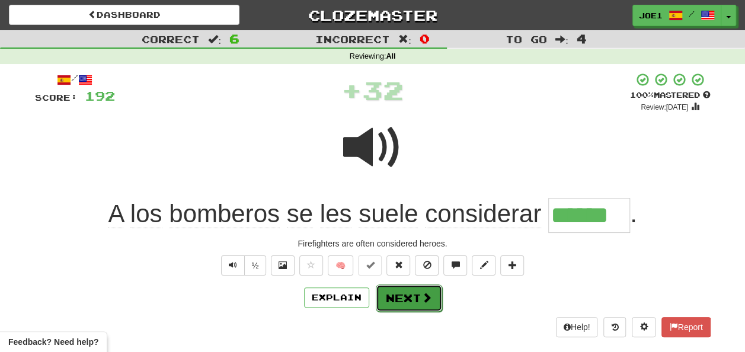
click at [401, 296] on button "Next" at bounding box center [409, 298] width 66 height 27
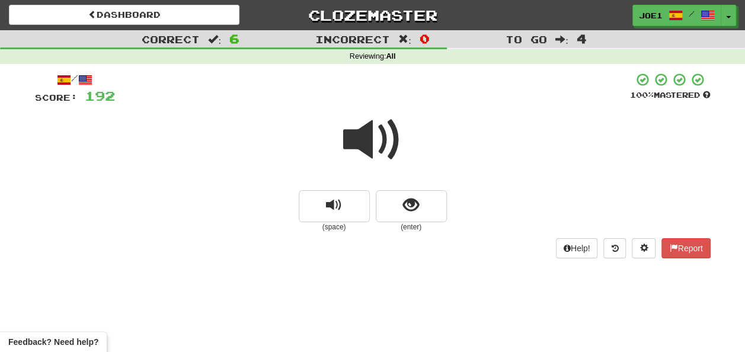
click at [373, 140] on span at bounding box center [372, 139] width 59 height 59
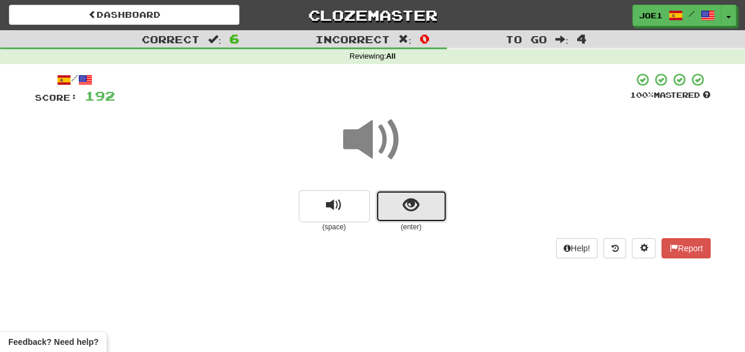
click at [404, 210] on span "show sentence" at bounding box center [411, 205] width 16 height 16
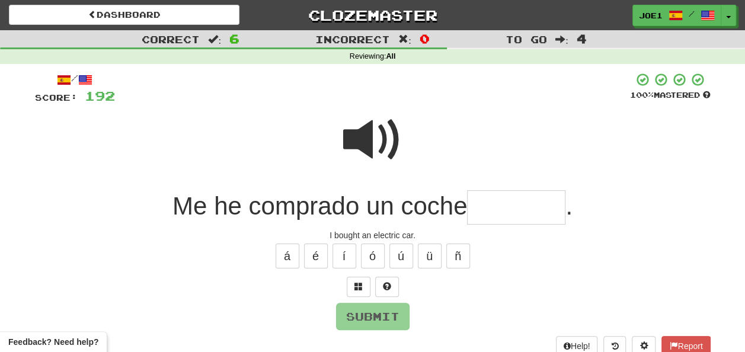
click at [475, 206] on input "text" at bounding box center [516, 207] width 98 height 35
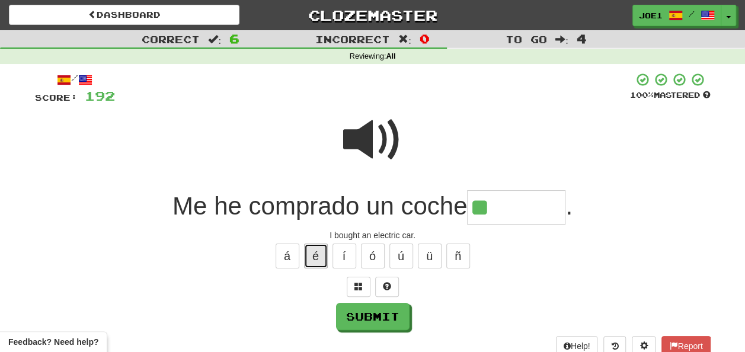
click at [321, 257] on button "é" at bounding box center [316, 256] width 24 height 25
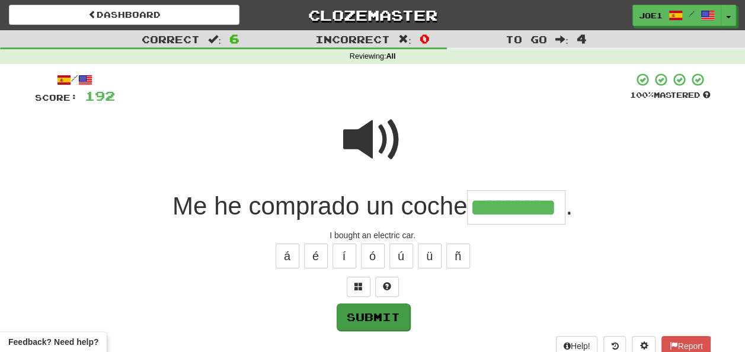
type input "*********"
click at [359, 309] on button "Submit" at bounding box center [373, 316] width 73 height 27
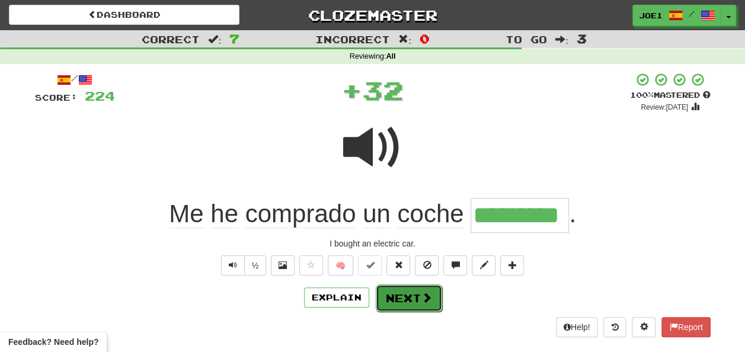
click at [397, 293] on button "Next" at bounding box center [409, 298] width 66 height 27
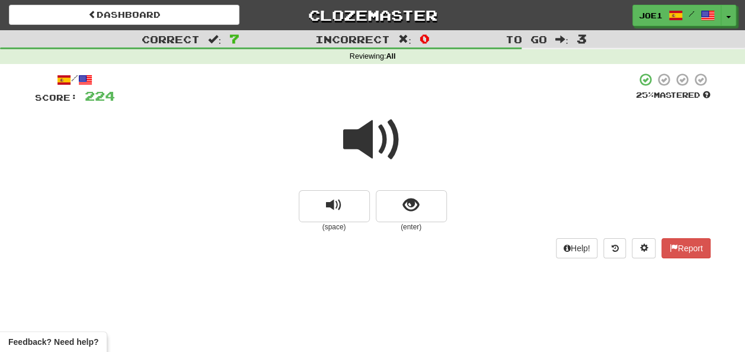
click at [366, 136] on span at bounding box center [372, 139] width 59 height 59
click at [375, 134] on span at bounding box center [372, 139] width 59 height 59
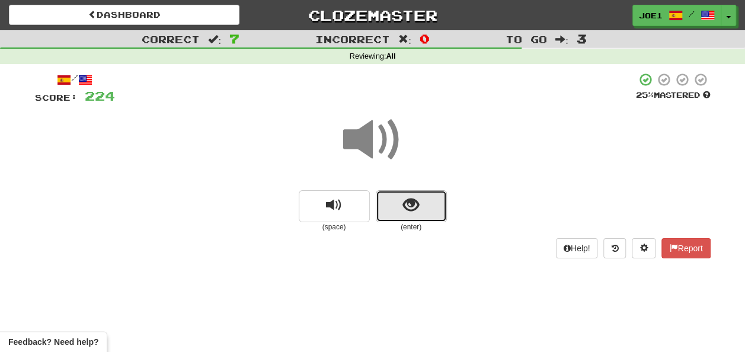
click at [413, 201] on span "show sentence" at bounding box center [411, 205] width 16 height 16
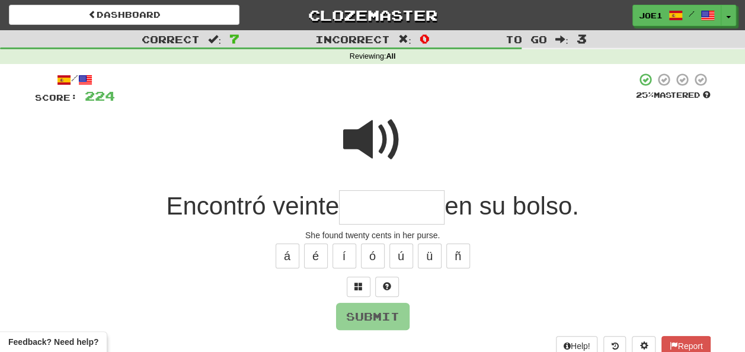
click at [373, 130] on span at bounding box center [372, 139] width 59 height 59
click at [364, 203] on input "text" at bounding box center [392, 207] width 106 height 35
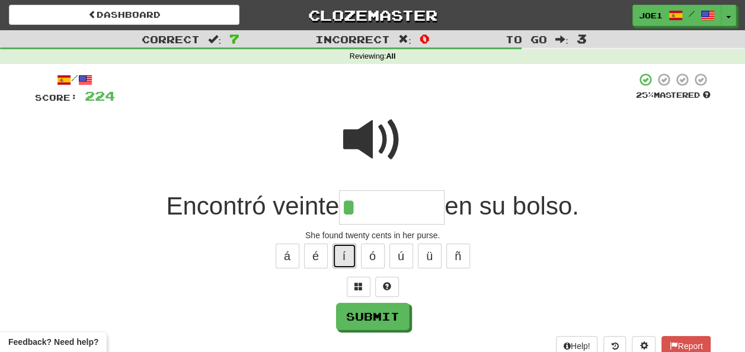
click at [344, 250] on button "í" at bounding box center [345, 256] width 24 height 25
click at [308, 253] on button "é" at bounding box center [316, 256] width 24 height 25
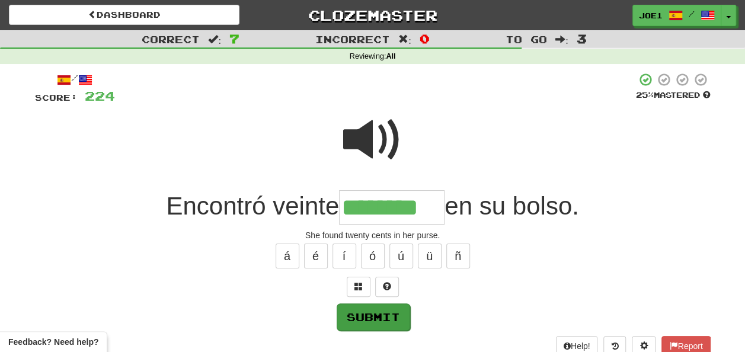
type input "********"
click at [364, 313] on button "Submit" at bounding box center [373, 316] width 73 height 27
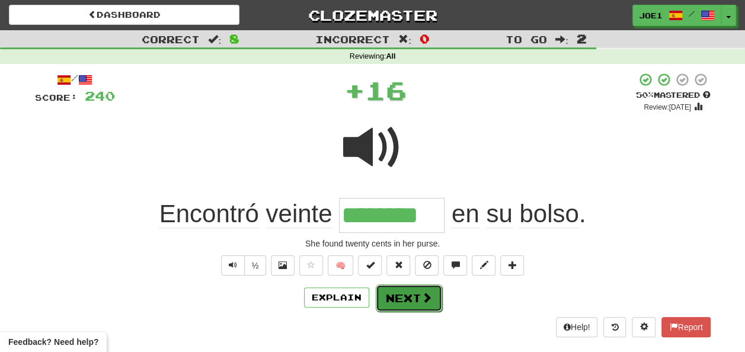
click at [396, 293] on button "Next" at bounding box center [409, 298] width 66 height 27
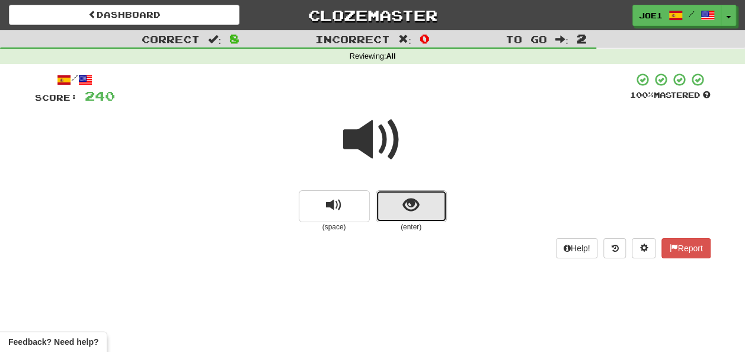
click at [397, 206] on button "show sentence" at bounding box center [411, 206] width 71 height 32
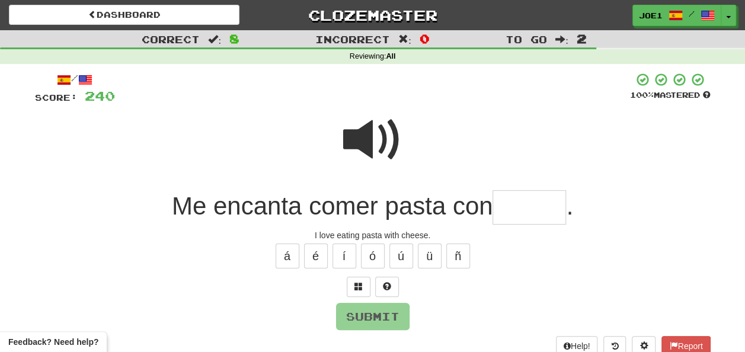
click at [511, 206] on input "text" at bounding box center [529, 207] width 73 height 35
type input "*"
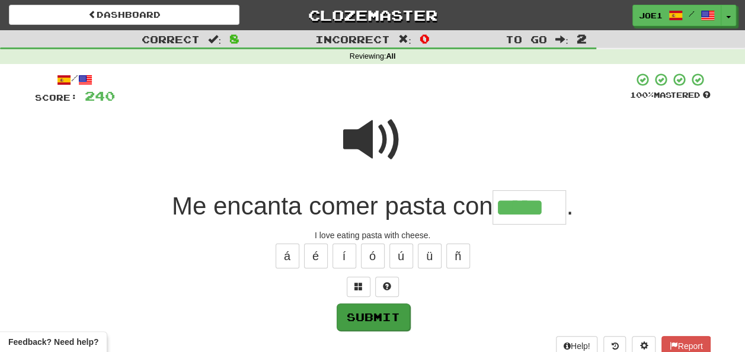
type input "*****"
click at [394, 312] on button "Submit" at bounding box center [373, 316] width 73 height 27
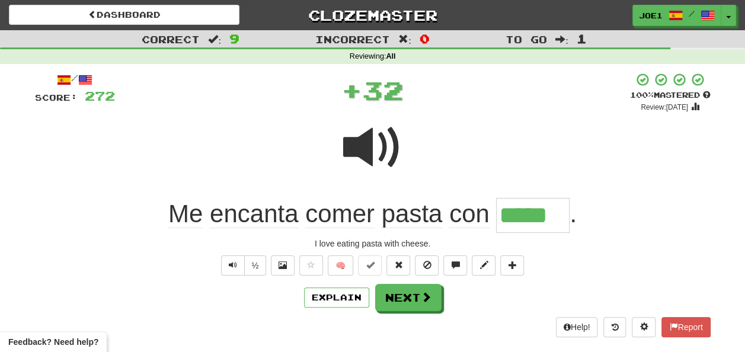
click at [408, 282] on div "/ Score: 272 + 32 100 % Mastered Review: [DATE] Me encanta [PERSON_NAME] pasta …" at bounding box center [373, 204] width 676 height 264
click at [417, 290] on button "Next" at bounding box center [408, 297] width 66 height 27
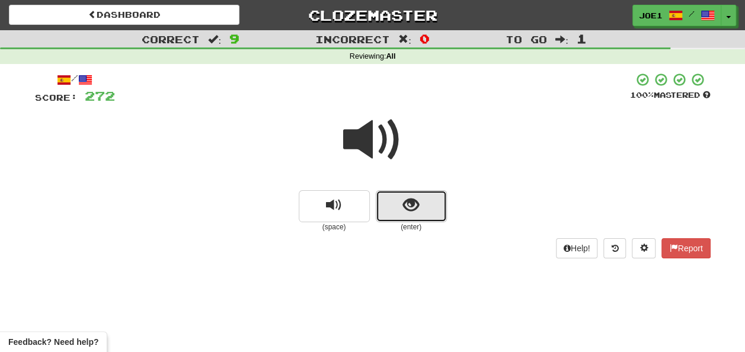
click at [413, 211] on span "show sentence" at bounding box center [411, 205] width 16 height 16
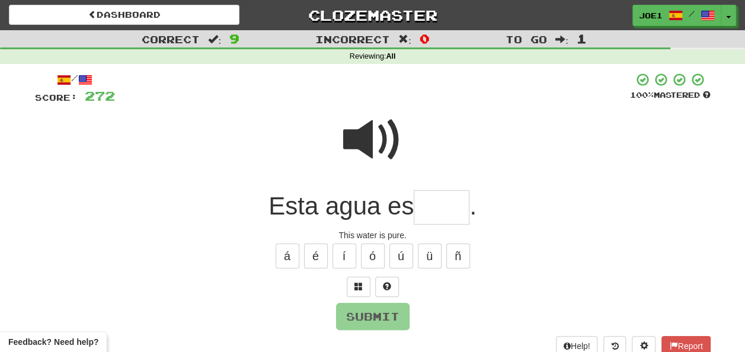
click at [433, 211] on input "text" at bounding box center [442, 207] width 56 height 35
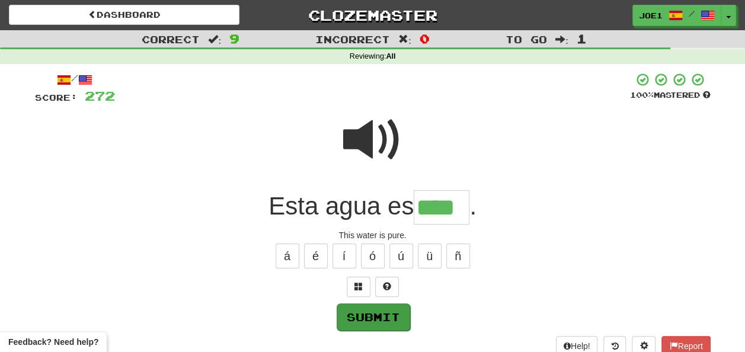
type input "****"
click at [378, 307] on button "Submit" at bounding box center [373, 316] width 73 height 27
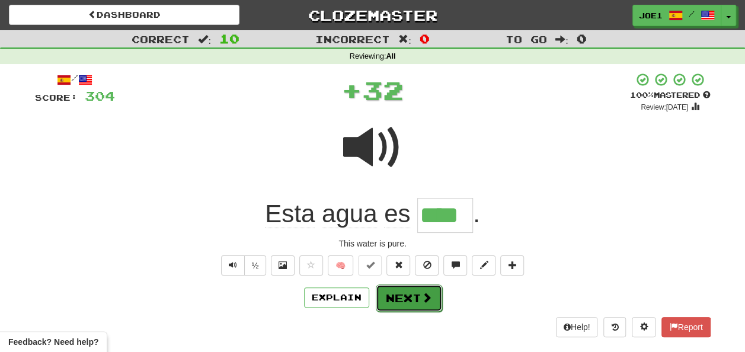
click at [403, 296] on button "Next" at bounding box center [409, 298] width 66 height 27
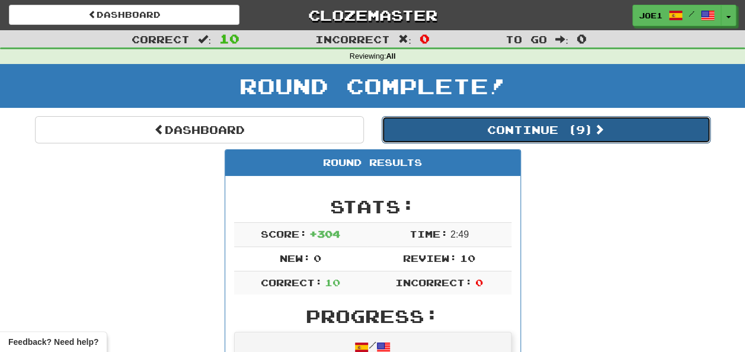
click at [452, 129] on button "Continue ( 9 )" at bounding box center [546, 129] width 329 height 27
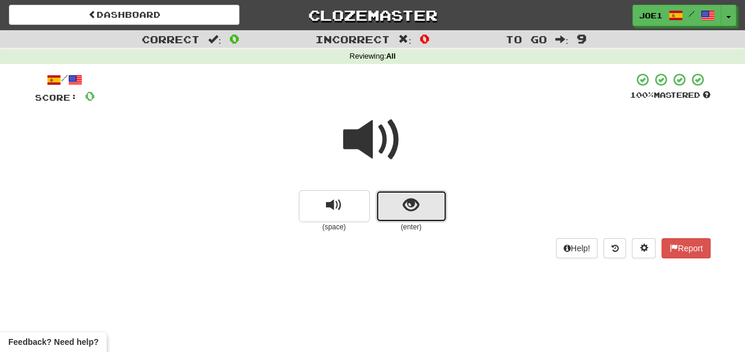
click at [395, 207] on button "show sentence" at bounding box center [411, 206] width 71 height 32
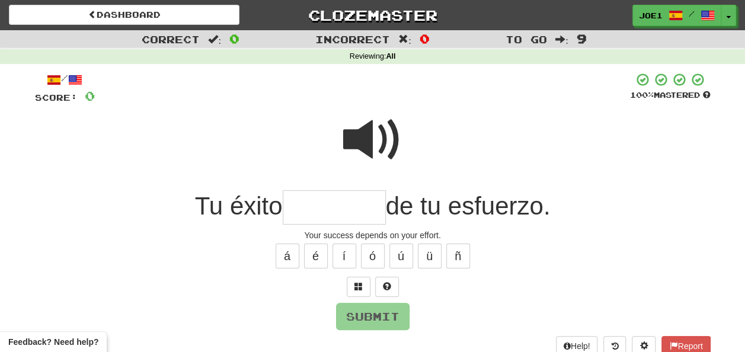
click at [307, 210] on input "text" at bounding box center [334, 207] width 103 height 35
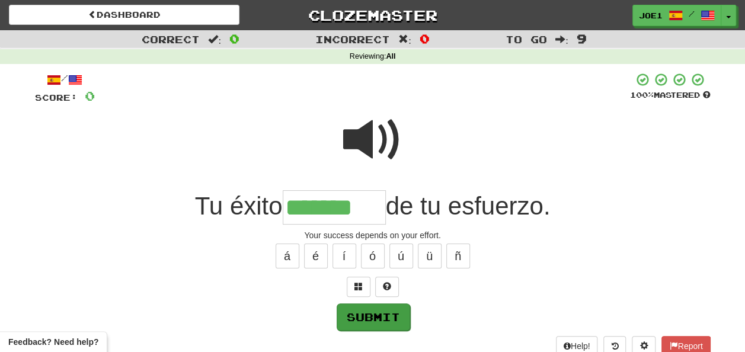
type input "*******"
click at [389, 312] on button "Submit" at bounding box center [372, 316] width 73 height 27
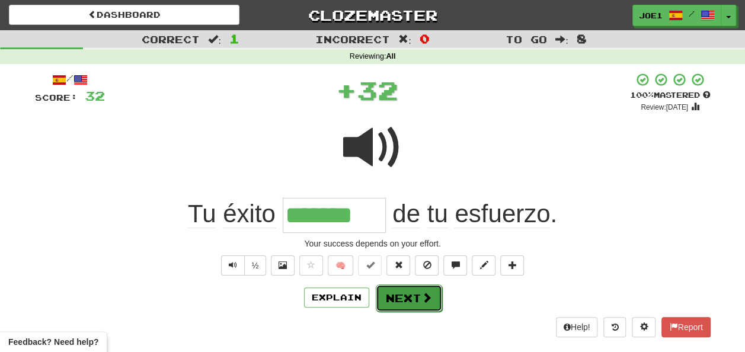
click at [404, 296] on button "Next" at bounding box center [409, 298] width 66 height 27
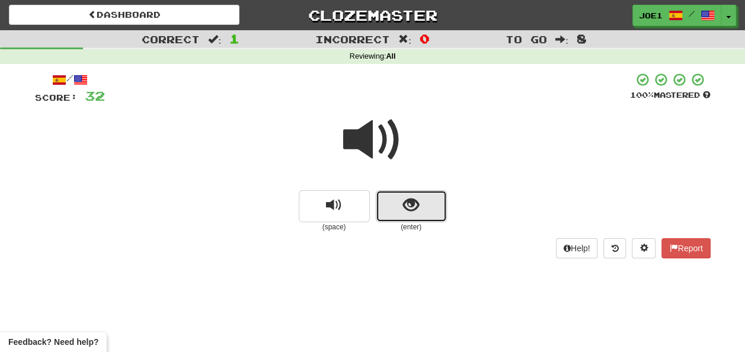
click at [400, 203] on button "show sentence" at bounding box center [411, 206] width 71 height 32
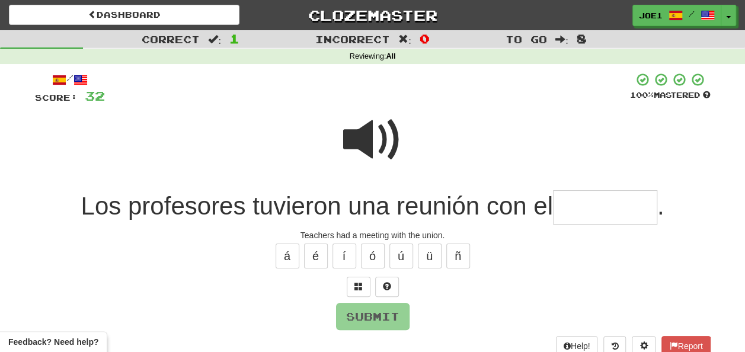
click at [564, 213] on input "text" at bounding box center [605, 207] width 104 height 35
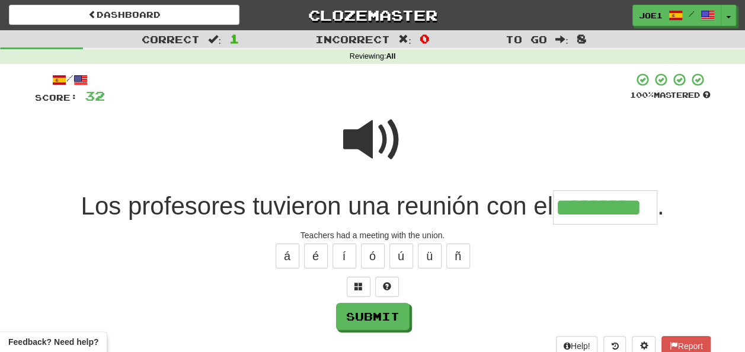
type input "*********"
click at [376, 143] on span at bounding box center [372, 139] width 59 height 59
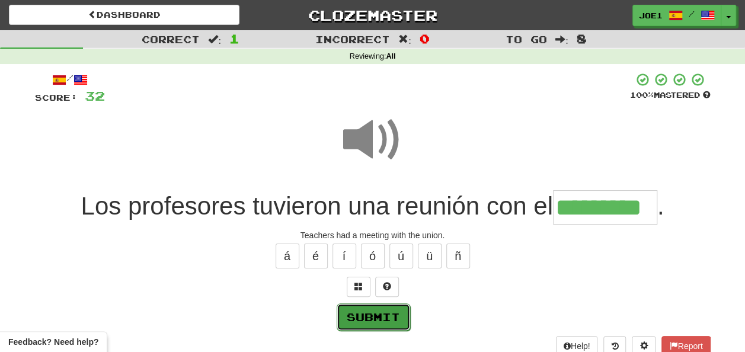
click at [370, 309] on button "Submit" at bounding box center [373, 316] width 73 height 27
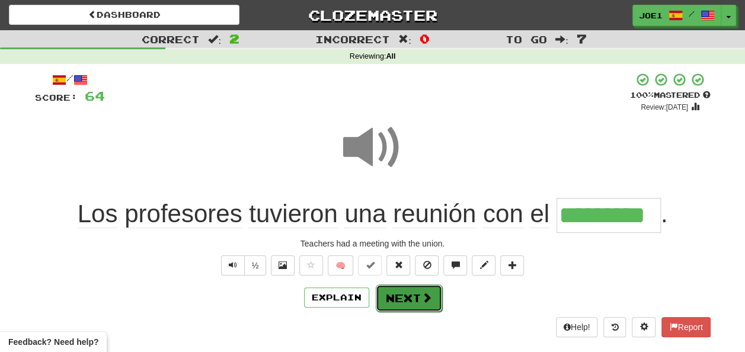
click at [396, 299] on button "Next" at bounding box center [409, 298] width 66 height 27
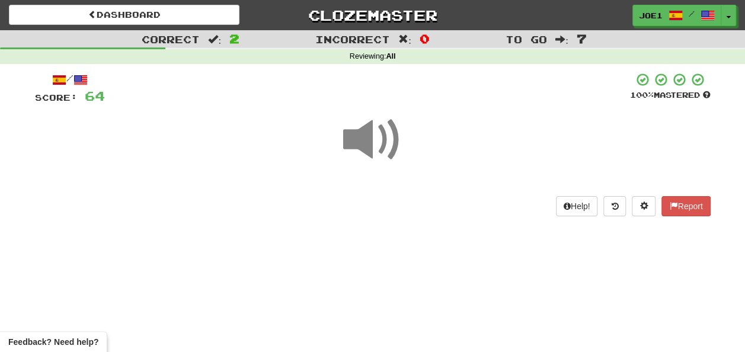
click at [370, 137] on span at bounding box center [372, 139] width 59 height 59
click at [372, 138] on span at bounding box center [372, 139] width 59 height 59
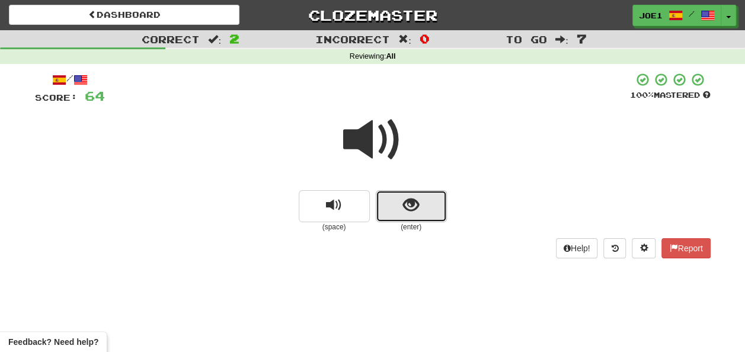
click at [421, 205] on button "show sentence" at bounding box center [411, 206] width 71 height 32
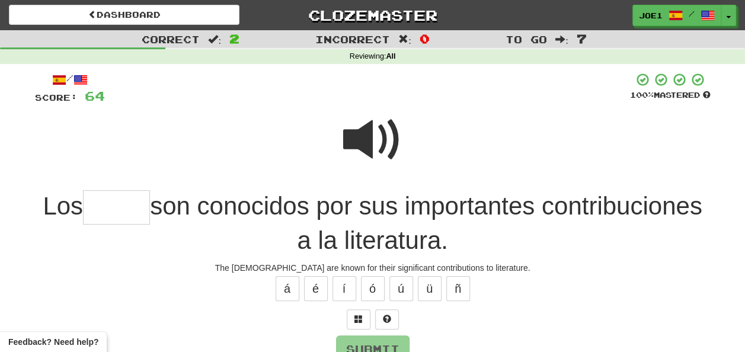
click at [112, 210] on input "text" at bounding box center [116, 207] width 67 height 35
type input "*****"
click at [362, 127] on span at bounding box center [372, 139] width 59 height 59
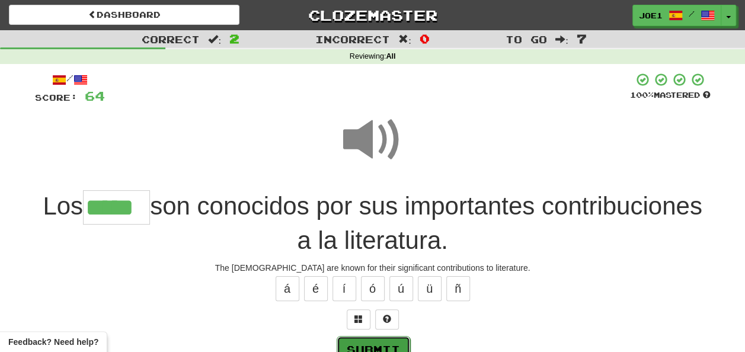
click at [378, 341] on button "Submit" at bounding box center [373, 349] width 73 height 27
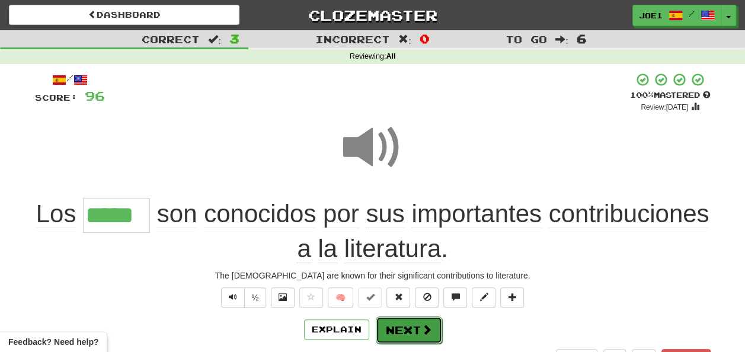
click at [408, 325] on button "Next" at bounding box center [409, 330] width 66 height 27
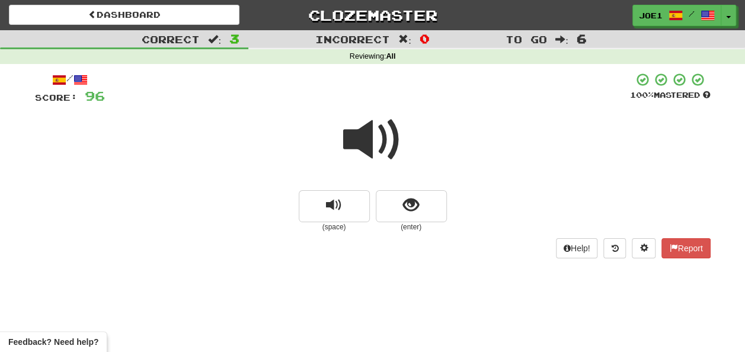
click at [368, 139] on span at bounding box center [372, 139] width 59 height 59
click at [373, 145] on span at bounding box center [372, 139] width 59 height 59
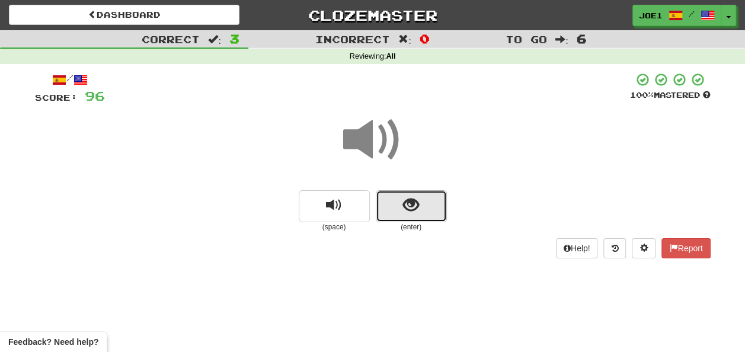
click at [399, 207] on button "show sentence" at bounding box center [411, 206] width 71 height 32
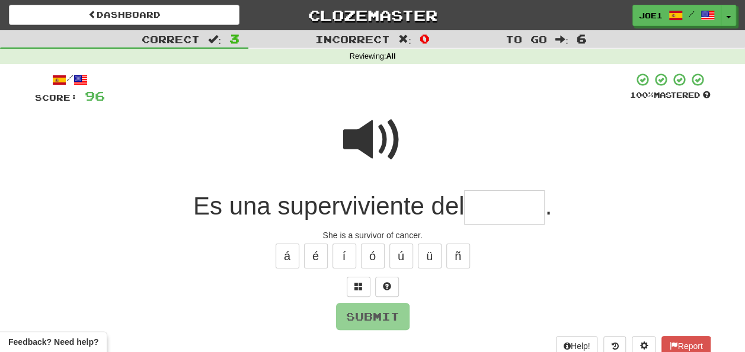
click at [478, 205] on input "text" at bounding box center [504, 207] width 81 height 35
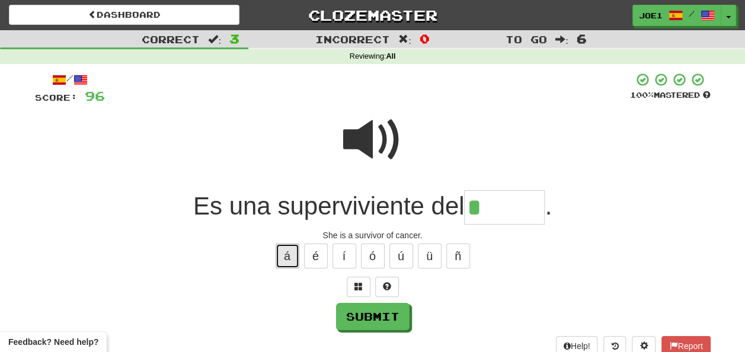
drag, startPoint x: 293, startPoint y: 250, endPoint x: 294, endPoint y: 266, distance: 16.0
click at [294, 263] on button "á" at bounding box center [288, 256] width 24 height 25
type input "******"
click at [369, 303] on div "Submit" at bounding box center [373, 316] width 676 height 27
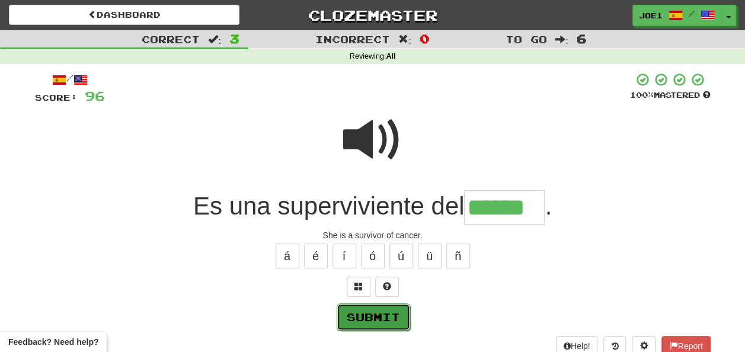
click at [375, 311] on button "Submit" at bounding box center [373, 316] width 73 height 27
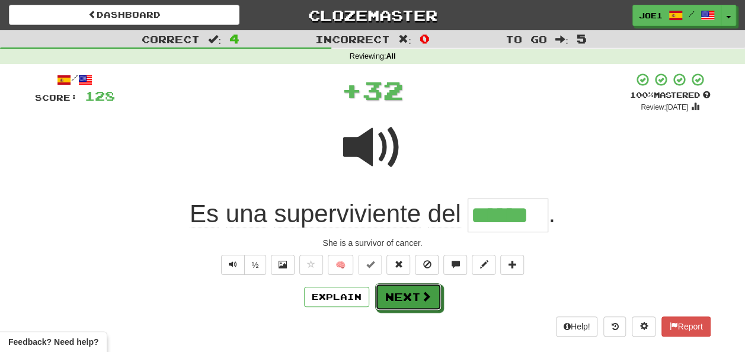
click at [392, 295] on button "Next" at bounding box center [408, 296] width 66 height 27
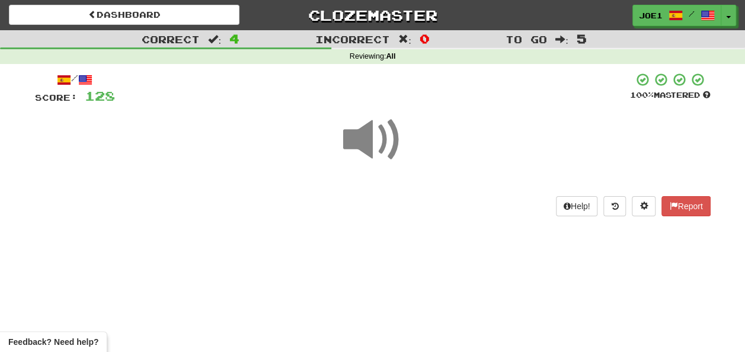
click at [373, 143] on span at bounding box center [372, 139] width 59 height 59
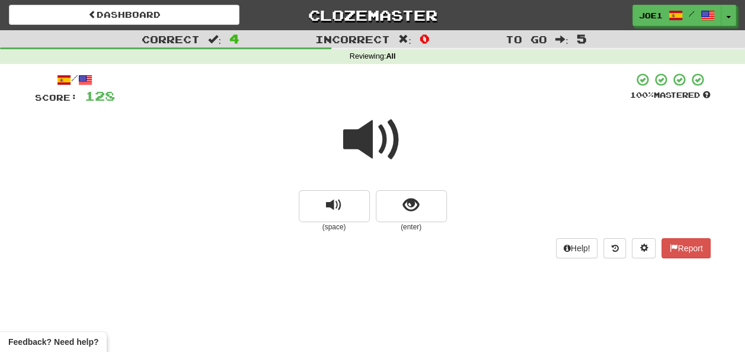
click at [367, 136] on span at bounding box center [372, 139] width 59 height 59
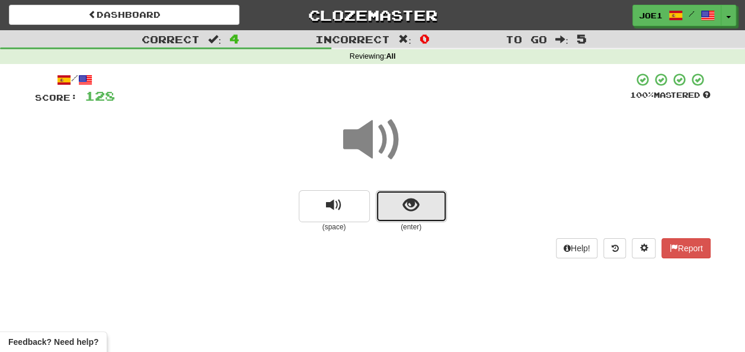
click at [400, 203] on button "show sentence" at bounding box center [411, 206] width 71 height 32
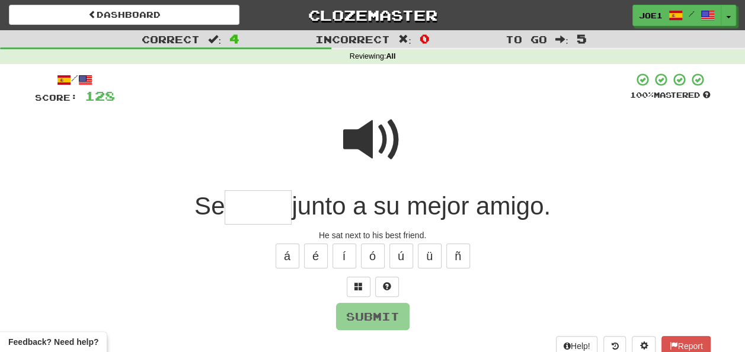
click at [358, 132] on span at bounding box center [372, 139] width 59 height 59
click at [250, 209] on input "text" at bounding box center [258, 207] width 67 height 35
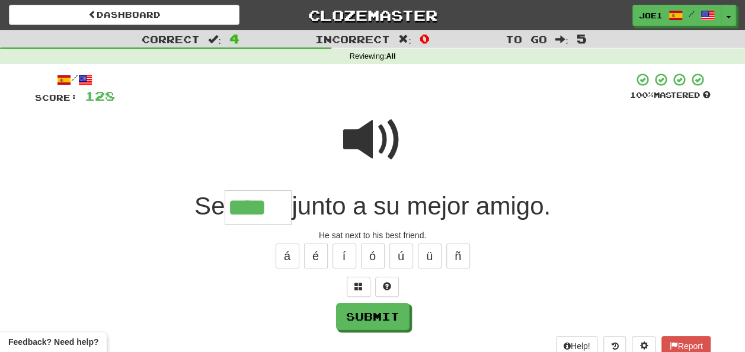
click at [387, 245] on div "á é í ó ú ü ñ" at bounding box center [373, 256] width 676 height 30
click at [365, 255] on button "ó" at bounding box center [373, 256] width 24 height 25
type input "*****"
click at [378, 136] on span at bounding box center [372, 139] width 59 height 59
click at [375, 136] on span at bounding box center [372, 139] width 59 height 59
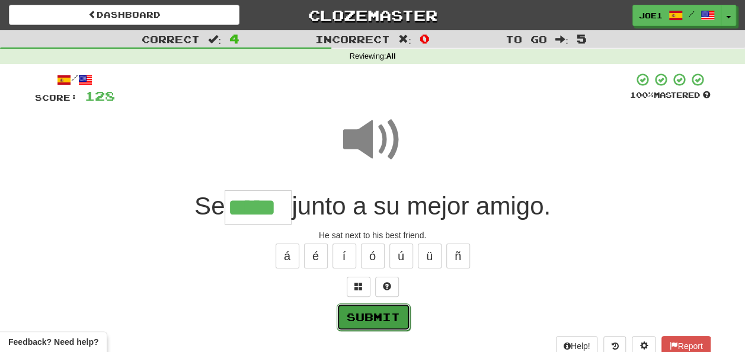
click at [369, 315] on button "Submit" at bounding box center [373, 316] width 73 height 27
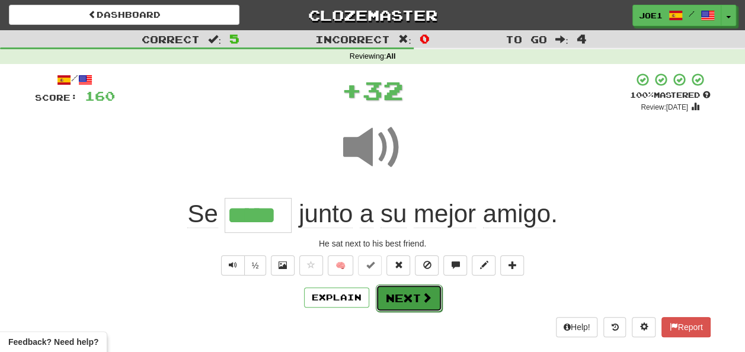
click at [386, 291] on button "Next" at bounding box center [409, 298] width 66 height 27
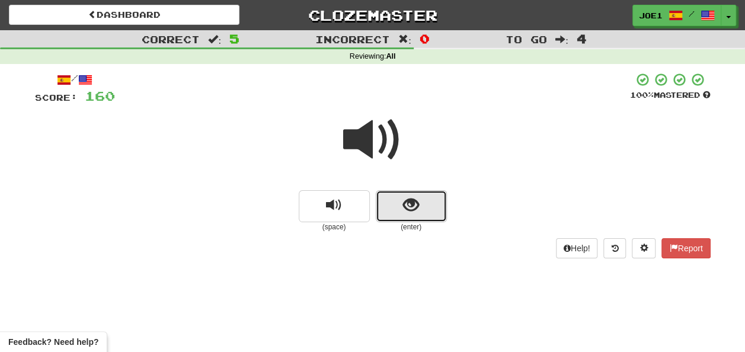
click at [403, 207] on span "show sentence" at bounding box center [411, 205] width 16 height 16
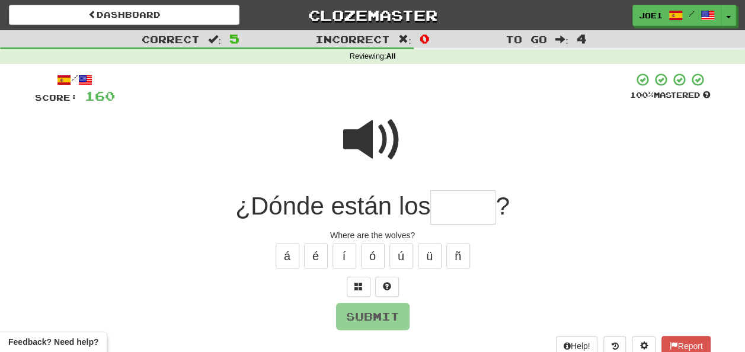
click at [455, 206] on input "text" at bounding box center [462, 207] width 65 height 35
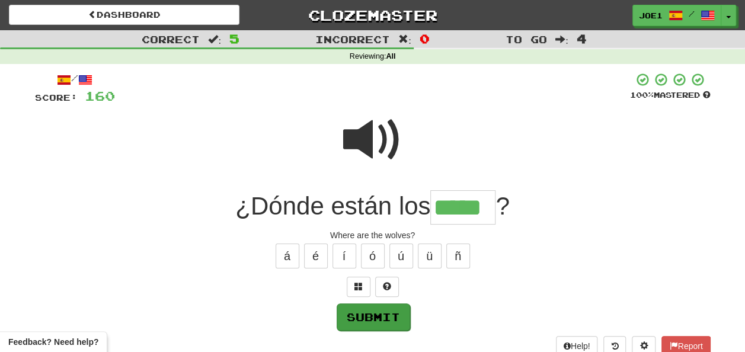
type input "*****"
click at [389, 307] on button "Submit" at bounding box center [373, 316] width 73 height 27
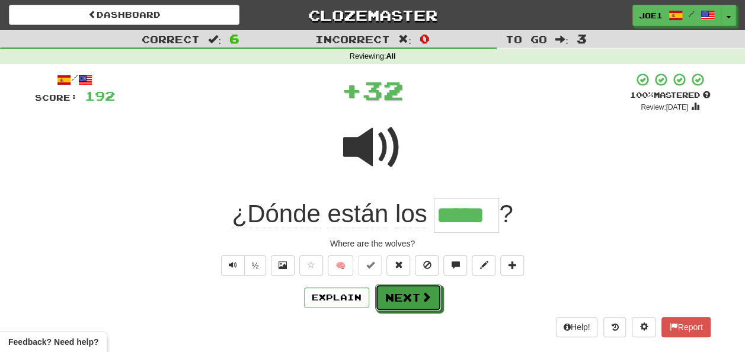
click at [392, 294] on button "Next" at bounding box center [408, 297] width 66 height 27
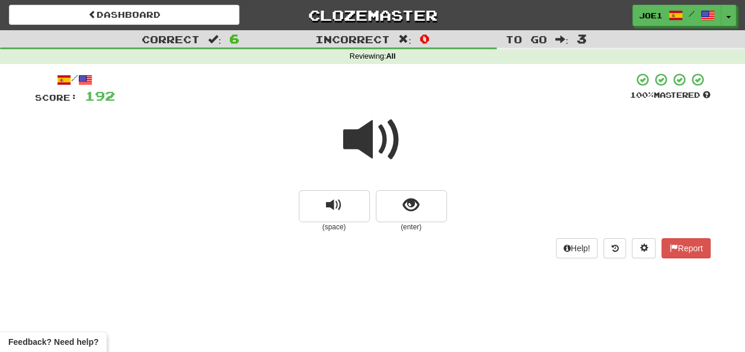
click at [369, 142] on span at bounding box center [372, 139] width 59 height 59
click at [372, 145] on span at bounding box center [372, 139] width 59 height 59
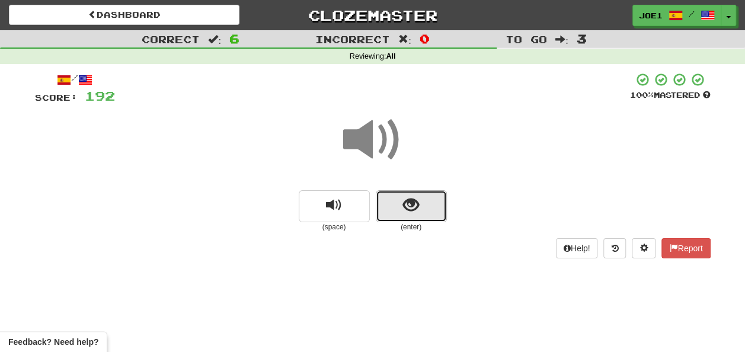
click at [401, 200] on button "show sentence" at bounding box center [411, 206] width 71 height 32
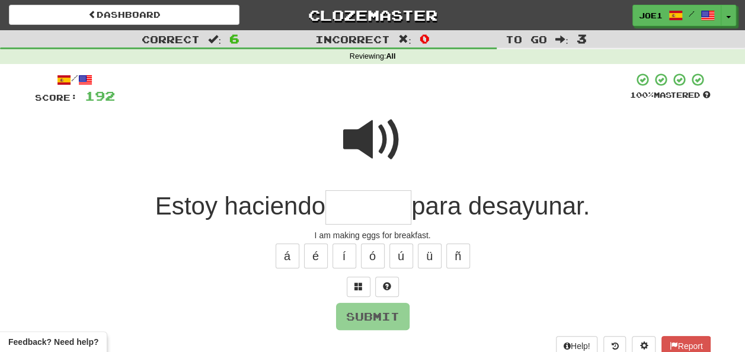
click at [363, 206] on input "text" at bounding box center [368, 207] width 86 height 35
type input "*"
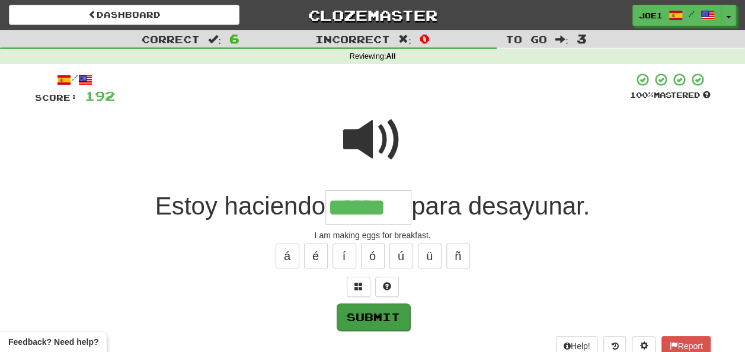
type input "******"
click at [359, 313] on button "Submit" at bounding box center [372, 316] width 73 height 27
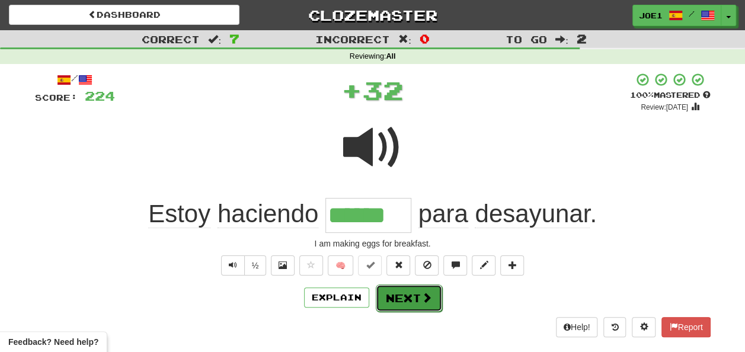
click at [398, 295] on button "Next" at bounding box center [409, 298] width 66 height 27
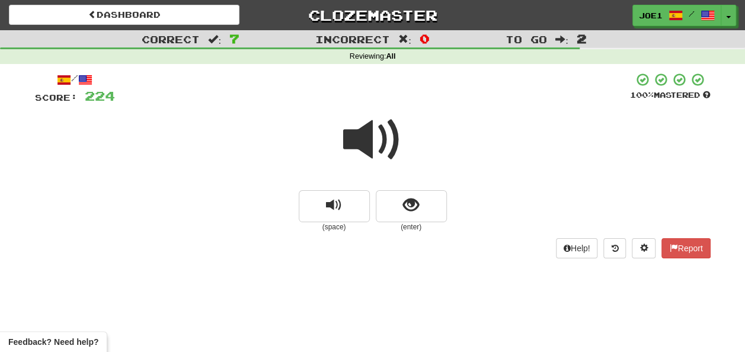
click at [370, 138] on span at bounding box center [372, 139] width 59 height 59
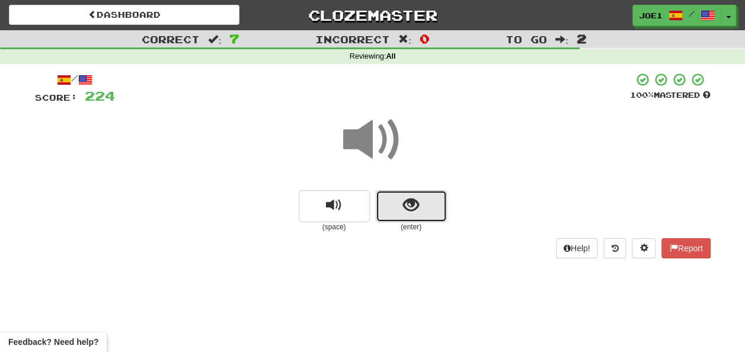
click at [404, 200] on span "show sentence" at bounding box center [411, 205] width 16 height 16
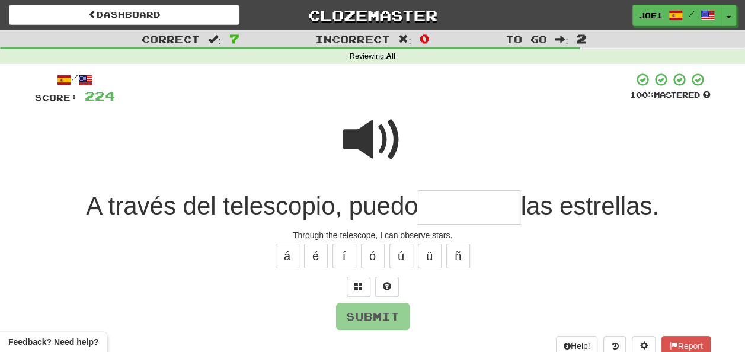
click at [424, 210] on input "text" at bounding box center [469, 207] width 103 height 35
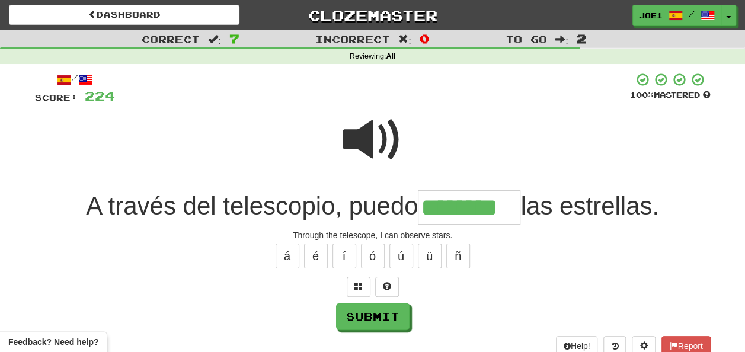
type input "********"
click at [370, 139] on span at bounding box center [372, 139] width 59 height 59
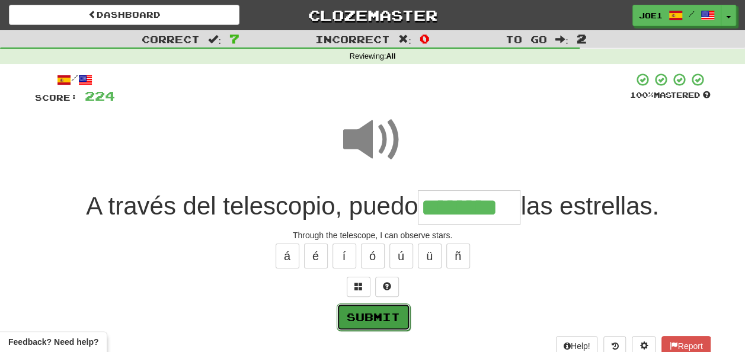
click at [364, 309] on button "Submit" at bounding box center [373, 316] width 73 height 27
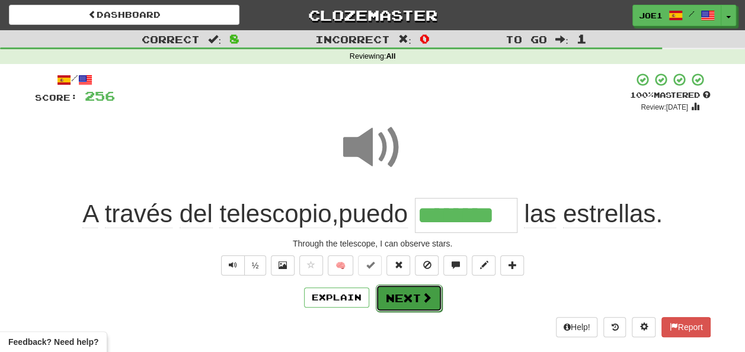
click at [400, 300] on button "Next" at bounding box center [409, 298] width 66 height 27
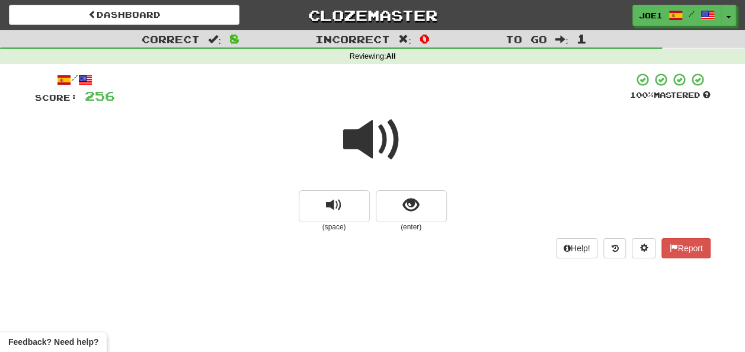
click at [370, 139] on span at bounding box center [372, 139] width 59 height 59
click at [405, 200] on span "show sentence" at bounding box center [411, 205] width 16 height 16
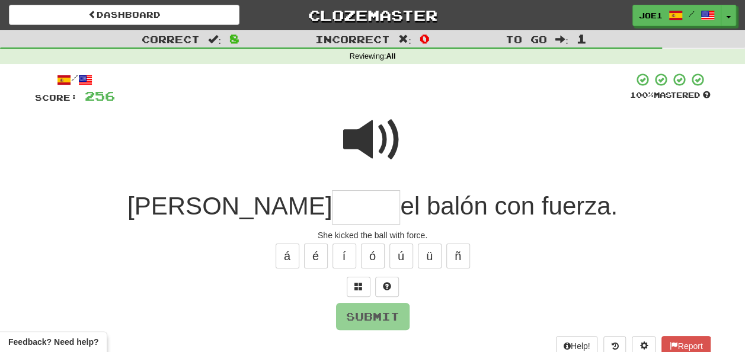
click at [332, 209] on input "text" at bounding box center [366, 207] width 68 height 35
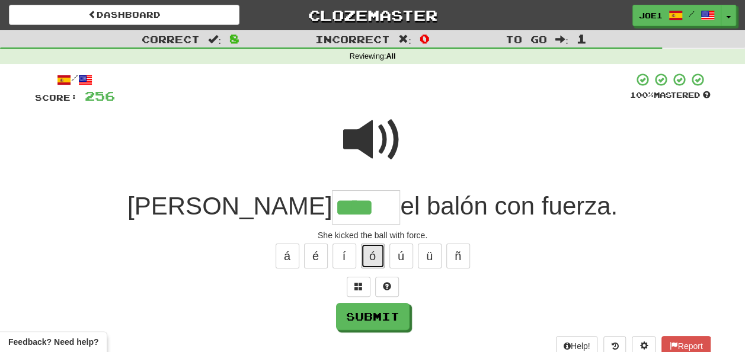
click at [369, 254] on button "ó" at bounding box center [373, 256] width 24 height 25
type input "*****"
click at [369, 128] on span at bounding box center [372, 139] width 59 height 59
click at [366, 139] on span at bounding box center [372, 139] width 59 height 59
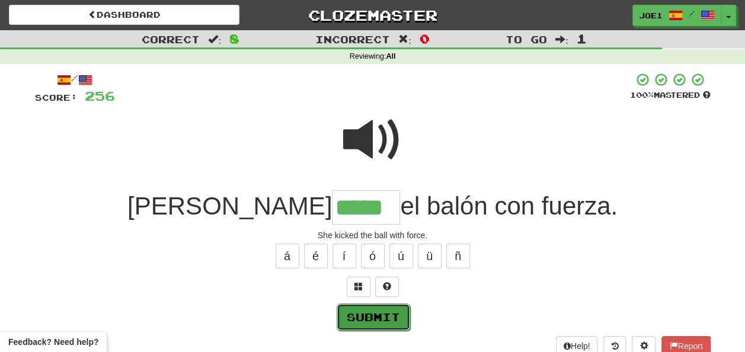
click at [378, 313] on button "Submit" at bounding box center [373, 316] width 73 height 27
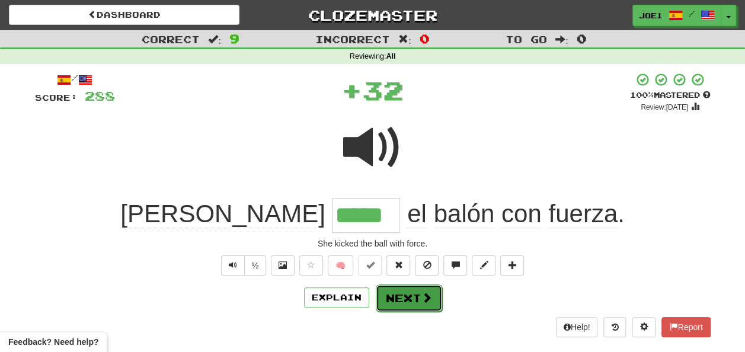
click at [384, 294] on button "Next" at bounding box center [409, 298] width 66 height 27
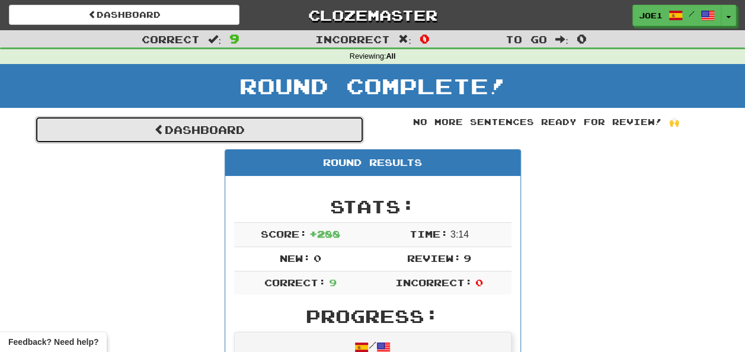
click at [163, 129] on link "Dashboard" at bounding box center [199, 129] width 329 height 27
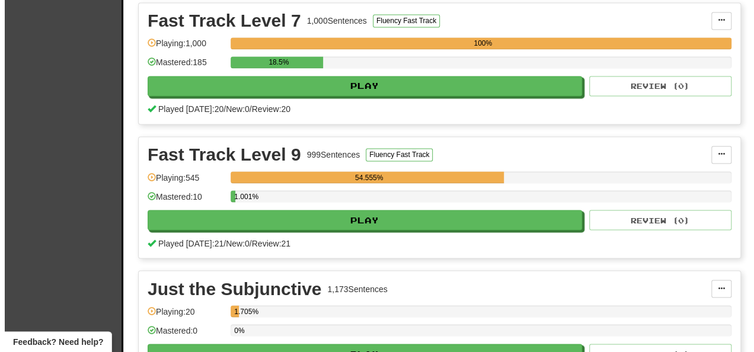
scroll to position [1008, 0]
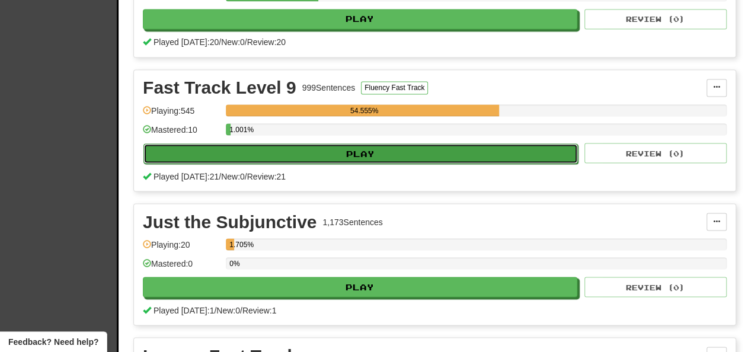
click at [254, 152] on button "Play" at bounding box center [360, 153] width 434 height 20
select select "**"
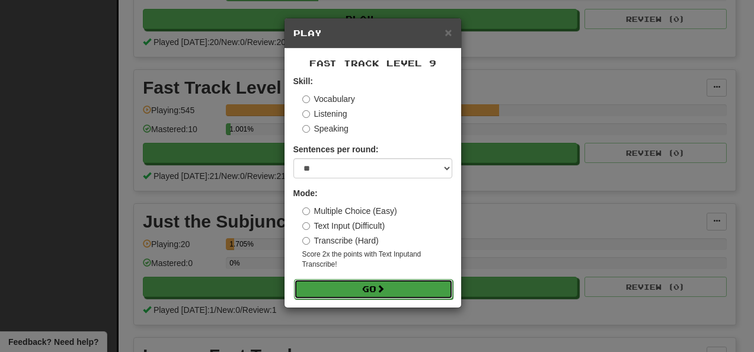
click at [354, 286] on button "Go" at bounding box center [373, 289] width 159 height 20
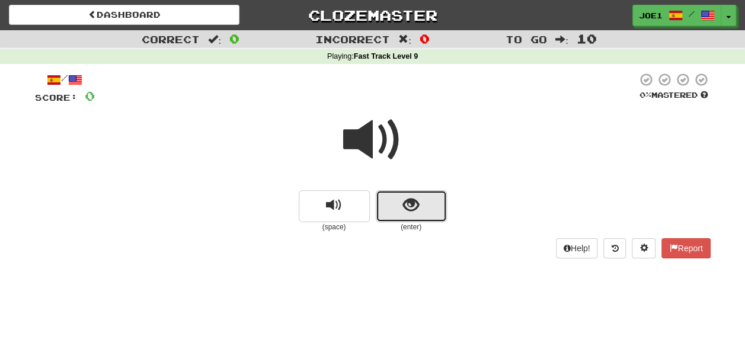
click at [385, 211] on button "show sentence" at bounding box center [411, 206] width 71 height 32
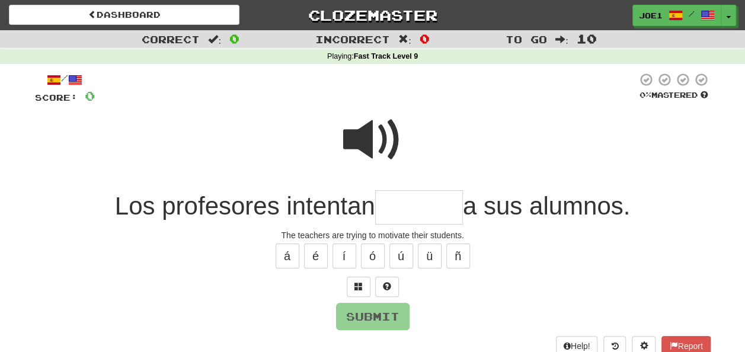
click at [389, 206] on input "text" at bounding box center [419, 207] width 88 height 35
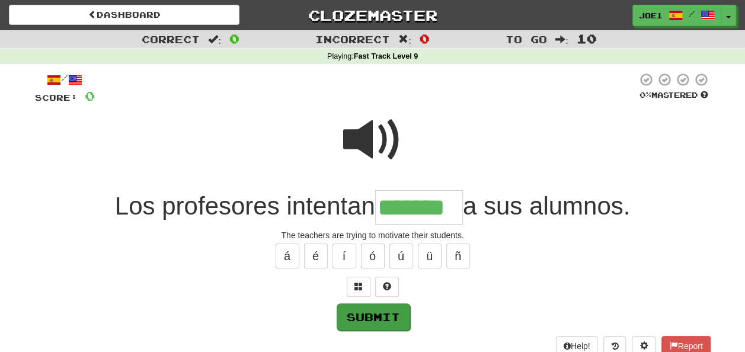
type input "*******"
click at [397, 311] on button "Submit" at bounding box center [373, 316] width 73 height 27
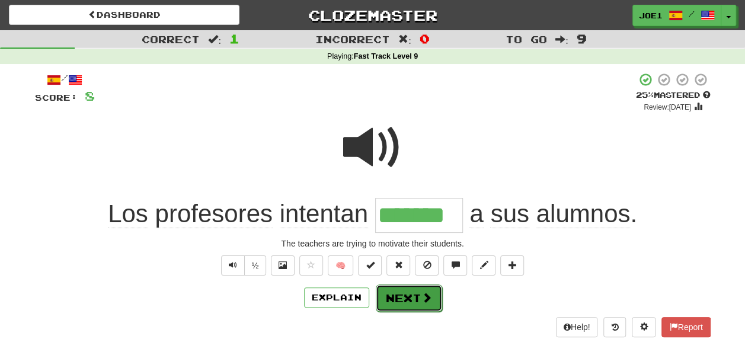
click at [397, 292] on button "Next" at bounding box center [409, 298] width 66 height 27
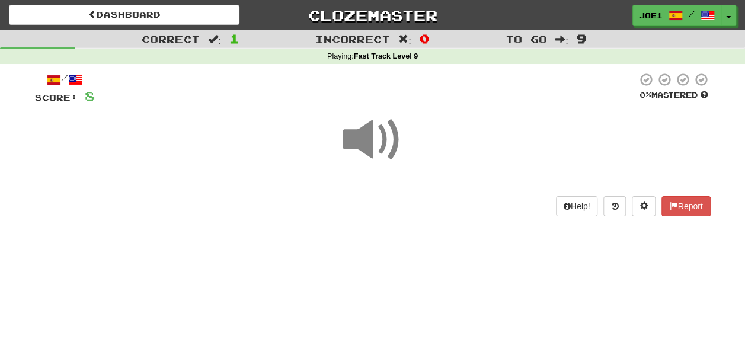
click at [367, 146] on span at bounding box center [372, 139] width 59 height 59
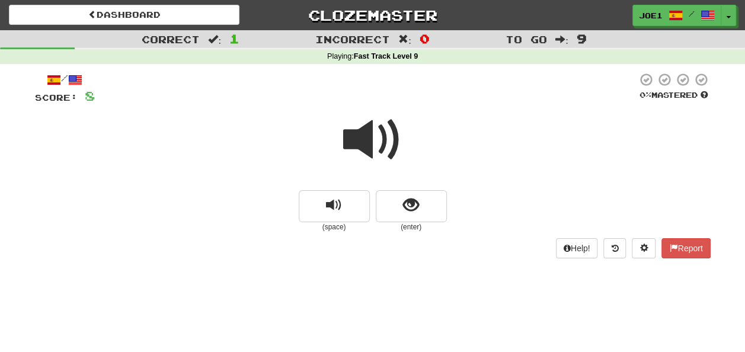
click at [370, 130] on span at bounding box center [372, 139] width 59 height 59
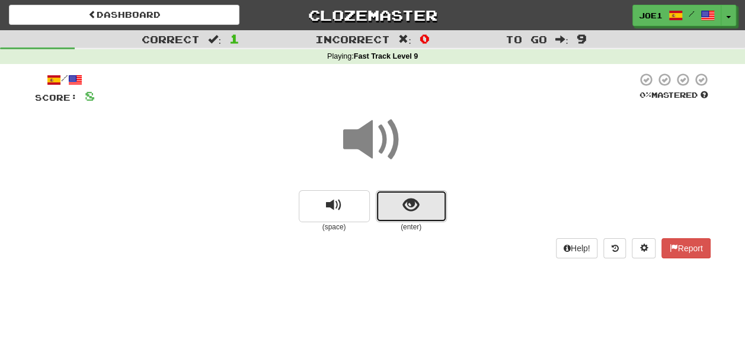
click at [403, 201] on span "show sentence" at bounding box center [411, 205] width 16 height 16
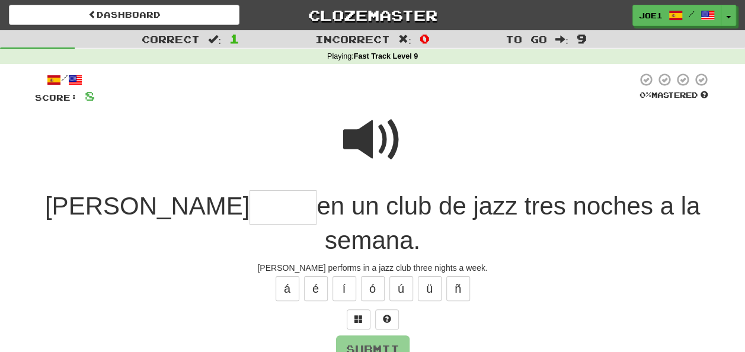
click at [362, 129] on span at bounding box center [372, 139] width 59 height 59
click at [250, 210] on input "text" at bounding box center [283, 207] width 67 height 35
click at [398, 276] on button "ú" at bounding box center [401, 288] width 24 height 25
type input "*****"
click at [375, 336] on button "Submit" at bounding box center [373, 349] width 73 height 27
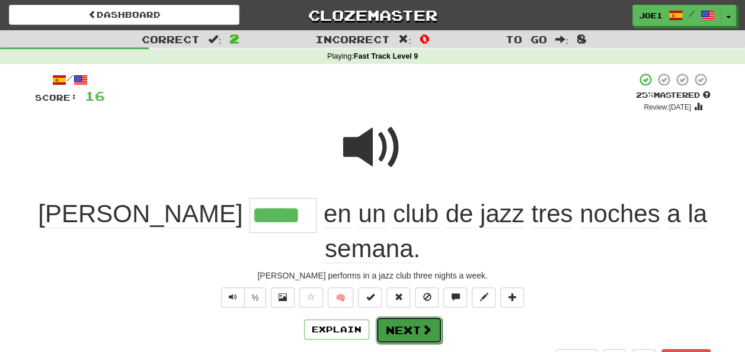
click at [403, 317] on button "Next" at bounding box center [409, 330] width 66 height 27
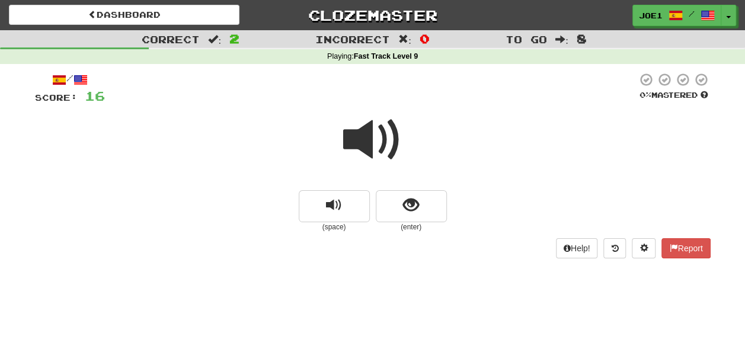
click at [374, 140] on span at bounding box center [372, 139] width 59 height 59
click at [376, 144] on span at bounding box center [372, 139] width 59 height 59
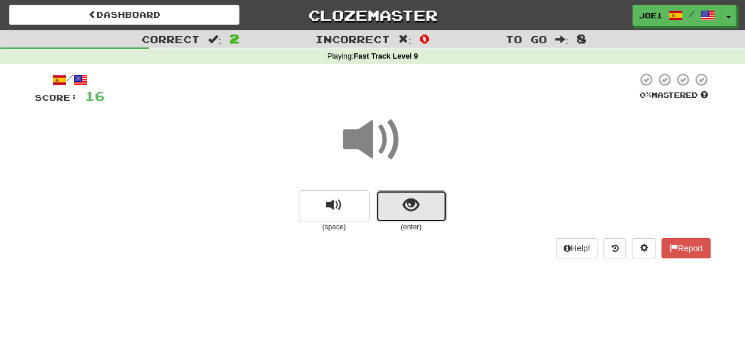
click at [398, 206] on button "show sentence" at bounding box center [411, 206] width 71 height 32
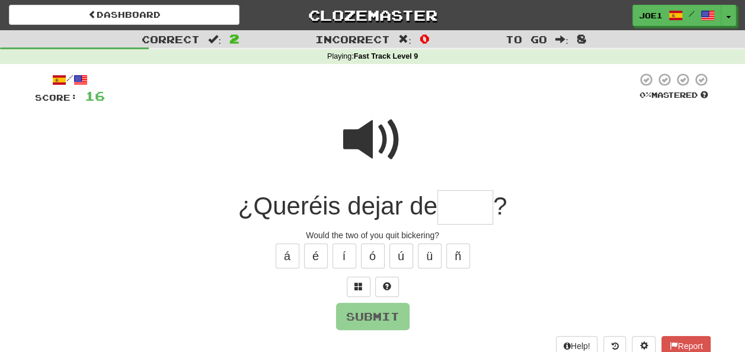
click at [369, 127] on span at bounding box center [372, 139] width 59 height 59
click at [453, 206] on input "text" at bounding box center [465, 207] width 56 height 35
type input "*"
click at [378, 142] on span at bounding box center [372, 139] width 59 height 59
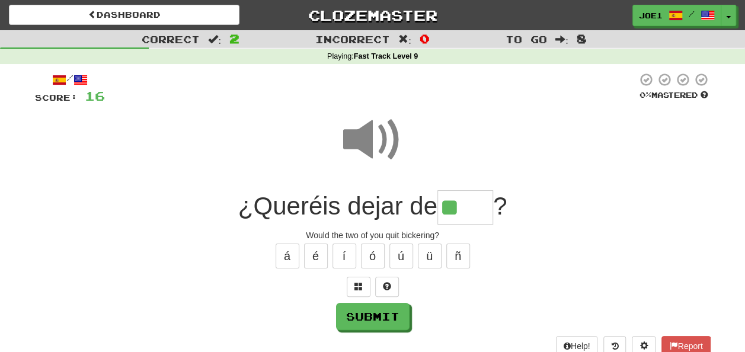
click at [472, 206] on input "**" at bounding box center [465, 207] width 56 height 35
click at [460, 255] on button "ñ" at bounding box center [458, 256] width 24 height 25
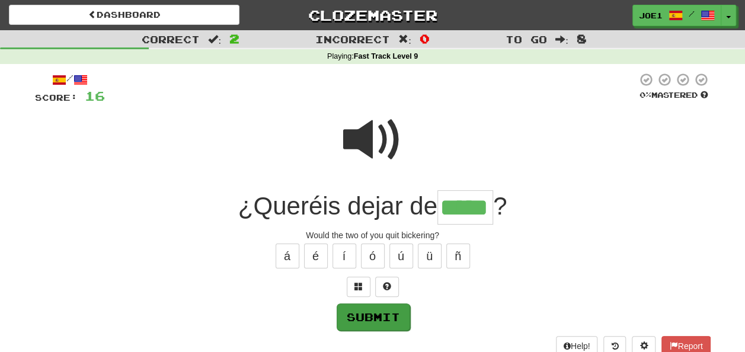
type input "*****"
click at [369, 317] on button "Submit" at bounding box center [373, 316] width 73 height 27
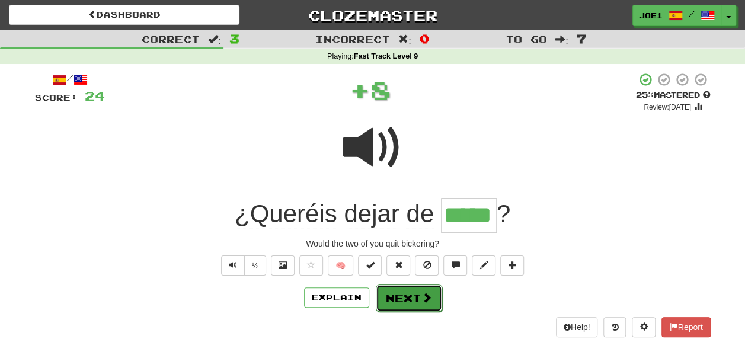
click at [398, 298] on button "Next" at bounding box center [409, 298] width 66 height 27
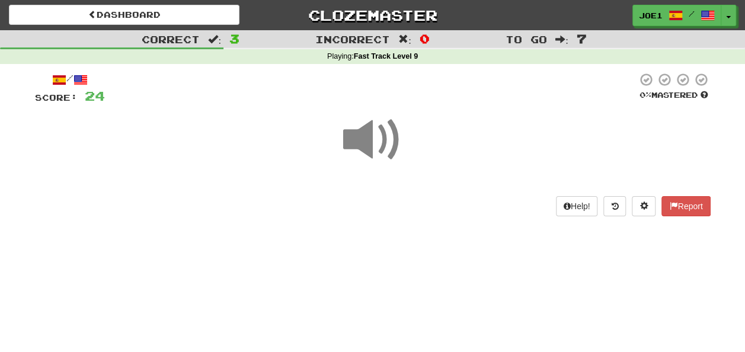
click at [369, 142] on span at bounding box center [372, 139] width 59 height 59
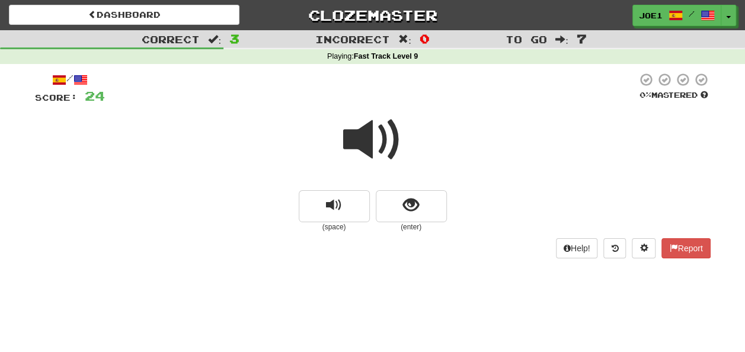
click at [358, 140] on span at bounding box center [372, 139] width 59 height 59
click at [365, 135] on span at bounding box center [372, 139] width 59 height 59
click at [371, 134] on span at bounding box center [372, 139] width 59 height 59
click at [374, 136] on span at bounding box center [372, 139] width 59 height 59
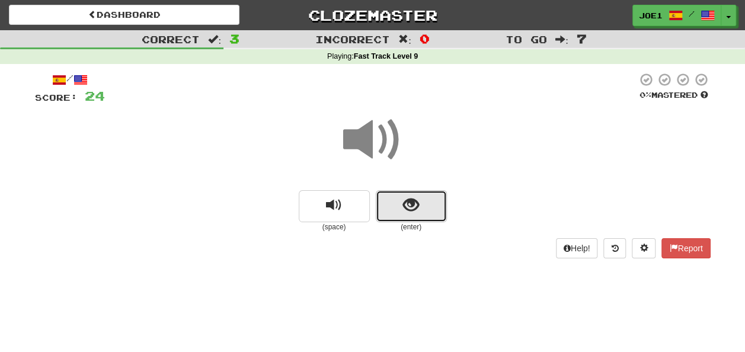
click at [398, 206] on button "show sentence" at bounding box center [411, 206] width 71 height 32
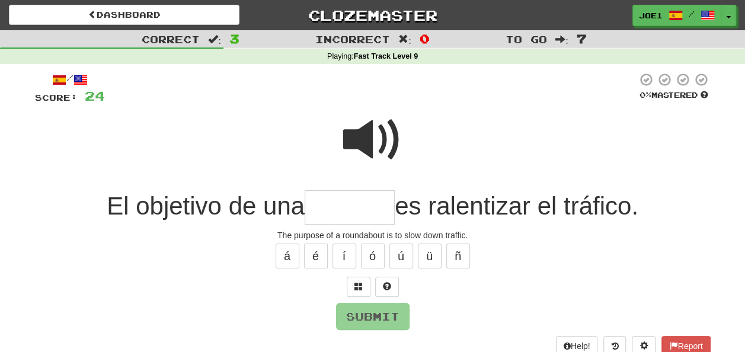
click at [366, 116] on span at bounding box center [372, 139] width 59 height 59
click at [322, 209] on input "text" at bounding box center [350, 207] width 90 height 35
click at [388, 138] on span at bounding box center [372, 139] width 59 height 59
click at [315, 209] on input "text" at bounding box center [350, 207] width 90 height 35
click at [382, 131] on span at bounding box center [372, 139] width 59 height 59
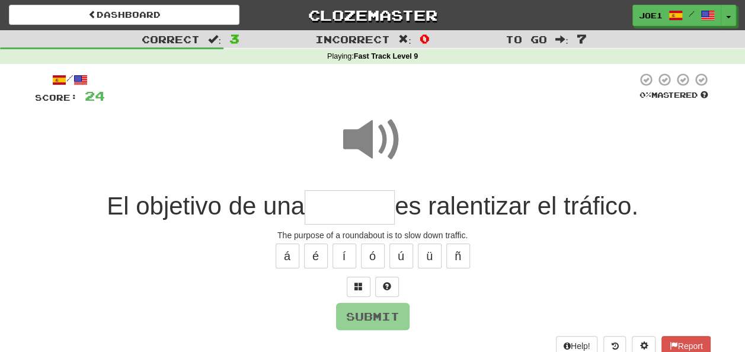
click at [311, 209] on input "text" at bounding box center [350, 207] width 90 height 35
type input "*"
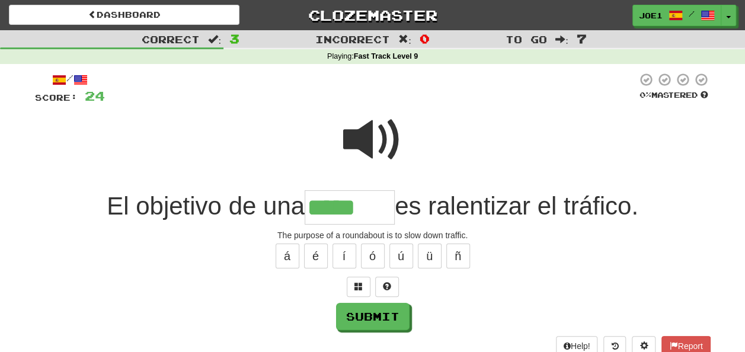
drag, startPoint x: 358, startPoint y: 130, endPoint x: 369, endPoint y: 130, distance: 10.7
click at [368, 130] on span at bounding box center [372, 139] width 59 height 59
click at [369, 206] on input "*****" at bounding box center [350, 207] width 90 height 35
click at [357, 136] on span at bounding box center [372, 139] width 59 height 59
click at [363, 207] on input "*****" at bounding box center [350, 207] width 90 height 35
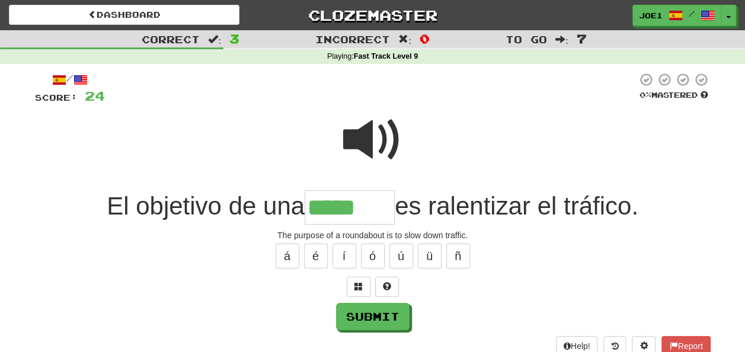
click at [371, 126] on span at bounding box center [372, 139] width 59 height 59
click at [374, 207] on input "*****" at bounding box center [350, 207] width 90 height 35
click at [362, 137] on span at bounding box center [372, 139] width 59 height 59
click at [375, 207] on input "*****" at bounding box center [350, 207] width 90 height 35
click at [390, 315] on button "Submit" at bounding box center [373, 316] width 73 height 27
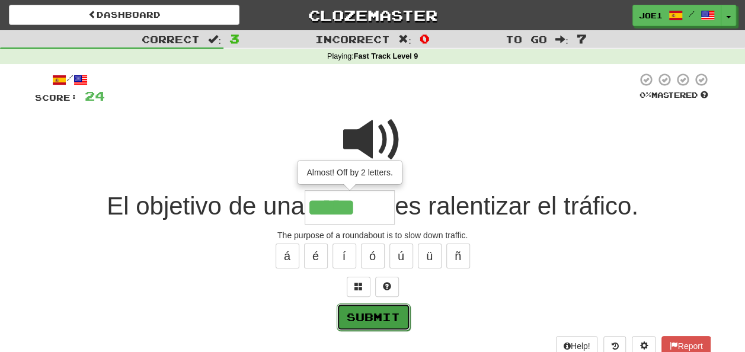
click at [384, 314] on button "Submit" at bounding box center [373, 316] width 73 height 27
type input "*******"
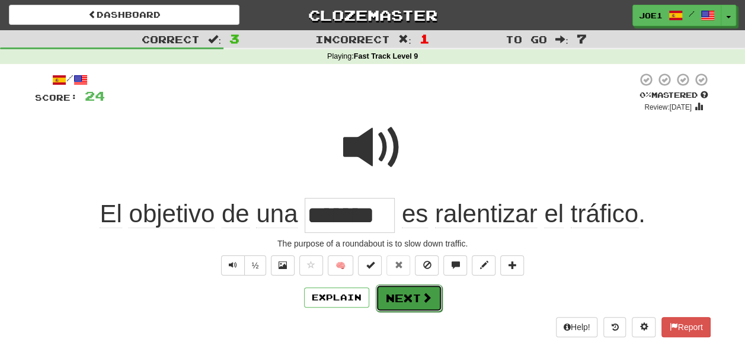
click at [402, 293] on button "Next" at bounding box center [409, 298] width 66 height 27
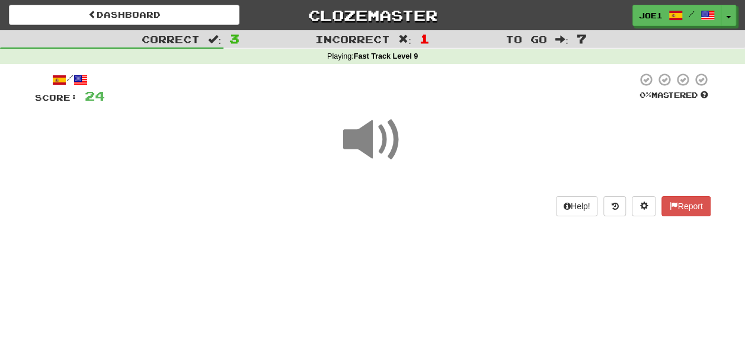
click at [379, 136] on span at bounding box center [372, 139] width 59 height 59
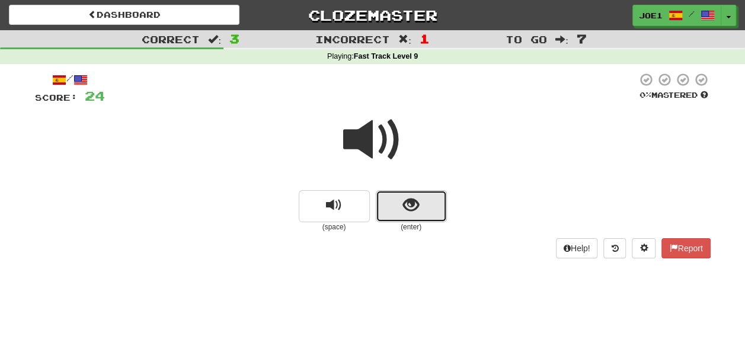
click at [417, 204] on span "show sentence" at bounding box center [411, 205] width 16 height 16
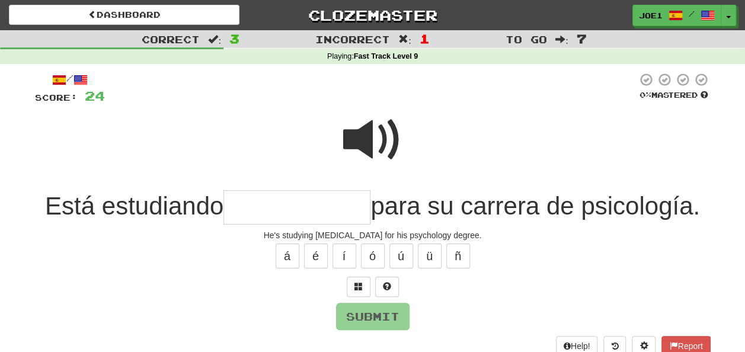
click at [364, 120] on span at bounding box center [372, 139] width 59 height 59
click at [243, 207] on input "text" at bounding box center [296, 207] width 147 height 35
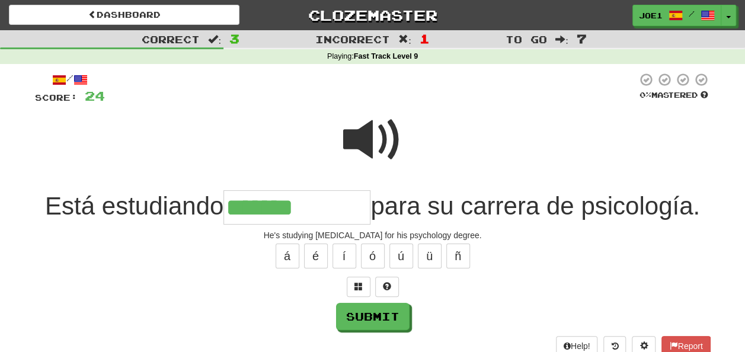
click at [379, 132] on span at bounding box center [372, 139] width 59 height 59
click at [320, 207] on input "*******" at bounding box center [296, 207] width 147 height 35
click at [290, 248] on button "á" at bounding box center [288, 256] width 24 height 25
type input "**********"
click at [365, 129] on span at bounding box center [372, 139] width 59 height 59
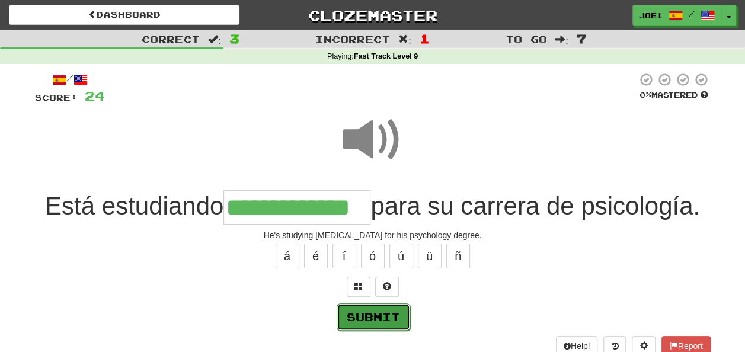
click at [382, 309] on button "Submit" at bounding box center [373, 316] width 73 height 27
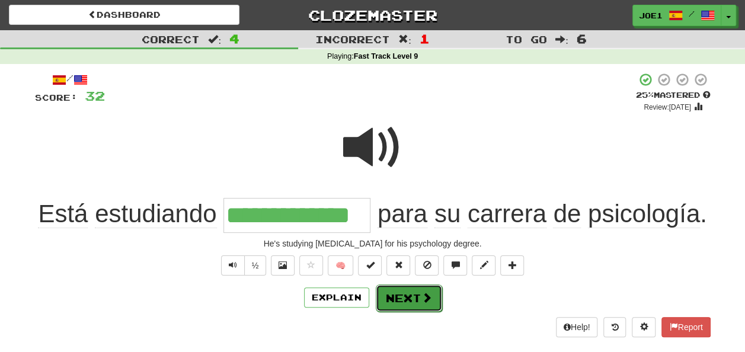
click at [402, 288] on button "Next" at bounding box center [409, 298] width 66 height 27
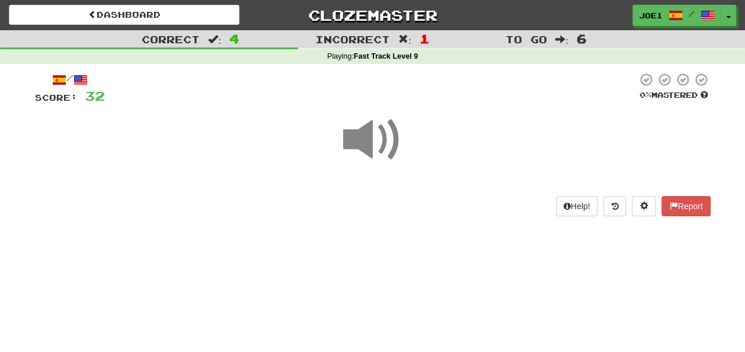
click at [367, 140] on span at bounding box center [372, 139] width 59 height 59
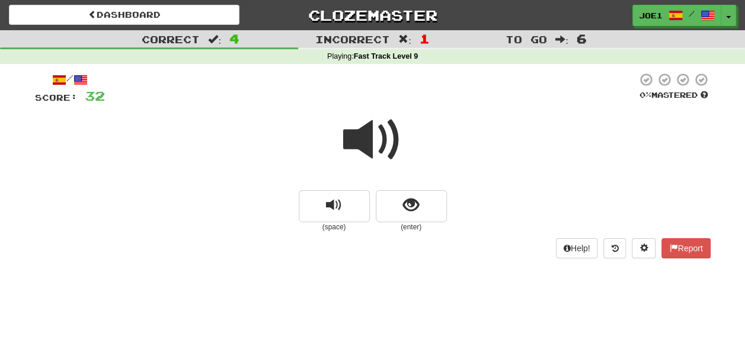
click at [372, 143] on span at bounding box center [372, 139] width 59 height 59
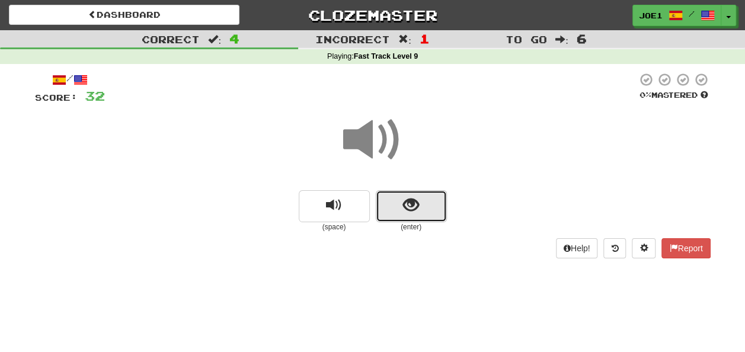
click at [408, 202] on span "show sentence" at bounding box center [411, 205] width 16 height 16
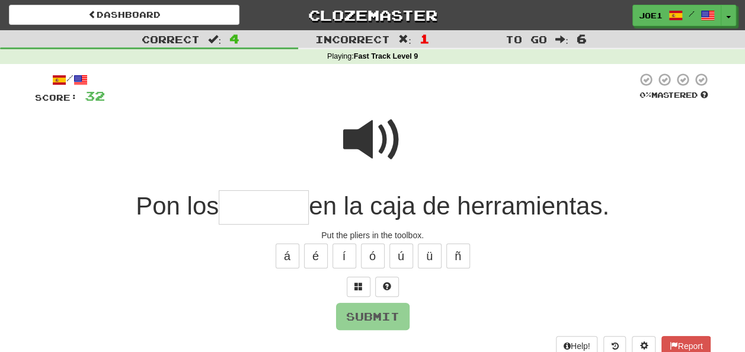
click at [358, 131] on span at bounding box center [372, 139] width 59 height 59
click at [375, 133] on span at bounding box center [372, 139] width 59 height 59
click at [228, 207] on input "text" at bounding box center [264, 207] width 90 height 35
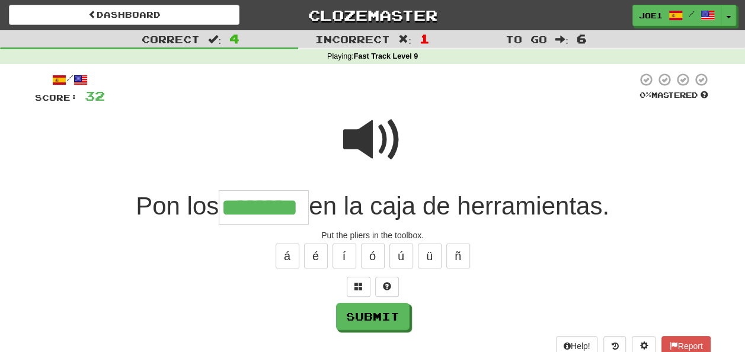
type input "********"
click at [367, 139] on span at bounding box center [372, 139] width 59 height 59
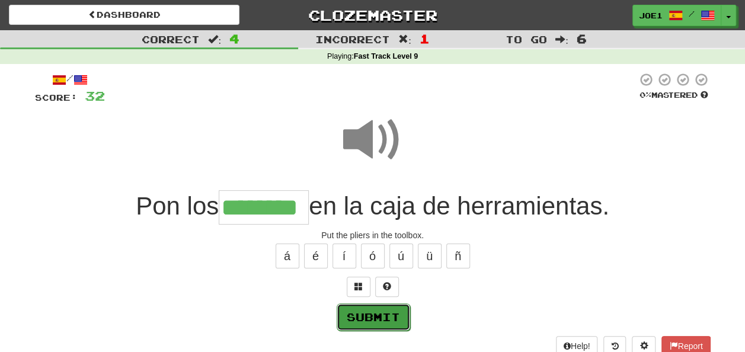
click at [372, 314] on button "Submit" at bounding box center [373, 316] width 73 height 27
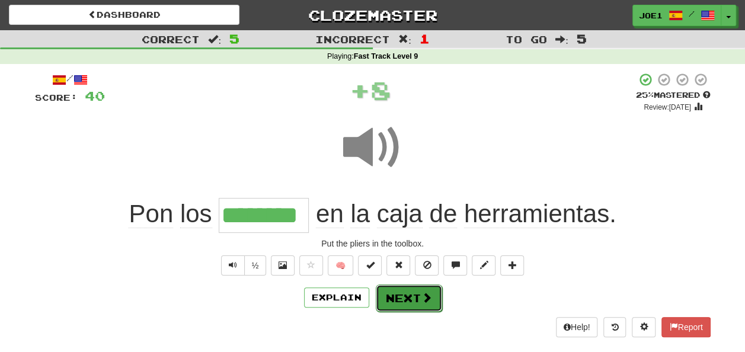
click at [399, 294] on button "Next" at bounding box center [409, 298] width 66 height 27
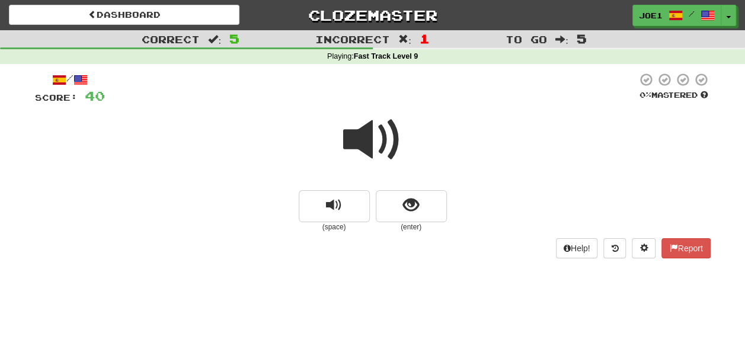
click at [372, 140] on span at bounding box center [372, 139] width 59 height 59
click at [366, 141] on span at bounding box center [372, 139] width 59 height 59
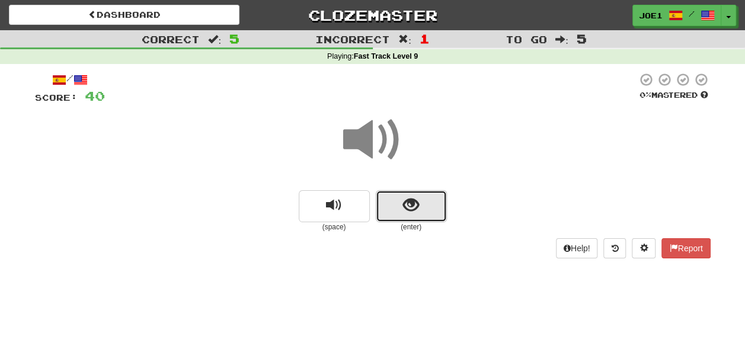
click at [411, 197] on span "show sentence" at bounding box center [411, 205] width 16 height 16
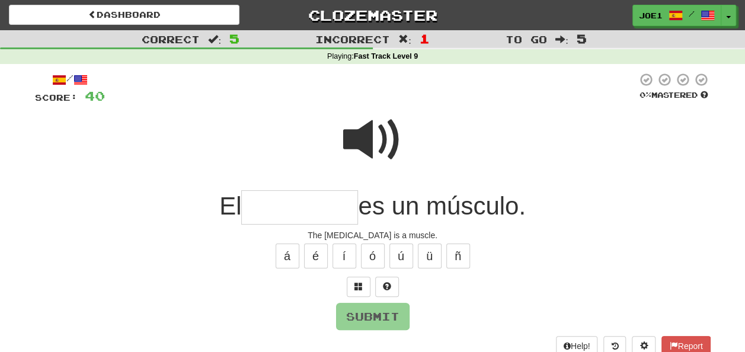
click at [363, 116] on span at bounding box center [372, 139] width 59 height 59
click at [259, 204] on input "text" at bounding box center [299, 207] width 117 height 35
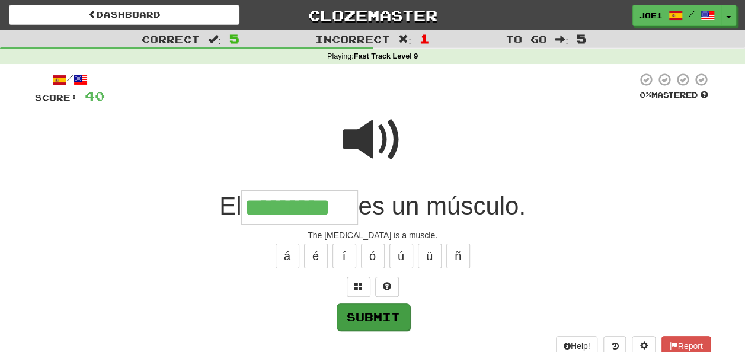
type input "*********"
click at [384, 312] on button "Submit" at bounding box center [373, 316] width 73 height 27
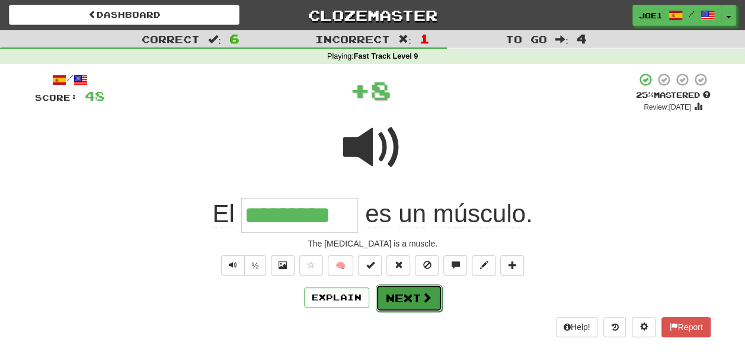
click at [410, 296] on button "Next" at bounding box center [409, 298] width 66 height 27
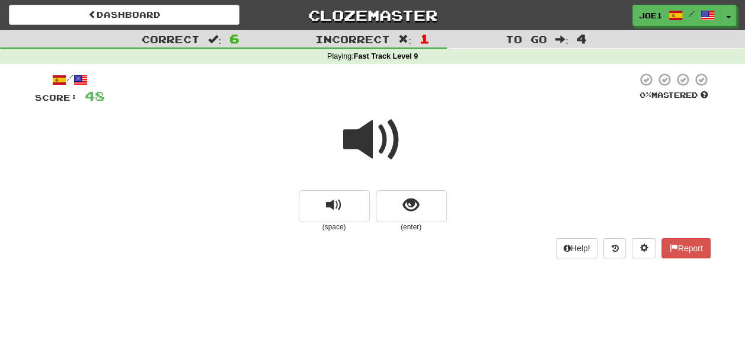
click at [370, 154] on span at bounding box center [372, 139] width 59 height 59
click at [377, 155] on span at bounding box center [372, 139] width 59 height 59
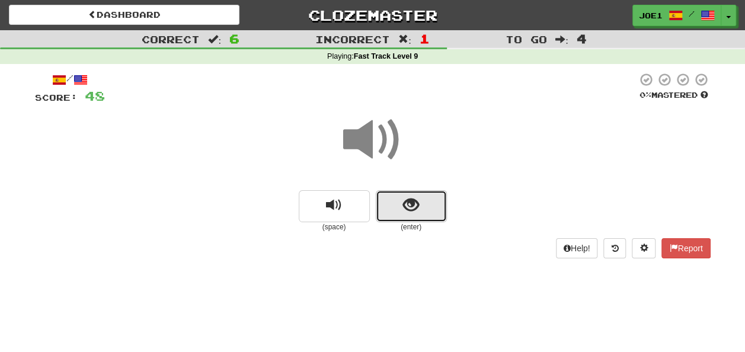
click at [411, 209] on span "show sentence" at bounding box center [411, 205] width 16 height 16
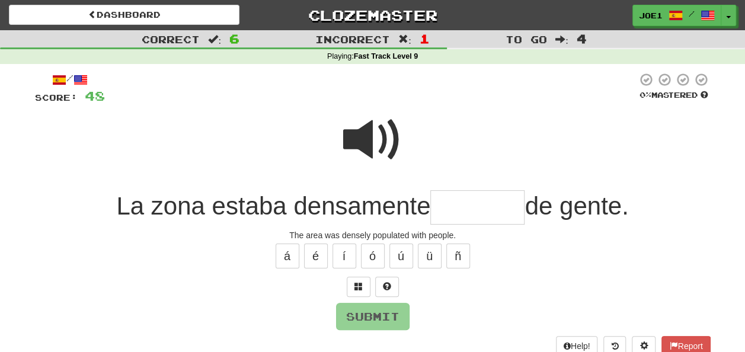
click at [367, 135] on span at bounding box center [372, 139] width 59 height 59
click at [441, 206] on input "text" at bounding box center [477, 207] width 94 height 35
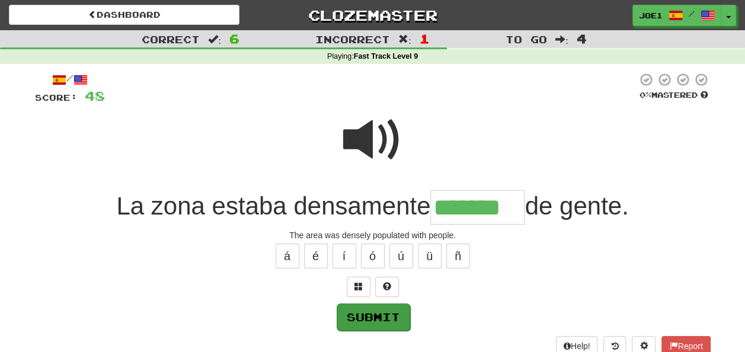
type input "*******"
click at [376, 316] on button "Submit" at bounding box center [373, 316] width 73 height 27
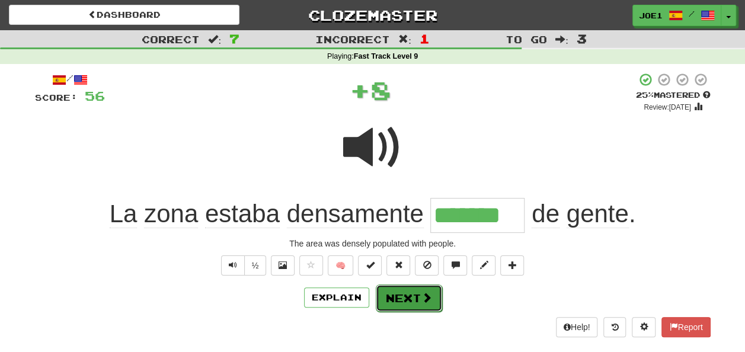
click at [400, 298] on button "Next" at bounding box center [409, 298] width 66 height 27
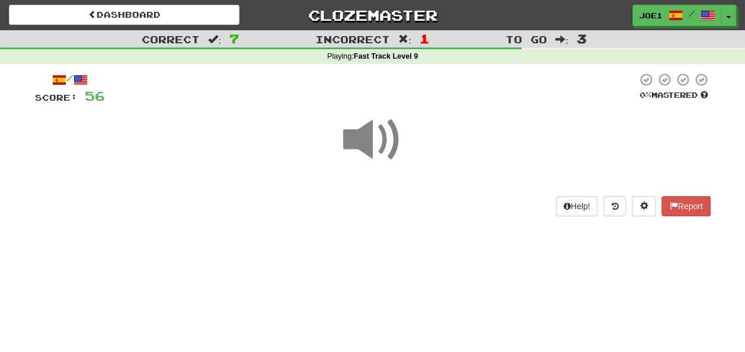
click at [383, 138] on span at bounding box center [372, 139] width 59 height 59
click at [384, 140] on span at bounding box center [372, 139] width 59 height 59
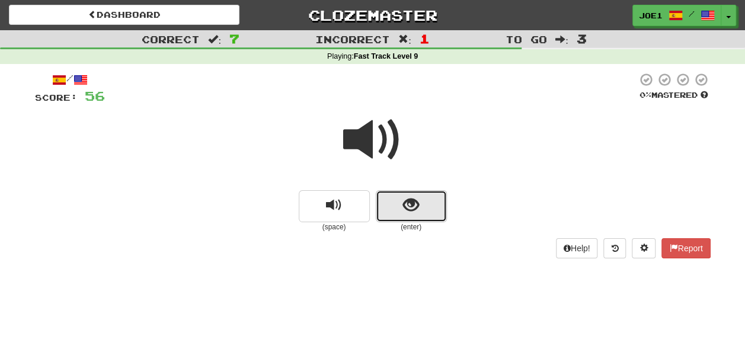
click at [409, 210] on span "show sentence" at bounding box center [411, 205] width 16 height 16
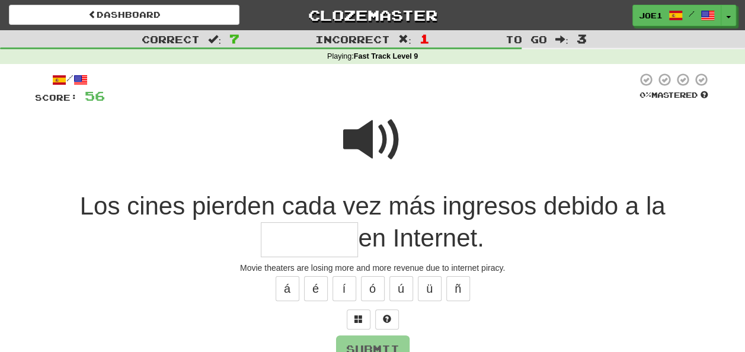
click at [365, 123] on span at bounding box center [372, 139] width 59 height 59
click at [369, 138] on span at bounding box center [372, 139] width 59 height 59
click at [277, 240] on input "text" at bounding box center [309, 239] width 97 height 35
click at [365, 139] on span at bounding box center [372, 139] width 59 height 59
click at [280, 243] on input "text" at bounding box center [309, 239] width 97 height 35
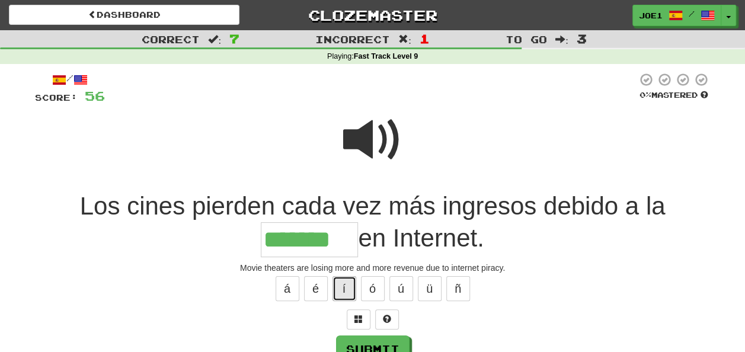
click at [345, 281] on button "í" at bounding box center [345, 288] width 24 height 25
type input "*********"
click at [378, 136] on span at bounding box center [372, 139] width 59 height 59
click at [378, 134] on span at bounding box center [372, 139] width 59 height 59
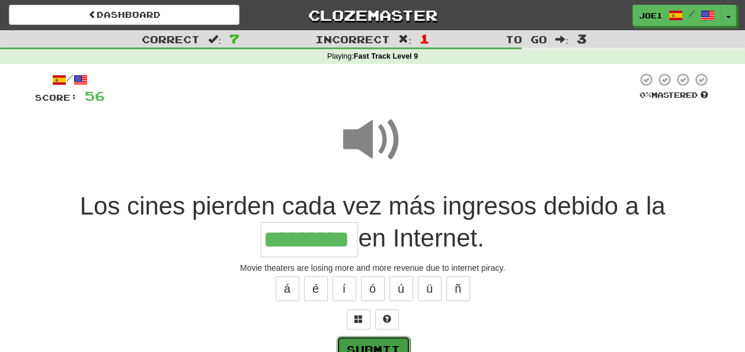
click at [375, 339] on button "Submit" at bounding box center [373, 349] width 73 height 27
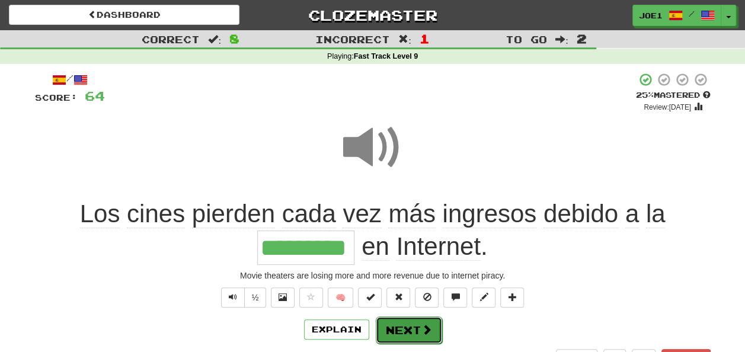
click at [400, 323] on button "Next" at bounding box center [409, 330] width 66 height 27
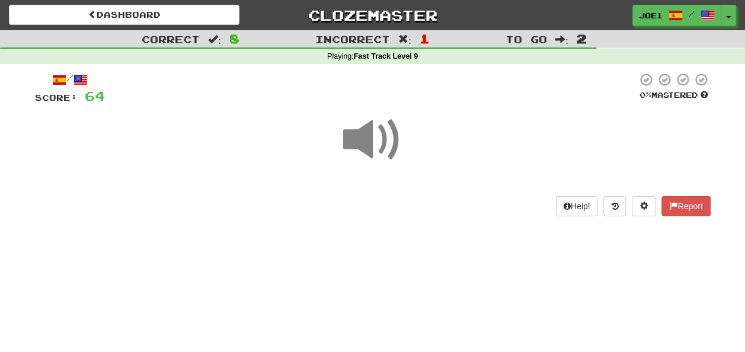
click at [372, 138] on span at bounding box center [372, 139] width 59 height 59
click at [379, 141] on span at bounding box center [372, 139] width 59 height 59
click at [384, 143] on span at bounding box center [372, 139] width 59 height 59
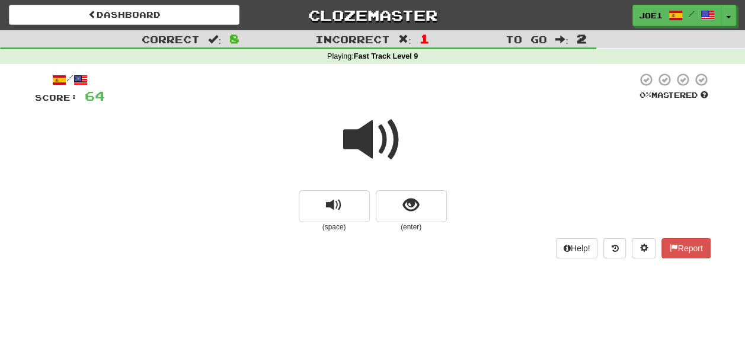
click at [370, 143] on span at bounding box center [372, 139] width 59 height 59
click at [373, 145] on span at bounding box center [372, 139] width 59 height 59
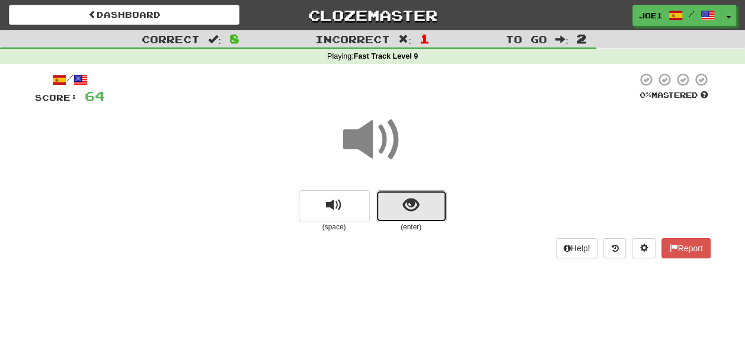
click at [404, 203] on span "show sentence" at bounding box center [411, 205] width 16 height 16
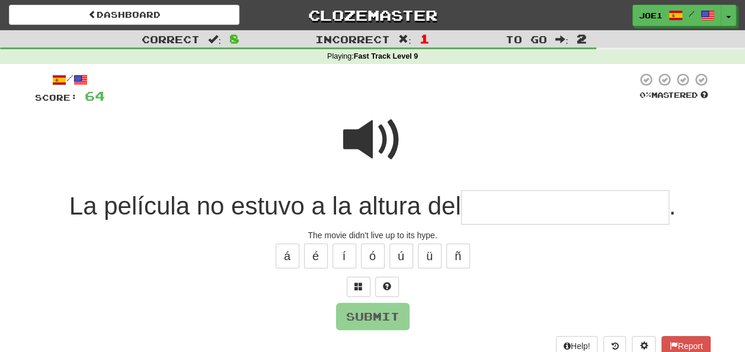
click at [367, 122] on span at bounding box center [372, 139] width 59 height 59
click at [481, 206] on input "text" at bounding box center [565, 207] width 208 height 35
click at [361, 130] on span at bounding box center [372, 139] width 59 height 59
click at [477, 206] on input "text" at bounding box center [565, 207] width 208 height 35
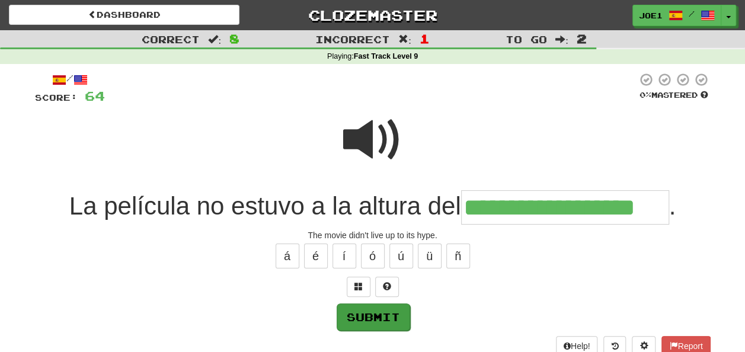
type input "**********"
click at [386, 314] on button "Submit" at bounding box center [373, 316] width 73 height 27
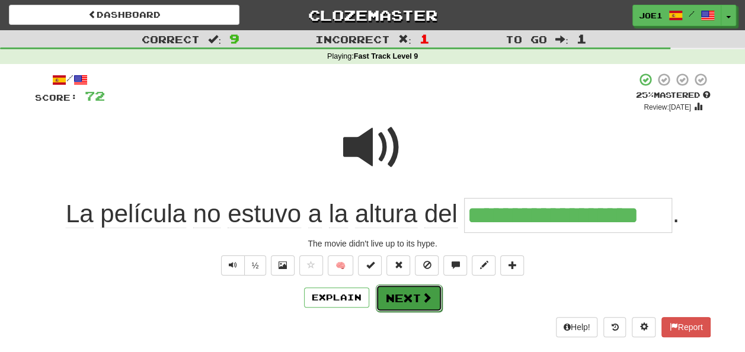
click at [403, 293] on button "Next" at bounding box center [409, 298] width 66 height 27
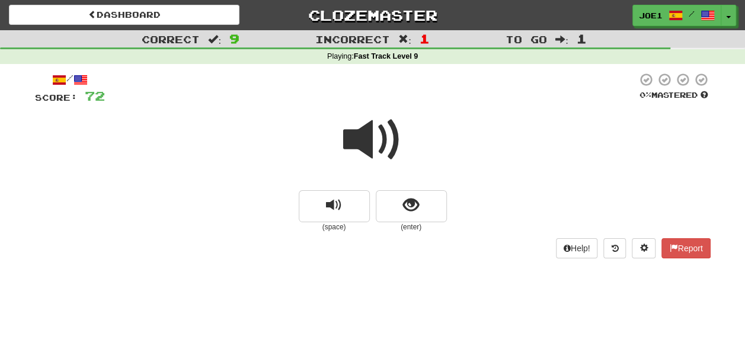
click at [366, 138] on span at bounding box center [372, 139] width 59 height 59
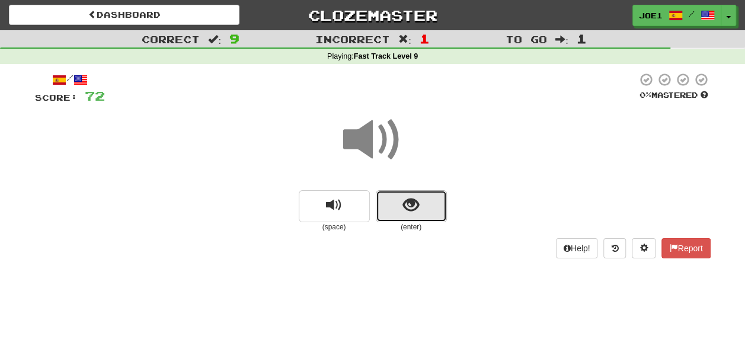
click at [402, 203] on button "show sentence" at bounding box center [411, 206] width 71 height 32
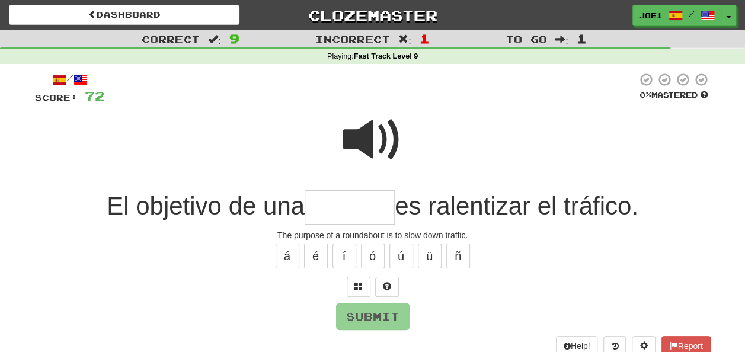
click at [330, 210] on input "text" at bounding box center [350, 207] width 90 height 35
click at [370, 135] on span at bounding box center [372, 139] width 59 height 59
click at [322, 210] on input "text" at bounding box center [350, 207] width 90 height 35
type input "*"
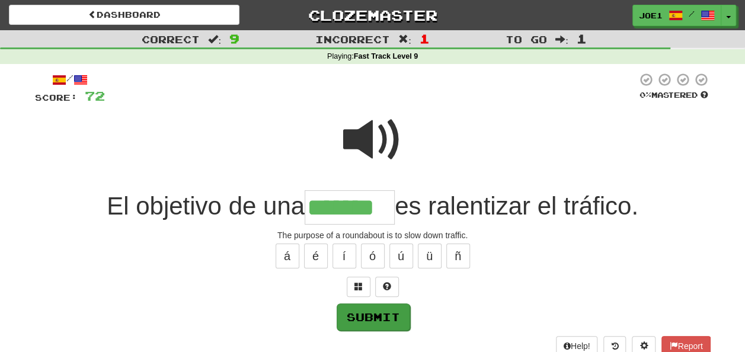
type input "*******"
click at [376, 316] on button "Submit" at bounding box center [373, 316] width 73 height 27
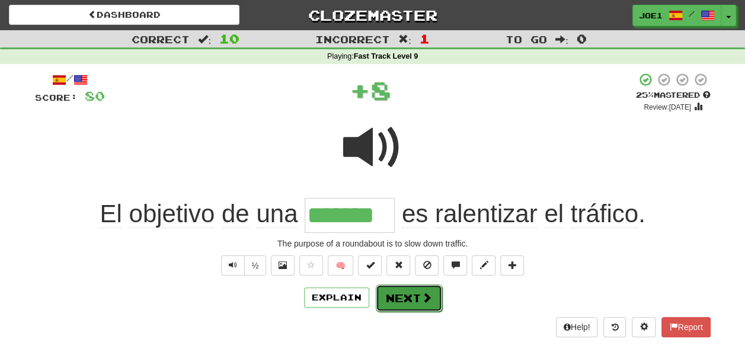
click at [405, 289] on button "Next" at bounding box center [409, 298] width 66 height 27
